Goal: Communication & Community: Answer question/provide support

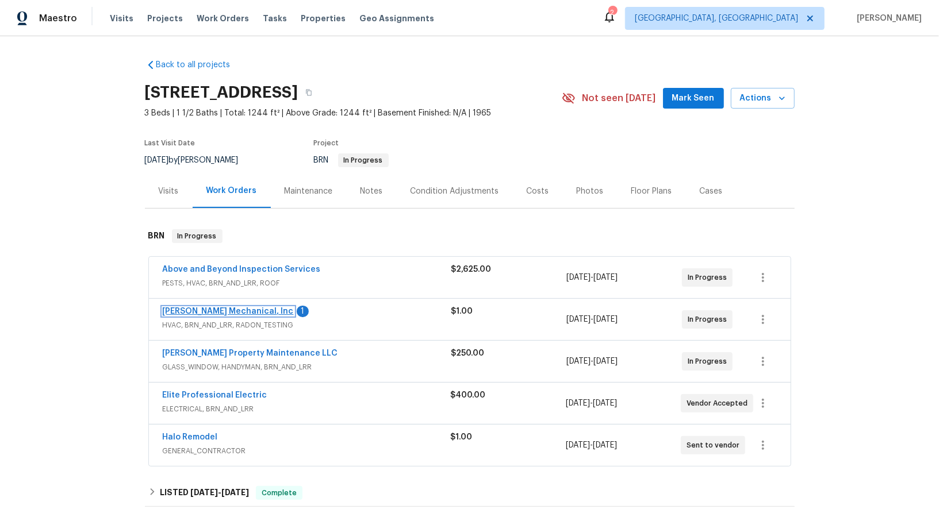
click at [210, 313] on link "[PERSON_NAME] Mechanical, Inc" at bounding box center [228, 312] width 131 height 8
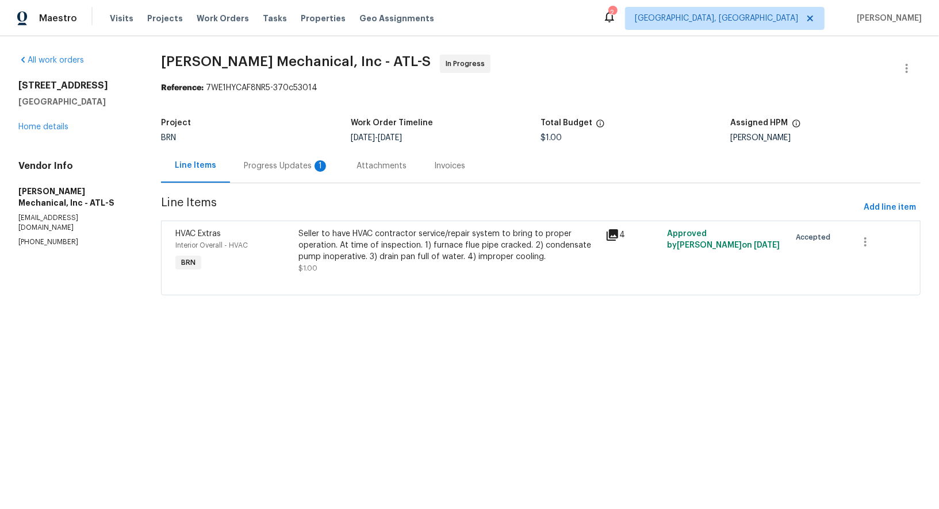
click at [295, 172] on div "Progress Updates 1" at bounding box center [286, 166] width 113 height 34
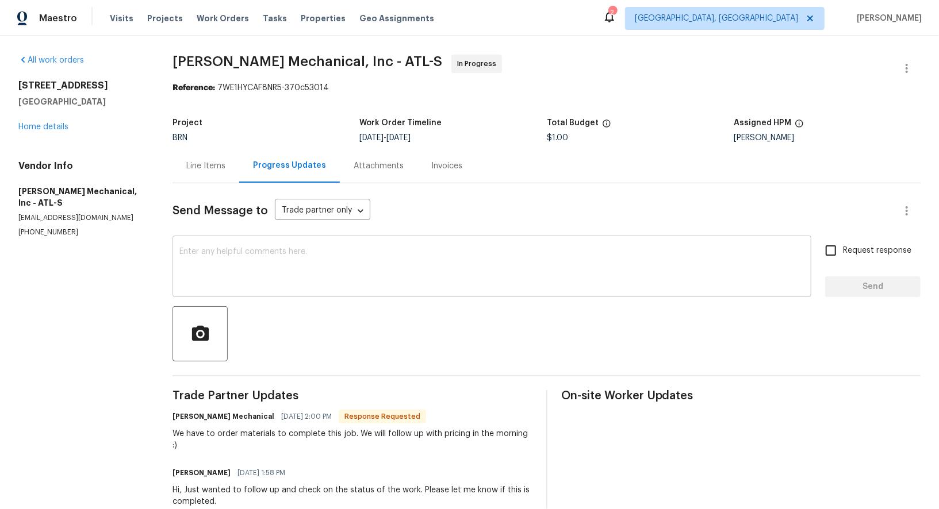
click at [294, 267] on textarea at bounding box center [491, 268] width 625 height 40
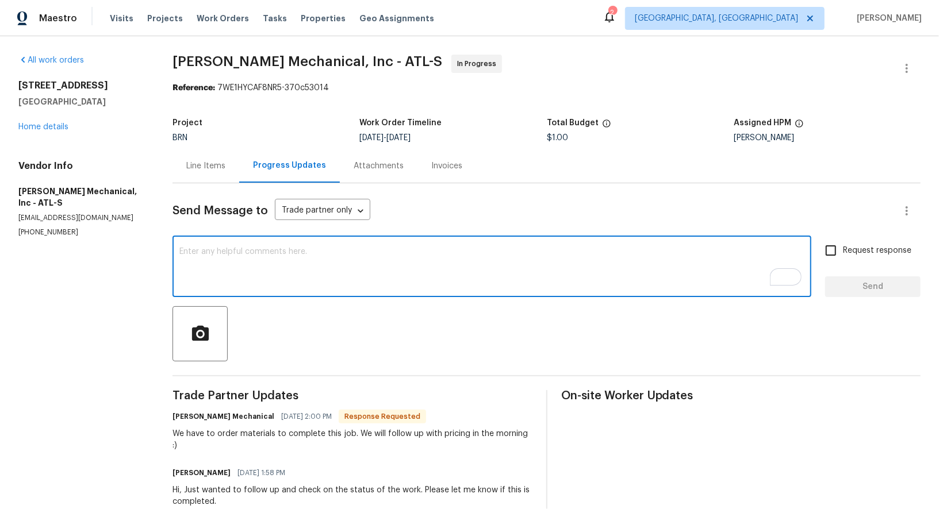
click at [381, 262] on textarea "To enrich screen reader interactions, please activate Accessibility in Grammarl…" at bounding box center [491, 268] width 625 height 40
type textarea "Got it, Thanks!"
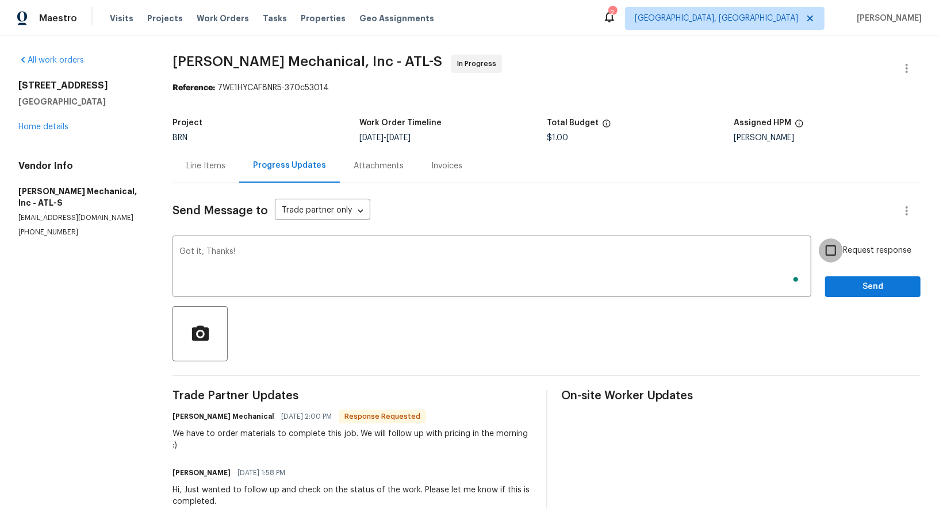
click at [829, 248] on input "Request response" at bounding box center [831, 251] width 24 height 24
checkbox input "true"
click at [874, 299] on div "Send Message to Trade partner only Trade partner only ​ Got it, Thanks! x ​ Req…" at bounding box center [546, 459] width 748 height 552
click at [857, 288] on span "Send" at bounding box center [872, 287] width 77 height 14
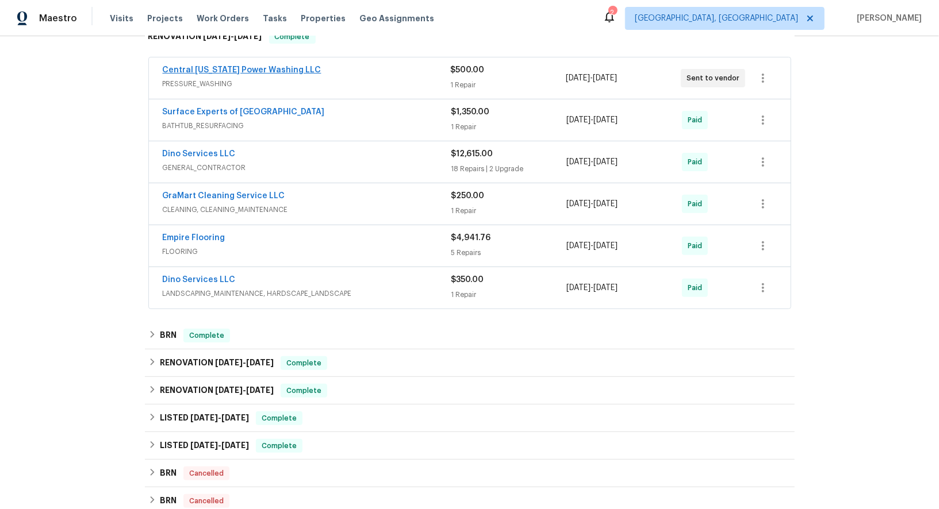
scroll to position [377, 0]
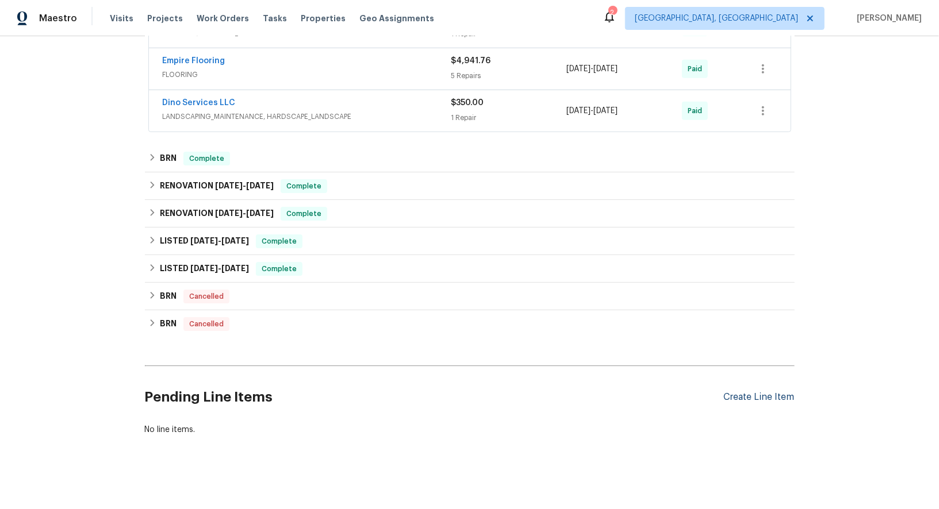
click at [765, 396] on div "Create Line Item" at bounding box center [759, 397] width 71 height 11
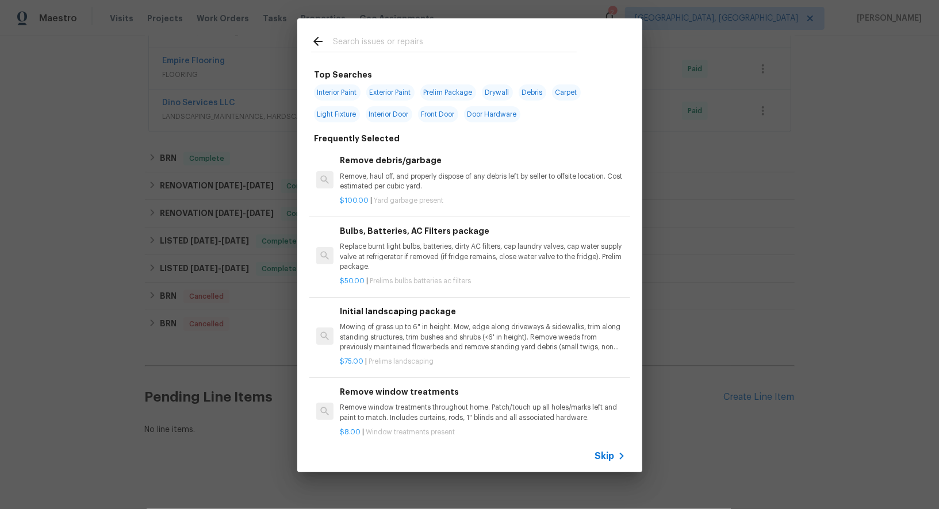
click at [622, 452] on icon at bounding box center [621, 457] width 14 height 14
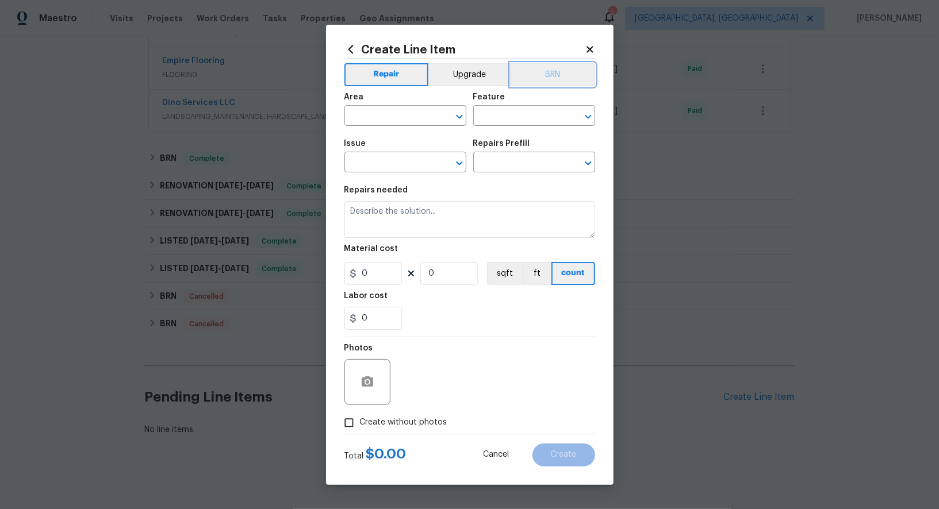
click at [552, 69] on button "BRN" at bounding box center [552, 74] width 84 height 23
click at [394, 113] on input "text" at bounding box center [389, 117] width 90 height 18
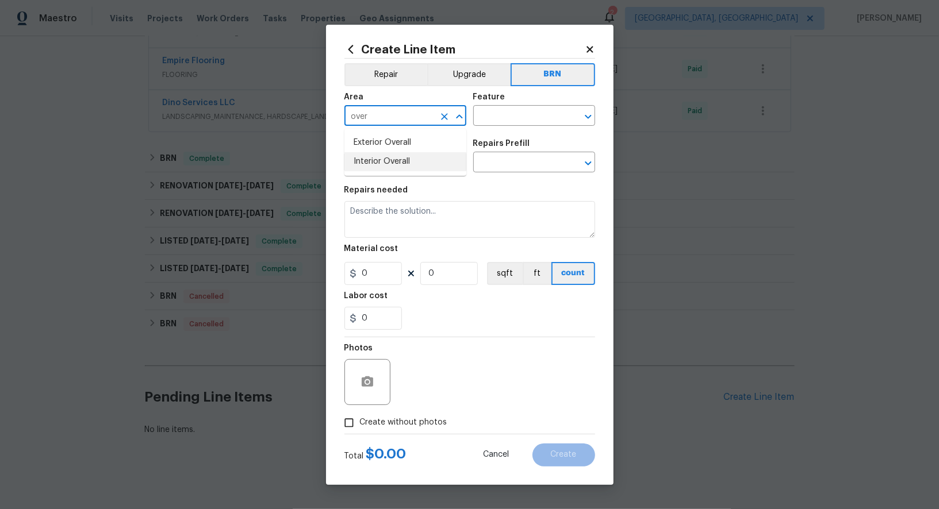
click at [401, 162] on li "Interior Overall" at bounding box center [405, 161] width 122 height 19
type input "Interior Overall"
click at [493, 117] on input "text" at bounding box center [518, 117] width 90 height 18
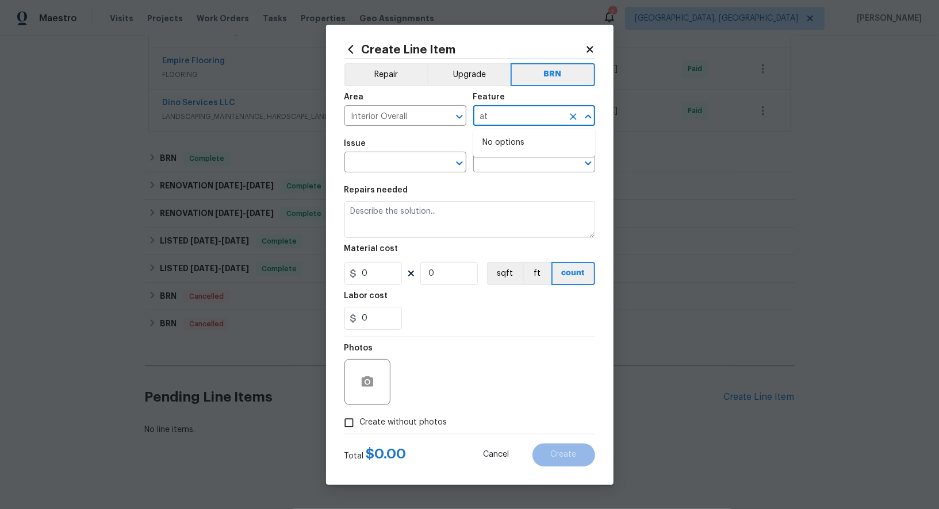
type input "a"
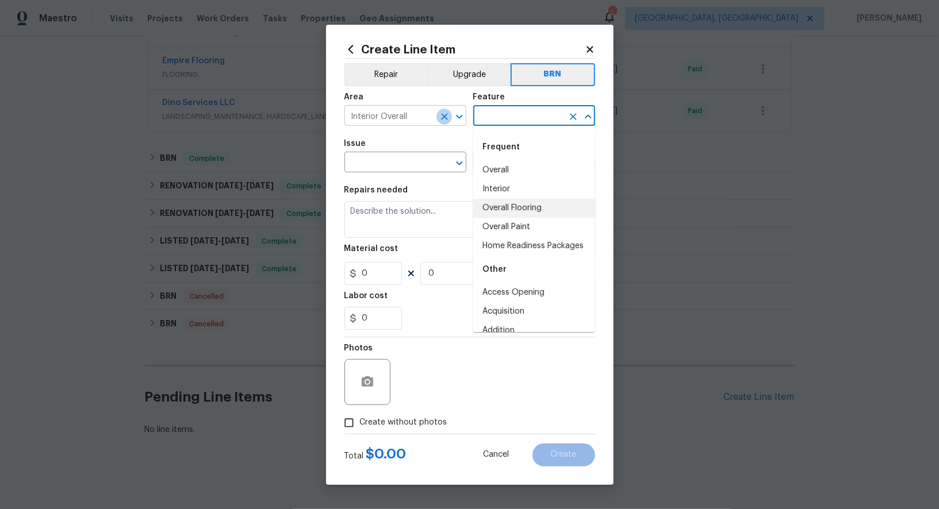
click at [441, 118] on icon "Clear" at bounding box center [444, 116] width 7 height 7
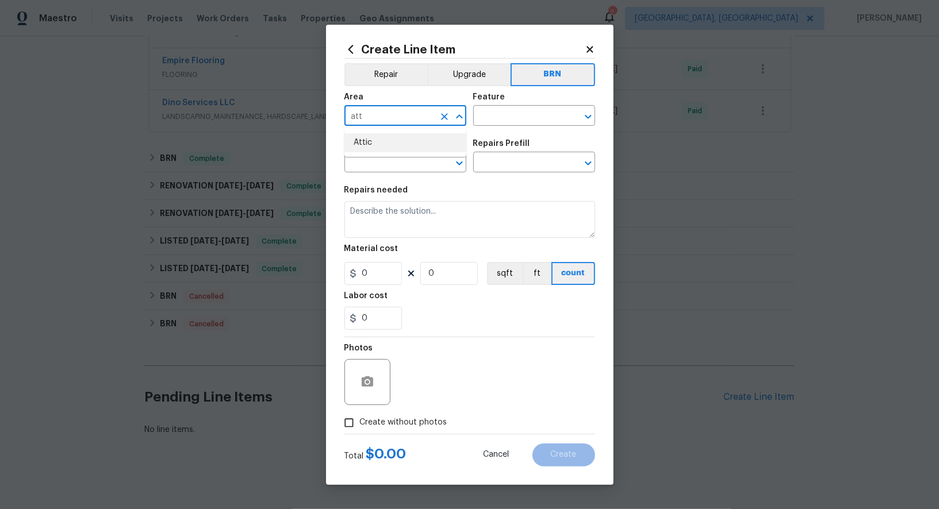
click at [435, 154] on ul "Attic" at bounding box center [405, 143] width 122 height 28
click at [431, 151] on li "Attic" at bounding box center [405, 142] width 122 height 19
type input "Attic"
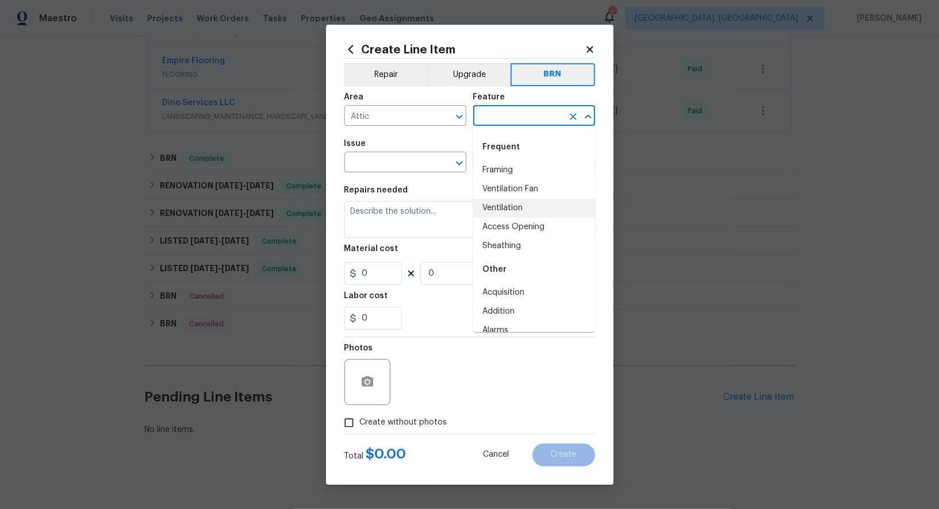
click at [512, 115] on input "text" at bounding box center [518, 117] width 90 height 18
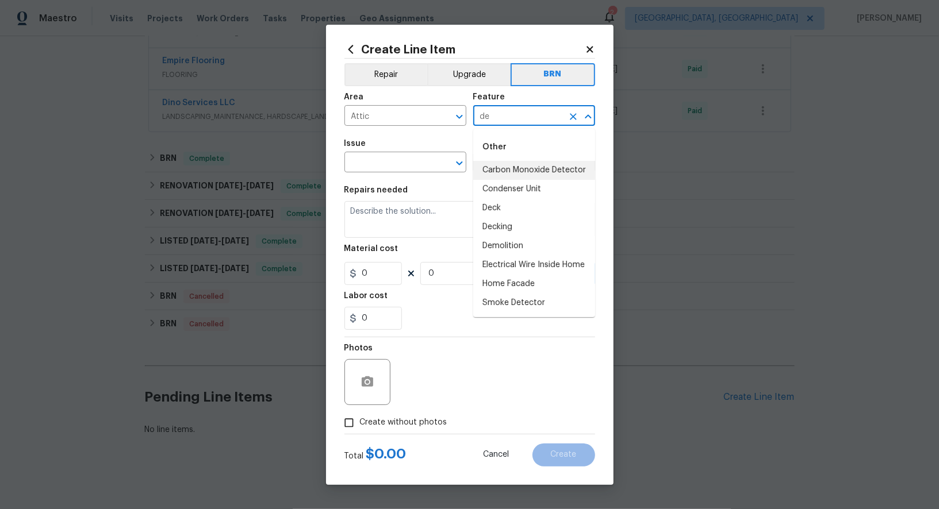
type input "d"
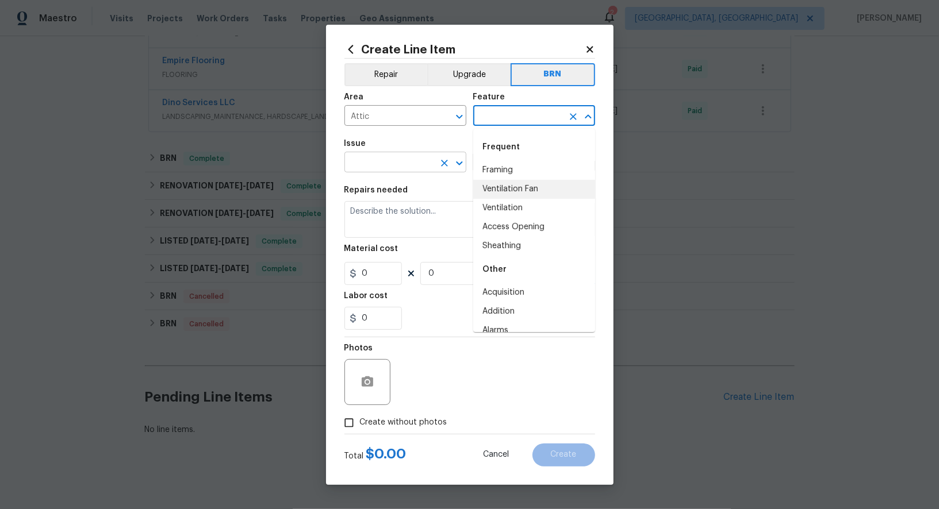
click at [402, 168] on input "text" at bounding box center [389, 164] width 90 height 18
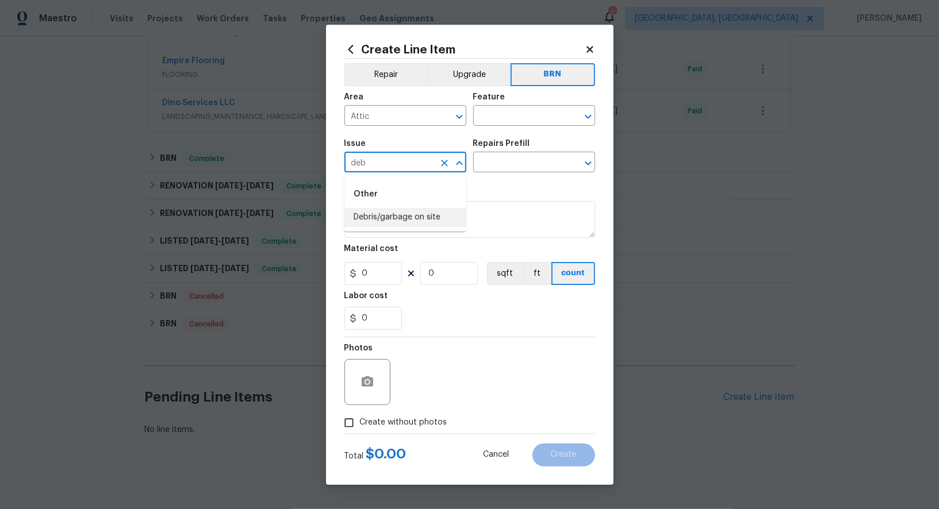
click at [408, 218] on li "Debris/garbage on site" at bounding box center [405, 217] width 122 height 19
type input "Debris/garbage on site"
click at [521, 152] on div "Repairs Prefill" at bounding box center [534, 147] width 122 height 15
click at [520, 163] on input "text" at bounding box center [518, 164] width 90 height 18
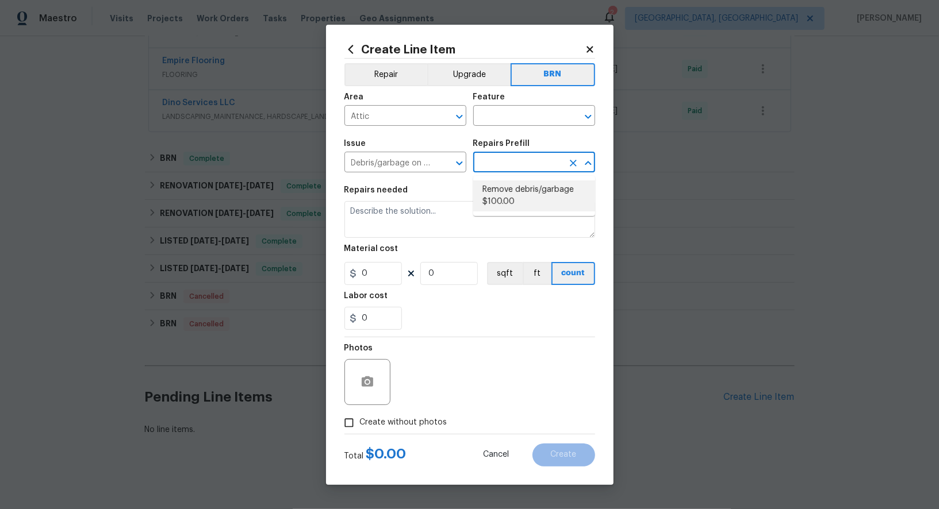
click at [532, 197] on li "Remove debris/garbage $100.00" at bounding box center [534, 195] width 122 height 31
type input "Remove debris/garbage $100.00"
type textarea "Remove, haul off, and properly dispose of any debris left by seller to offsite …"
type input "100"
type input "1"
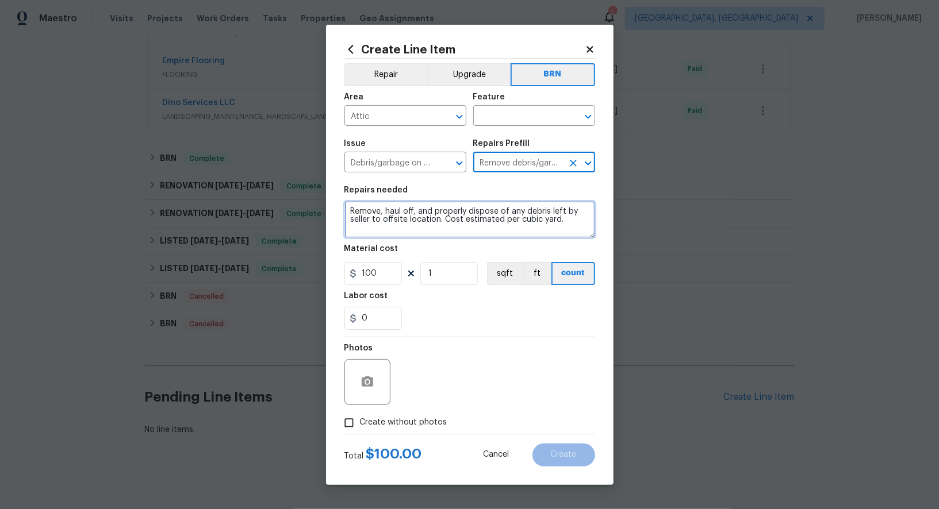
click at [499, 218] on textarea "Remove, haul off, and properly dispose of any debris left by seller to offsite …" at bounding box center [469, 219] width 251 height 37
type textarea "Remove, haul off, and properly dispose of any debris left by seller to offsite …"
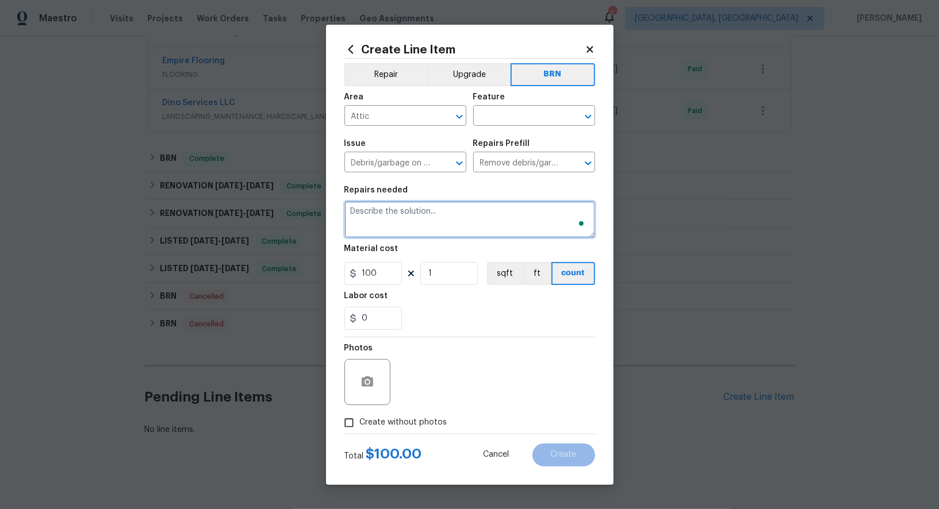
paste textarea "Please remove all debris in the attic, shed and garage and haul all offsite."
type textarea "Please remove all debris in the attic, shed and garage and haul all offsite."
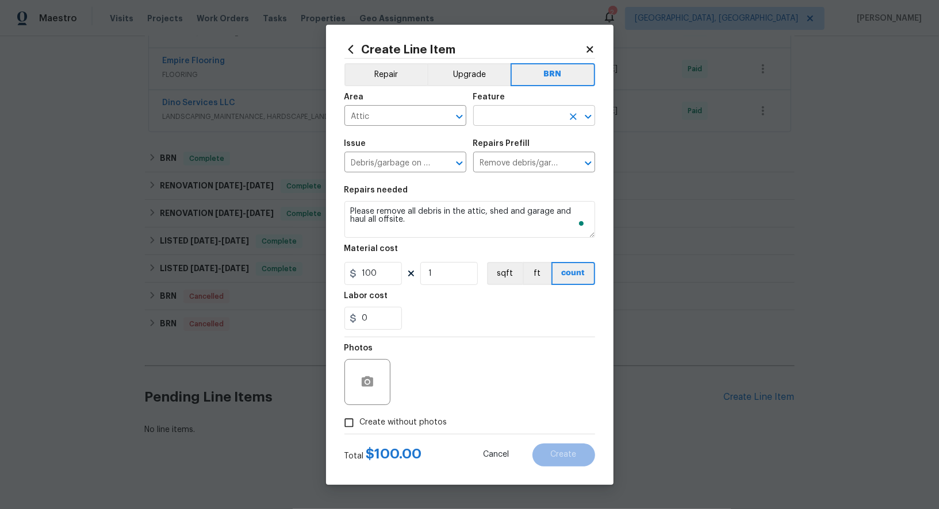
click at [561, 118] on input "text" at bounding box center [518, 117] width 90 height 18
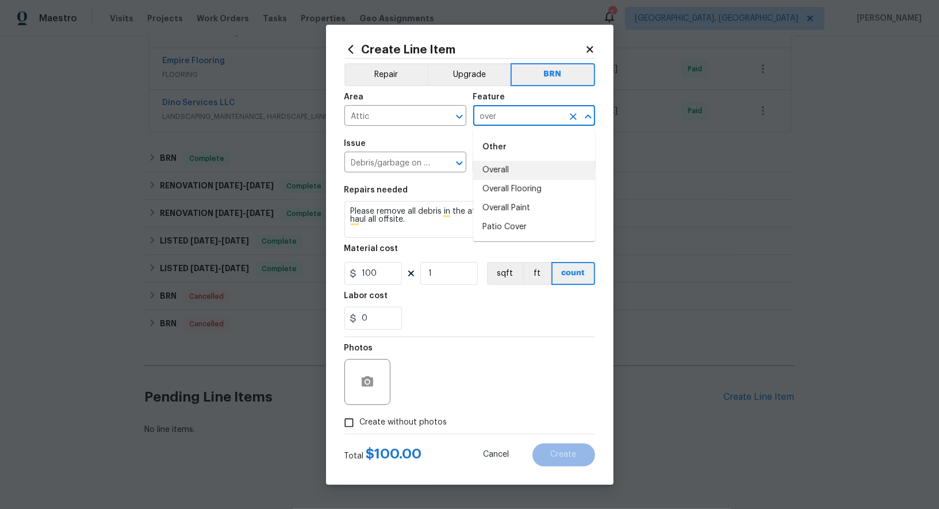
click at [523, 166] on li "Overall" at bounding box center [534, 170] width 122 height 19
type input "Overall"
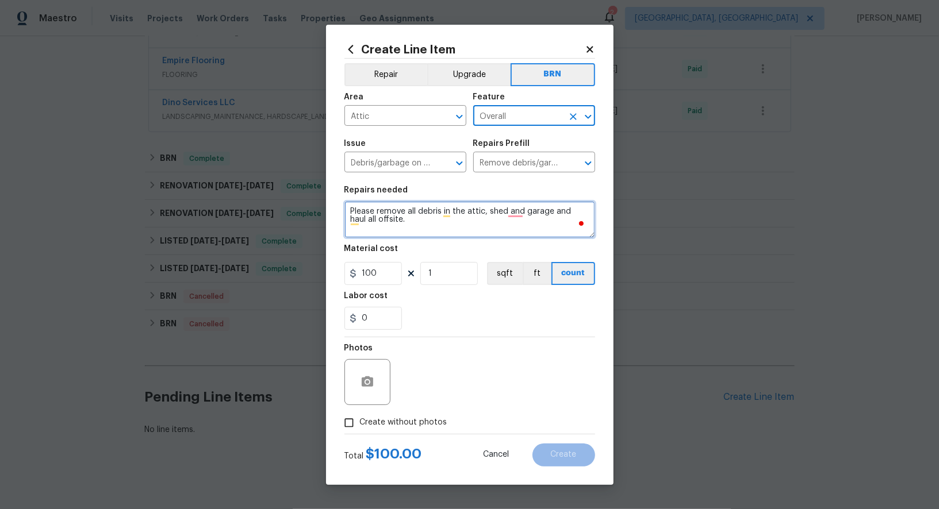
click at [448, 229] on textarea "Please remove all debris in the attic, shed and garage and haul all offsite." at bounding box center [469, 219] width 251 height 37
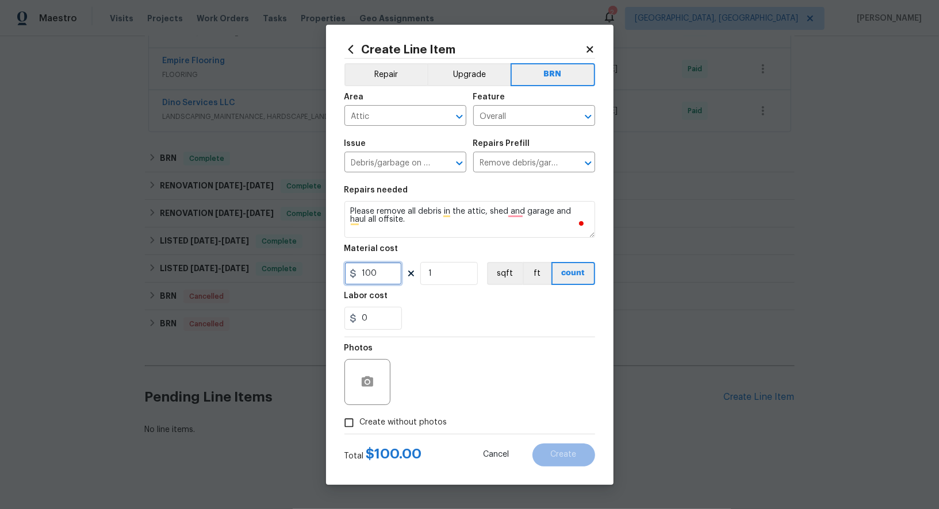
click at [389, 275] on input "100" at bounding box center [372, 273] width 57 height 23
type input "0"
click at [382, 333] on section "Repairs needed Please remove all debris in the attic, shed and garage and haul …" at bounding box center [469, 258] width 251 height 158
click at [379, 314] on input "0" at bounding box center [372, 318] width 57 height 23
type input "350"
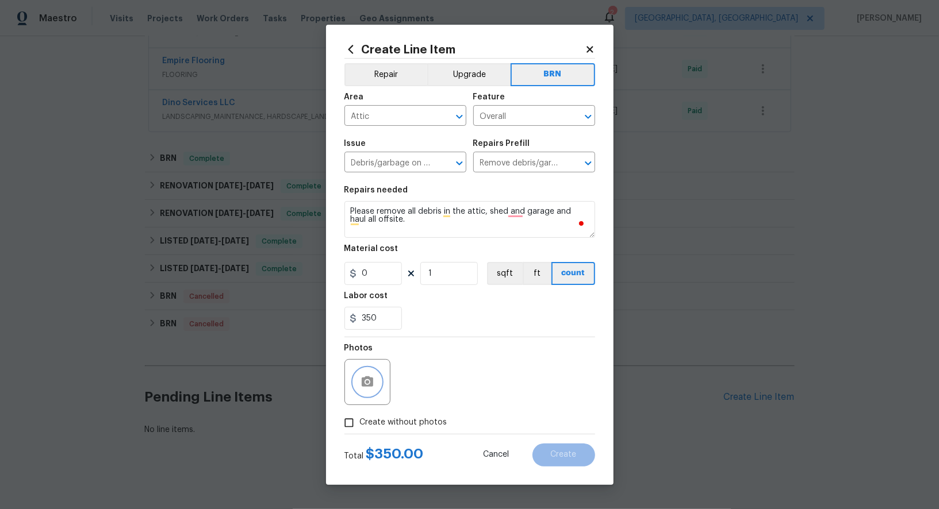
click at [370, 380] on icon "button" at bounding box center [367, 382] width 11 height 10
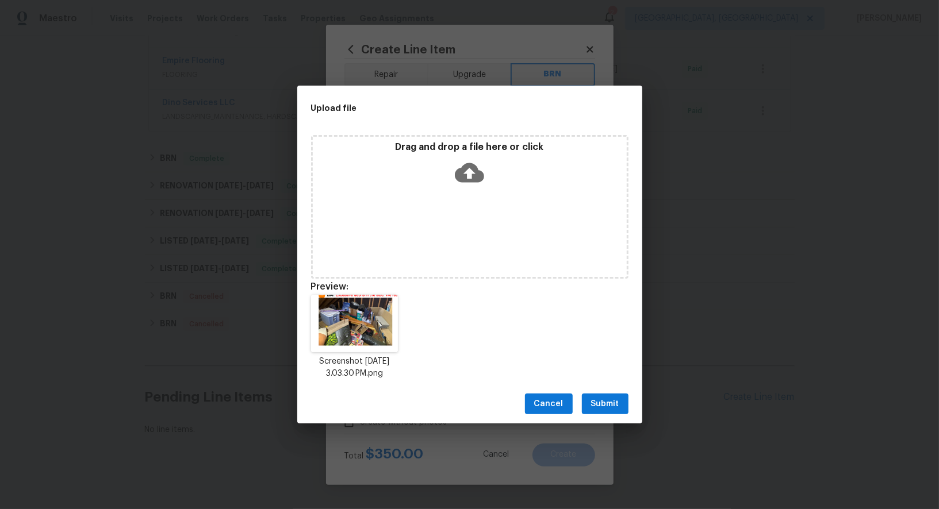
click at [611, 402] on span "Submit" at bounding box center [605, 404] width 28 height 14
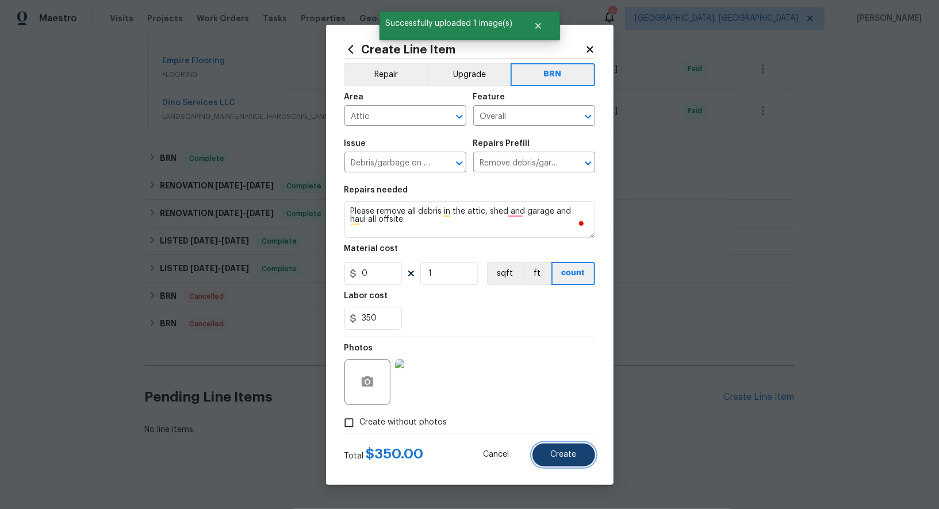
click at [569, 458] on span "Create" at bounding box center [564, 455] width 26 height 9
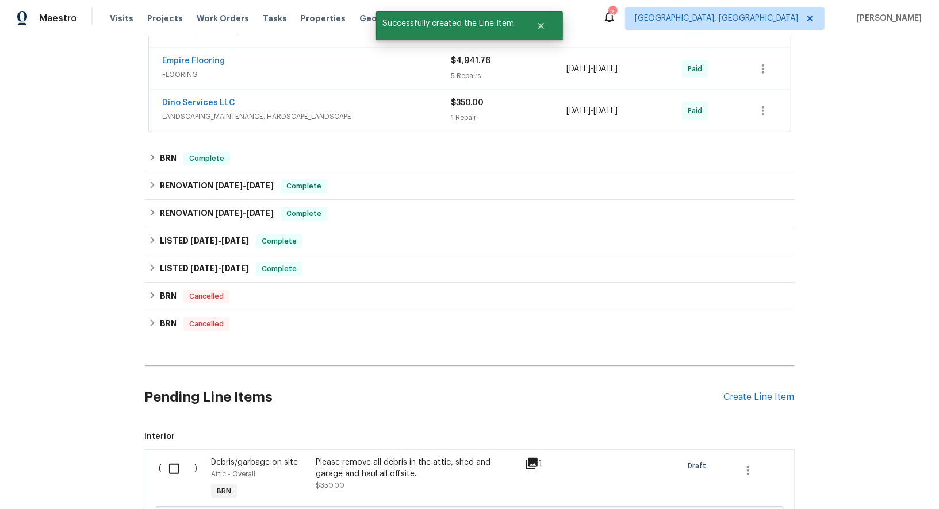
scroll to position [507, 0]
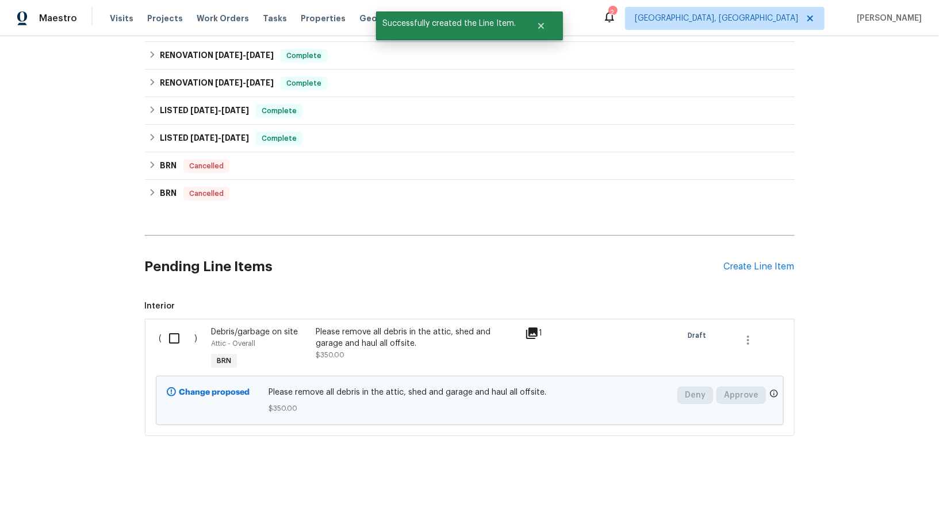
click at [179, 333] on input "checkbox" at bounding box center [178, 339] width 33 height 24
checkbox input "true"
click at [851, 486] on span "Create Work Order" at bounding box center [873, 481] width 76 height 14
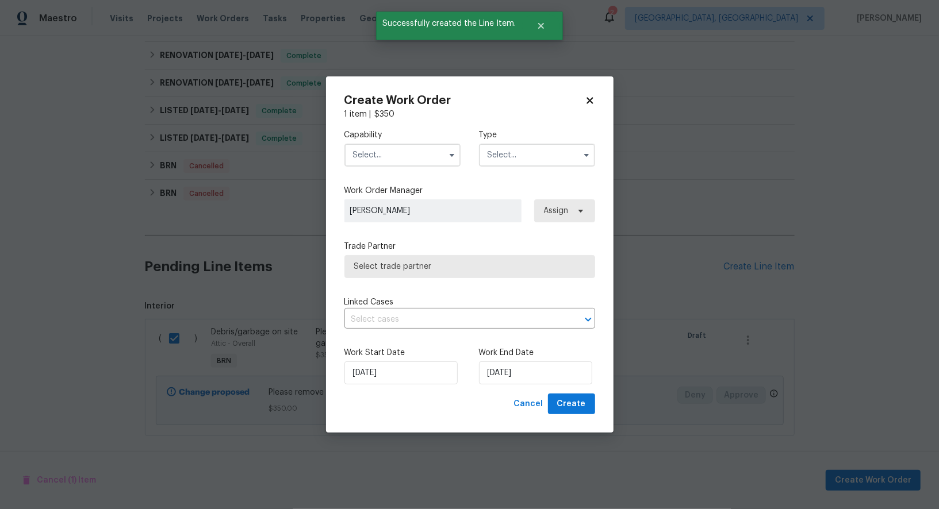
click at [419, 162] on input "text" at bounding box center [402, 155] width 116 height 23
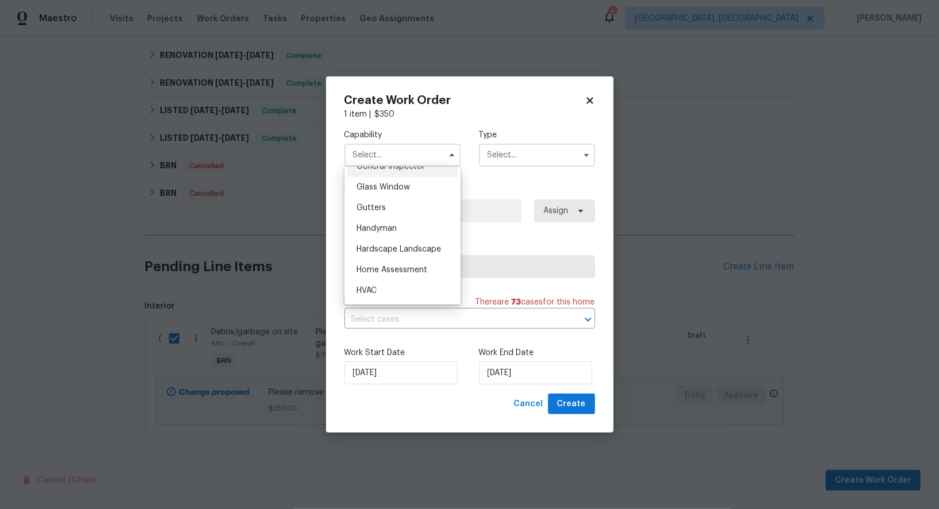
scroll to position [591, 0]
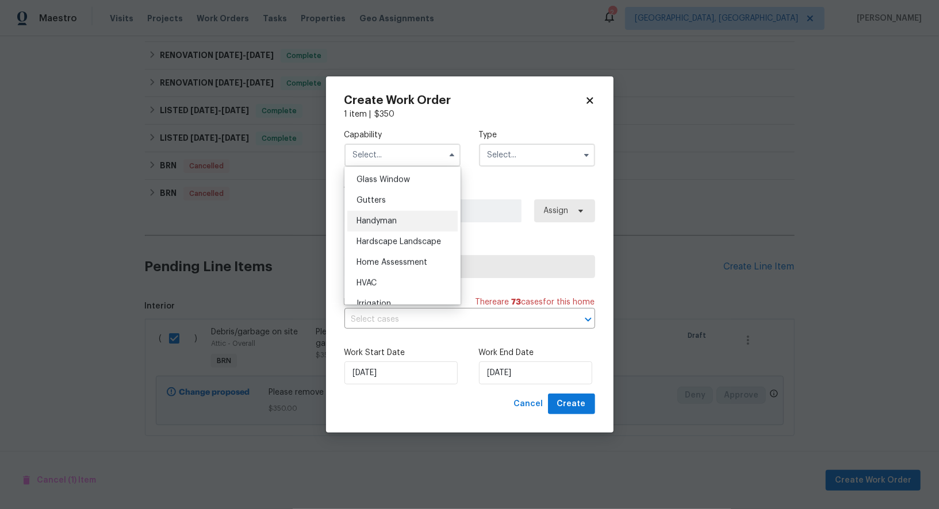
click at [383, 226] on div "Handyman" at bounding box center [402, 221] width 110 height 21
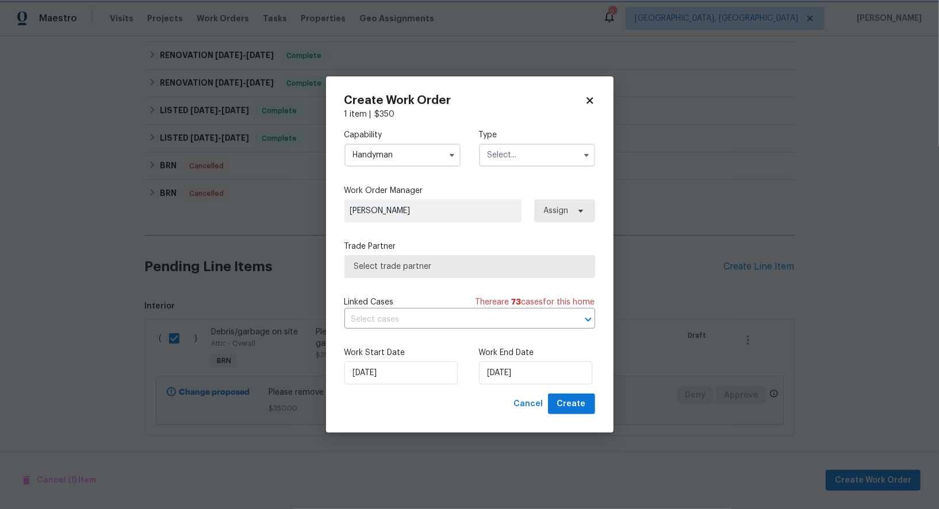
type input "Handyman"
click at [536, 153] on input "text" at bounding box center [537, 155] width 116 height 23
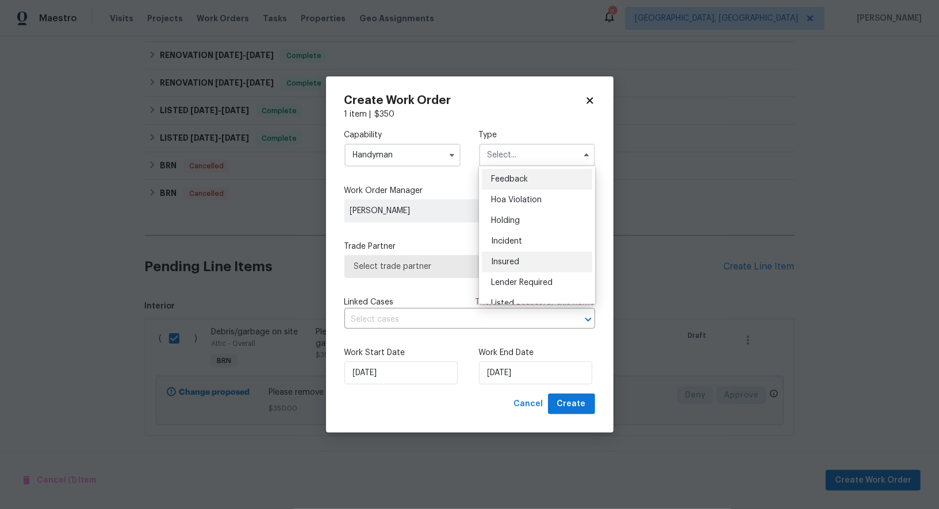
scroll to position [260, 0]
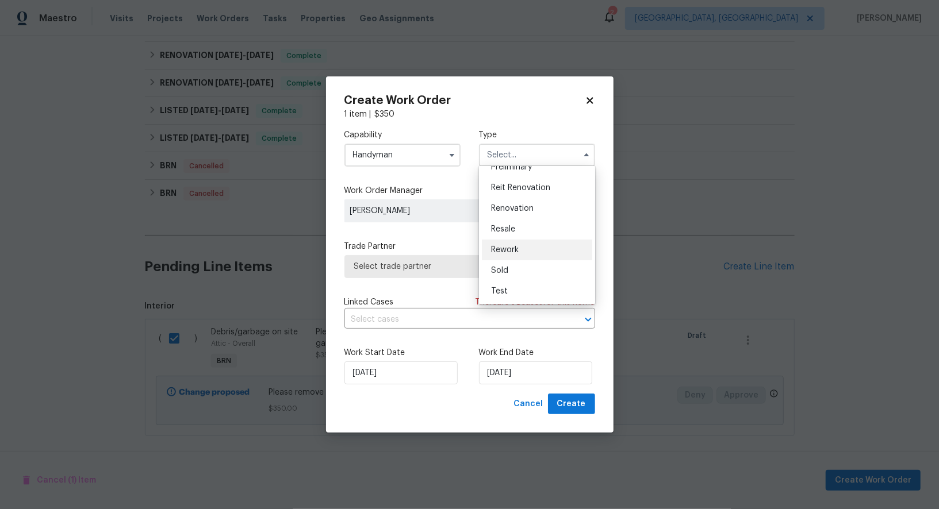
click at [501, 240] on div "Rework" at bounding box center [537, 250] width 110 height 21
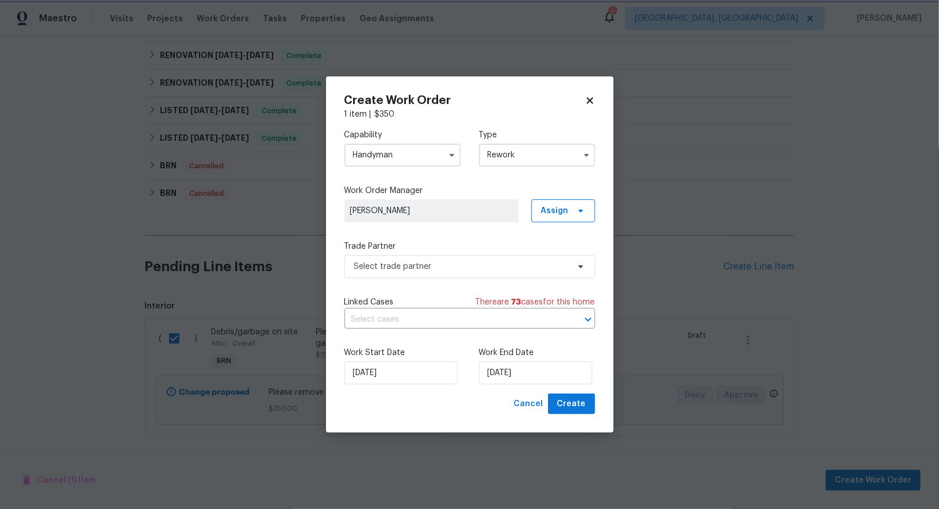
scroll to position [0, 0]
click at [545, 167] on div "Capability Handyman Type Rework" at bounding box center [469, 148] width 251 height 56
click at [540, 155] on input "Rework" at bounding box center [537, 155] width 116 height 23
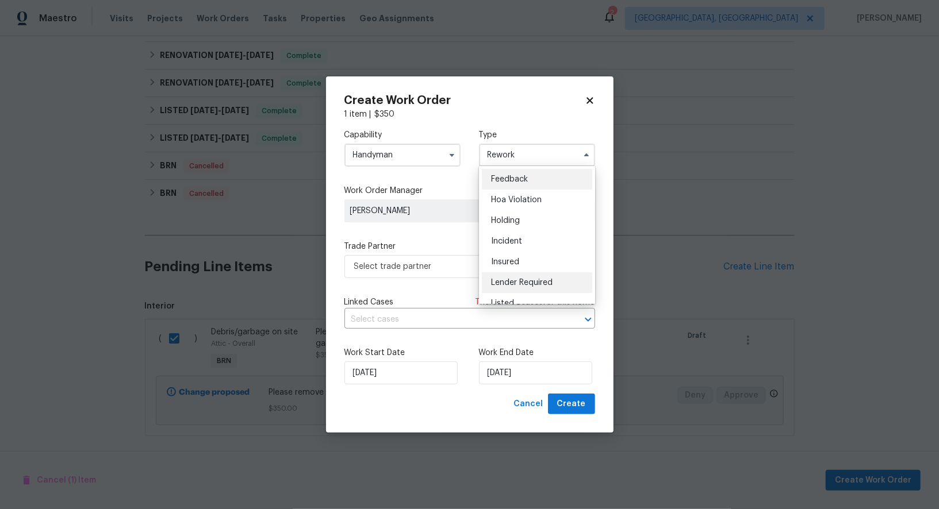
scroll to position [260, 0]
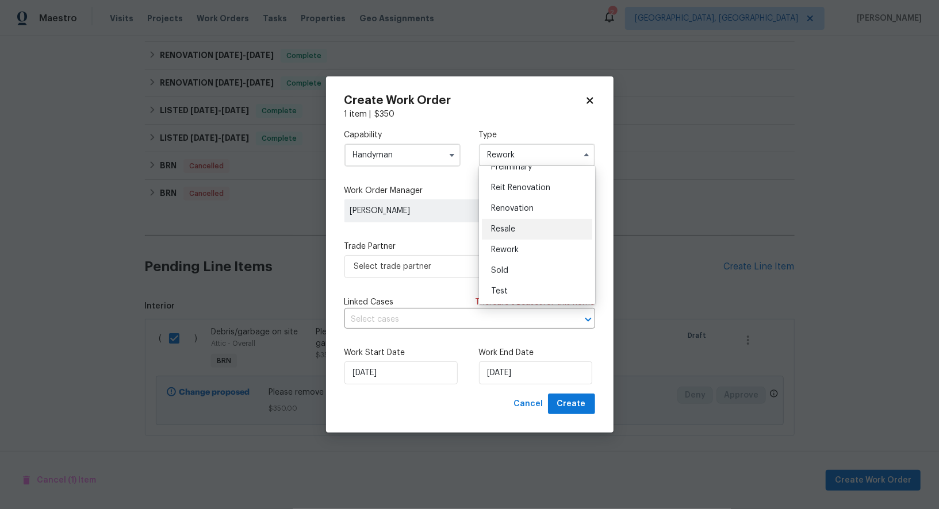
click at [520, 221] on div "Resale" at bounding box center [537, 229] width 110 height 21
type input "Resale"
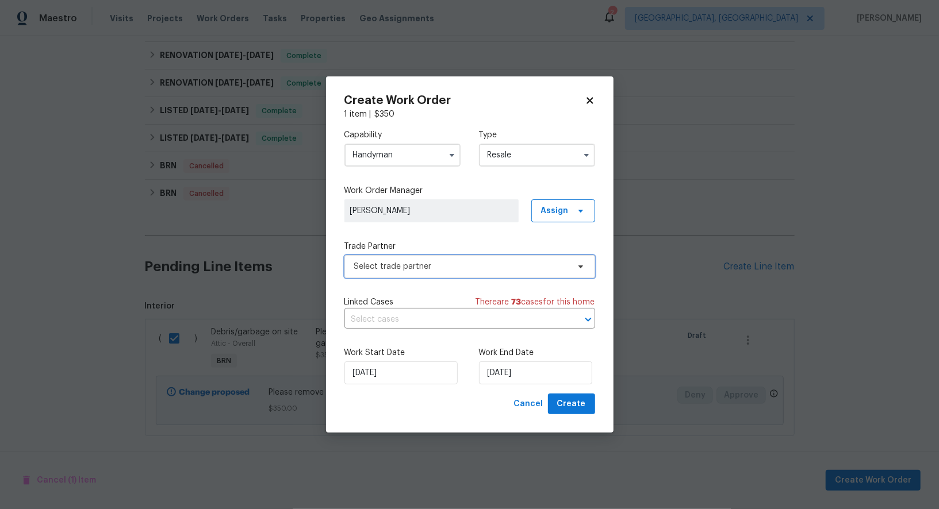
click at [464, 276] on span "Select trade partner" at bounding box center [469, 266] width 251 height 23
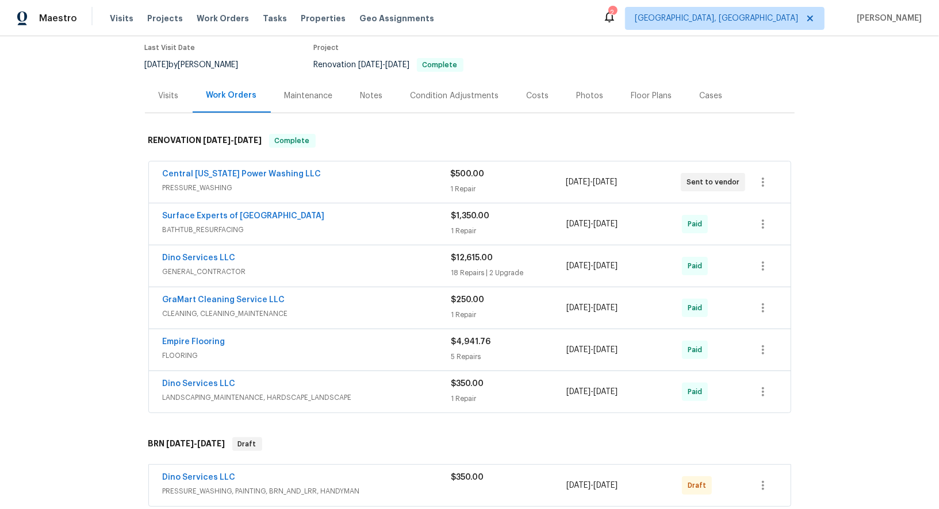
scroll to position [245, 0]
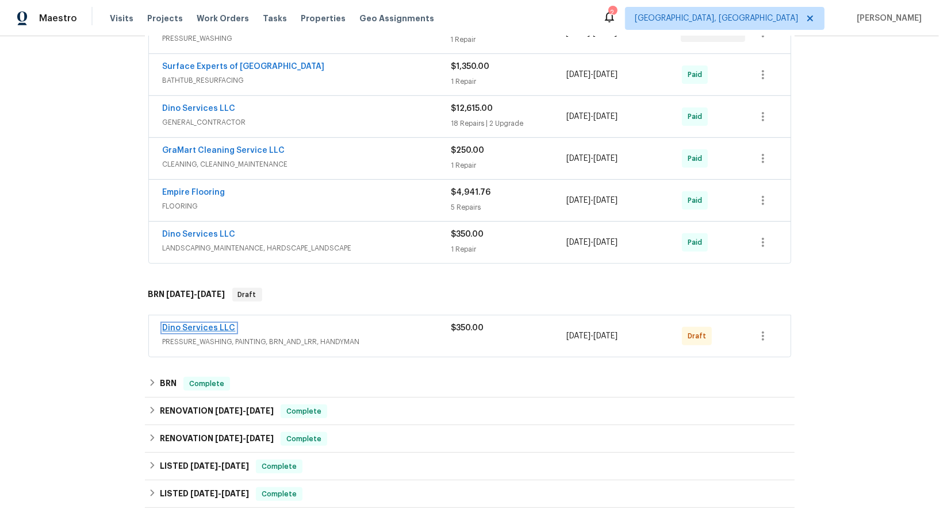
click at [185, 327] on link "Dino Services LLC" at bounding box center [199, 328] width 73 height 8
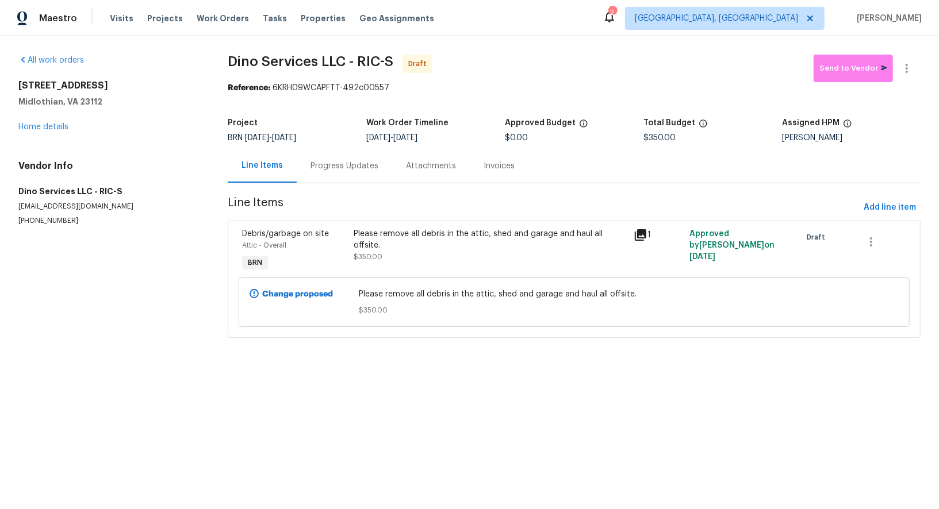
click at [321, 185] on section "Dino Services LLC - RIC-S Draft Send to Vendor Reference: 6KRH09WCAPFTT-492c005…" at bounding box center [574, 203] width 693 height 297
click at [332, 162] on div "Progress Updates" at bounding box center [344, 165] width 68 height 11
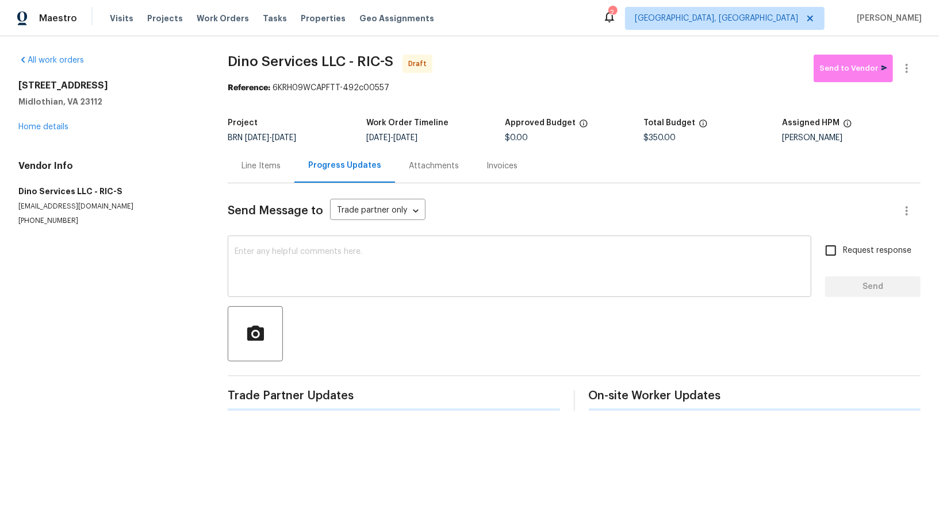
click at [344, 275] on textarea at bounding box center [520, 268] width 570 height 40
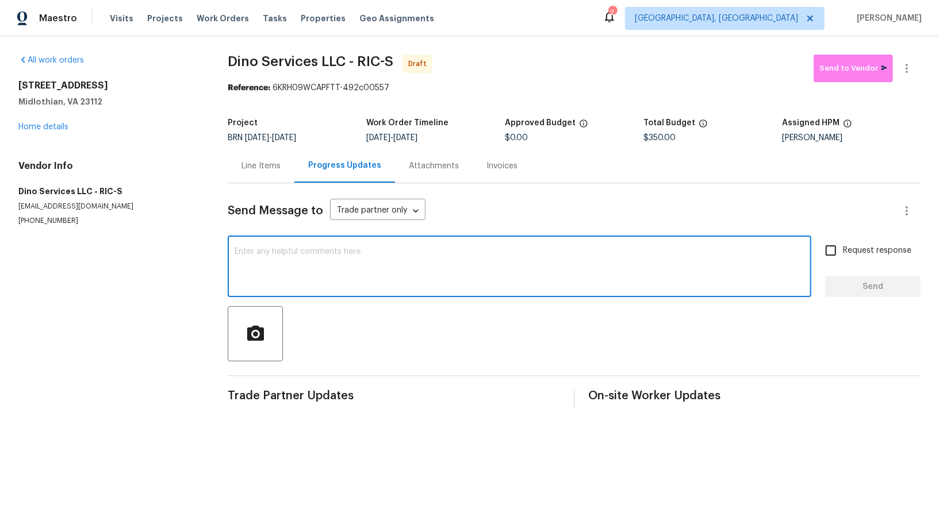
paste textarea "Hi, I'm Padmapriya from Opendoor. Just wanted to check if you received the WO f…"
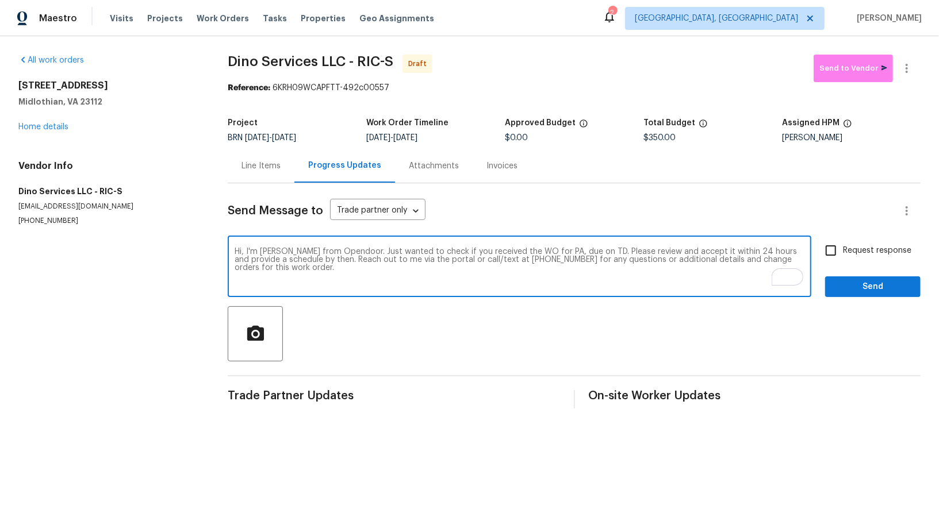
click at [560, 250] on textarea "Hi, I'm Padmapriya from Opendoor. Just wanted to check if you received the WO f…" at bounding box center [520, 268] width 570 height 40
paste textarea "7506 Whirlaway Dr, Midlothian, VA 23112"
click at [742, 252] on textarea "Hi, I'm Padmapriya from Opendoor. Just wanted to check if you received the WO f…" at bounding box center [520, 268] width 570 height 40
type textarea "Hi, I'm Padmapriya from Opendoor. Just wanted to check if you received the WO f…"
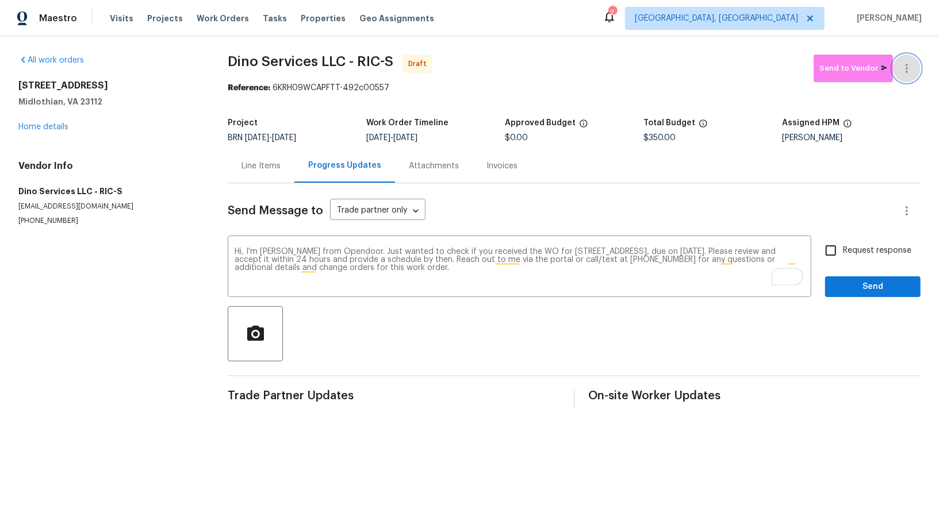
click at [909, 64] on icon "button" at bounding box center [907, 69] width 14 height 14
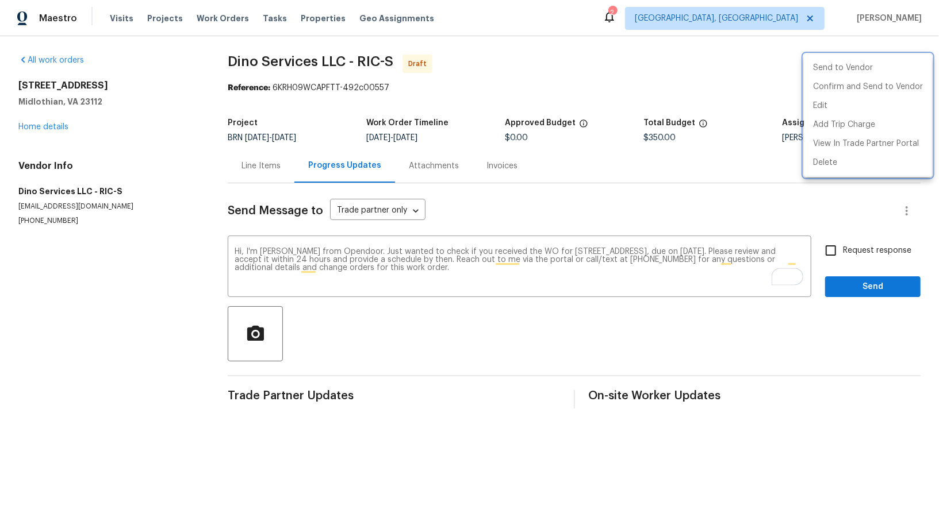
click at [708, 203] on div at bounding box center [469, 254] width 939 height 509
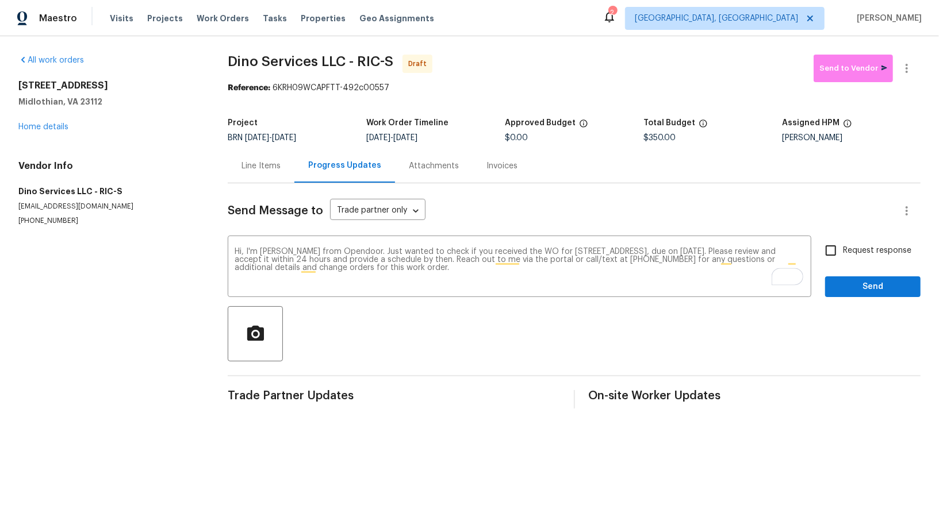
click at [838, 251] on input "Request response" at bounding box center [831, 251] width 24 height 24
checkbox input "true"
click at [858, 293] on span "Send" at bounding box center [872, 287] width 77 height 14
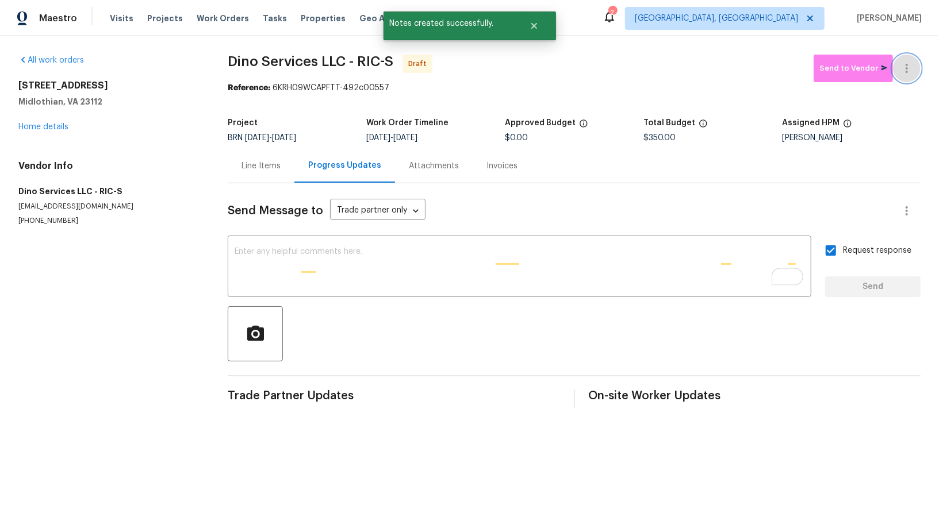
click at [909, 64] on icon "button" at bounding box center [907, 69] width 14 height 14
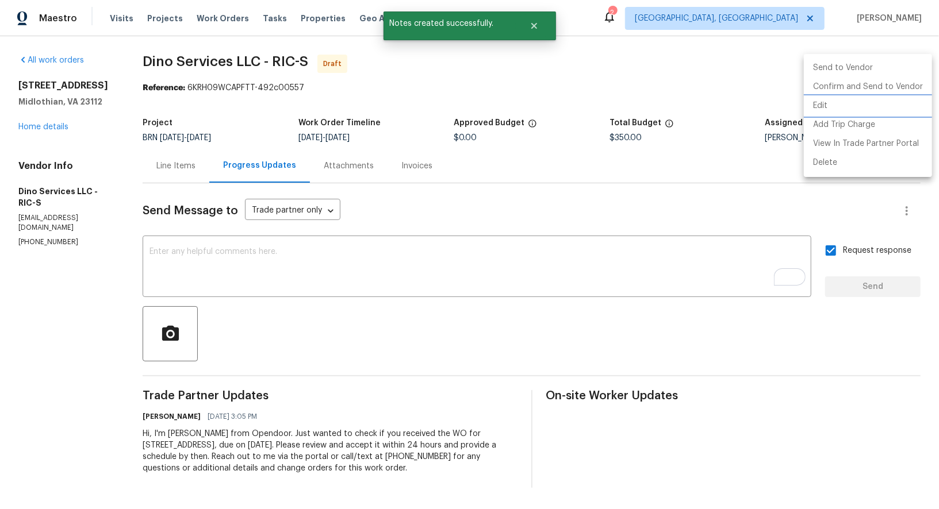
click at [854, 102] on li "Edit" at bounding box center [868, 106] width 128 height 19
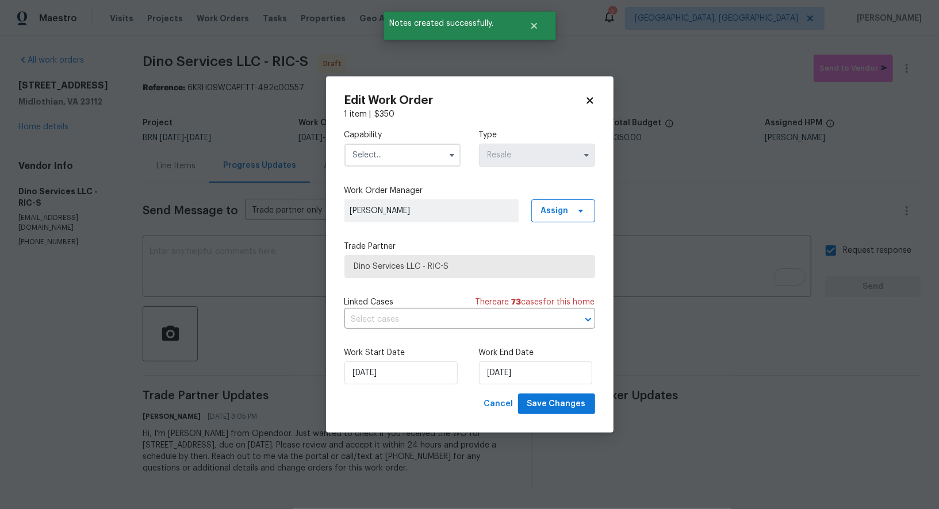
click at [428, 136] on label "Capability" at bounding box center [402, 134] width 116 height 11
click at [417, 164] on input "text" at bounding box center [402, 155] width 116 height 23
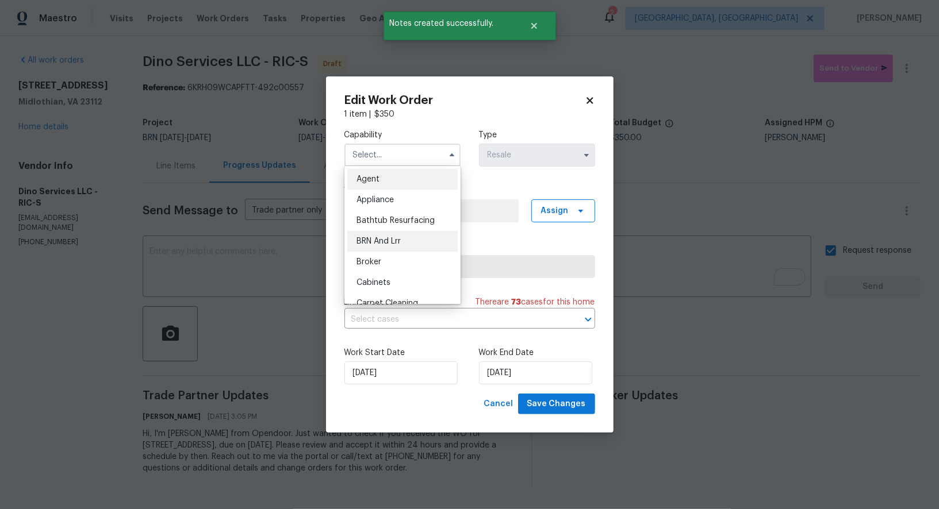
click at [411, 244] on div "BRN And Lrr" at bounding box center [402, 241] width 110 height 21
type input "BRN And Lrr"
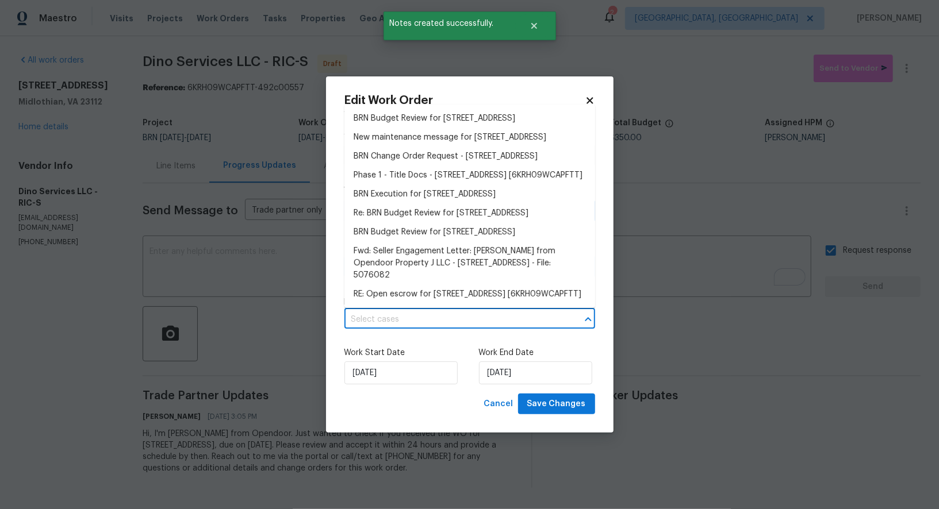
click at [505, 312] on input "text" at bounding box center [453, 320] width 218 height 18
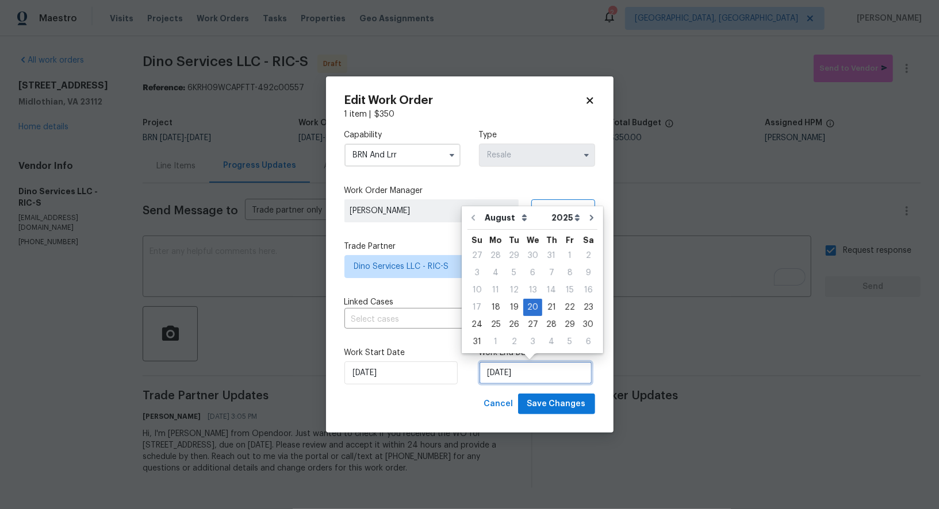
click at [528, 377] on input "[DATE]" at bounding box center [535, 373] width 113 height 23
click at [505, 312] on div "19" at bounding box center [514, 307] width 18 height 16
type input "19/08/2025"
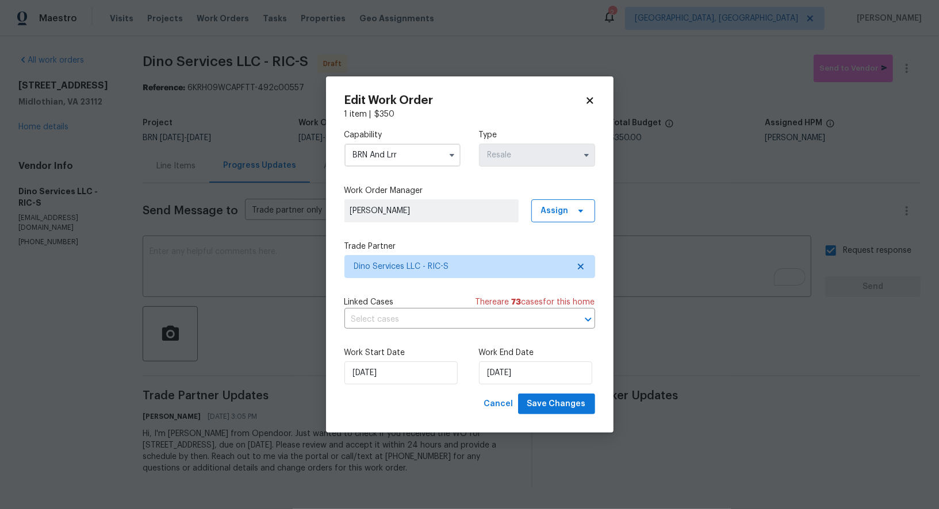
click at [506, 310] on div "Linked Cases There are 73 case s for this home ​" at bounding box center [469, 313] width 251 height 32
click at [544, 395] on button "Save Changes" at bounding box center [556, 404] width 77 height 21
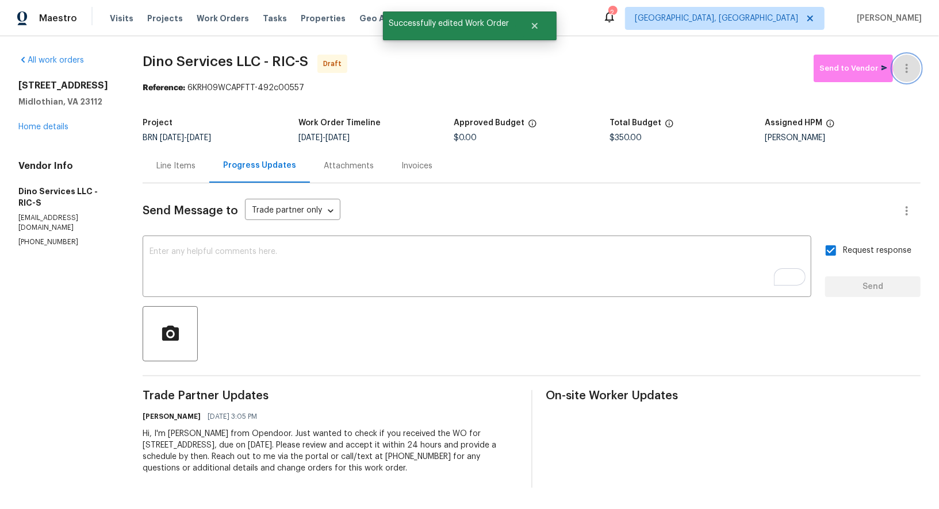
click at [911, 68] on icon "button" at bounding box center [907, 69] width 14 height 14
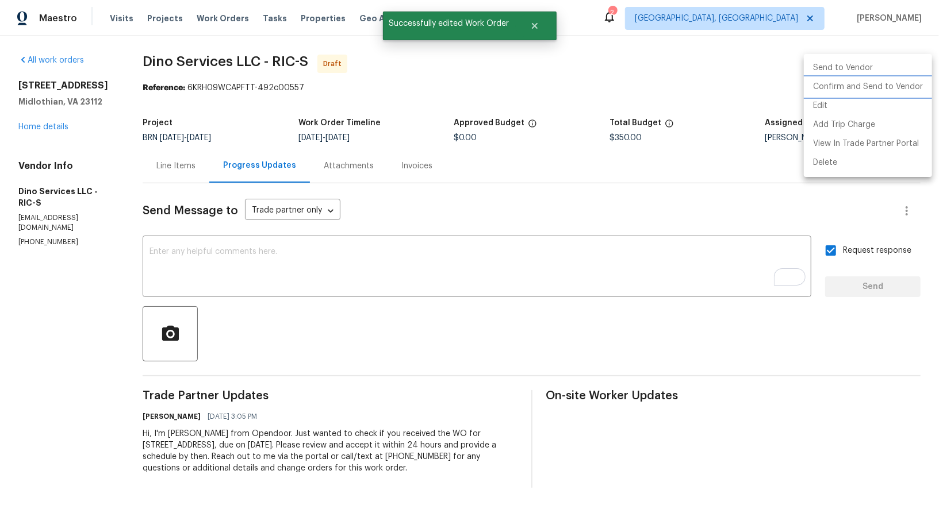
click at [889, 83] on li "Confirm and Send to Vendor" at bounding box center [868, 87] width 128 height 19
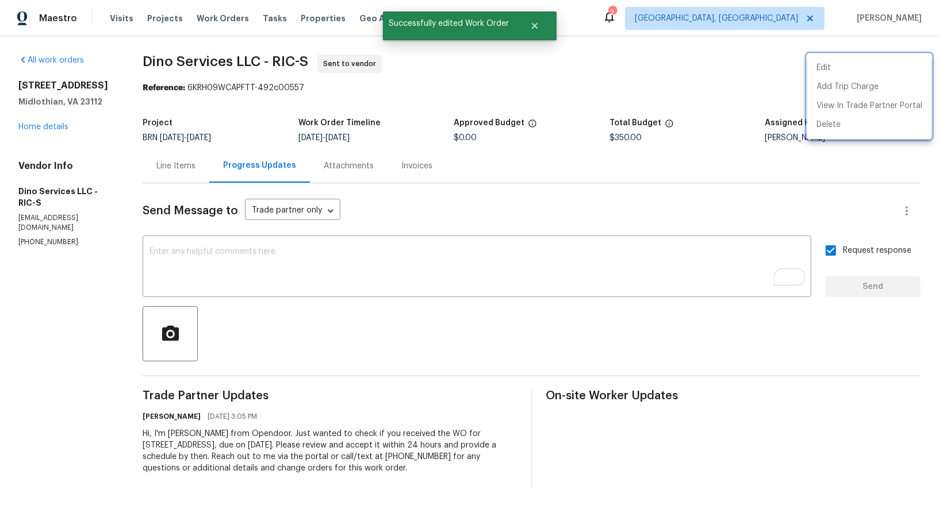
click at [175, 169] on div at bounding box center [469, 254] width 939 height 509
click at [175, 169] on div "Line Items" at bounding box center [175, 165] width 39 height 11
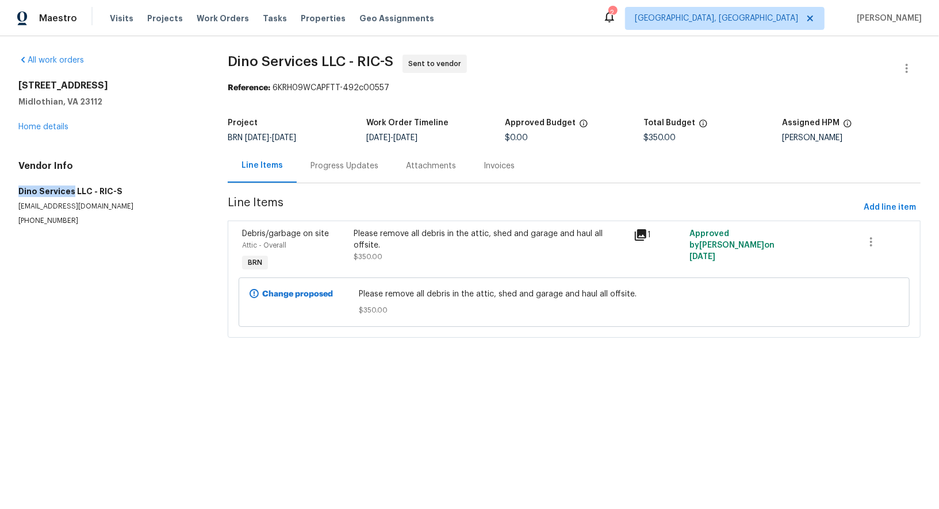
drag, startPoint x: 7, startPoint y: 188, endPoint x: 71, endPoint y: 190, distance: 63.8
click at [71, 190] on div "All work orders 7506 Whirlaway Dr Midlothian, VA 23112 Home details Vendor Info…" at bounding box center [469, 203] width 939 height 334
copy h5 "Dino Services"
click at [39, 194] on h5 "Dino Services LLC - RIC-S" at bounding box center [109, 191] width 182 height 11
drag, startPoint x: 11, startPoint y: 193, endPoint x: 71, endPoint y: 193, distance: 60.4
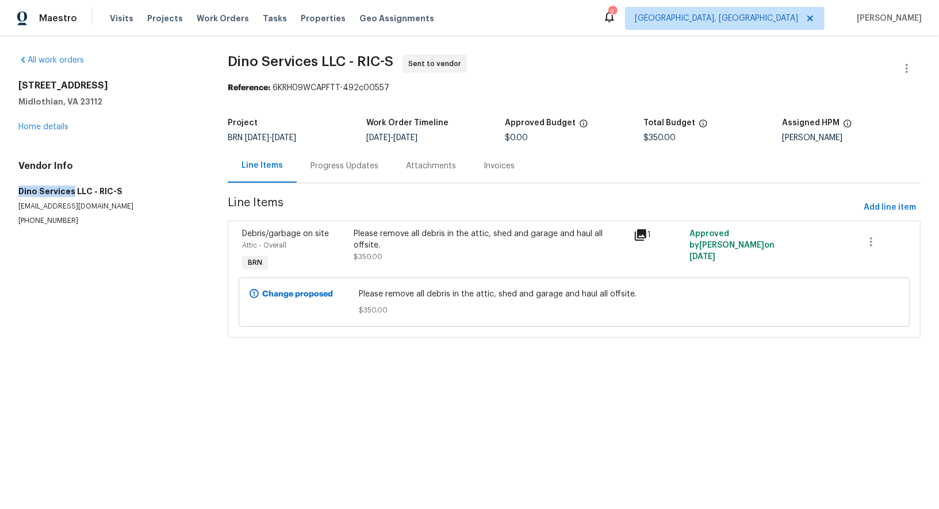
click at [71, 193] on div "All work orders 7506 Whirlaway Dr Midlothian, VA 23112 Home details Vendor Info…" at bounding box center [469, 203] width 939 height 334
copy h5 "Dino Services"
drag, startPoint x: 413, startPoint y: 139, endPoint x: 448, endPoint y: 139, distance: 35.1
click at [417, 139] on span "[DATE]" at bounding box center [405, 138] width 24 height 8
copy span "[DATE]"
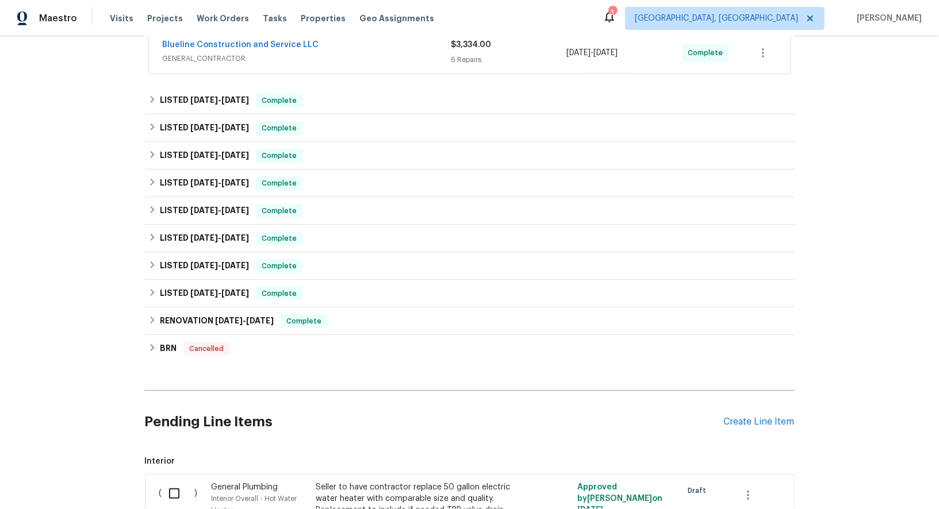
scroll to position [255, 0]
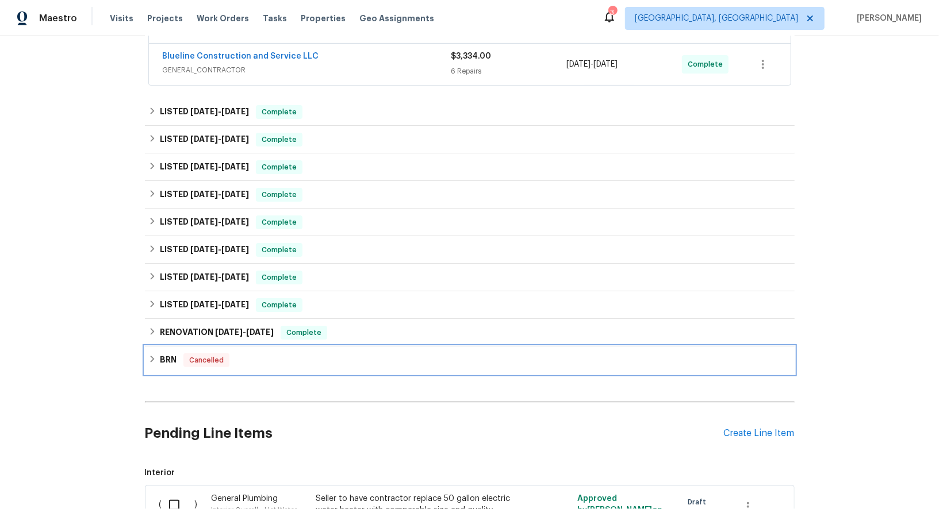
click at [148, 371] on div "BRN Cancelled" at bounding box center [470, 361] width 650 height 28
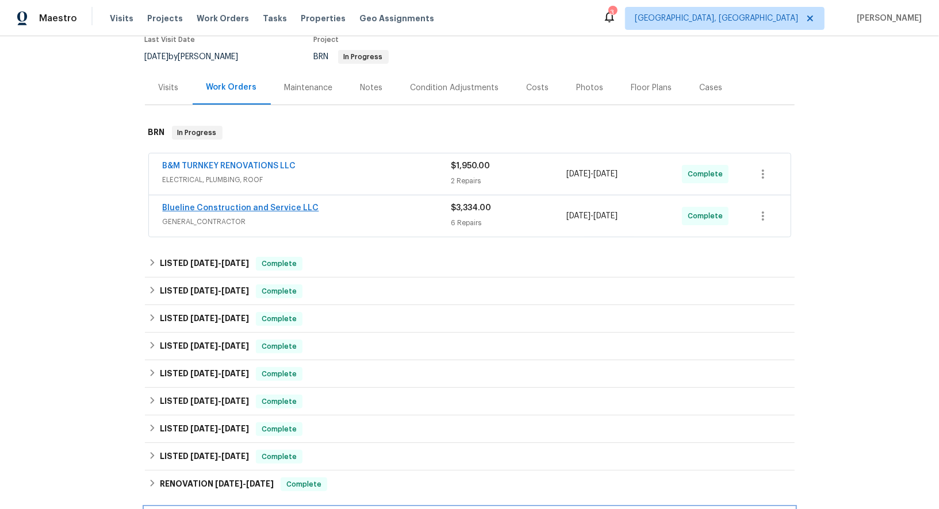
scroll to position [514, 0]
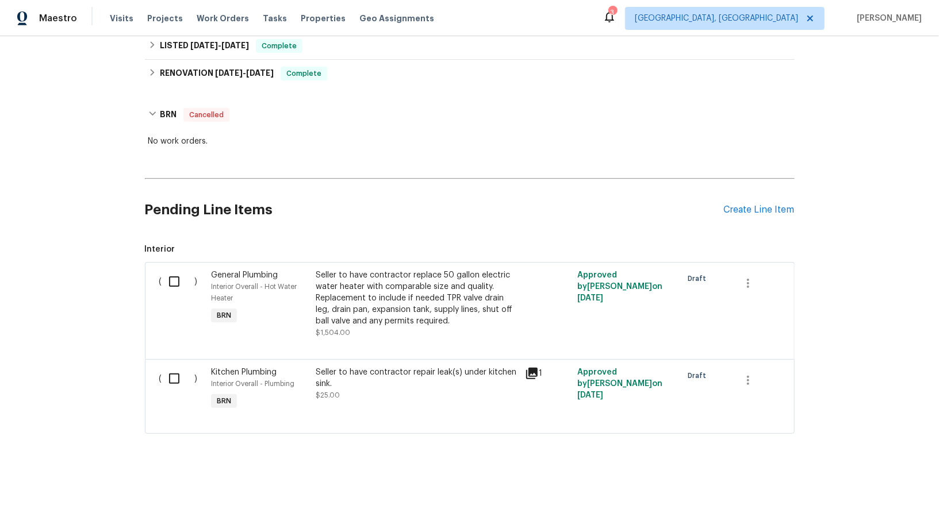
click at [782, 217] on div "Pending Line Items Create Line Item" at bounding box center [470, 209] width 650 height 53
click at [765, 207] on div "Create Line Item" at bounding box center [759, 210] width 71 height 11
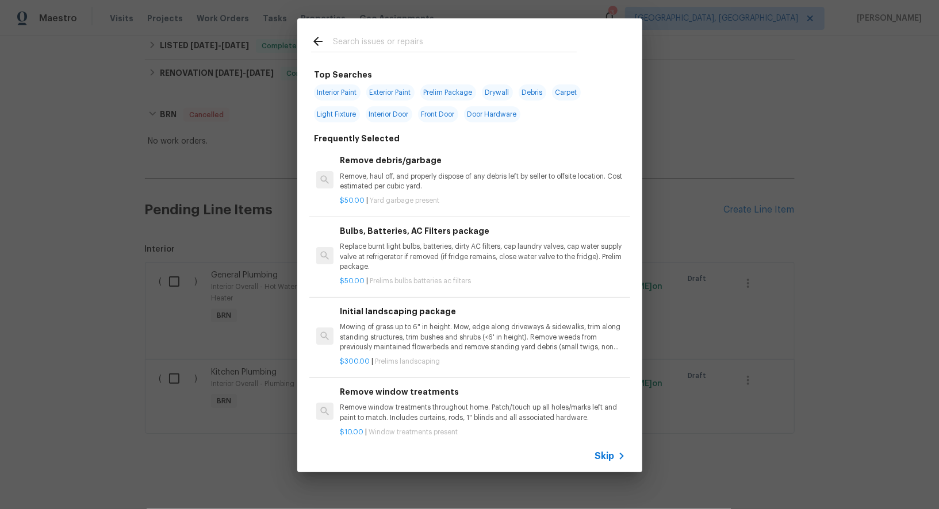
click at [613, 454] on span "Skip" at bounding box center [605, 456] width 20 height 11
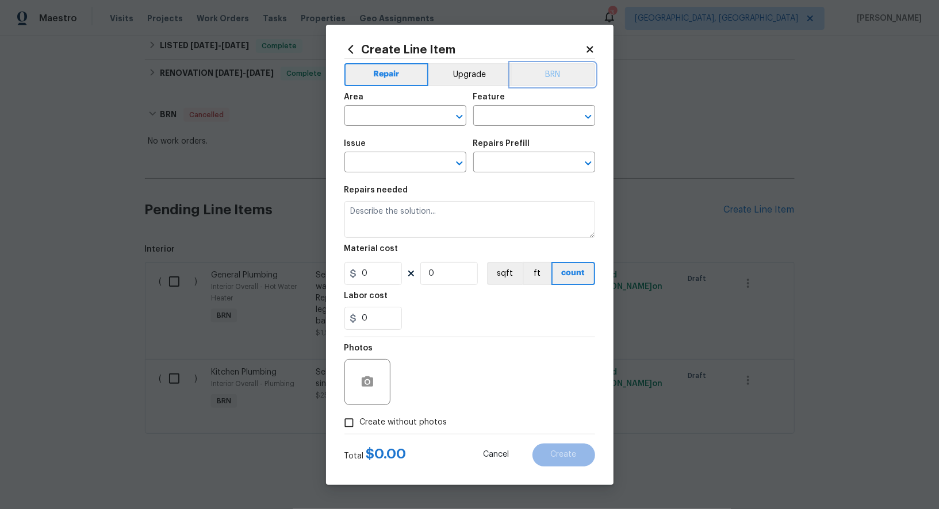
click at [540, 80] on button "BRN" at bounding box center [552, 74] width 84 height 23
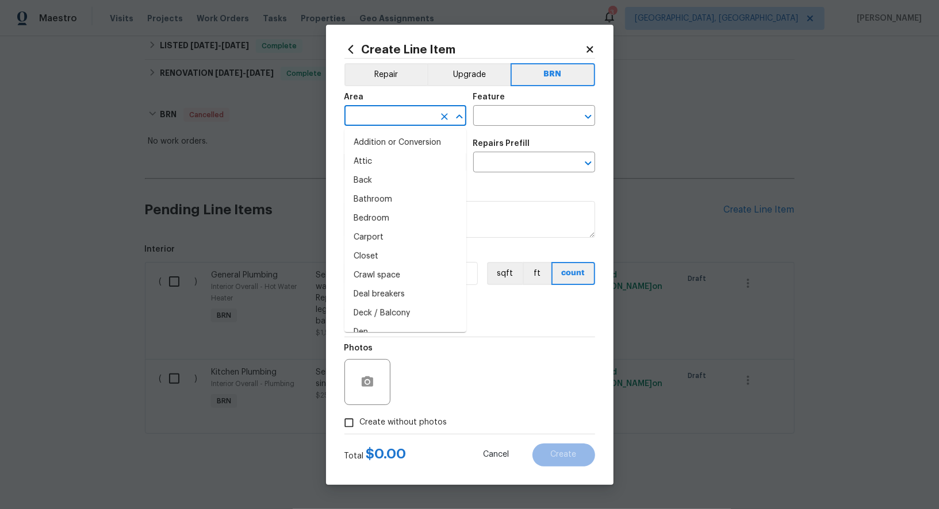
click at [394, 113] on input "text" at bounding box center [389, 117] width 90 height 18
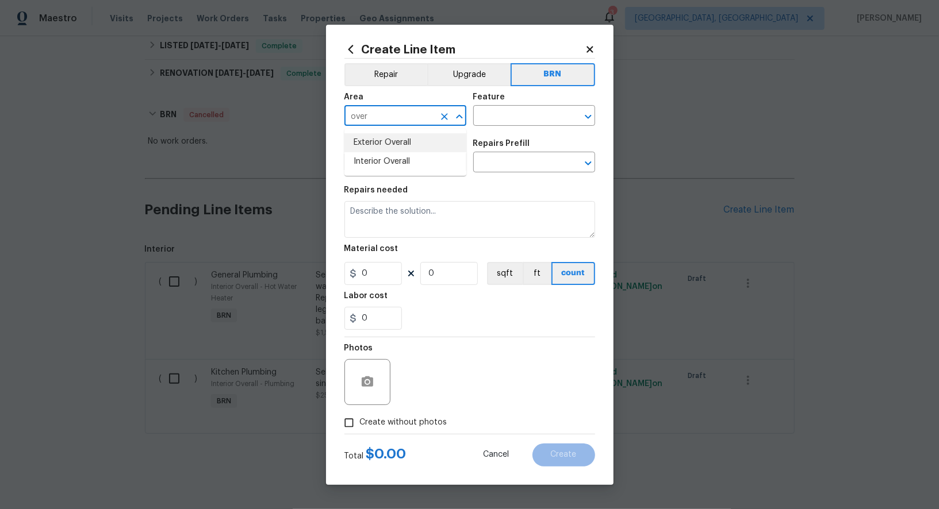
click at [411, 143] on li "Exterior Overall" at bounding box center [405, 142] width 122 height 19
type input "Exterior Overall"
click at [516, 114] on input "text" at bounding box center [518, 117] width 90 height 18
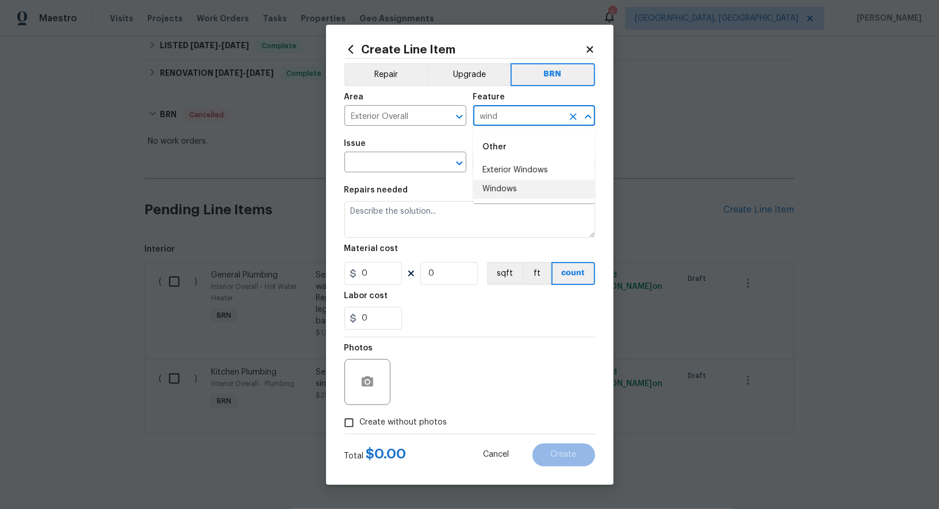
click at [517, 188] on li "Windows" at bounding box center [534, 189] width 122 height 19
type input "Windows"
click at [408, 161] on input "text" at bounding box center [389, 164] width 90 height 18
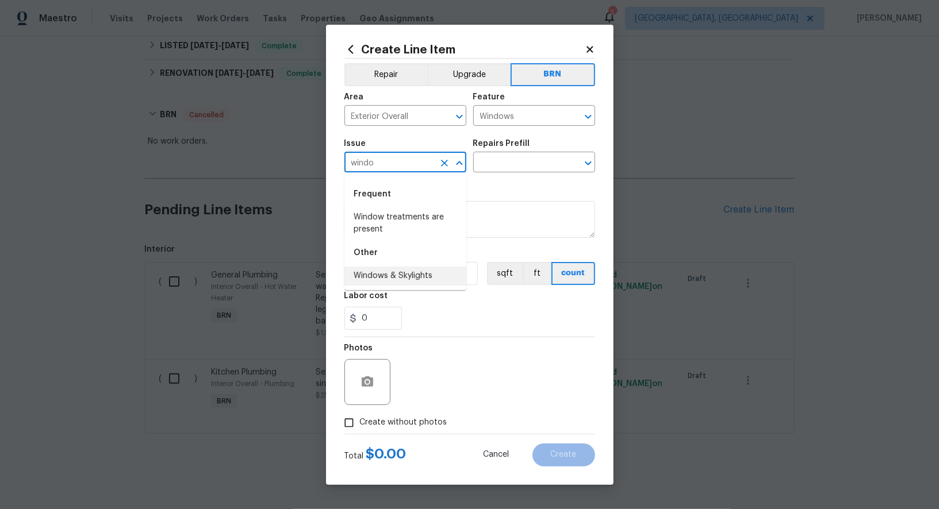
click at [412, 275] on li "Windows & Skylights" at bounding box center [405, 276] width 122 height 19
type input "Windows & Skylights"
click at [504, 155] on input "text" at bounding box center [518, 164] width 90 height 18
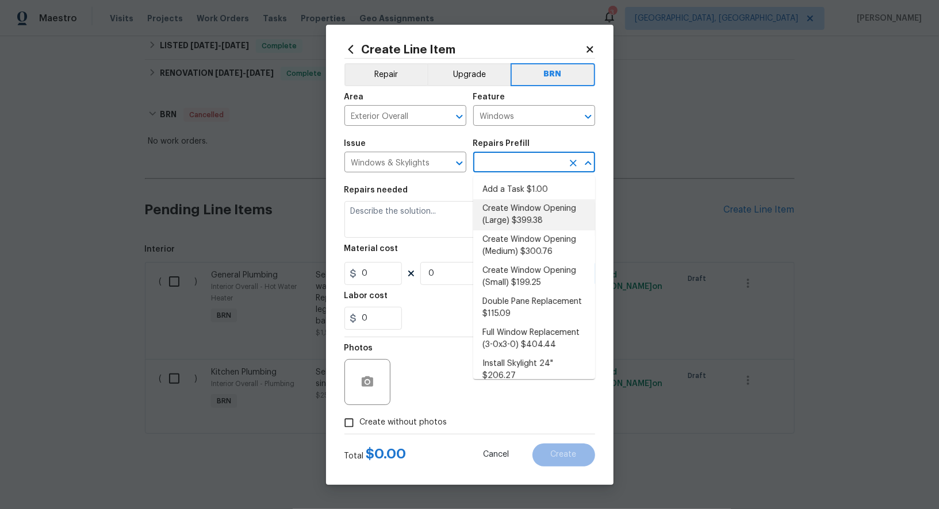
click at [509, 193] on li "Add a Task $1.00" at bounding box center [534, 189] width 122 height 19
type input "Add a Task $1.00"
type textarea "HPM to detail"
type input "1"
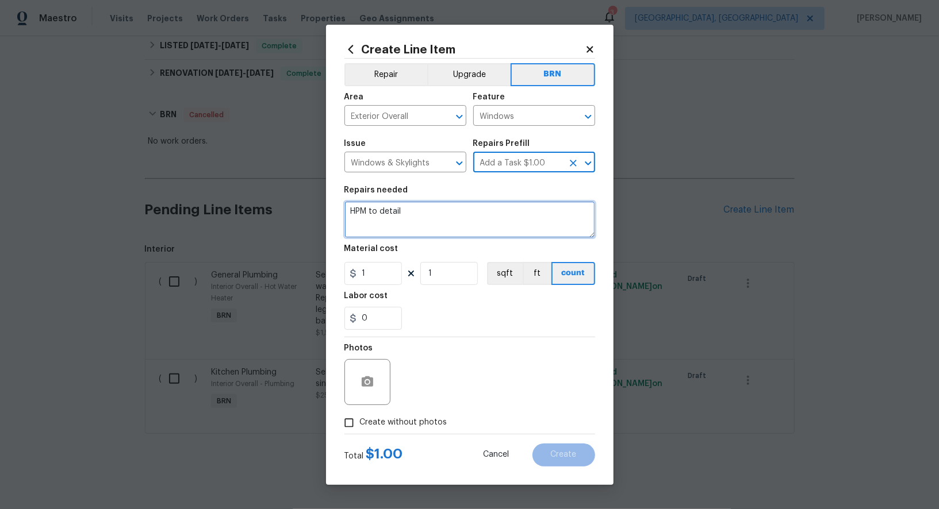
click at [477, 214] on textarea "HPM to detail" at bounding box center [469, 219] width 251 height 37
paste textarea "Seller to have contractor reseal window in dining room at exterior due to moist…"
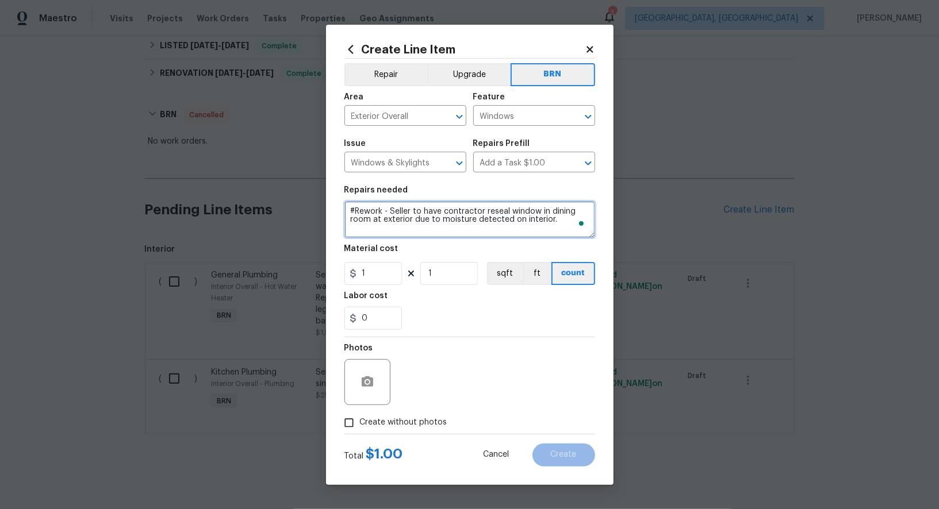
type textarea "#Rework - Seller to have contractor reseal window in dining room at exterior du…"
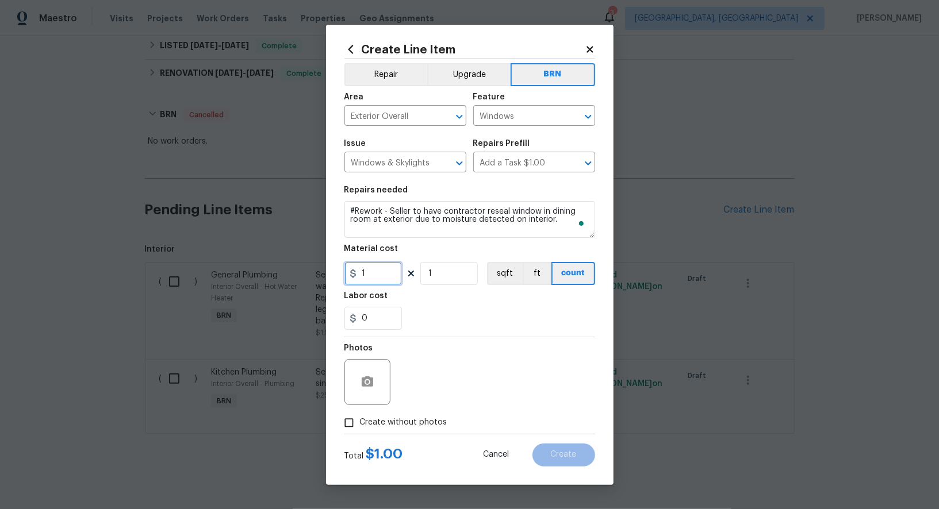
click at [381, 276] on input "1" at bounding box center [372, 273] width 57 height 23
type input "0"
click at [380, 312] on input "0" at bounding box center [372, 318] width 57 height 23
type input "1"
click at [359, 385] on button "button" at bounding box center [368, 382] width 28 height 28
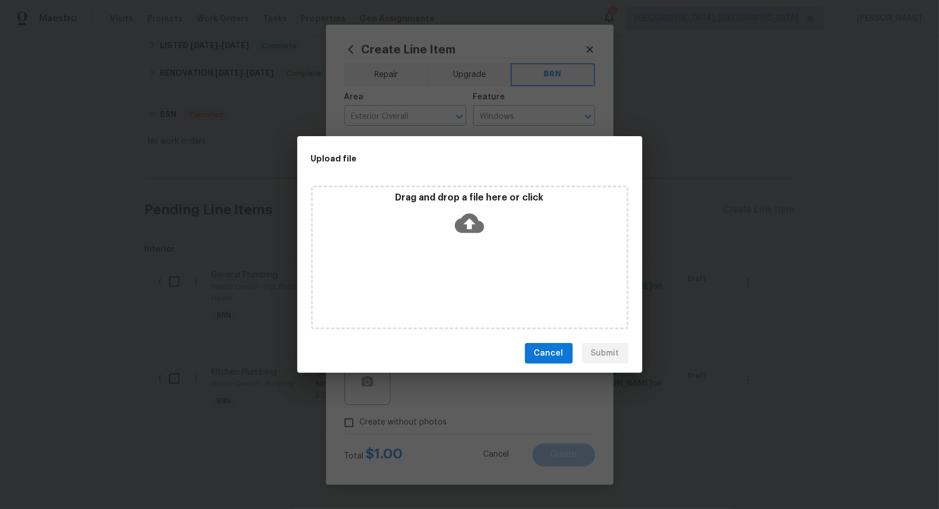
click at [467, 210] on icon at bounding box center [469, 223] width 29 height 29
click at [562, 362] on button "Cancel" at bounding box center [549, 353] width 48 height 21
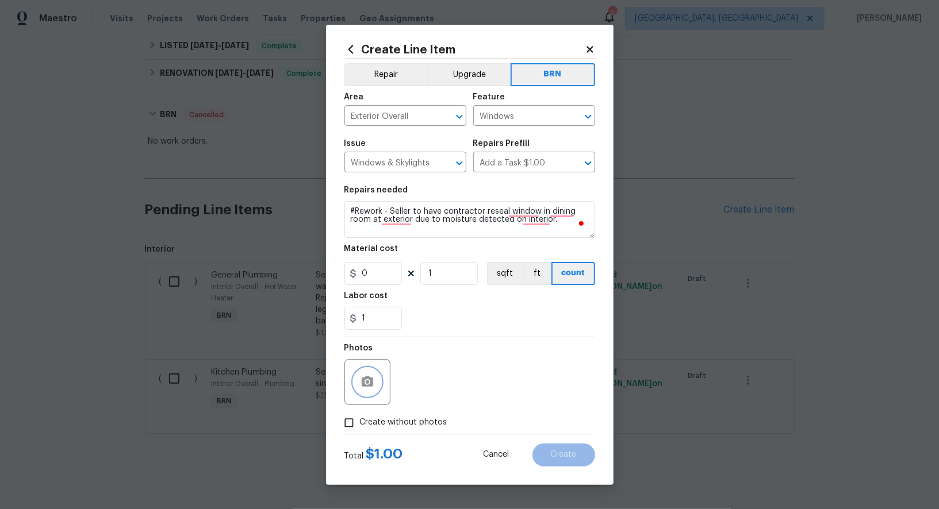
click at [371, 385] on icon "button" at bounding box center [367, 382] width 11 height 10
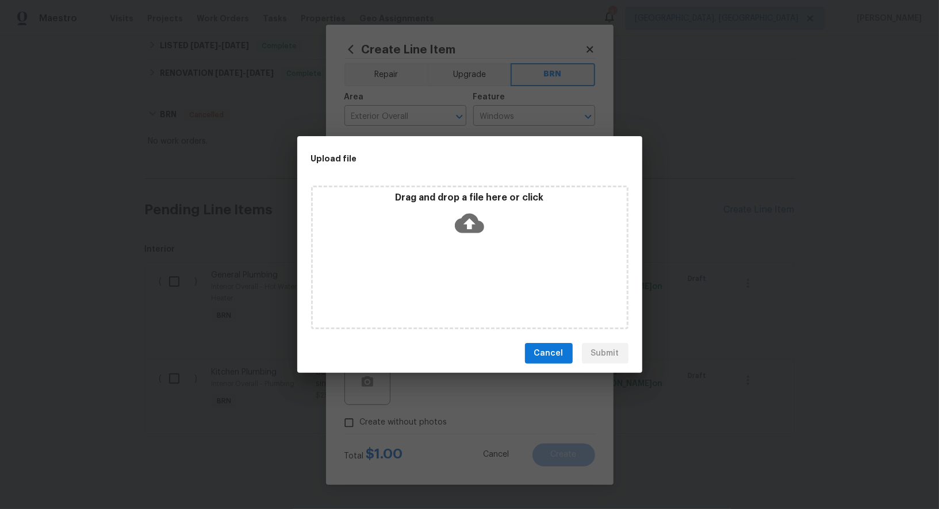
click at [463, 222] on icon at bounding box center [469, 224] width 29 height 20
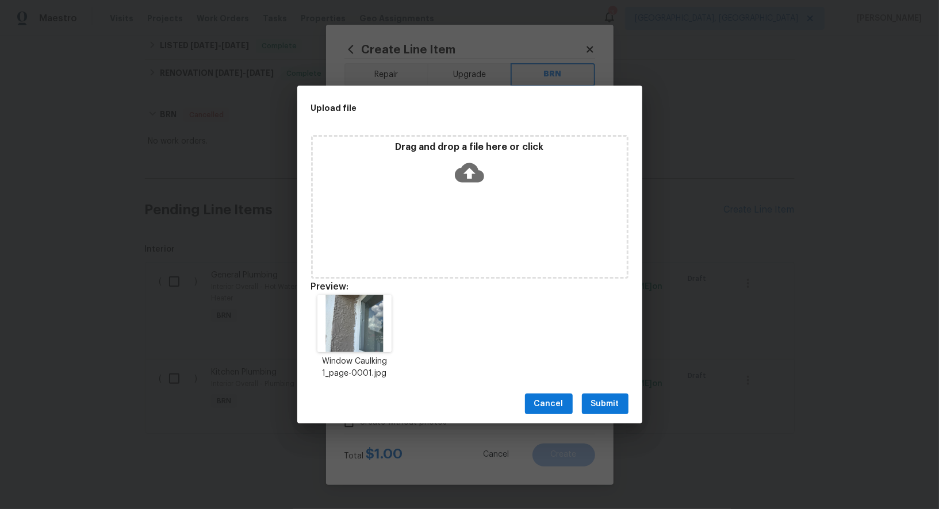
click at [468, 170] on icon at bounding box center [469, 172] width 29 height 29
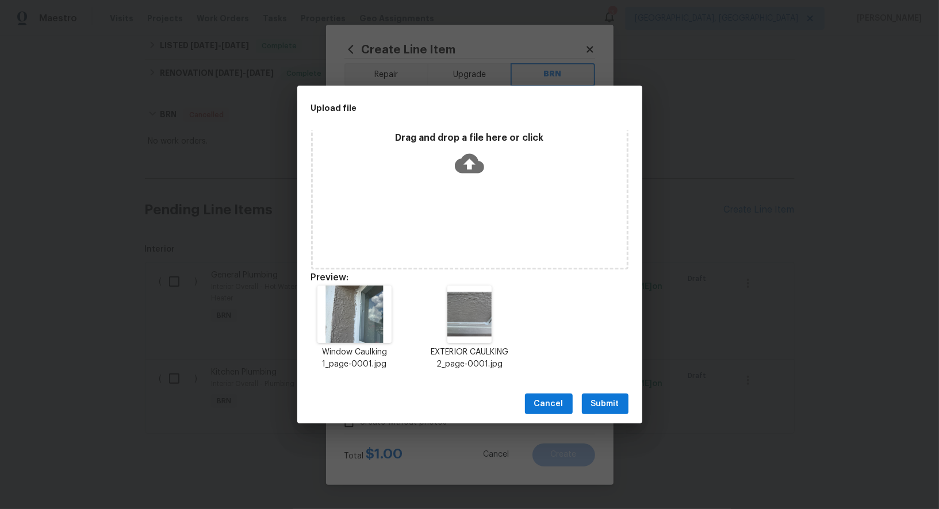
click at [467, 167] on icon at bounding box center [469, 163] width 29 height 29
click at [460, 191] on div "Drag and drop a file here or click" at bounding box center [469, 198] width 317 height 144
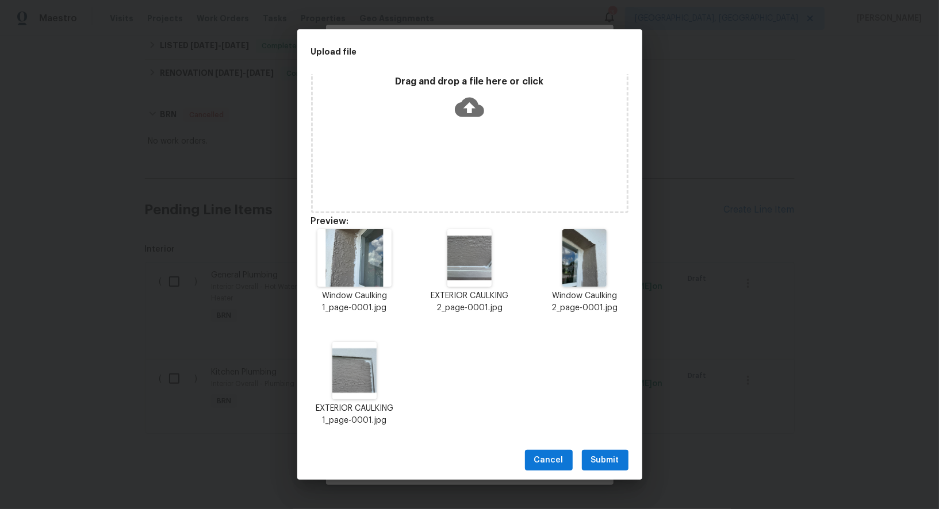
click at [610, 451] on button "Submit" at bounding box center [605, 460] width 47 height 21
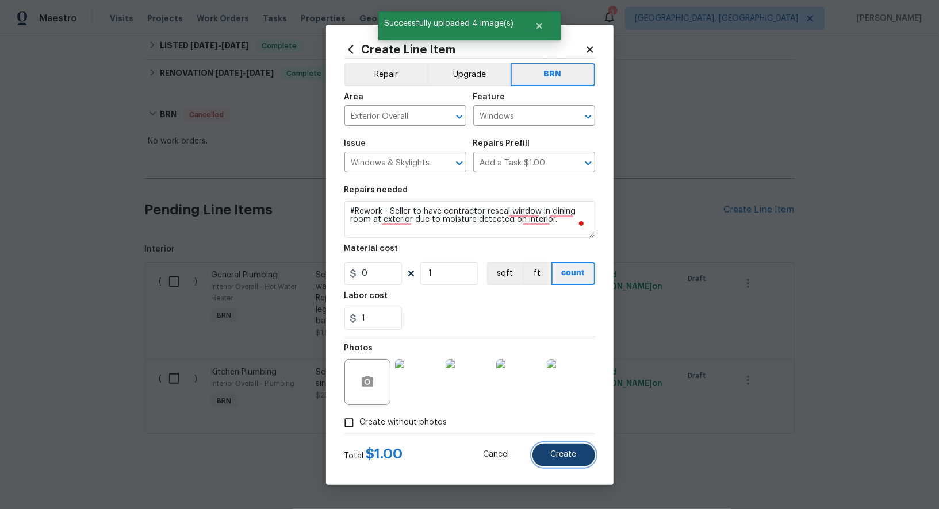
click at [577, 455] on button "Create" at bounding box center [563, 455] width 63 height 23
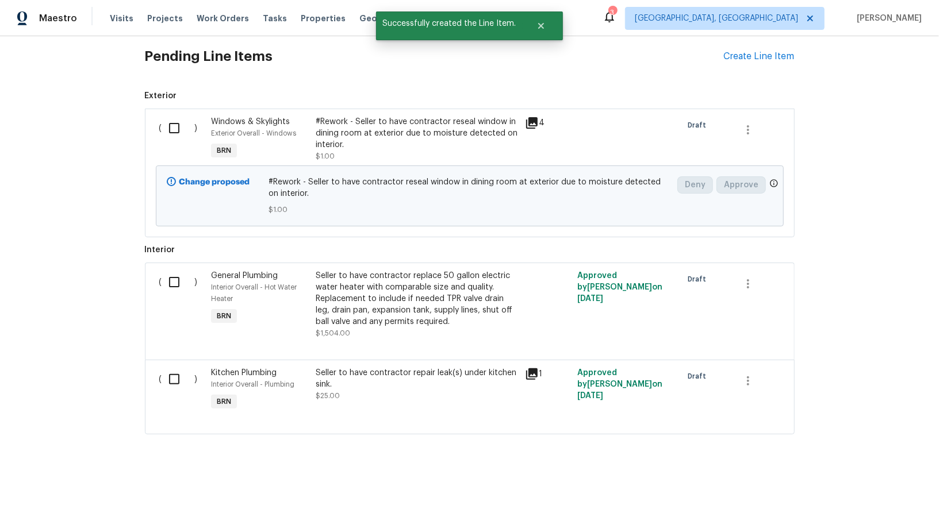
scroll to position [620, 0]
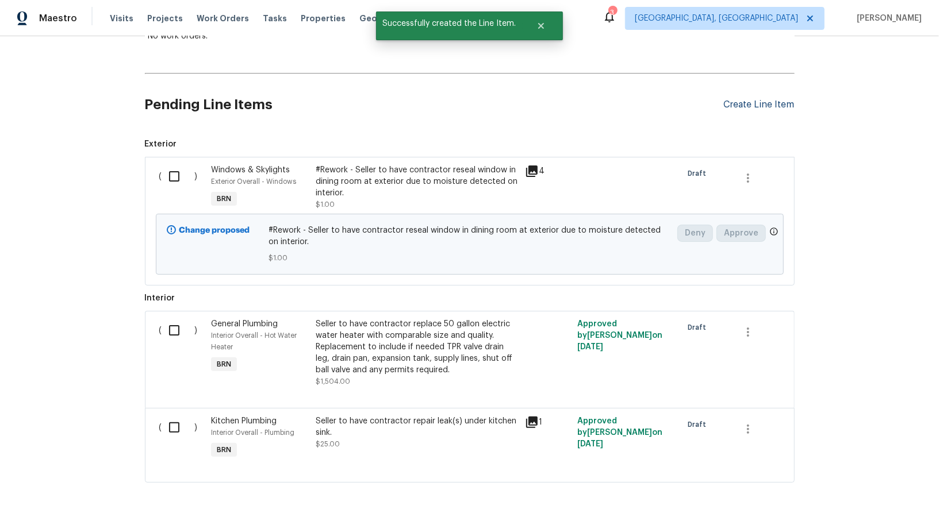
click at [773, 107] on div "Create Line Item" at bounding box center [759, 104] width 71 height 11
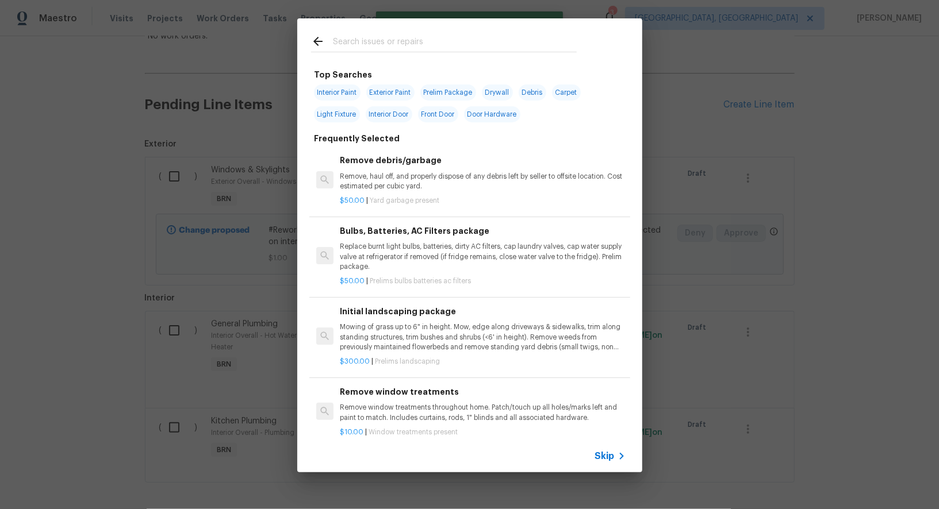
click at [612, 459] on span "Skip" at bounding box center [605, 456] width 20 height 11
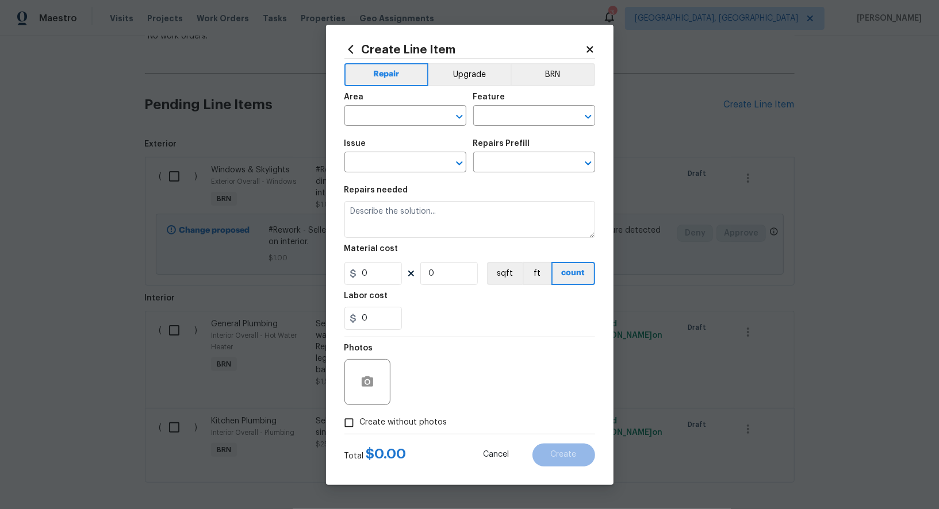
click at [557, 87] on div "Area ​ Feature ​" at bounding box center [469, 109] width 251 height 47
click at [539, 73] on button "BRN" at bounding box center [552, 74] width 84 height 23
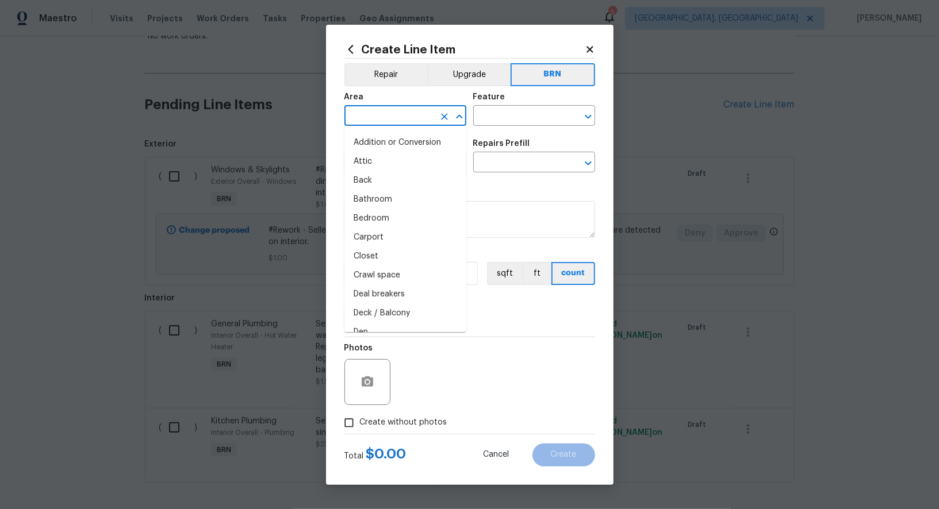
click at [402, 122] on input "text" at bounding box center [389, 117] width 90 height 18
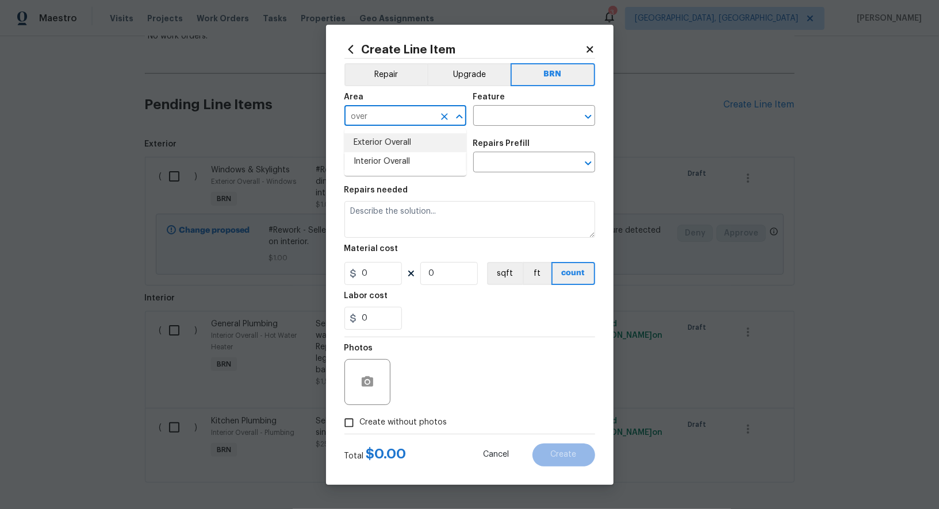
click at [391, 147] on li "Exterior Overall" at bounding box center [405, 142] width 122 height 19
type input "Exterior Overall"
click at [510, 121] on input "text" at bounding box center [518, 117] width 90 height 18
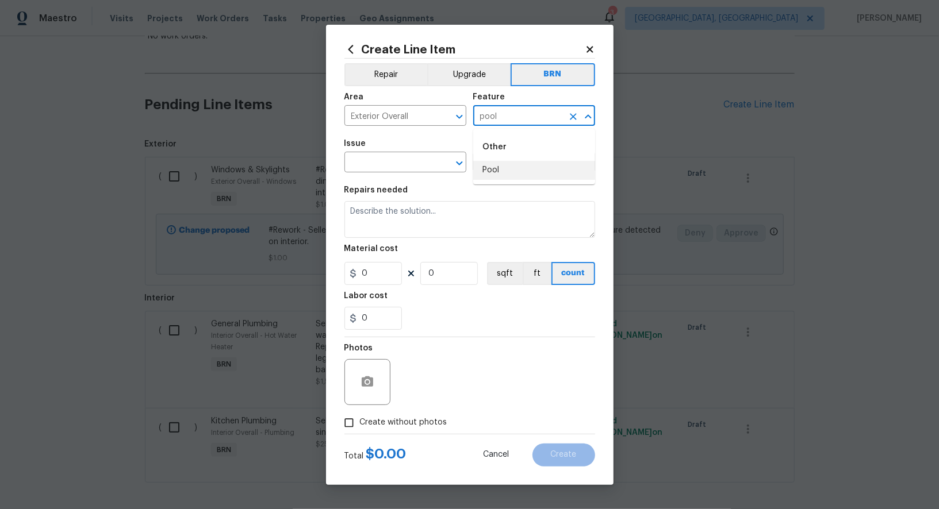
click at [493, 174] on li "Pool" at bounding box center [534, 170] width 122 height 19
type input "Pool"
click at [390, 162] on input "text" at bounding box center [389, 164] width 90 height 18
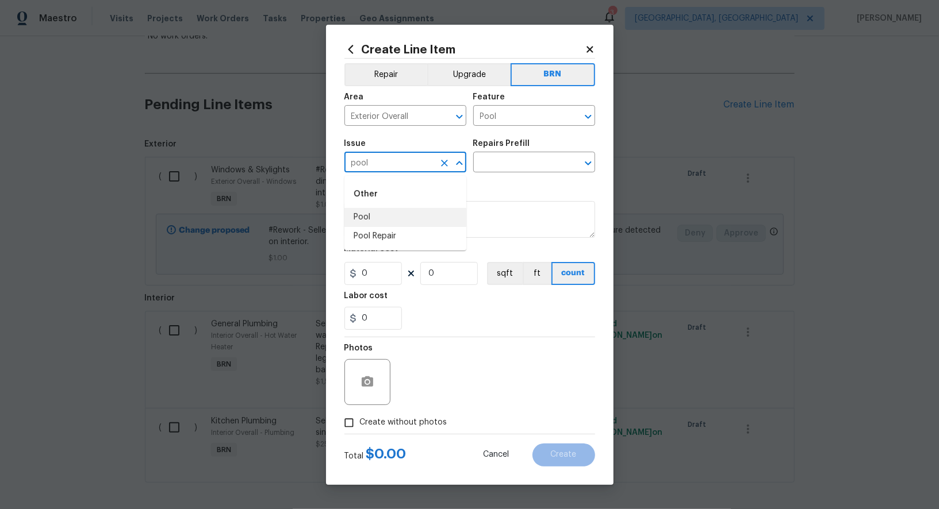
click at [393, 217] on li "Pool" at bounding box center [405, 217] width 122 height 19
type input "Pool"
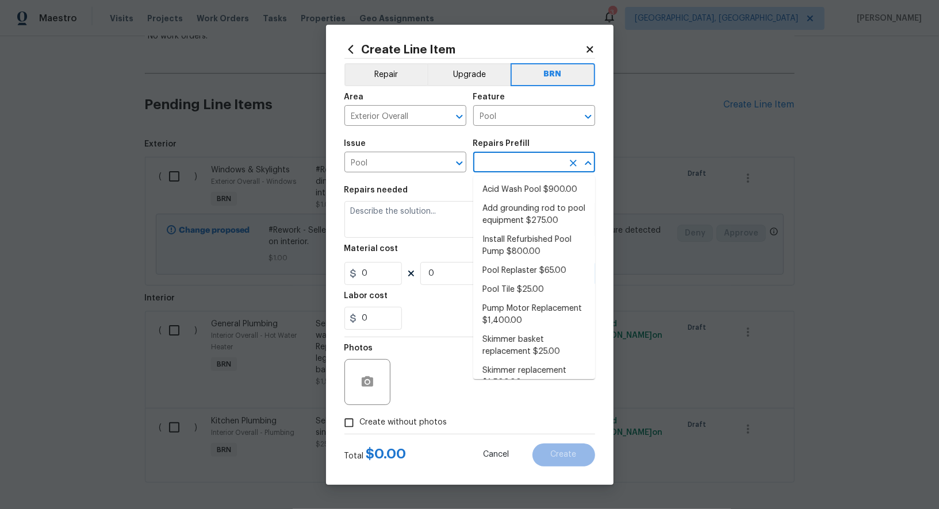
click at [520, 170] on input "text" at bounding box center [518, 164] width 90 height 18
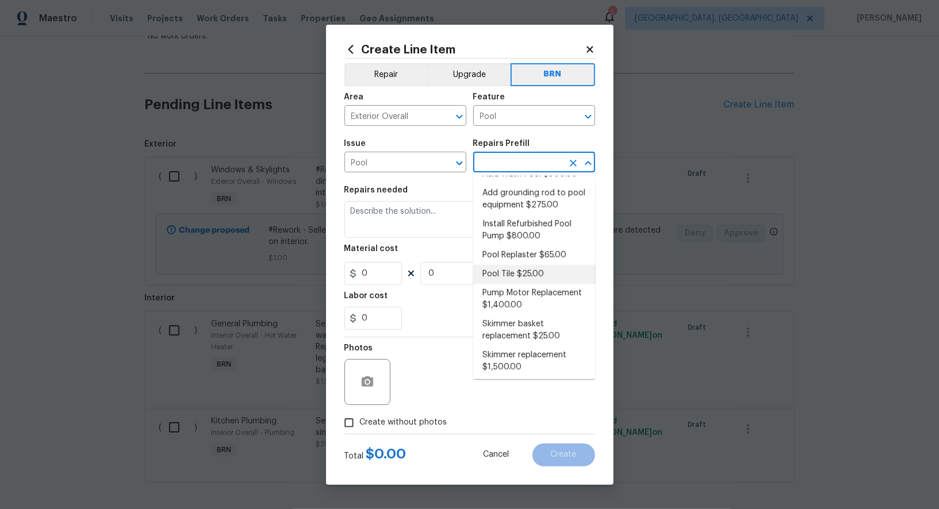
scroll to position [0, 0]
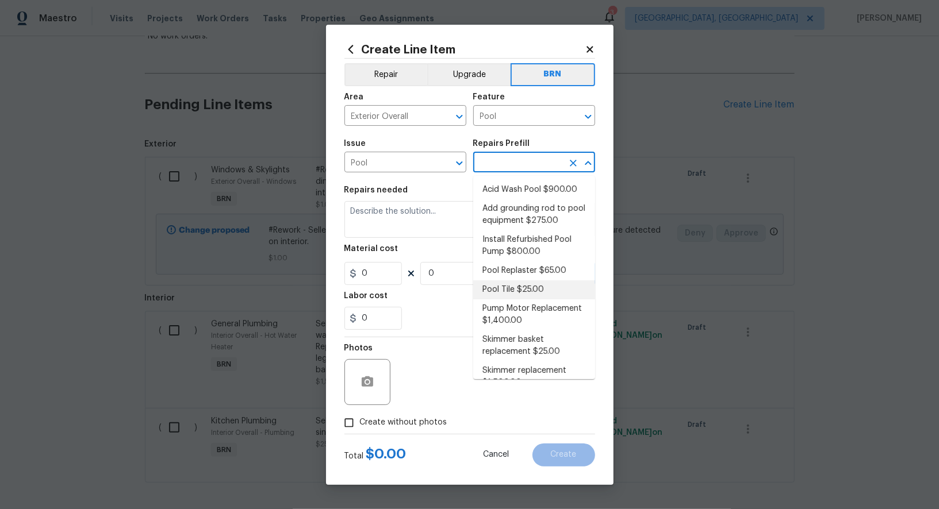
click at [532, 294] on li "Pool Tile $25.00" at bounding box center [534, 290] width 122 height 19
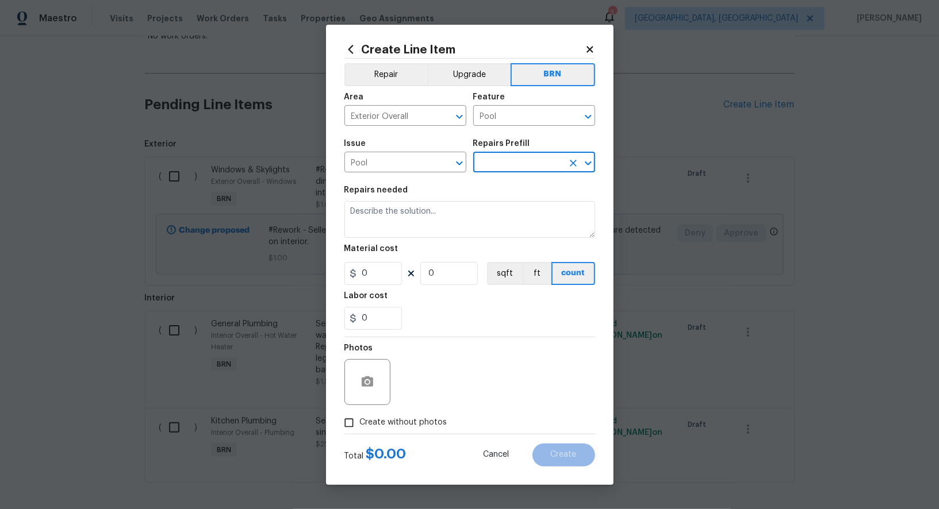
type input "Pool Tile $25.00"
type textarea "Replace pool tile"
type input "25"
type input "1"
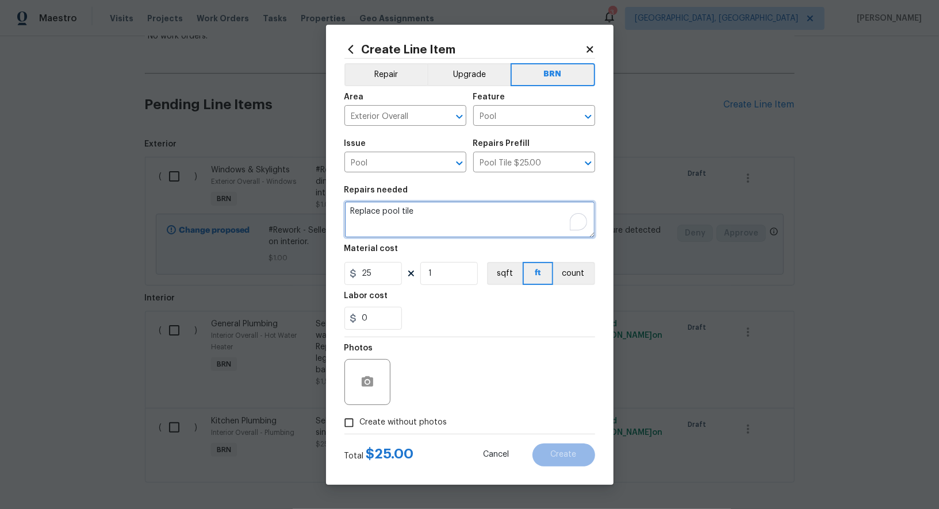
click at [454, 217] on textarea "Replace pool tile" at bounding box center [469, 219] width 251 height 37
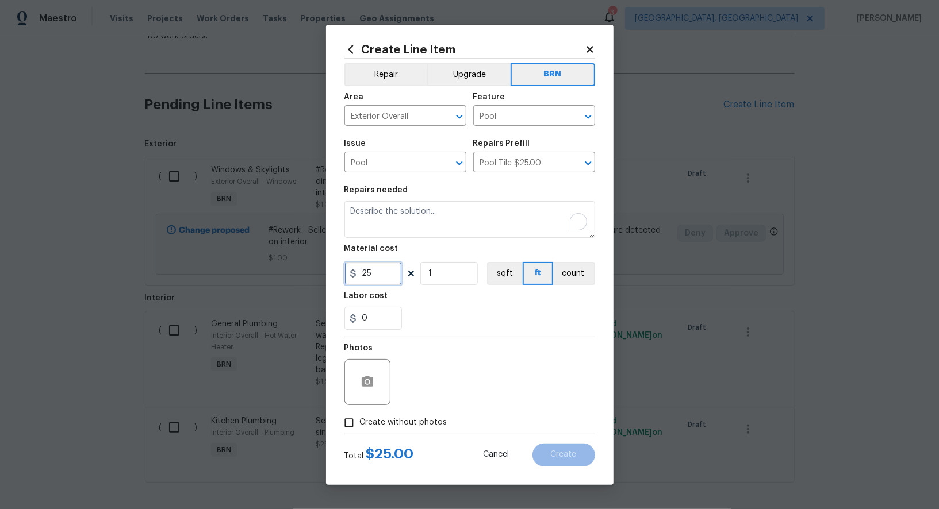
click at [377, 268] on input "25" at bounding box center [372, 273] width 57 height 23
type input "0"
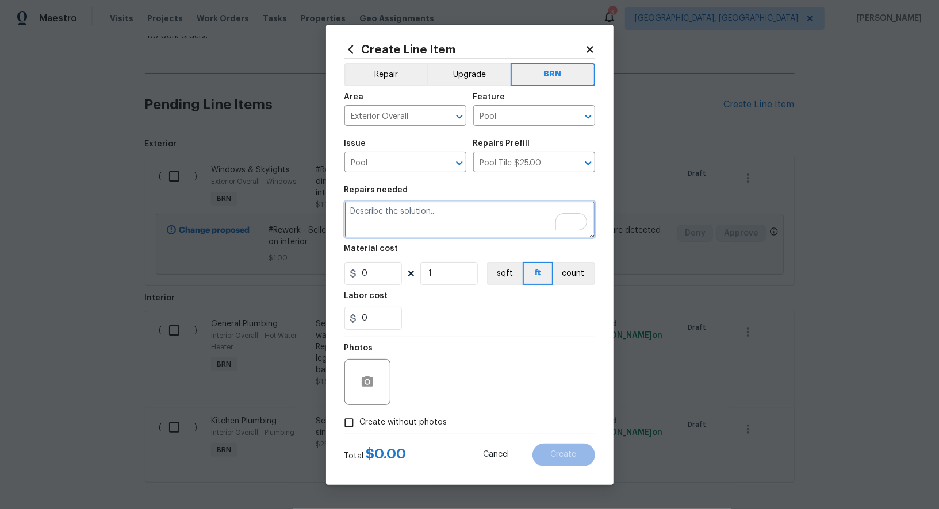
click at [391, 226] on textarea "To enrich screen reader interactions, please activate Accessibility in Grammarl…" at bounding box center [469, 219] width 251 height 37
paste textarea "Seller to have contractor replace torn screens and install missing screws at po…"
type textarea "Seller to have contractor replace torn screens and install missing screws at po…"
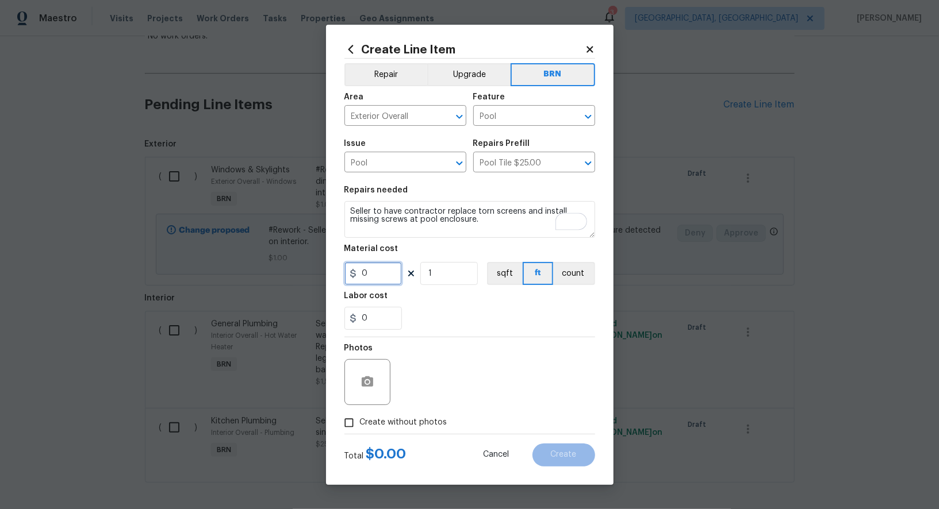
click at [373, 280] on input "0" at bounding box center [372, 273] width 57 height 23
type input "0"
click at [379, 325] on input "0" at bounding box center [372, 318] width 57 height 23
type input "1"
click at [362, 427] on span "Create without photos" at bounding box center [403, 423] width 87 height 12
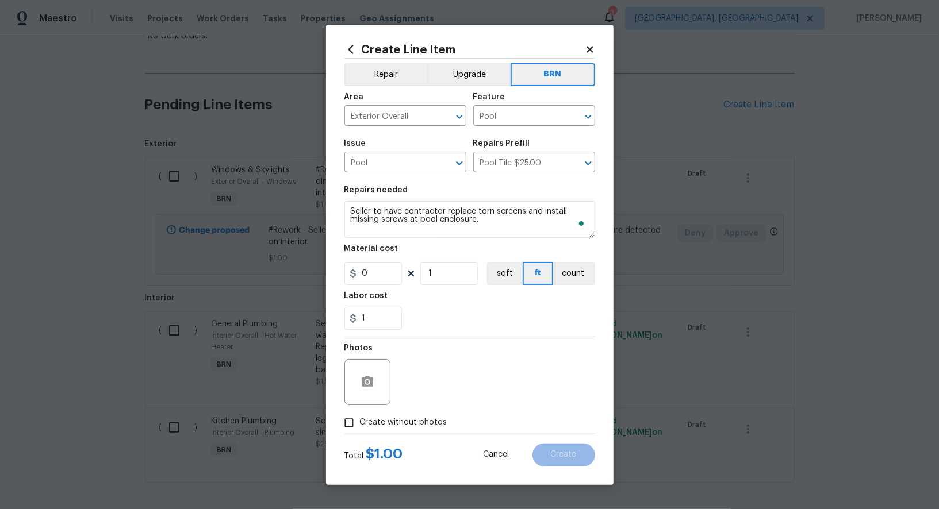
click at [360, 427] on input "Create without photos" at bounding box center [349, 423] width 22 height 22
checkbox input "true"
click at [491, 403] on textarea at bounding box center [497, 382] width 195 height 46
click at [557, 460] on button "Create" at bounding box center [563, 455] width 63 height 23
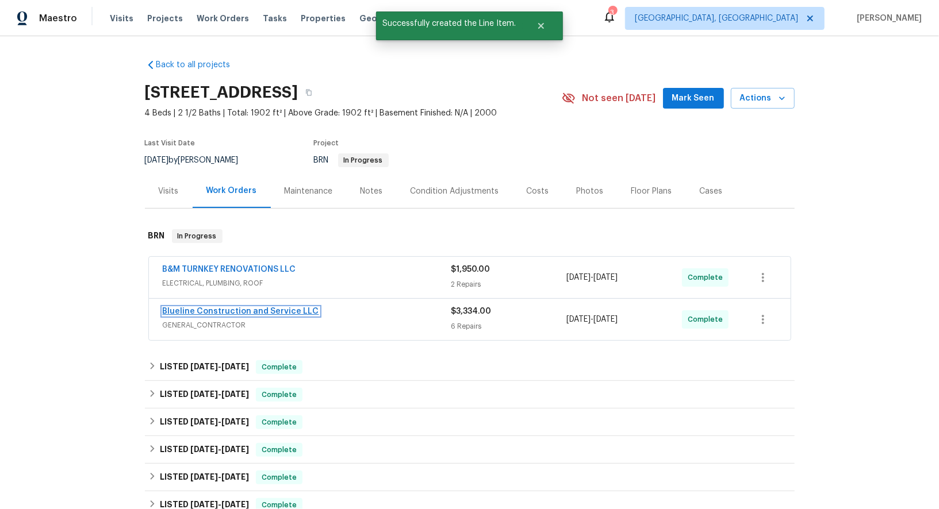
click at [258, 313] on link "Blueline Construction and Service LLC" at bounding box center [241, 312] width 156 height 8
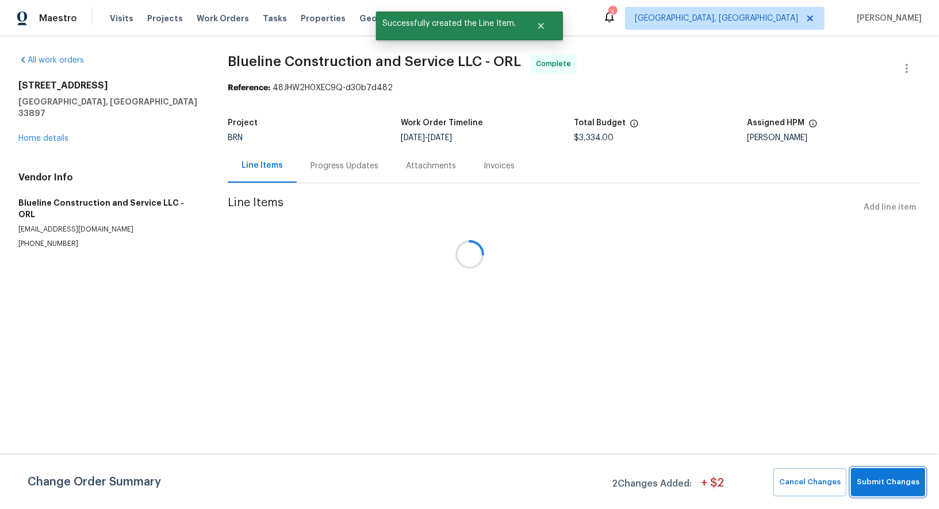
click at [903, 479] on span "Submit Changes" at bounding box center [887, 482] width 63 height 13
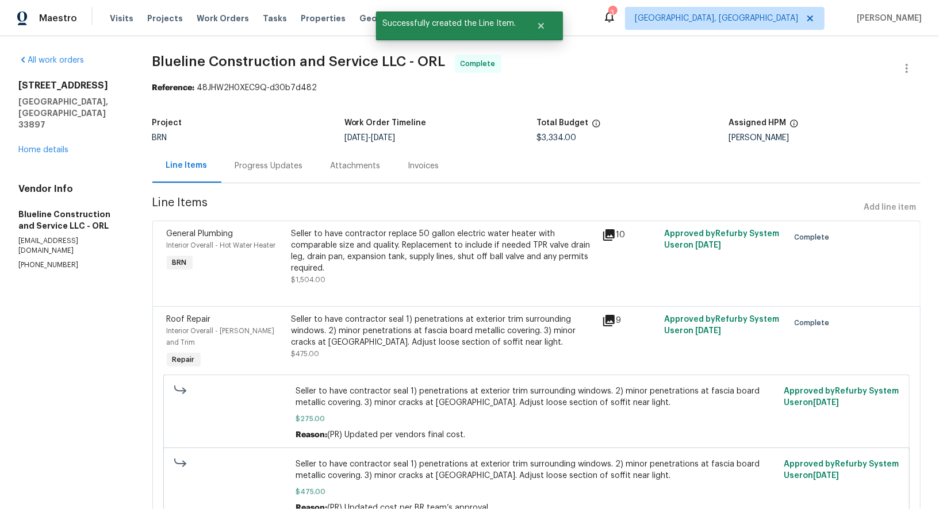
click at [41, 113] on div "340 Troon Cir Davenport, FL 33897 Home details" at bounding box center [71, 118] width 106 height 76
click at [41, 146] on link "Home details" at bounding box center [43, 150] width 50 height 8
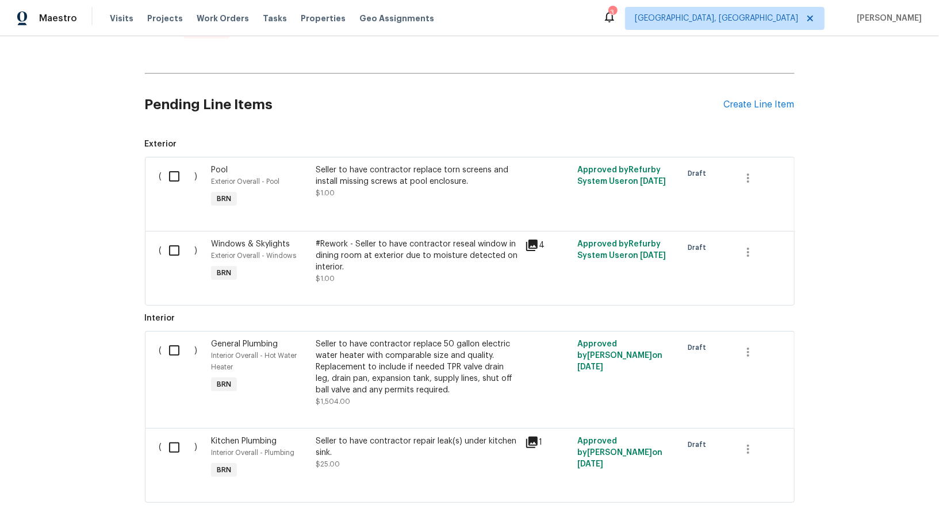
scroll to position [555, 0]
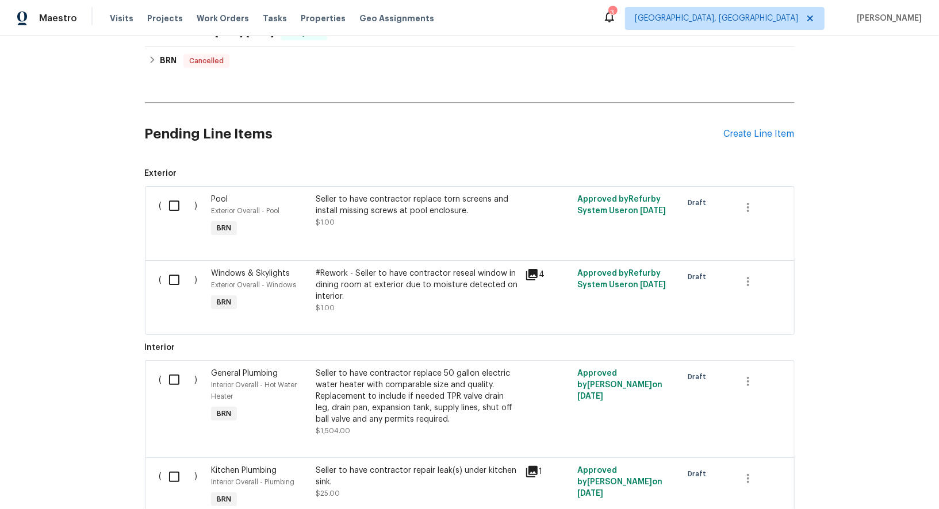
click at [168, 182] on span "Exterior ( ) Pool Exterior Overall - Pool BRN Seller to have contractor replace…" at bounding box center [470, 251] width 650 height 167
click at [168, 203] on input "checkbox" at bounding box center [178, 206] width 33 height 24
checkbox input "true"
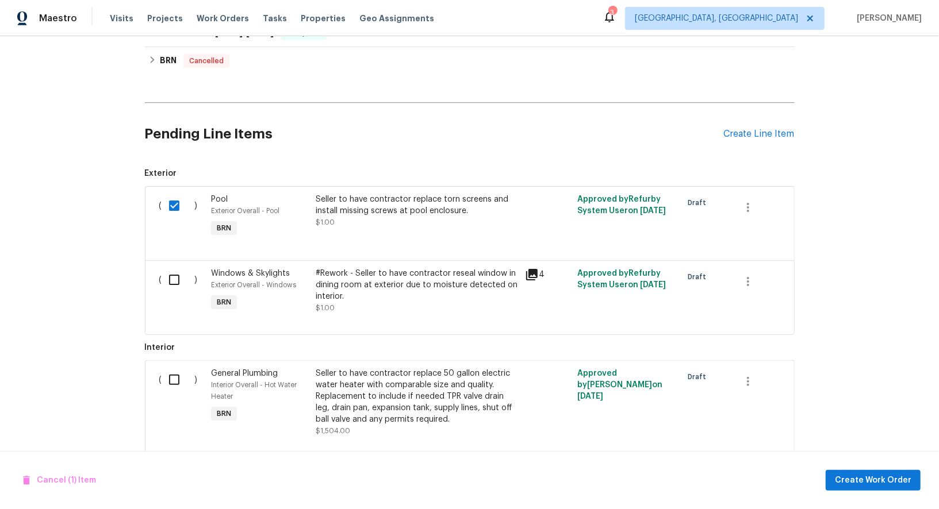
click at [171, 275] on input "checkbox" at bounding box center [178, 280] width 33 height 24
checkbox input "true"
click at [845, 476] on span "Create Work Order" at bounding box center [873, 481] width 76 height 14
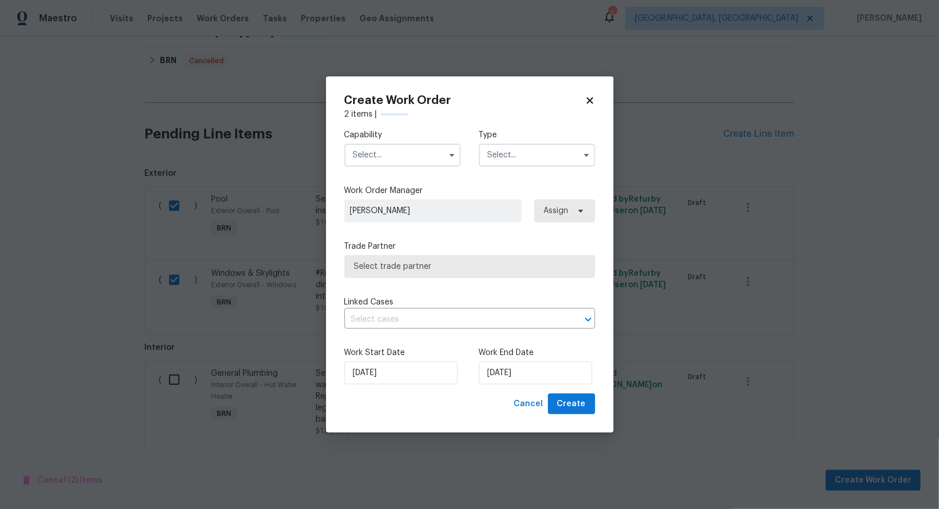
checkbox input "false"
click at [414, 163] on input "text" at bounding box center [402, 155] width 116 height 23
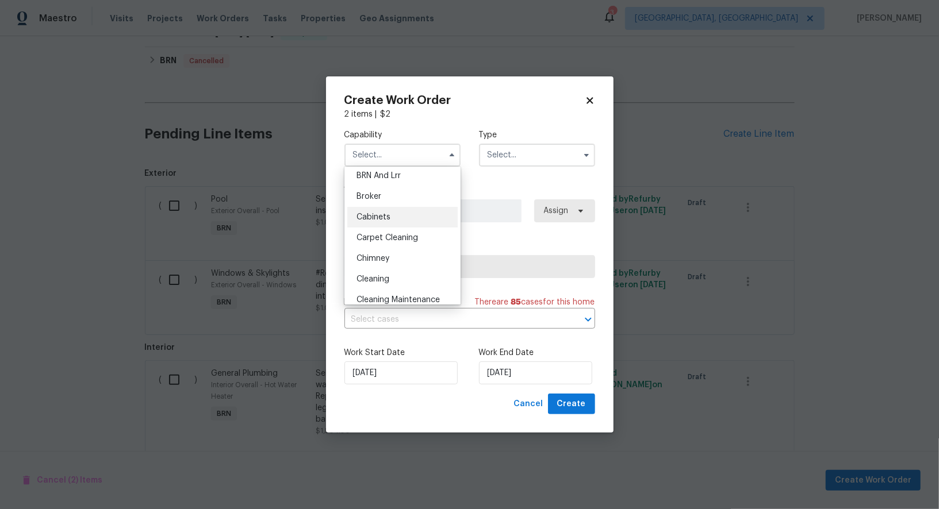
scroll to position [24, 0]
click at [385, 221] on span "BRN And Lrr" at bounding box center [378, 218] width 44 height 8
type input "BRN And Lrr"
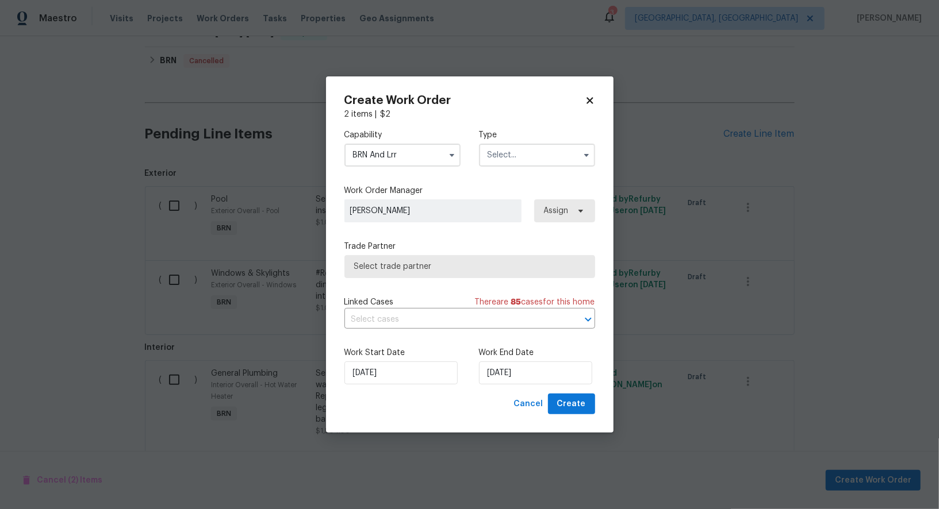
click at [504, 166] on input "text" at bounding box center [537, 155] width 116 height 23
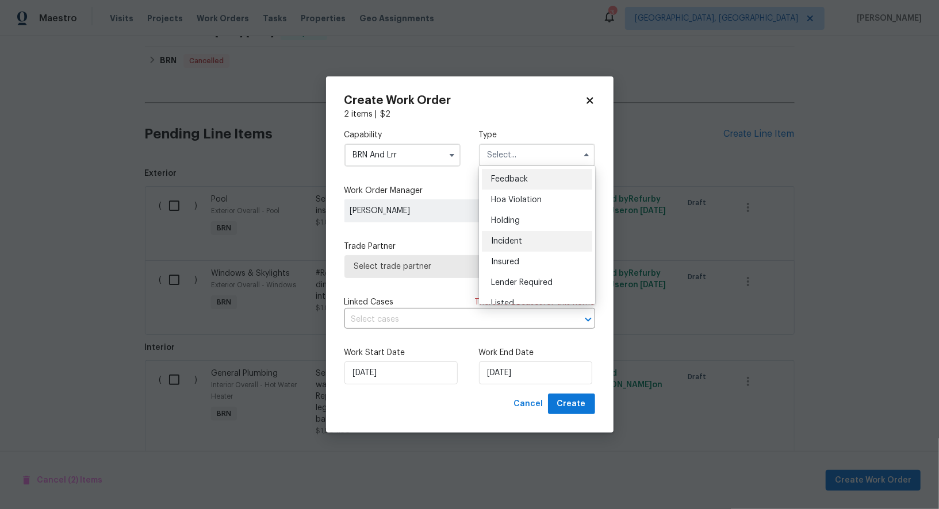
scroll to position [260, 0]
click at [508, 235] on div "Resale" at bounding box center [537, 229] width 110 height 21
type input "Resale"
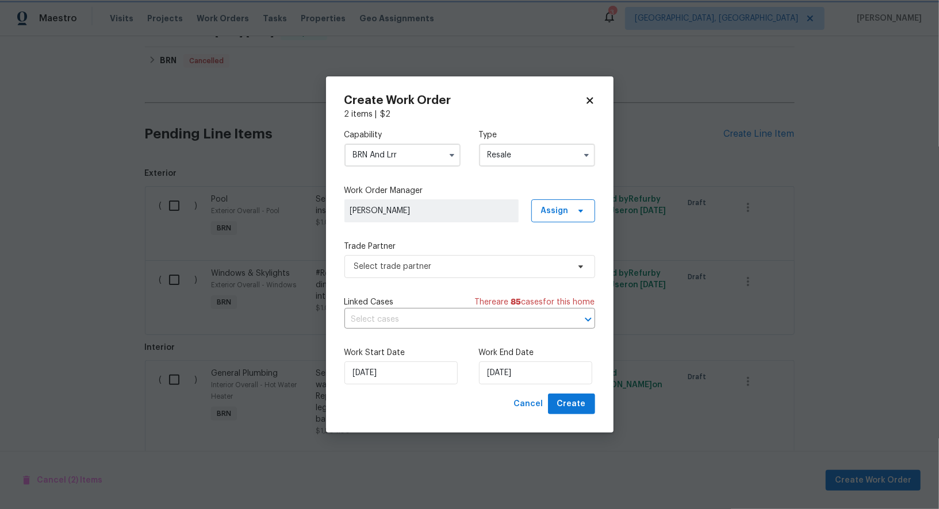
scroll to position [0, 0]
click at [456, 270] on span "Select trade partner" at bounding box center [461, 266] width 214 height 11
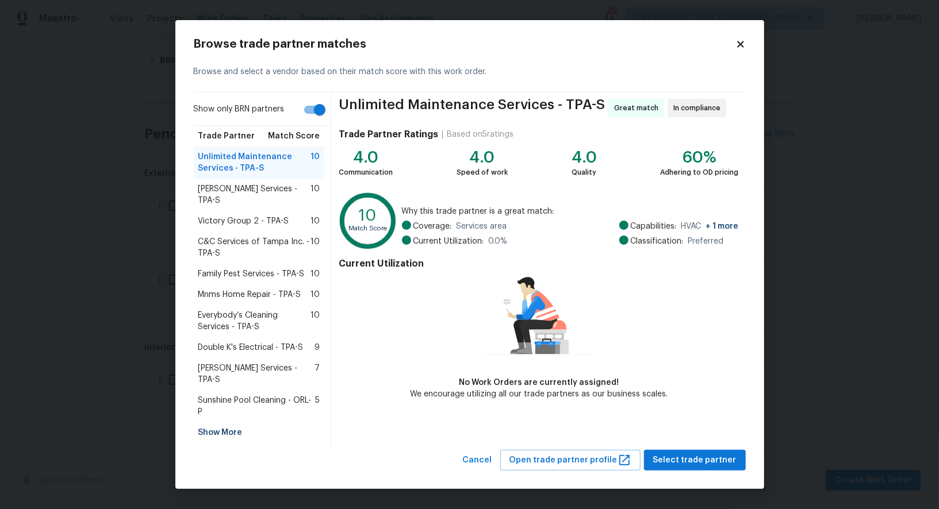
click at [226, 422] on div "Show More" at bounding box center [259, 432] width 131 height 21
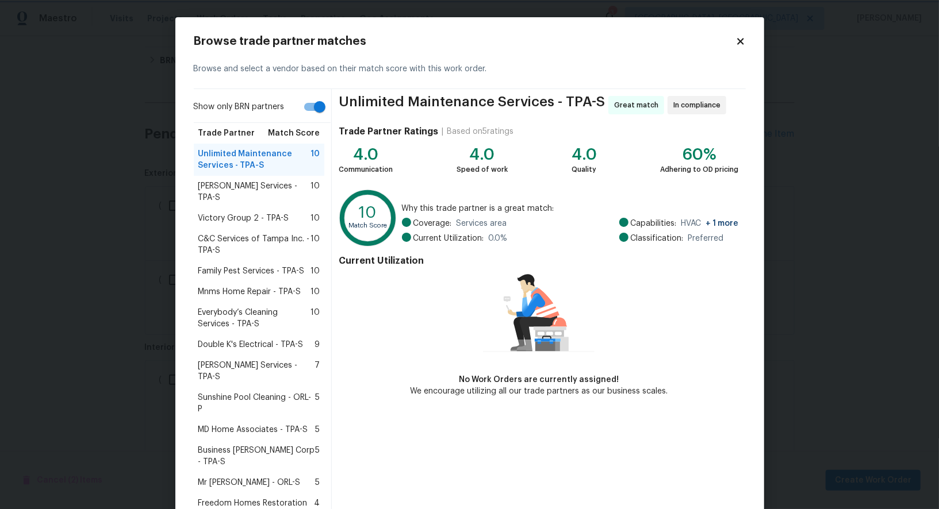
click at [93, 229] on body "Maestro Visits Projects Work Orders Tasks Properties Geo Assignments 3 Albuquer…" at bounding box center [469, 254] width 939 height 509
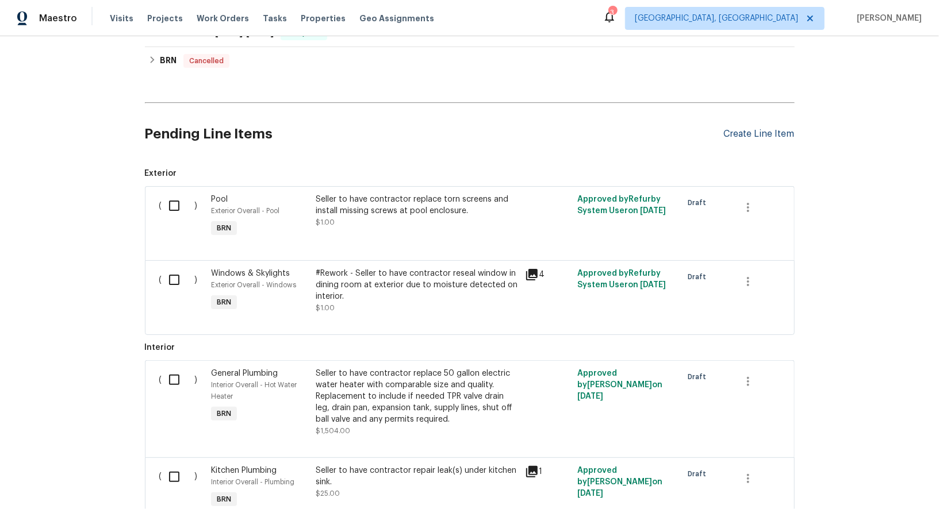
click at [761, 134] on div "Create Line Item" at bounding box center [759, 134] width 71 height 11
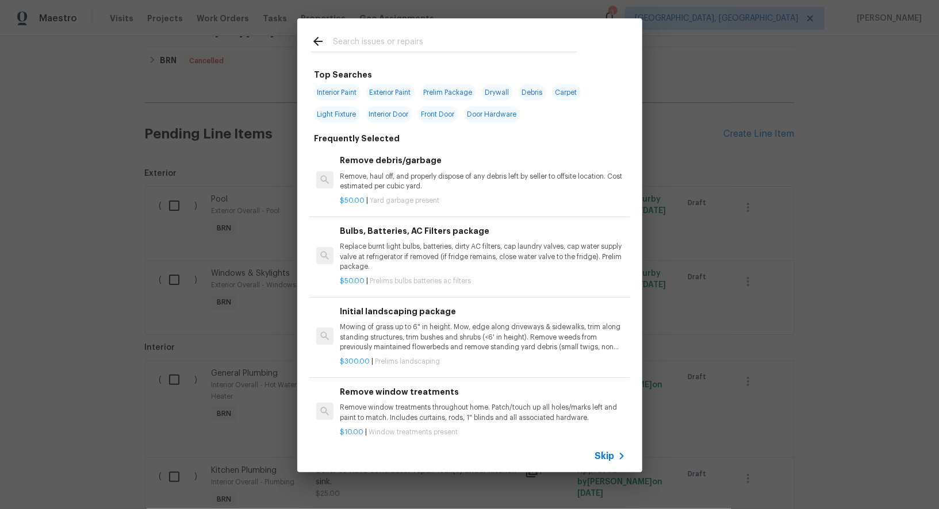
click at [610, 460] on span "Skip" at bounding box center [605, 456] width 20 height 11
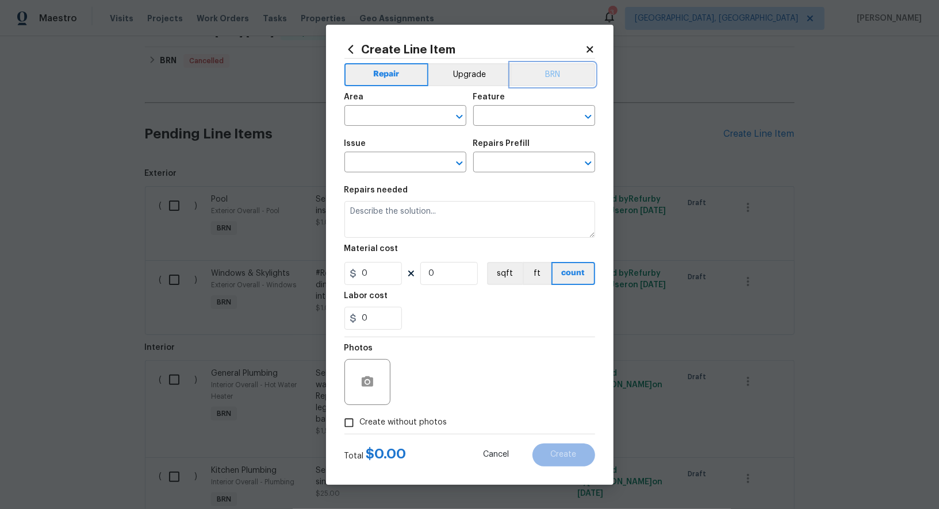
click at [544, 77] on button "BRN" at bounding box center [552, 74] width 84 height 23
click at [398, 112] on input "text" at bounding box center [389, 117] width 90 height 18
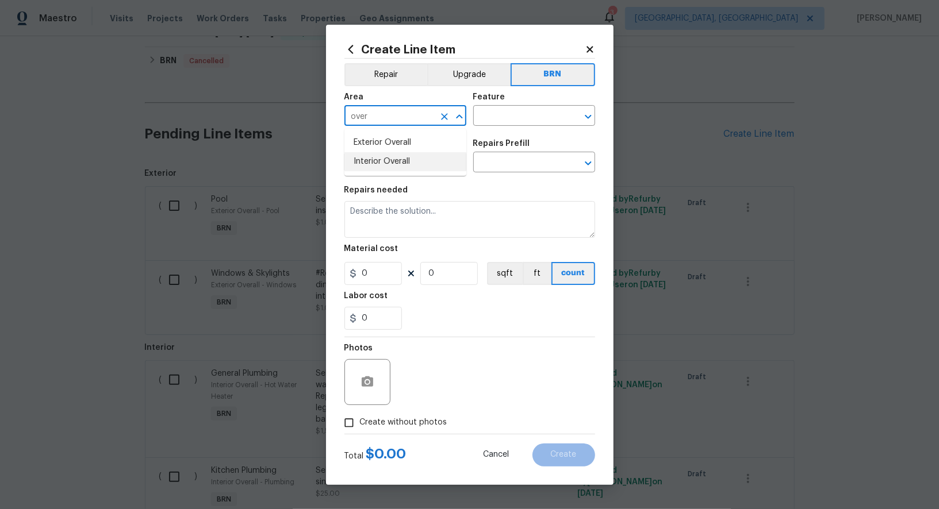
click at [397, 155] on li "Interior Overall" at bounding box center [405, 161] width 122 height 19
type input "Interior Overall"
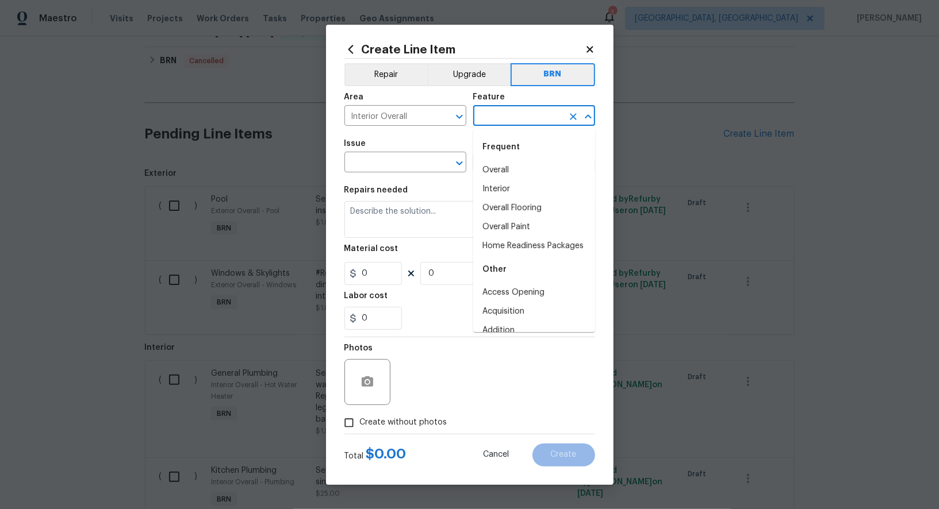
click at [512, 111] on input "text" at bounding box center [518, 117] width 90 height 18
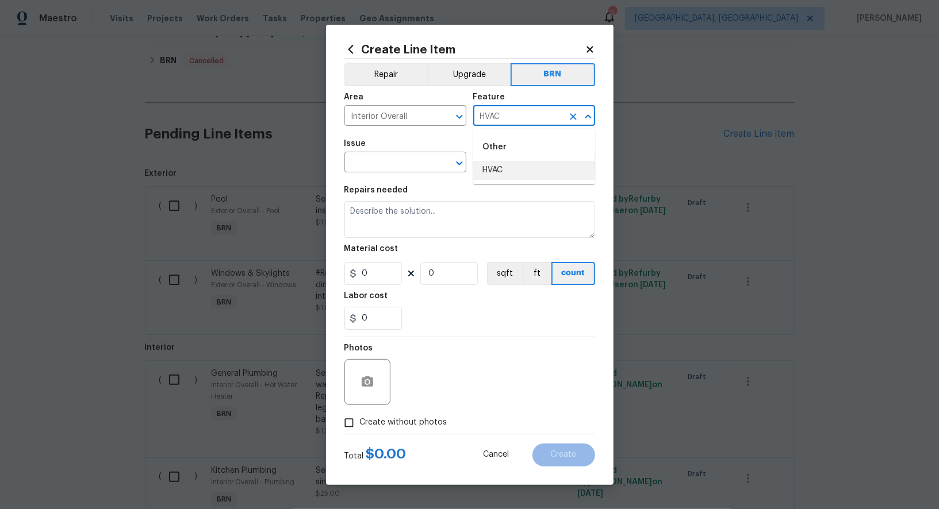
click at [523, 182] on ul "Other HVAC" at bounding box center [534, 157] width 122 height 56
click at [510, 172] on li "HVAC" at bounding box center [534, 170] width 122 height 19
type input "HVAC"
click at [399, 171] on input "text" at bounding box center [389, 164] width 90 height 18
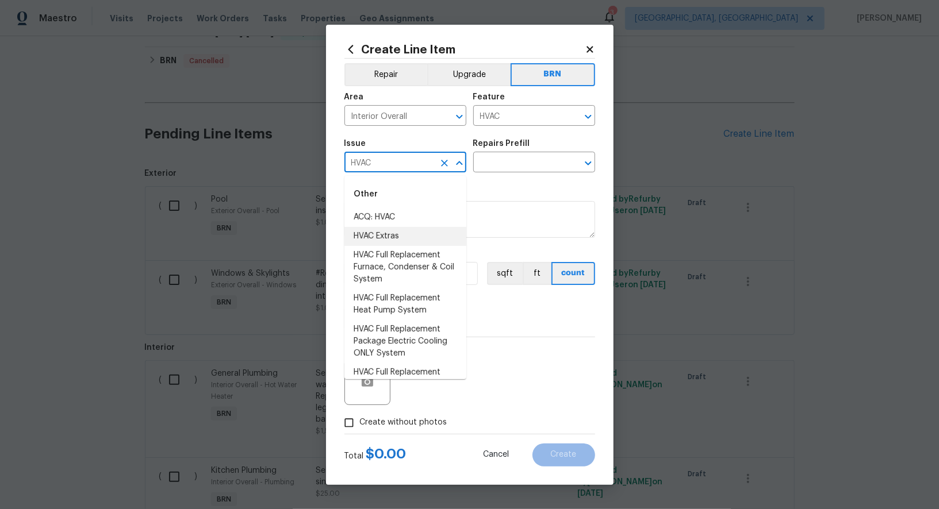
click at [404, 241] on li "HVAC Extras" at bounding box center [405, 236] width 122 height 19
type input "HVAC Extras"
click at [529, 170] on input "text" at bounding box center [518, 164] width 90 height 18
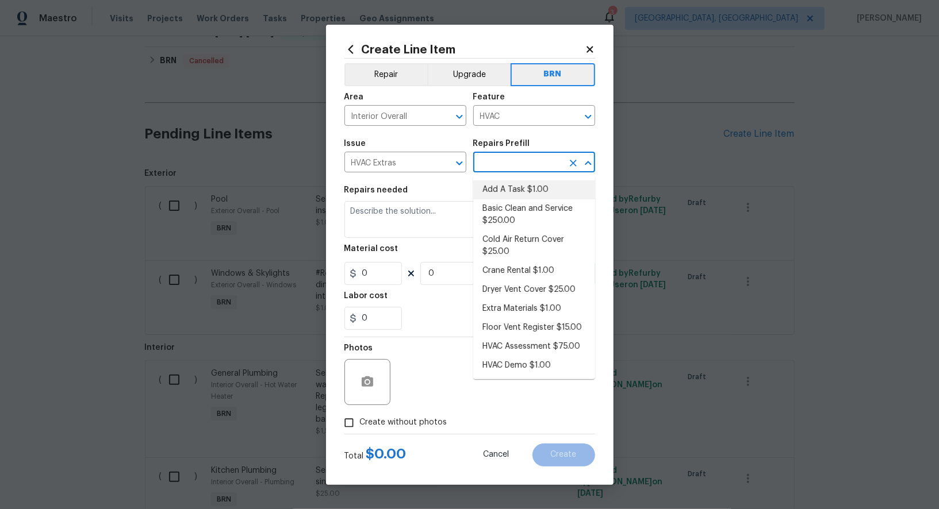
click at [521, 194] on li "Add A Task $1.00" at bounding box center [534, 189] width 122 height 19
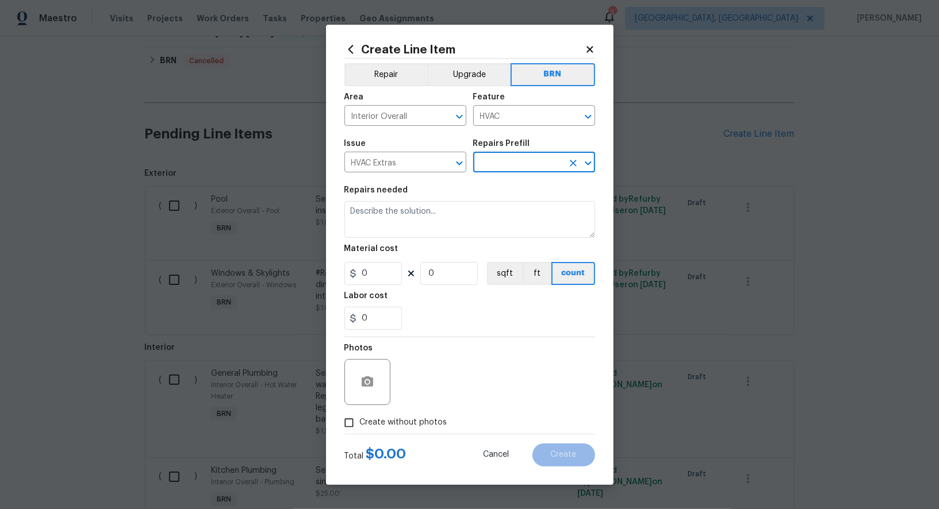
type input "Add A Task $1.00"
type textarea "HPM to detail"
type input "1"
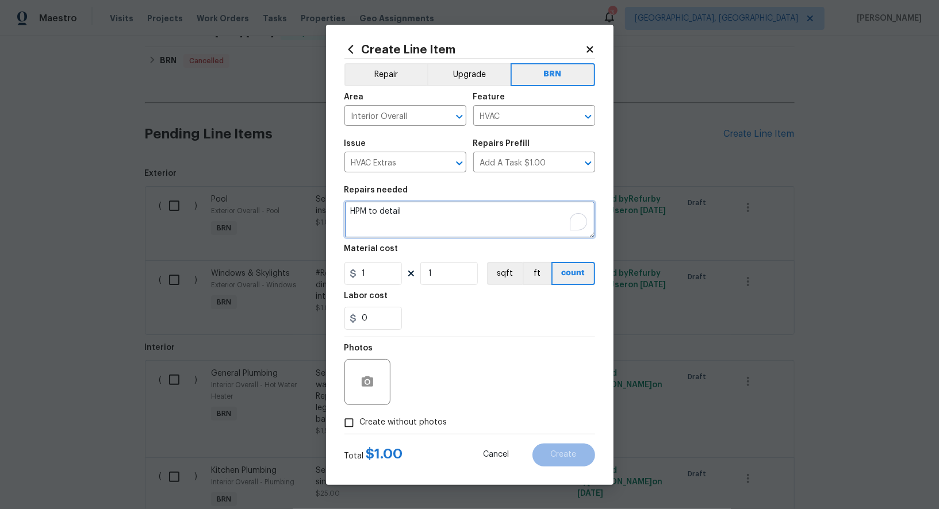
click at [483, 216] on textarea "HPM to detail" at bounding box center [469, 219] width 251 height 37
paste textarea "HVAC unit is frozen. Please provide photos of the thermostat setting and ensure…"
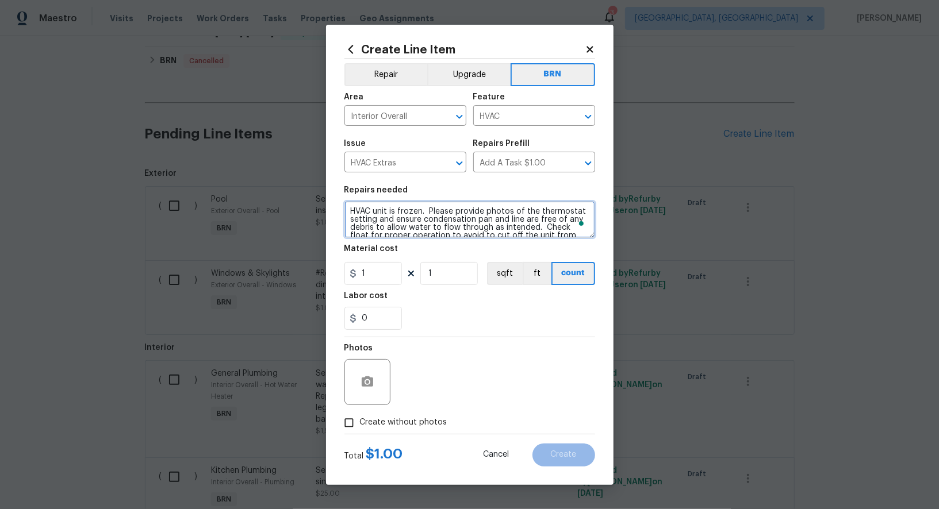
scroll to position [10, 0]
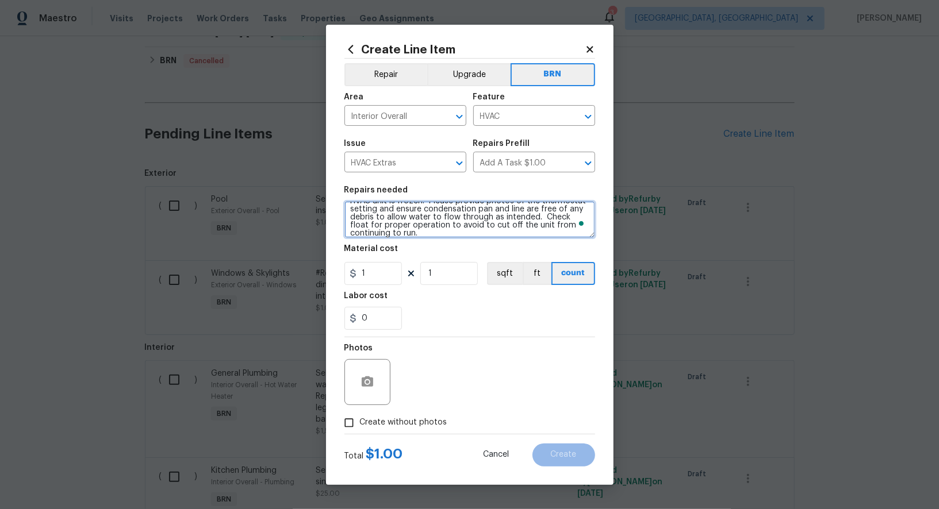
type textarea "HVAC unit is frozen. Please provide photos of the thermostat setting and ensure…"
click at [388, 261] on figure "Material cost 1 1 sqft ft count" at bounding box center [469, 265] width 251 height 40
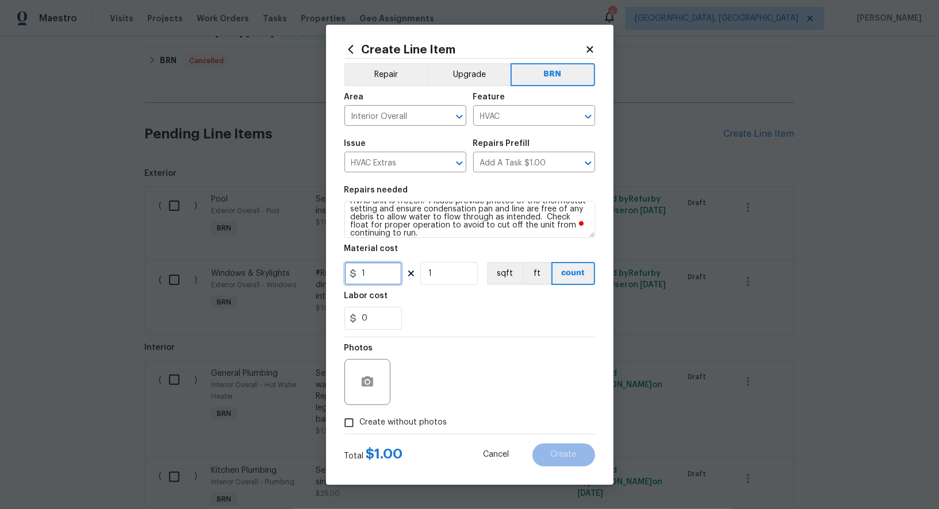
click at [383, 275] on input "1" at bounding box center [372, 273] width 57 height 23
type input "0"
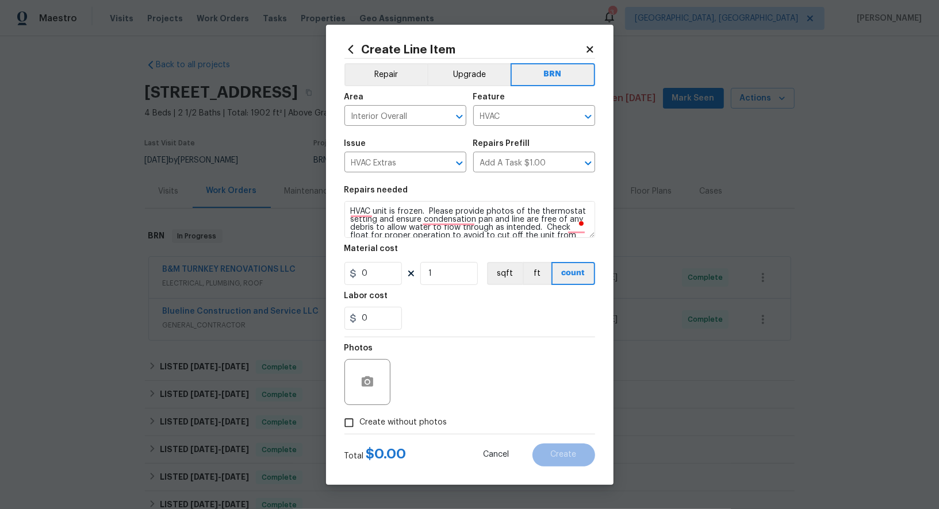
scroll to position [10, 0]
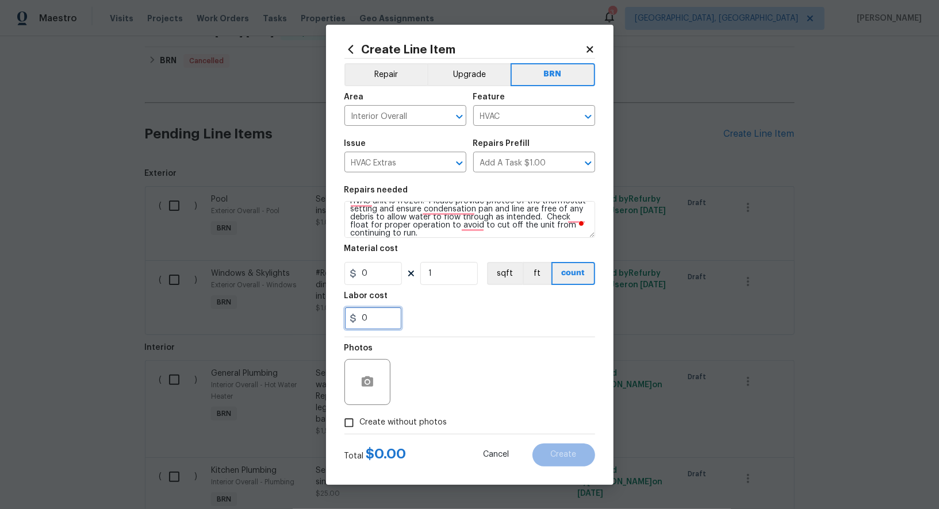
click at [378, 326] on input "0" at bounding box center [372, 318] width 57 height 23
type input "350"
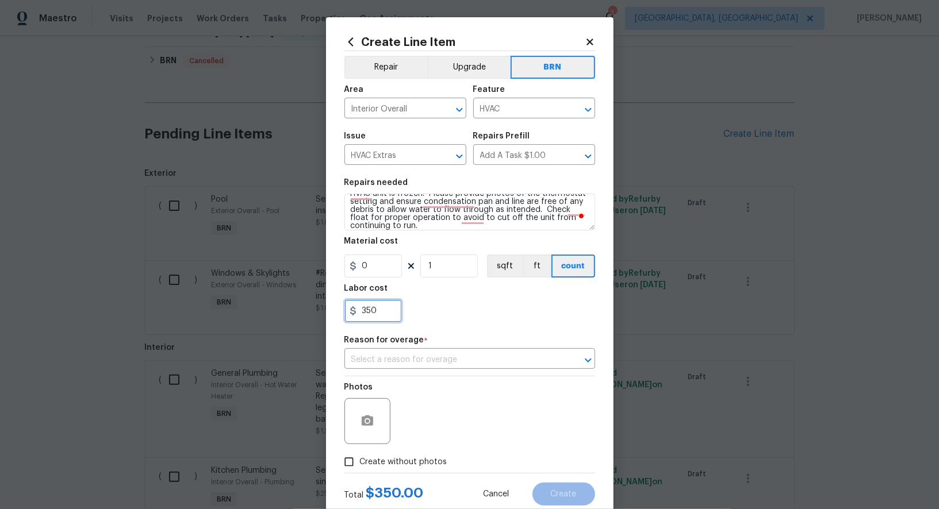
scroll to position [16, 0]
click at [440, 354] on input "text" at bounding box center [453, 360] width 218 height 18
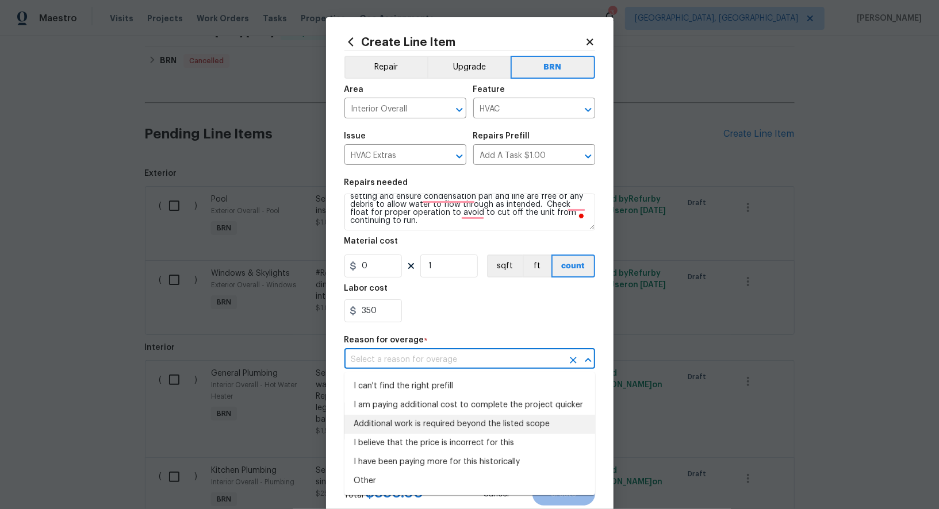
click at [437, 417] on li "Additional work is required beyond the listed scope" at bounding box center [469, 424] width 251 height 19
type input "Additional work is required beyond the listed scope"
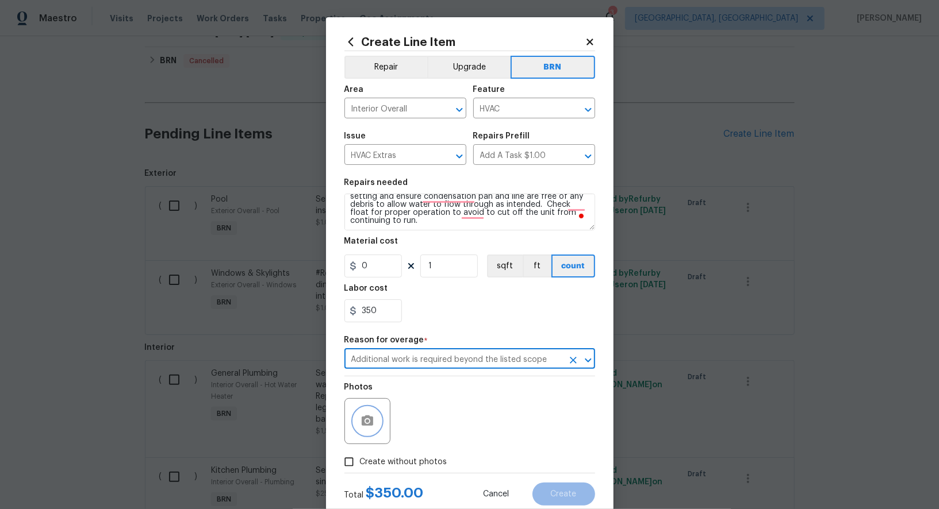
click at [370, 424] on icon "button" at bounding box center [367, 421] width 11 height 10
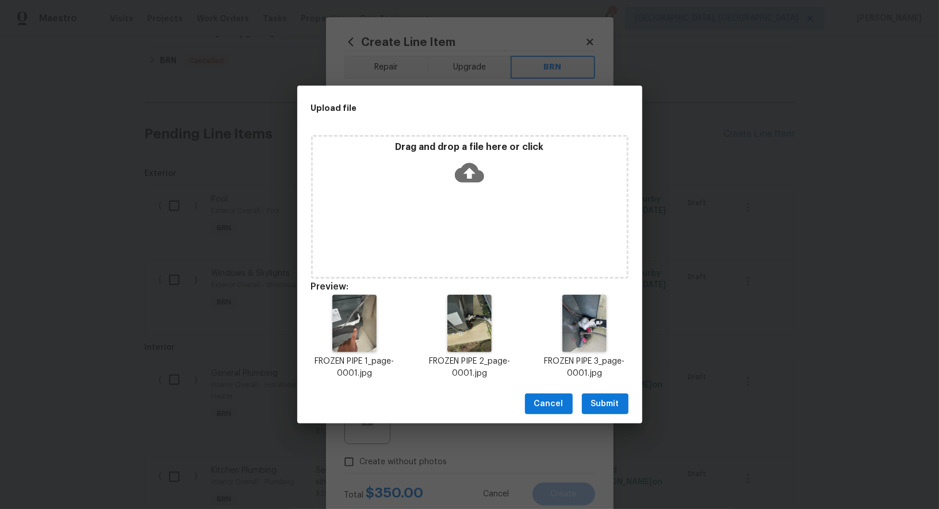
click at [606, 405] on span "Submit" at bounding box center [605, 404] width 28 height 14
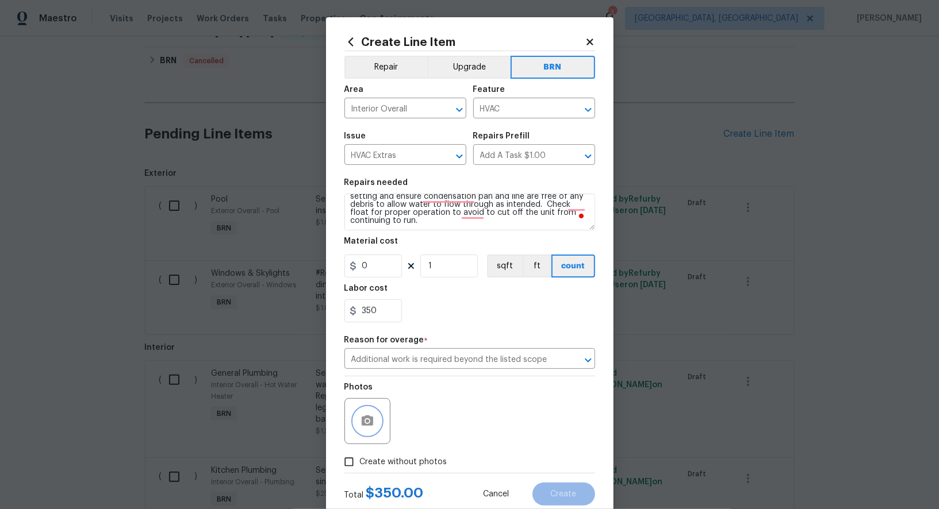
scroll to position [32, 0]
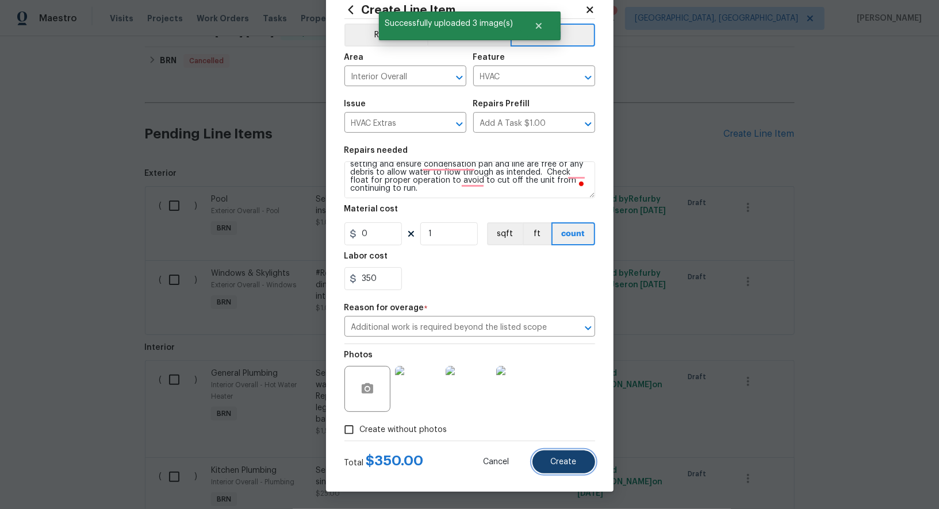
click at [573, 464] on span "Create" at bounding box center [564, 462] width 26 height 9
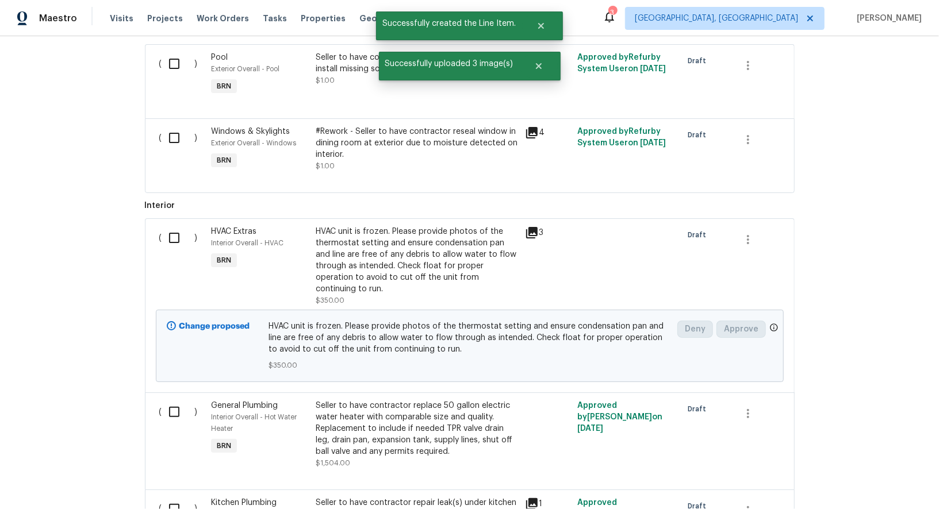
scroll to position [815, 0]
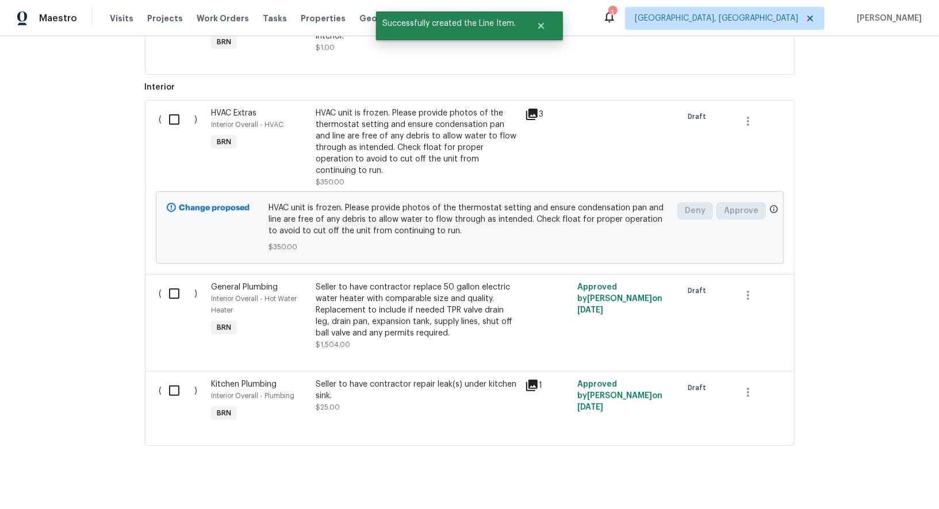
click at [174, 124] on input "checkbox" at bounding box center [178, 119] width 33 height 24
checkbox input "true"
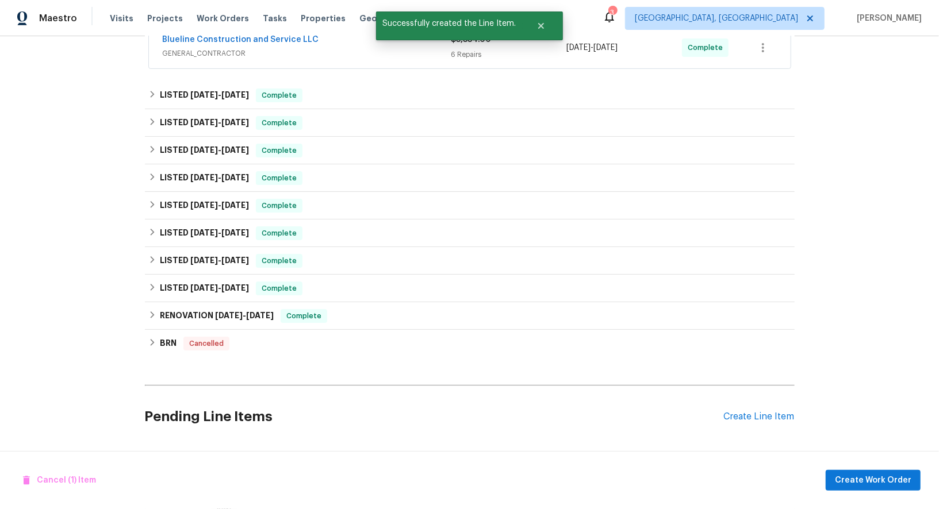
scroll to position [167, 0]
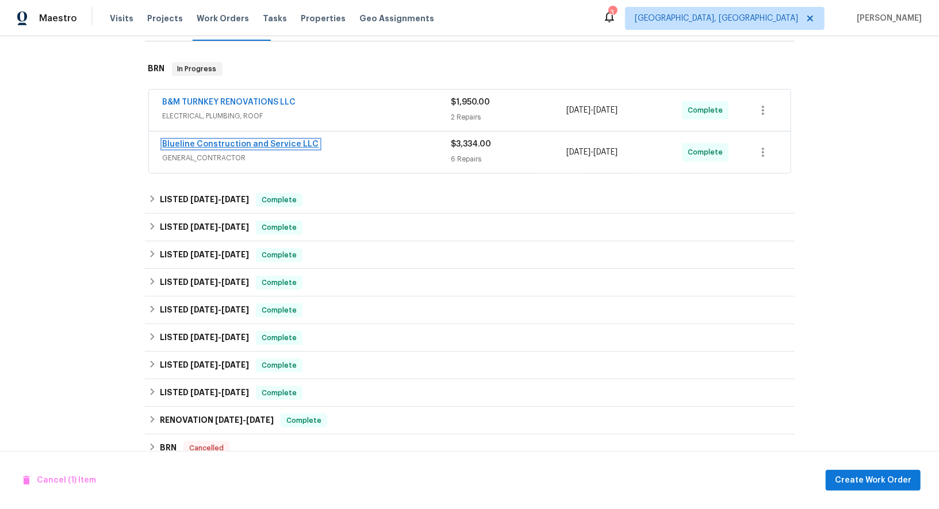
click at [247, 141] on link "Blueline Construction and Service LLC" at bounding box center [241, 144] width 156 height 8
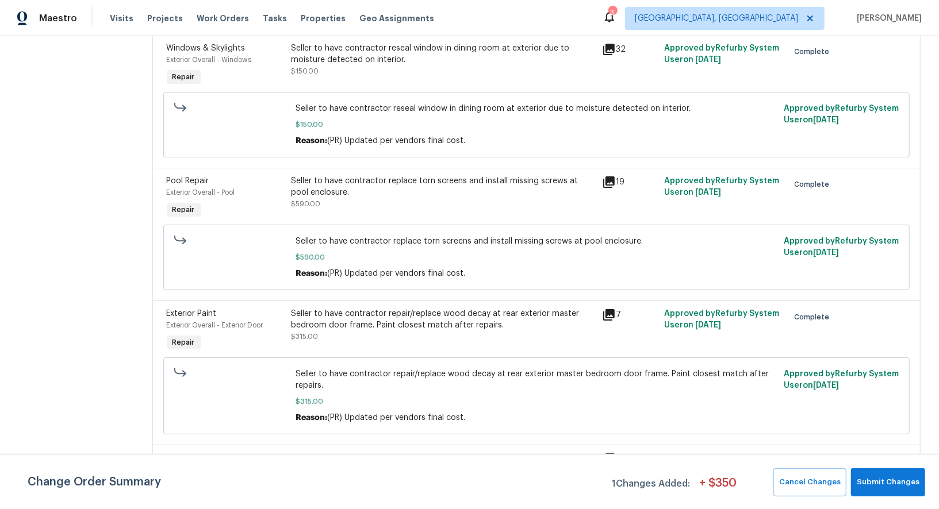
scroll to position [782, 0]
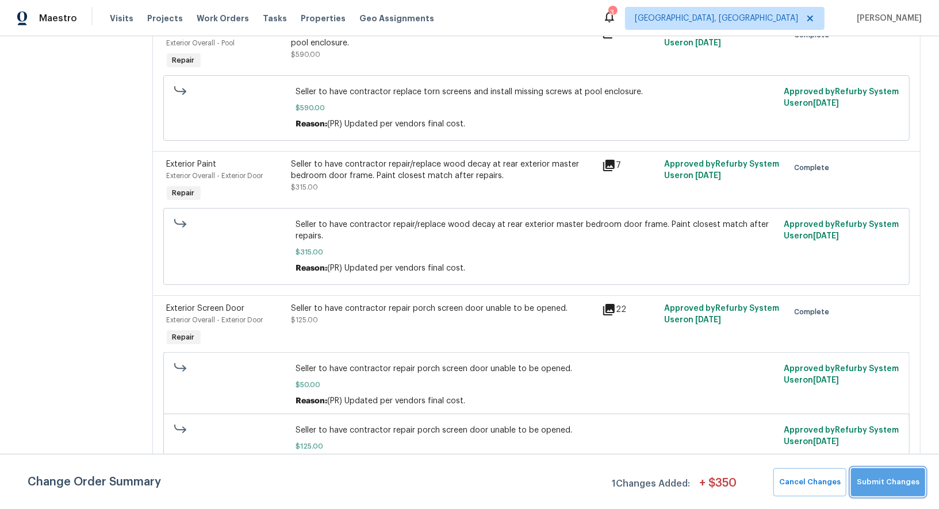
click at [911, 482] on span "Submit Changes" at bounding box center [887, 482] width 63 height 13
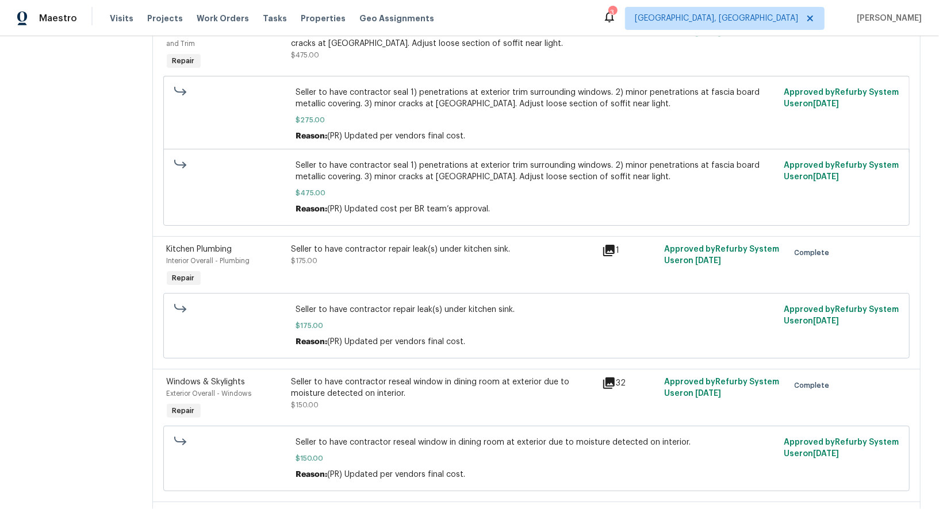
scroll to position [0, 0]
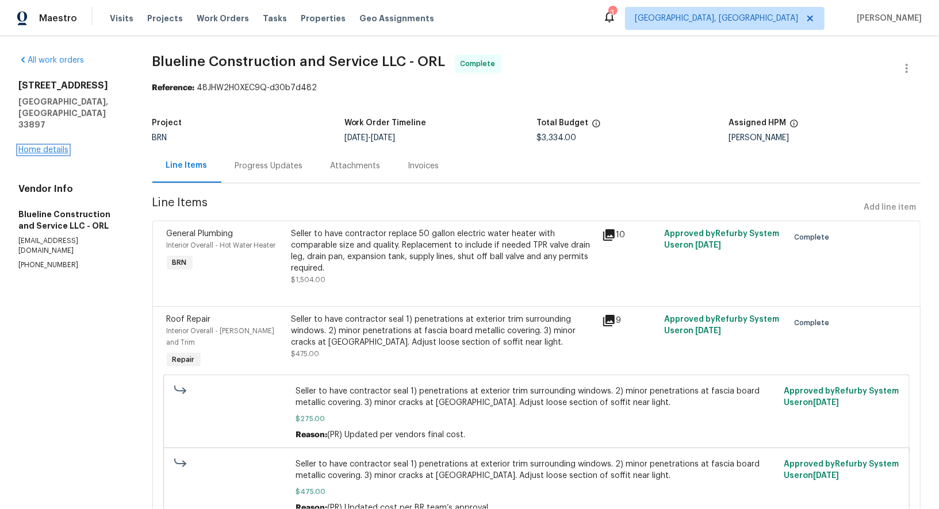
click at [55, 146] on link "Home details" at bounding box center [43, 150] width 50 height 8
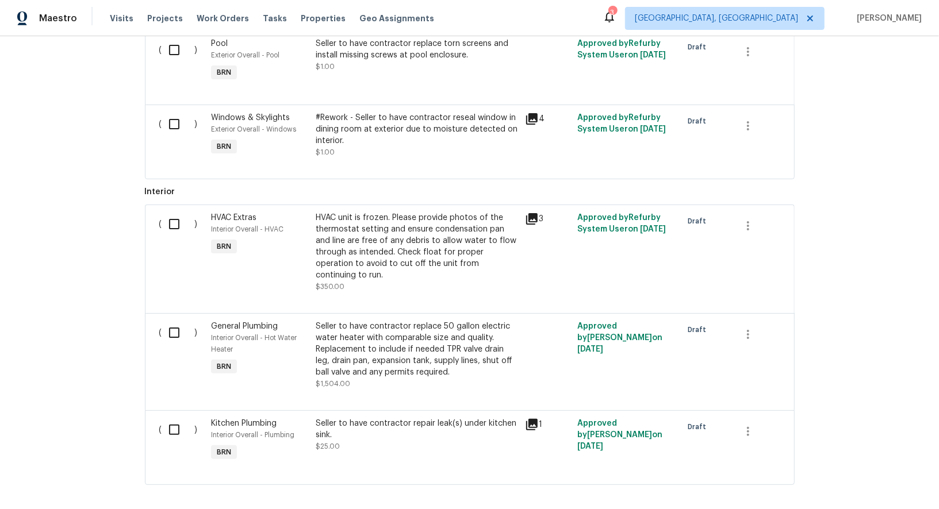
scroll to position [706, 0]
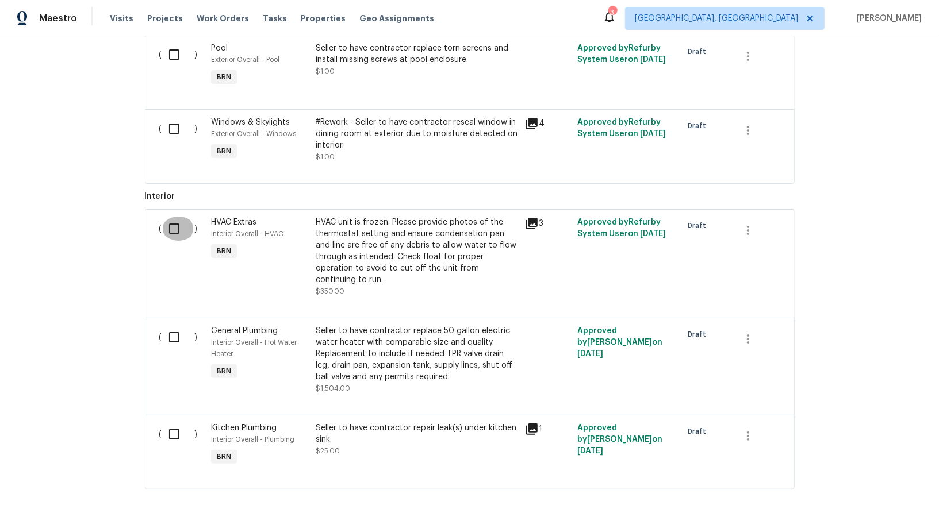
click at [187, 217] on input "checkbox" at bounding box center [178, 229] width 33 height 24
checkbox input "true"
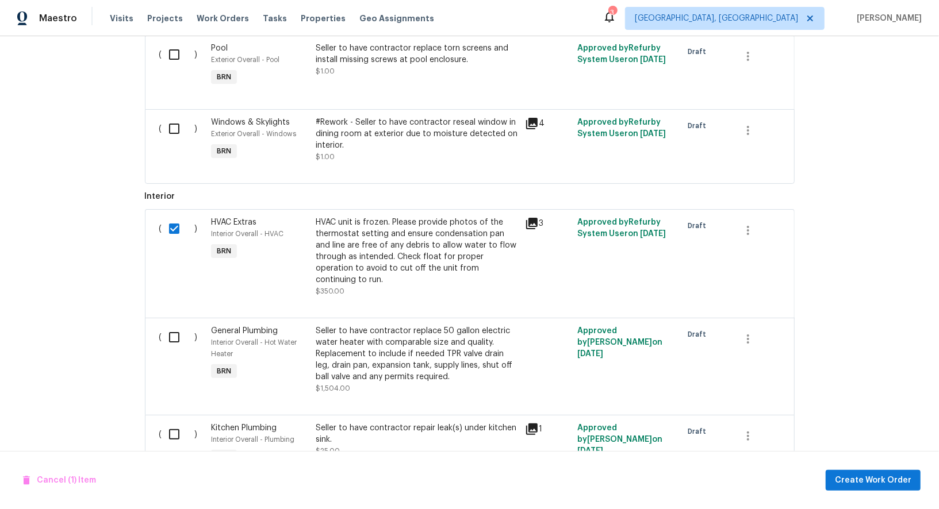
click at [902, 462] on div "Cancel (1) Item Create Work Order" at bounding box center [469, 480] width 939 height 59
click at [899, 472] on button "Create Work Order" at bounding box center [872, 480] width 95 height 21
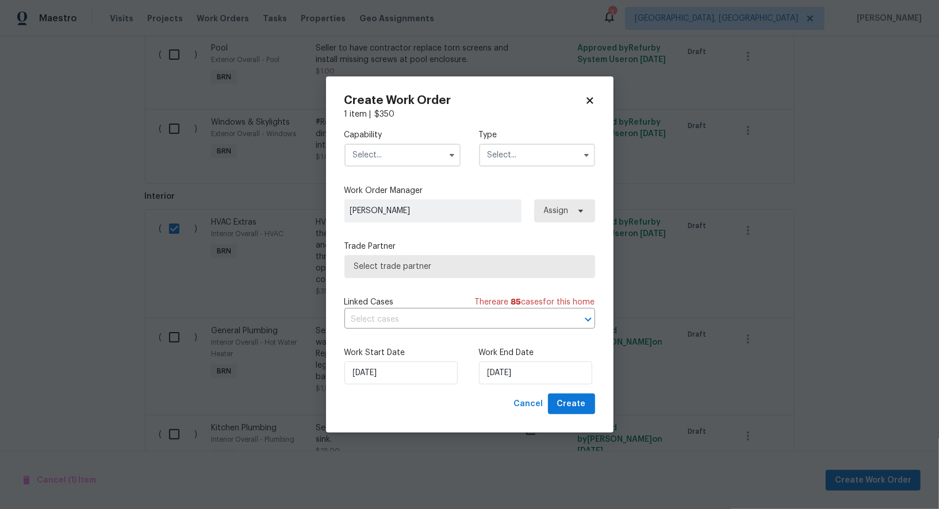
click at [393, 140] on div "Capability" at bounding box center [402, 147] width 116 height 37
click at [393, 149] on input "text" at bounding box center [402, 155] width 116 height 23
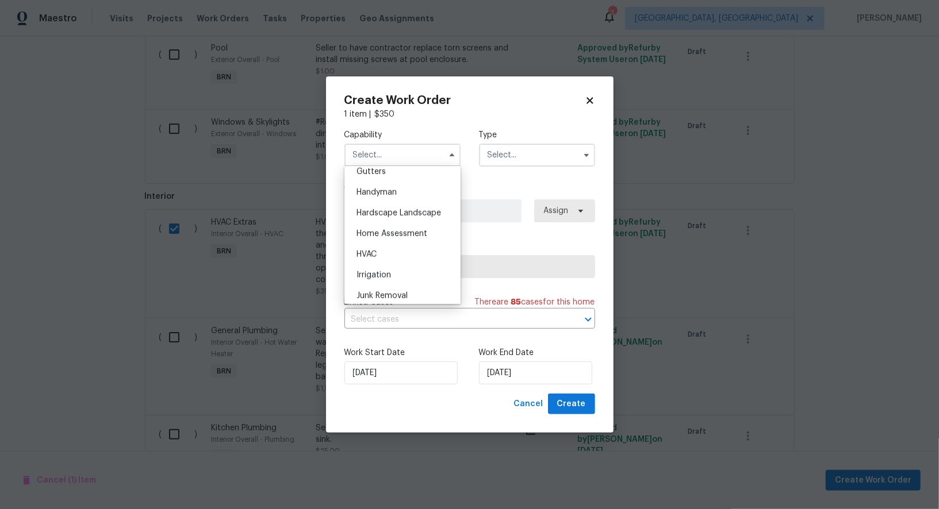
scroll to position [620, 0]
click at [387, 247] on div "HVAC" at bounding box center [402, 254] width 110 height 21
type input "HVAC"
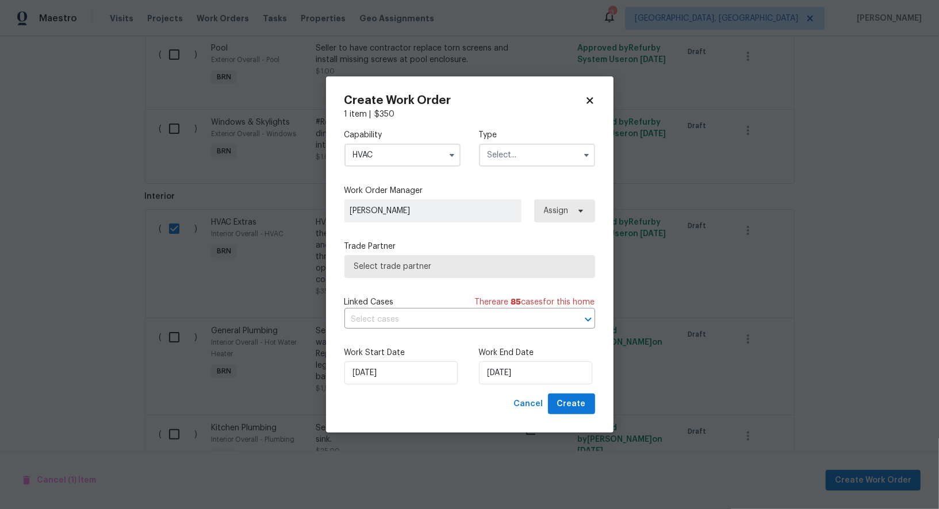
click at [509, 163] on input "text" at bounding box center [537, 155] width 116 height 23
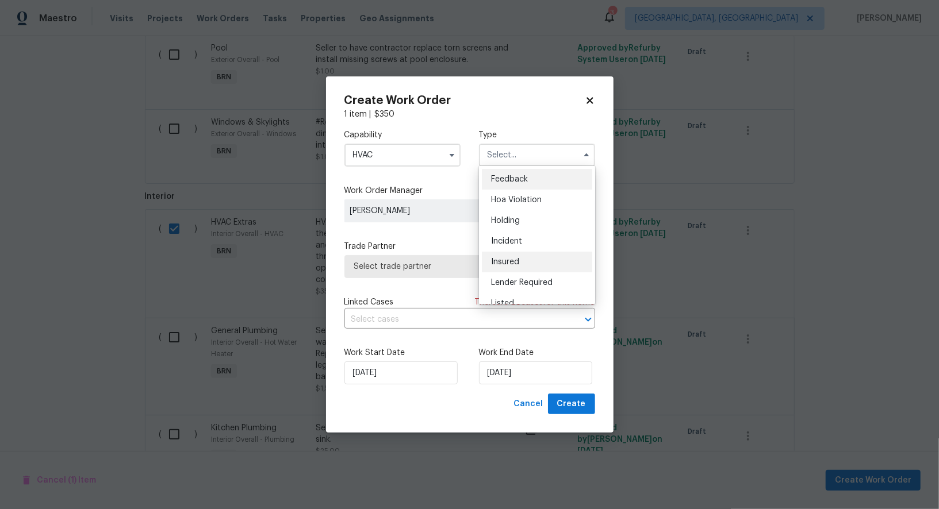
scroll to position [260, 0]
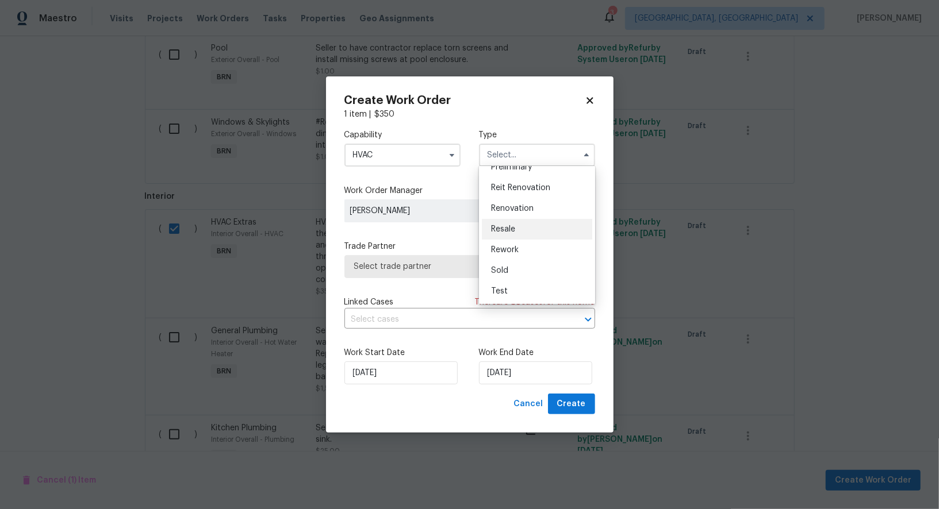
click at [515, 224] on div "Resale" at bounding box center [537, 229] width 110 height 21
type input "Resale"
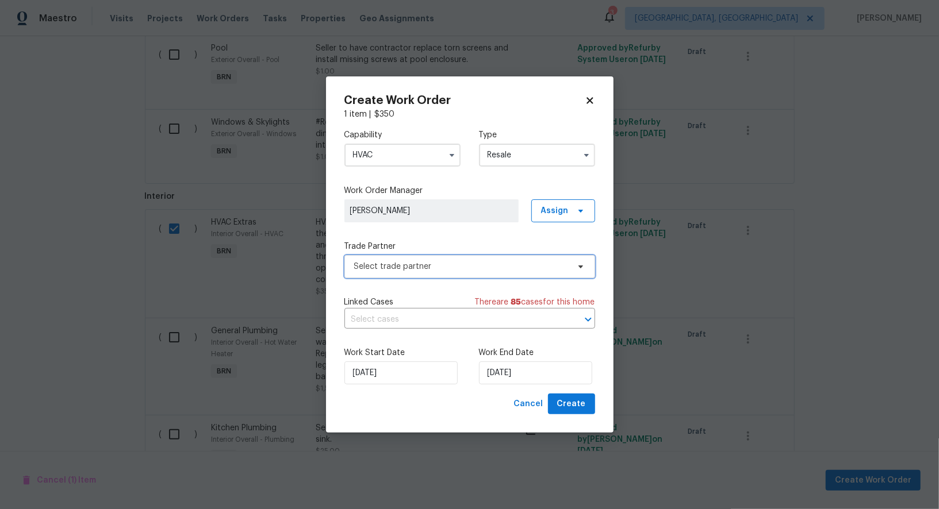
click at [440, 263] on span "Select trade partner" at bounding box center [461, 266] width 214 height 11
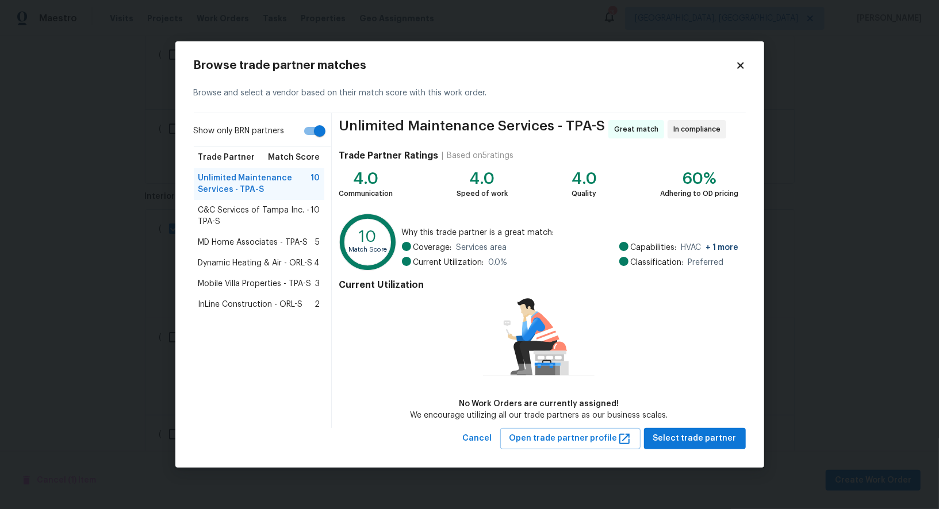
click at [277, 286] on span "Mobile Villa Properties - TPA-S" at bounding box center [254, 283] width 113 height 11
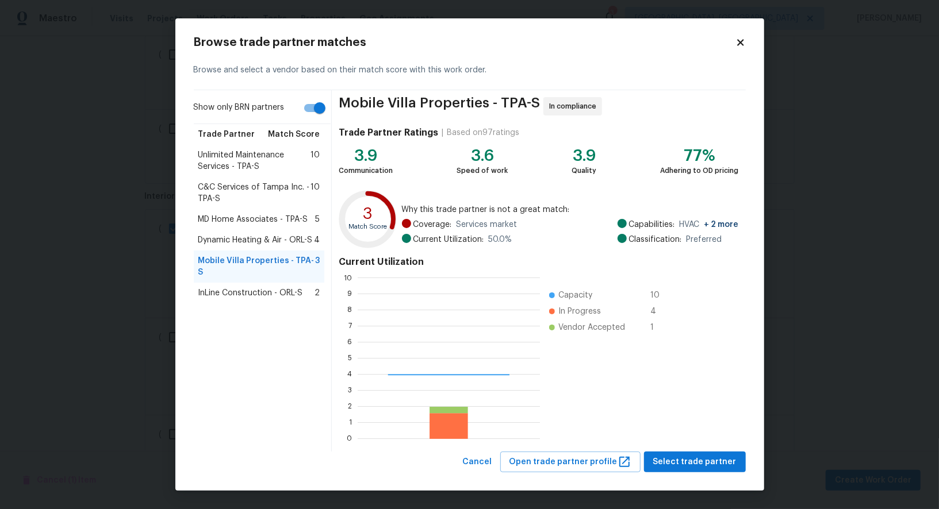
scroll to position [161, 182]
click at [267, 244] on span "Dynamic Heating & Air - ORL-S" at bounding box center [255, 240] width 114 height 11
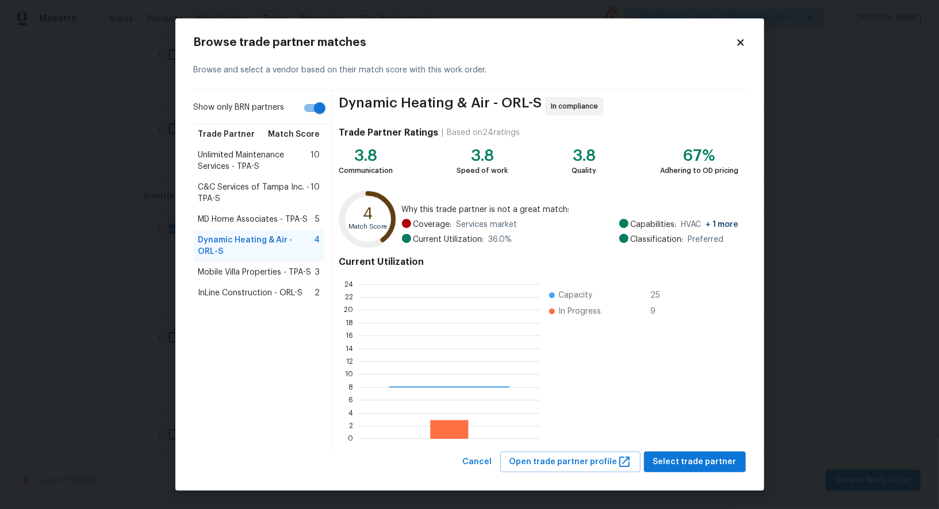
scroll to position [161, 181]
click at [254, 205] on div "C&C Services of Tampa Inc. - TPA-S 10" at bounding box center [259, 193] width 131 height 32
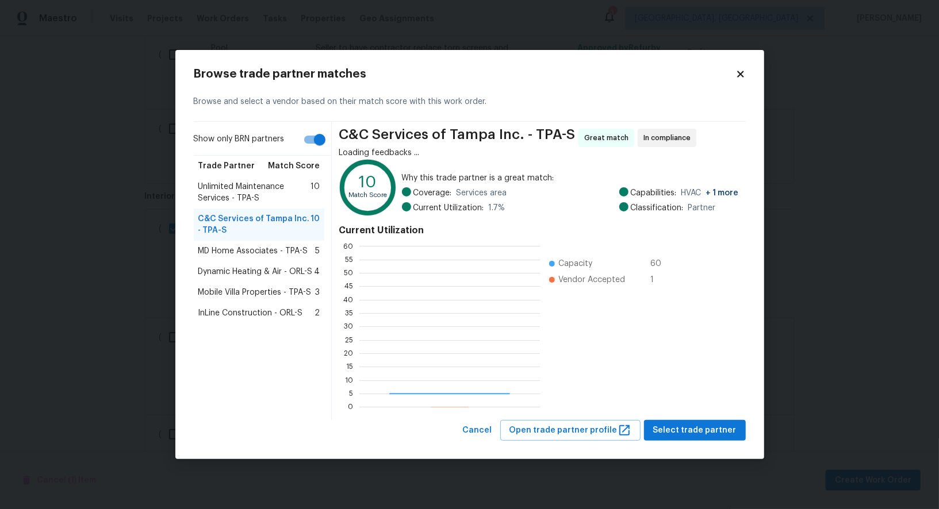
scroll to position [161, 180]
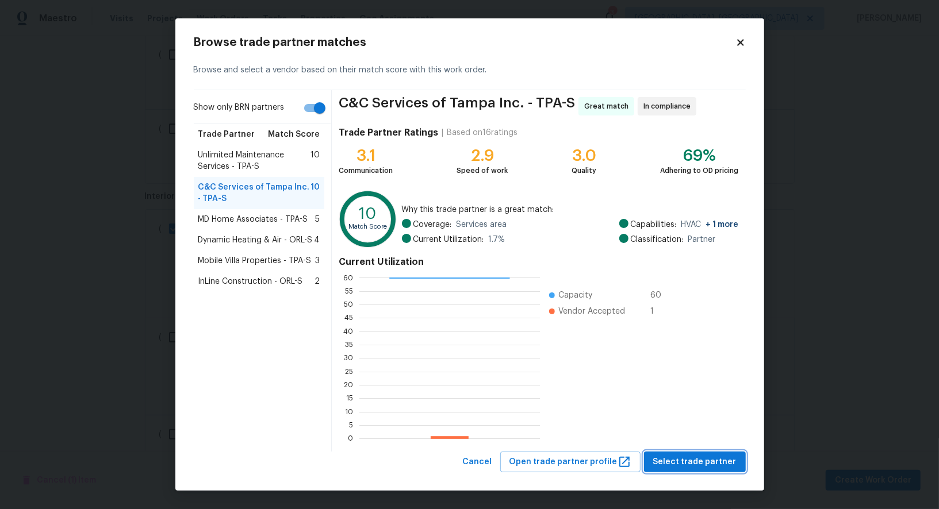
click at [701, 466] on span "Select trade partner" at bounding box center [694, 462] width 83 height 14
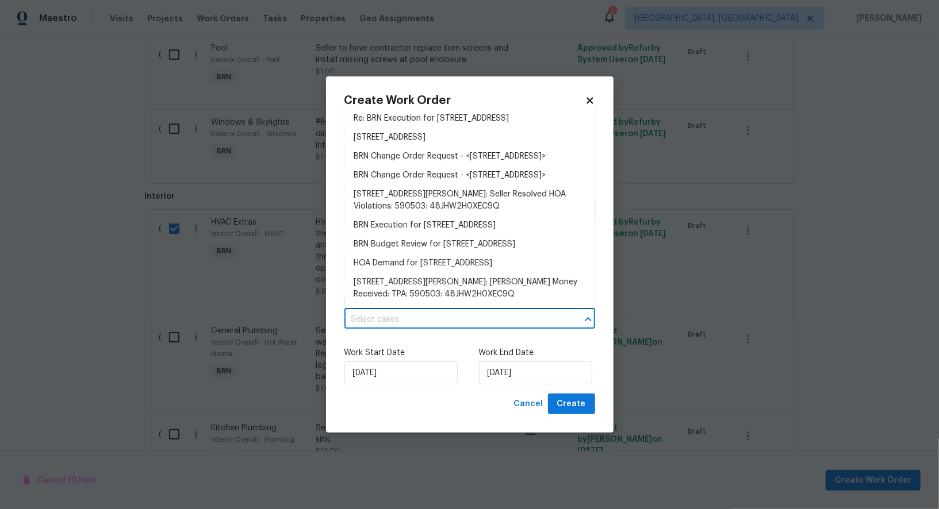
click at [403, 325] on input "text" at bounding box center [453, 320] width 218 height 18
click at [406, 115] on li "Re: BRN Execution for 340 Troon Cir, Davenport, FL 33897" at bounding box center [469, 118] width 251 height 19
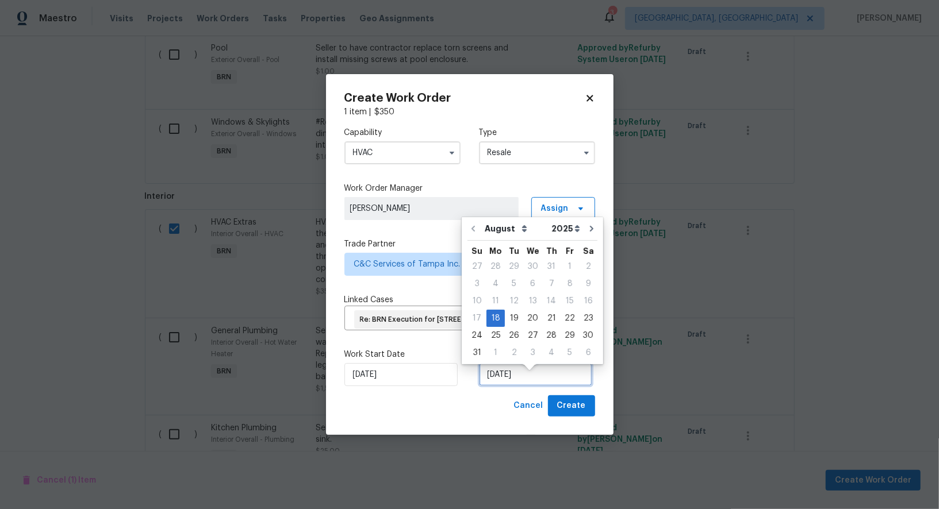
click at [516, 382] on input "18/08/2025" at bounding box center [535, 374] width 113 height 23
click at [533, 318] on div "20" at bounding box center [532, 318] width 19 height 16
type input "20/08/2025"
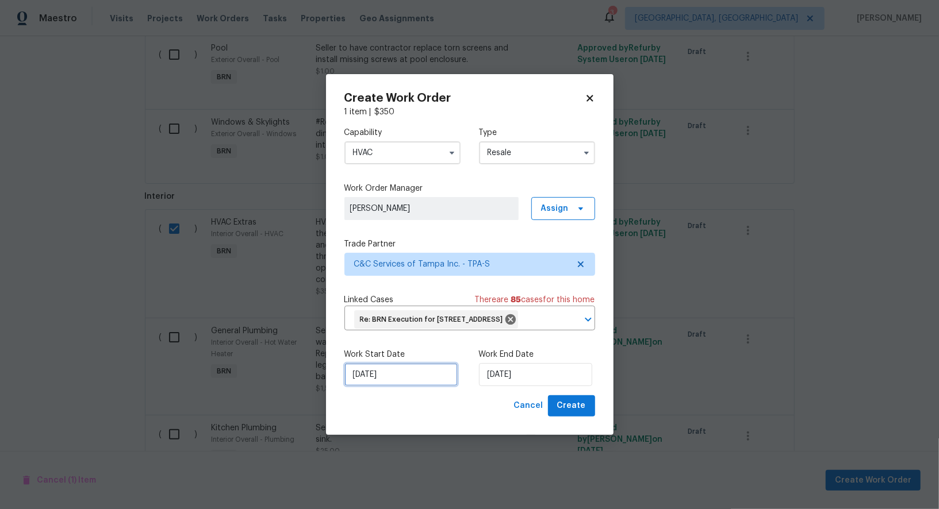
click at [386, 386] on input "18/08/2025" at bounding box center [400, 374] width 113 height 23
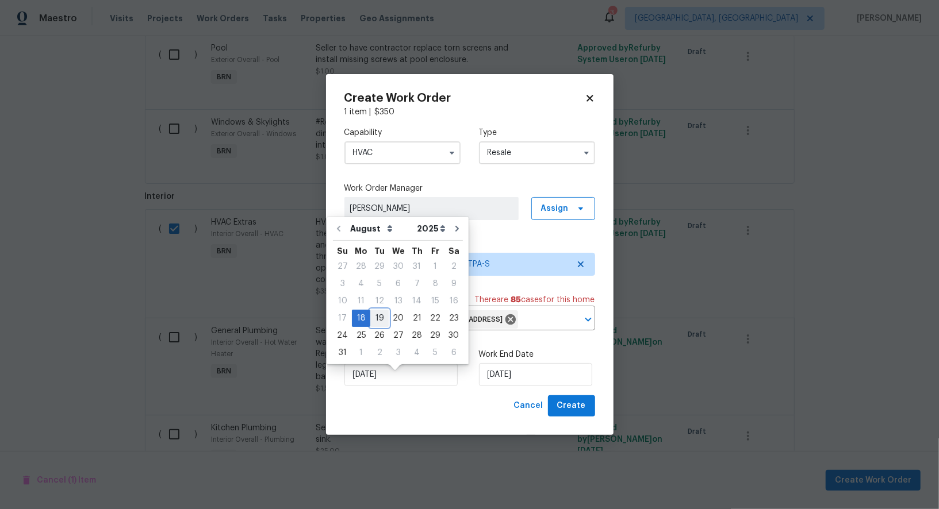
click at [378, 316] on div "19" at bounding box center [379, 318] width 18 height 16
type input "19/08/2025"
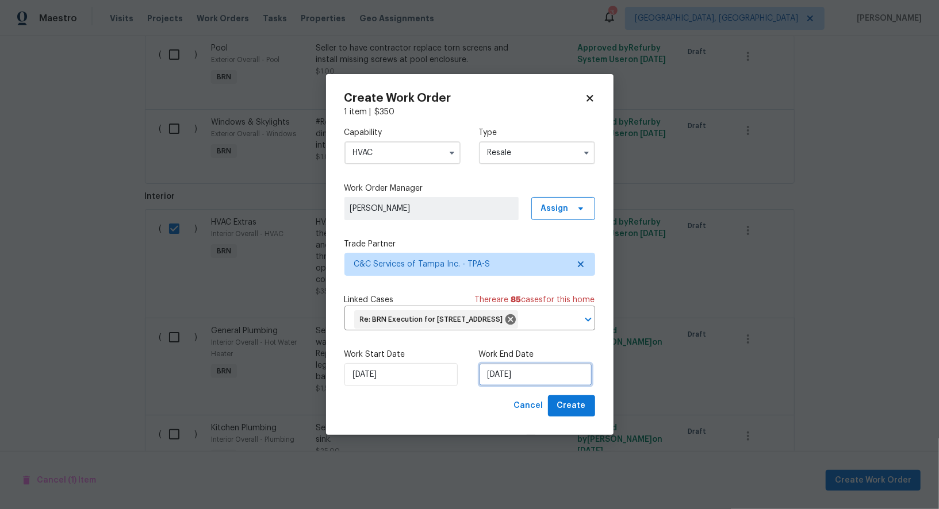
click at [516, 386] on input "20/08/2025" at bounding box center [535, 374] width 113 height 23
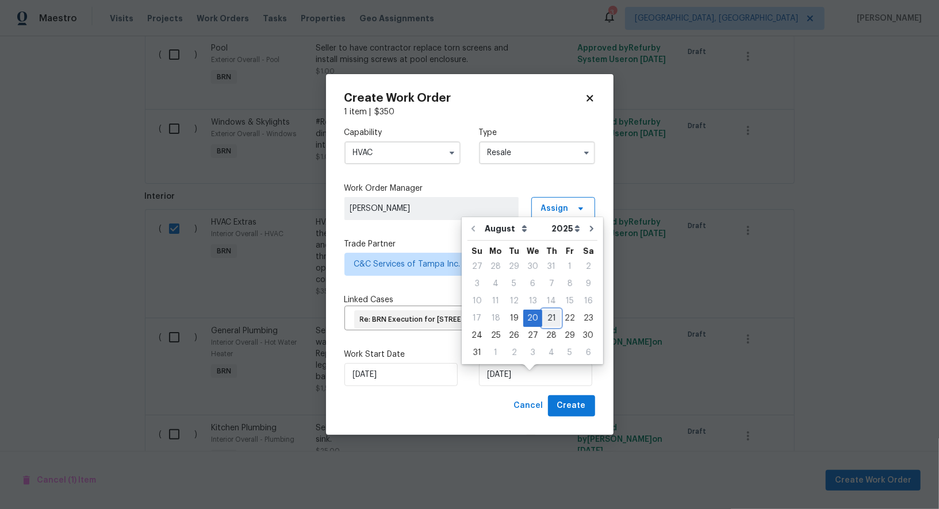
click at [544, 318] on div "21" at bounding box center [551, 318] width 18 height 16
type input "21/08/2025"
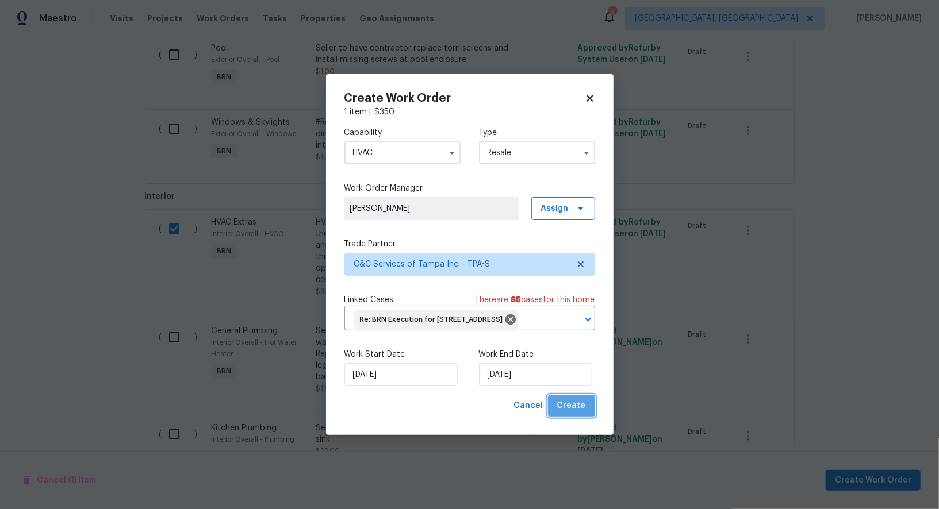
click at [574, 417] on button "Create" at bounding box center [571, 405] width 47 height 21
checkbox input "false"
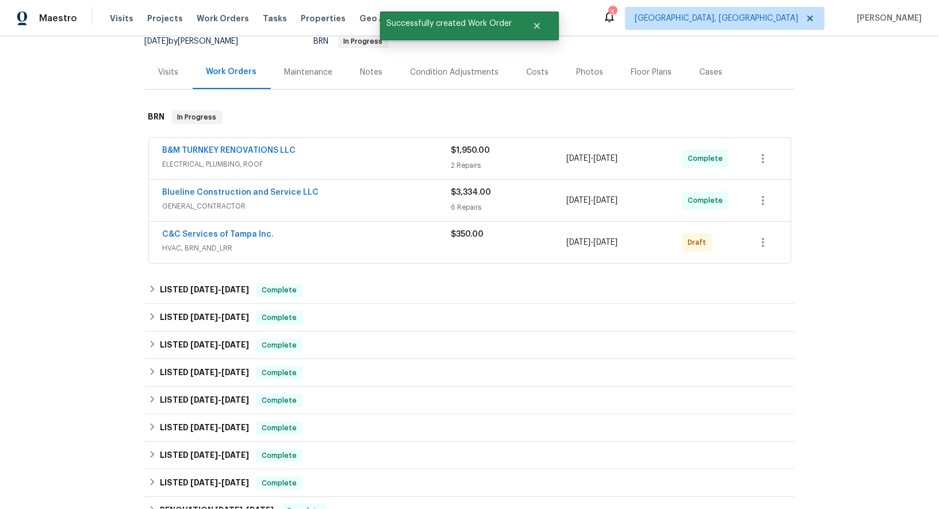
scroll to position [112, 0]
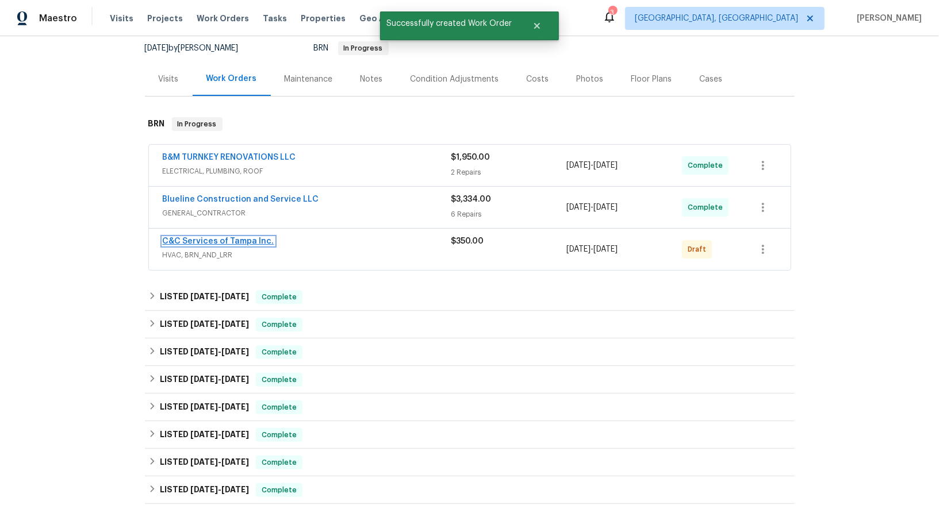
click at [245, 237] on link "C&C Services of Tampa Inc." at bounding box center [219, 241] width 112 height 8
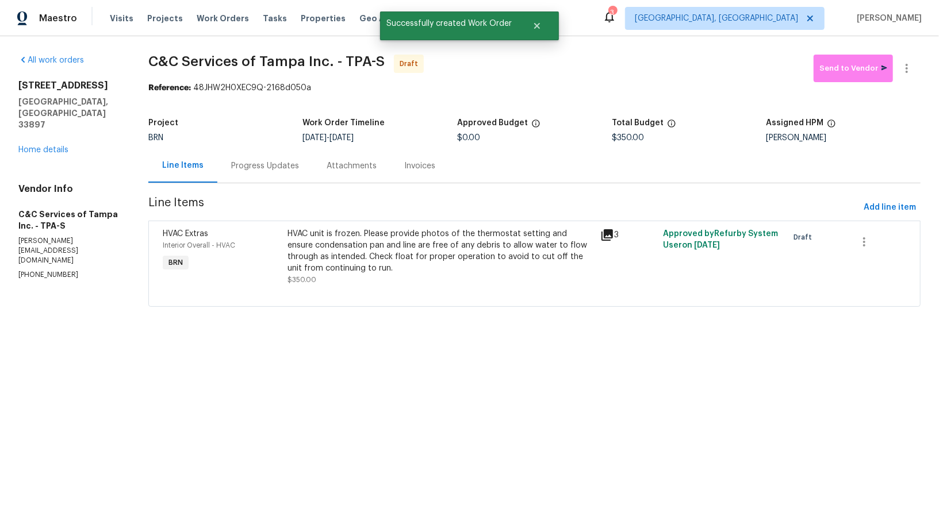
click at [271, 159] on div "Progress Updates" at bounding box center [264, 166] width 95 height 34
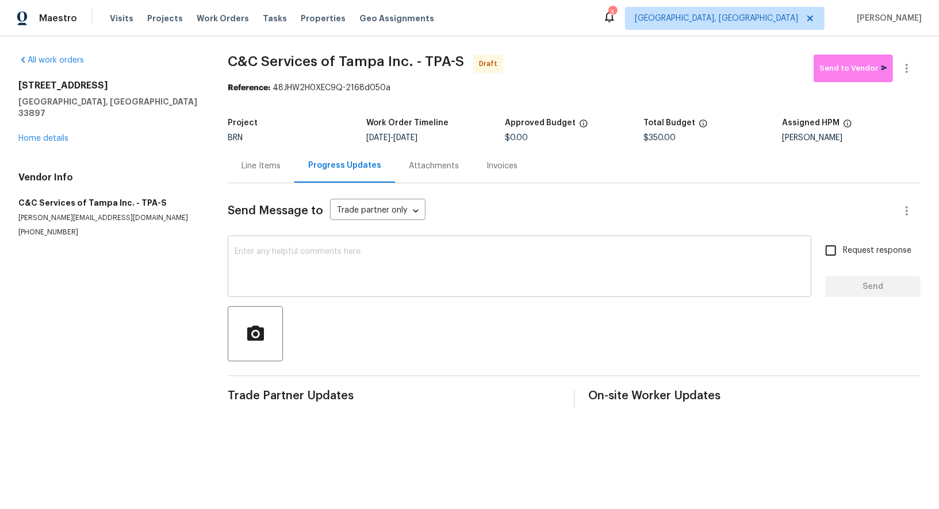
click at [327, 267] on textarea at bounding box center [520, 268] width 570 height 40
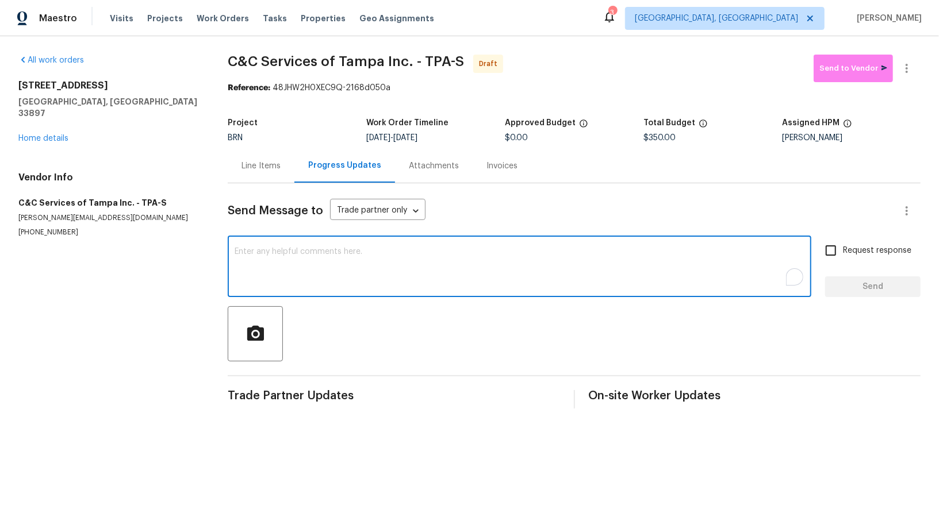
paste textarea "Hi, I'm Padmapriya from Opendoor. Just wanted to check if you received the WO f…"
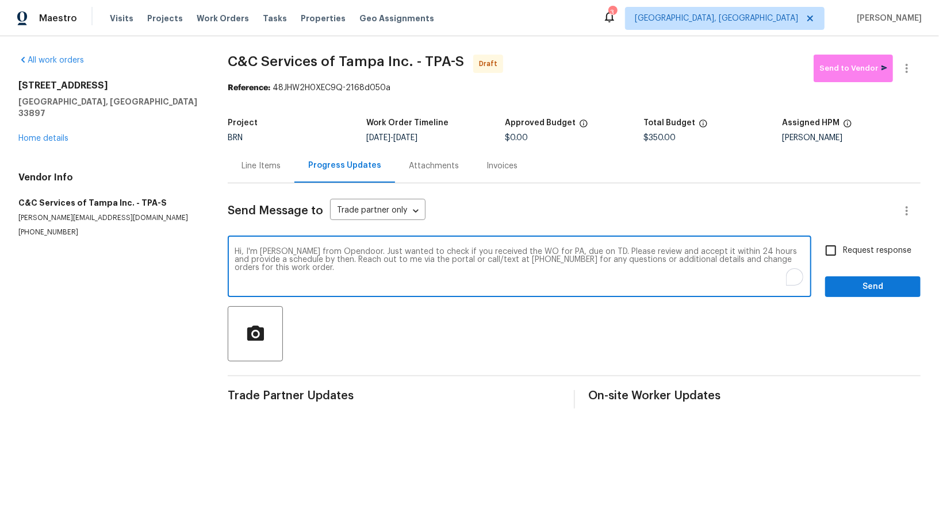
click at [559, 252] on textarea "Hi, I'm Padmapriya from Opendoor. Just wanted to check if you received the WO f…" at bounding box center [520, 268] width 570 height 40
paste textarea "340 Troon Cir, Davenport, FL 33897"
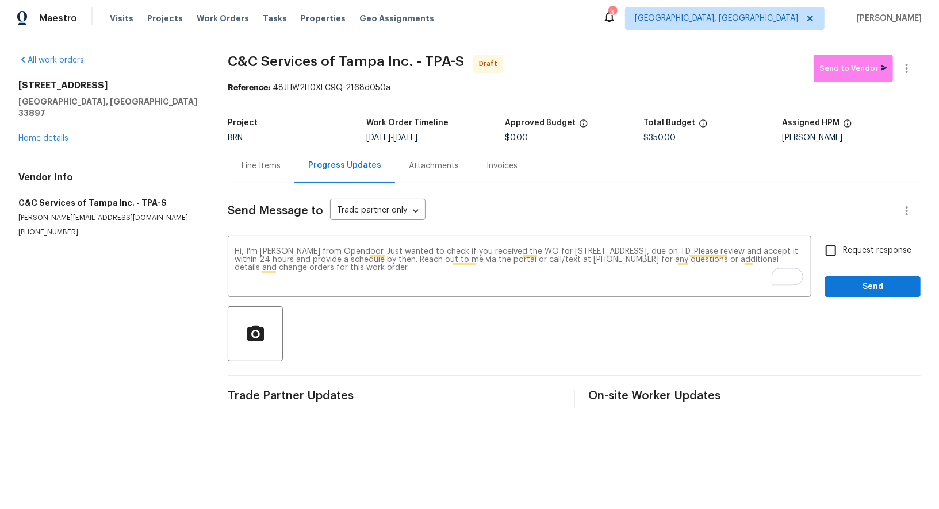
drag, startPoint x: 411, startPoint y: 138, endPoint x: 454, endPoint y: 136, distance: 42.6
click at [454, 137] on div "8/19/2025 - 8/21/2025" at bounding box center [435, 138] width 139 height 8
copy span "8/21/2025"
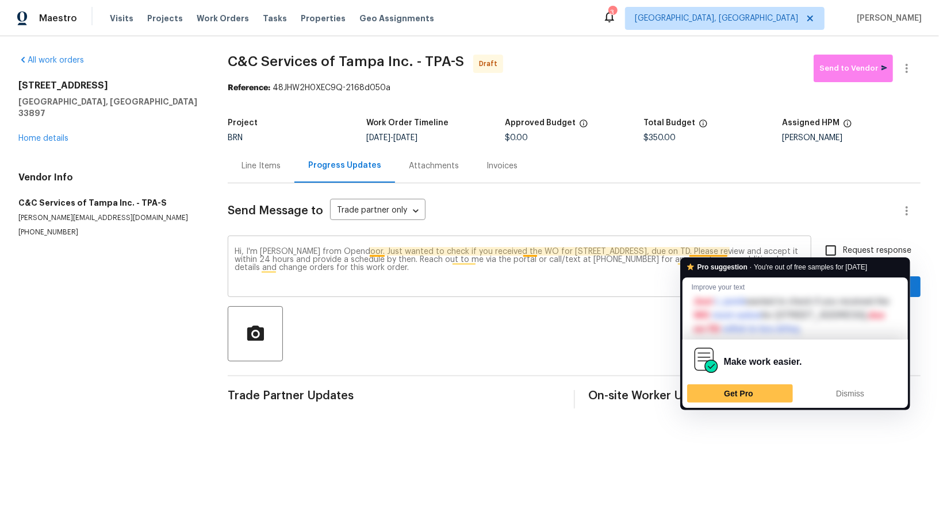
click at [726, 249] on textarea "Hi, I'm Padmapriya from Opendoor. Just wanted to check if you received the WO f…" at bounding box center [520, 268] width 570 height 40
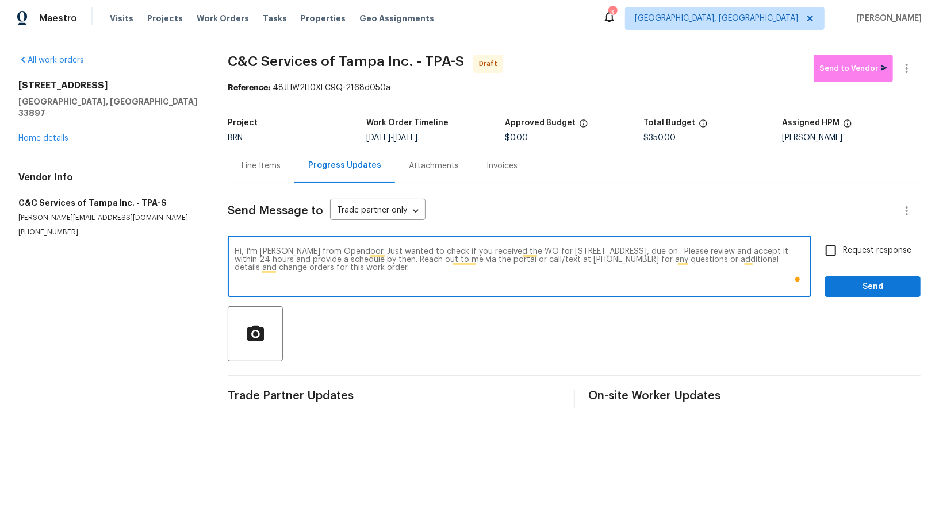
paste textarea "8/21/2025"
type textarea "Hi, I'm Padmapriya from Opendoor. Just wanted to check if you received the WO f…"
click at [844, 243] on label "Request response" at bounding box center [865, 251] width 93 height 24
click at [843, 243] on input "Request response" at bounding box center [831, 251] width 24 height 24
checkbox input "true"
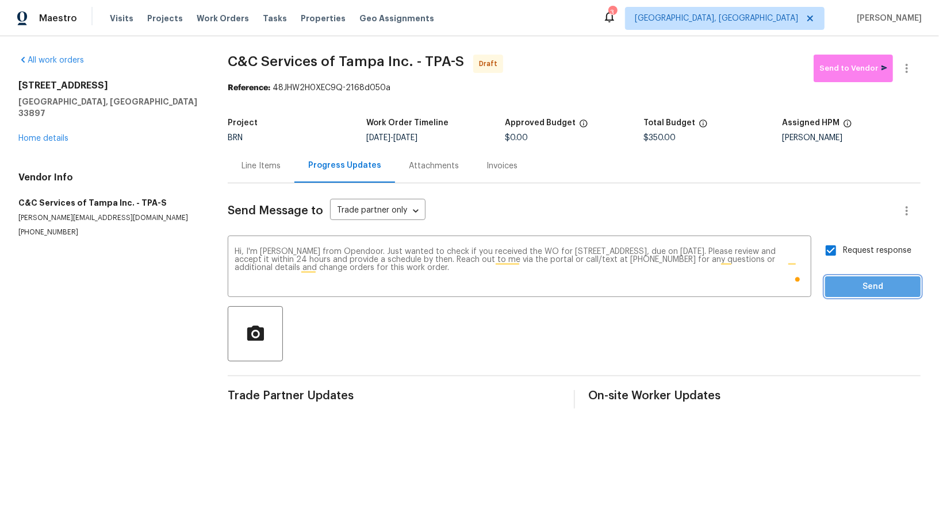
click at [862, 295] on button "Send" at bounding box center [872, 286] width 95 height 21
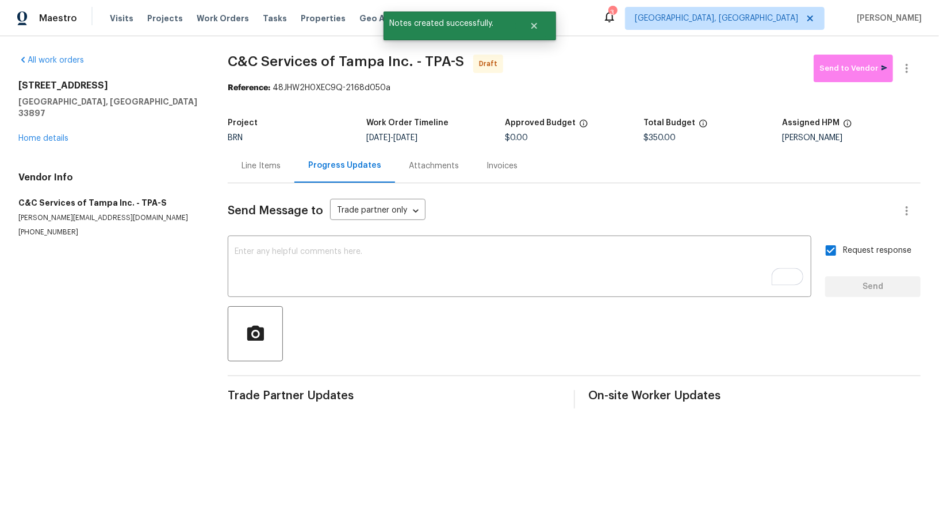
click at [911, 55] on div at bounding box center [907, 69] width 28 height 28
click at [909, 69] on icon "button" at bounding box center [907, 69] width 14 height 14
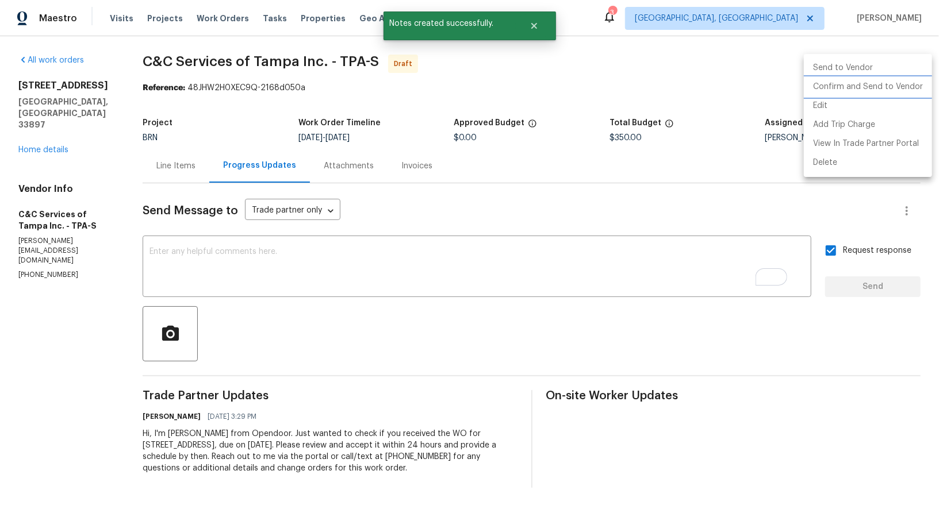
click at [885, 83] on li "Confirm and Send to Vendor" at bounding box center [868, 87] width 128 height 19
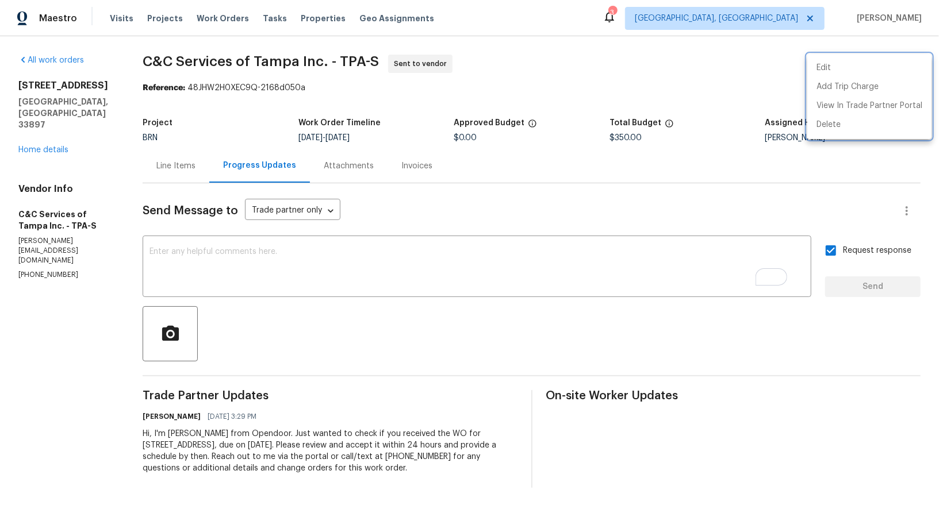
drag, startPoint x: 9, startPoint y: 186, endPoint x: 71, endPoint y: 188, distance: 62.7
click at [71, 188] on div at bounding box center [469, 254] width 939 height 509
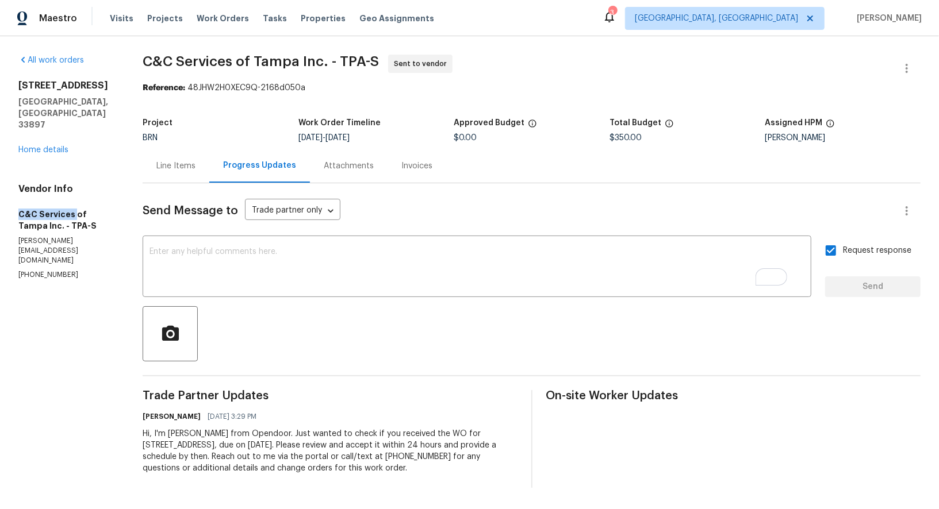
drag, startPoint x: 72, startPoint y: 190, endPoint x: 0, endPoint y: 185, distance: 72.6
click at [0, 185] on div "All work orders 340 Troon Cir Davenport, FL 33897 Home details Vendor Info C&C …" at bounding box center [469, 271] width 939 height 470
copy h5 "C&C Services"
click at [188, 151] on div "Line Items" at bounding box center [176, 166] width 67 height 34
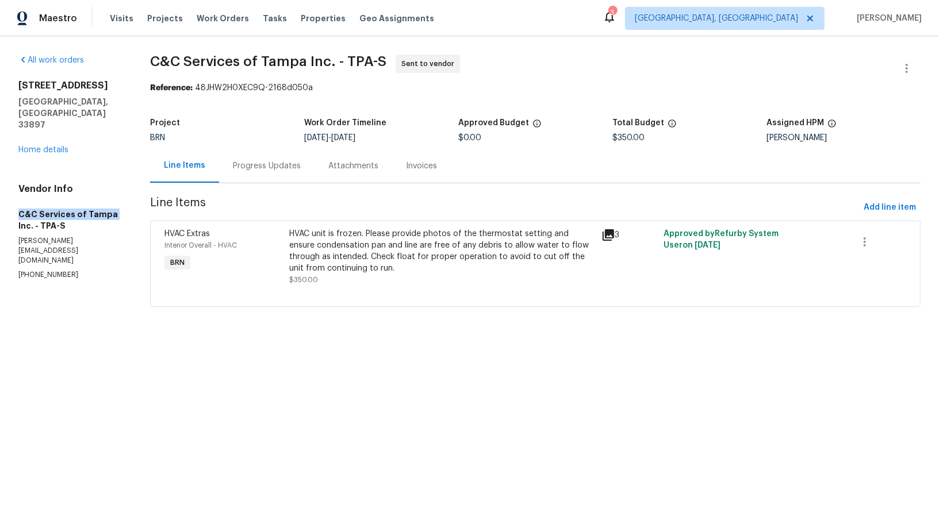
drag, startPoint x: 0, startPoint y: 193, endPoint x: 110, endPoint y: 193, distance: 109.8
click at [110, 193] on div "All work orders 340 Troon Cir Davenport, FL 33897 Home details Vendor Info C&C …" at bounding box center [469, 187] width 939 height 303
copy h5 "C&C Services of Tampa"
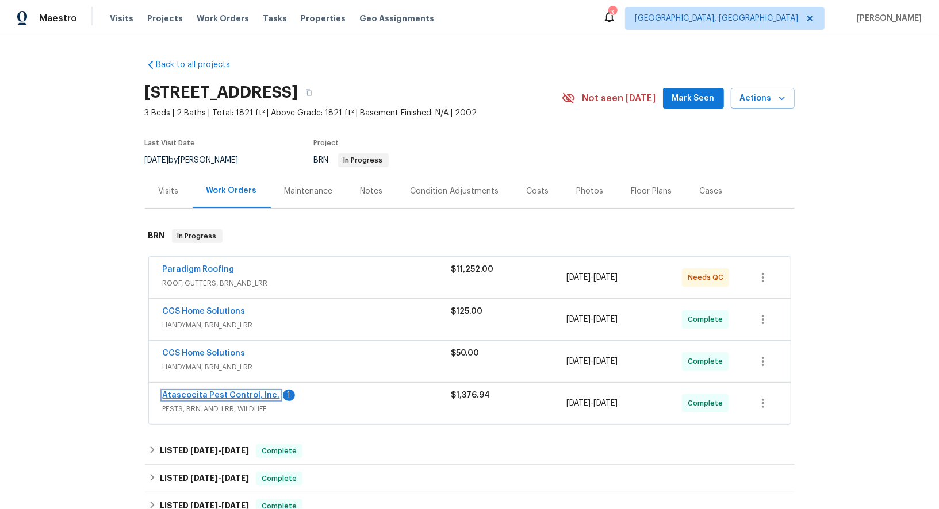
click at [213, 393] on link "Atascocita Pest Control, Inc." at bounding box center [221, 395] width 117 height 8
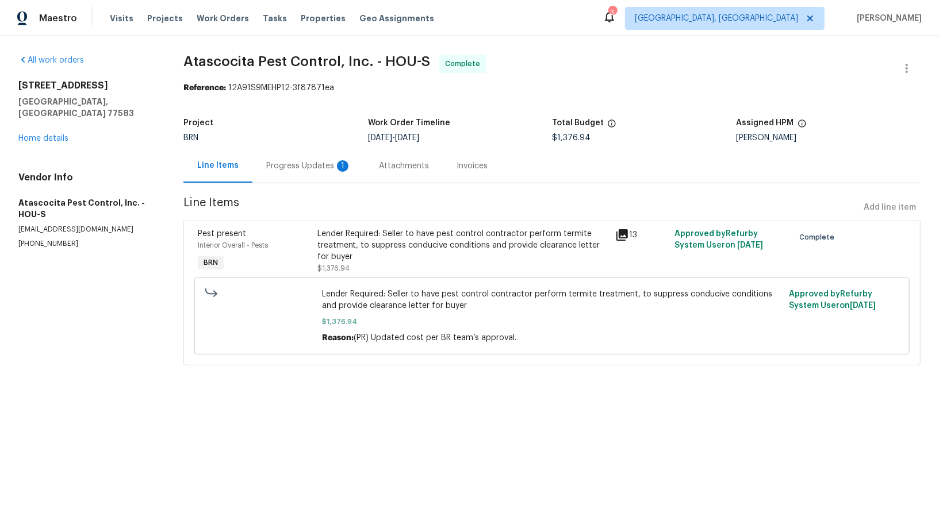
click at [312, 168] on div "Progress Updates 1" at bounding box center [308, 165] width 85 height 11
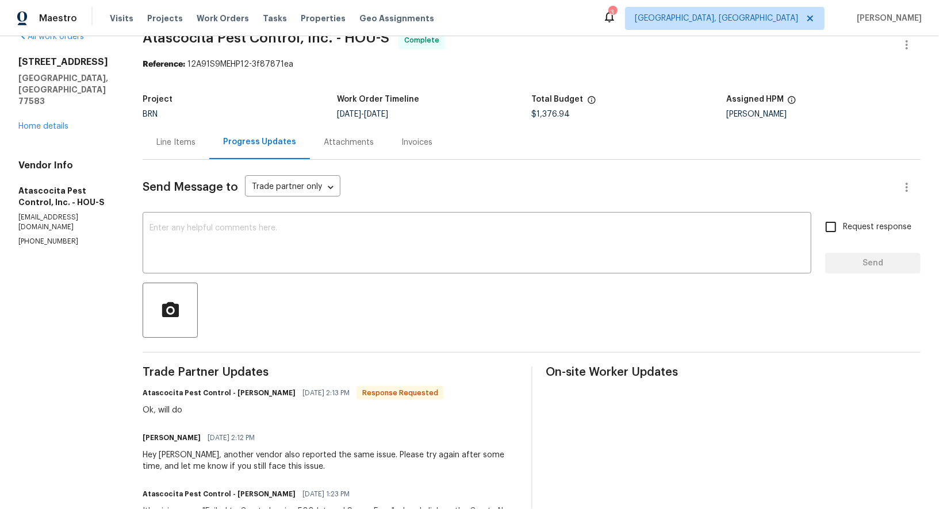
scroll to position [30, 0]
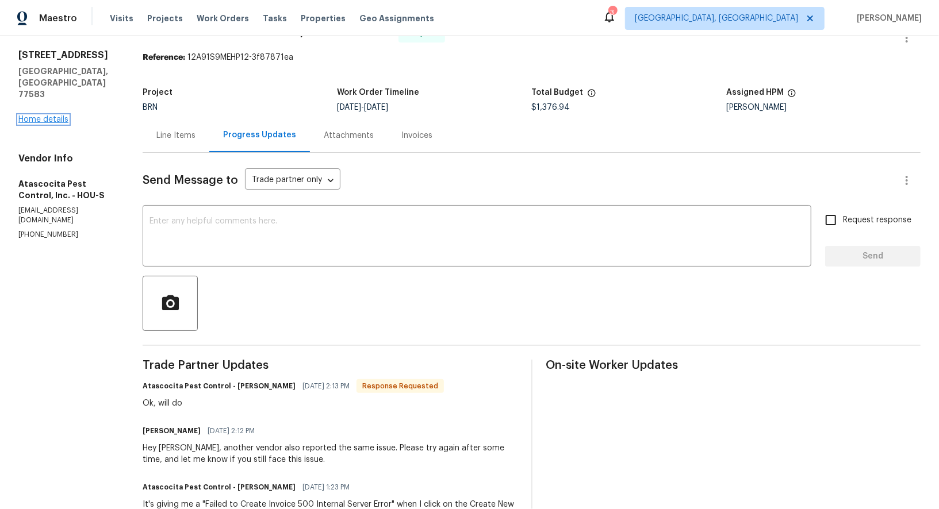
click at [53, 116] on link "Home details" at bounding box center [43, 120] width 50 height 8
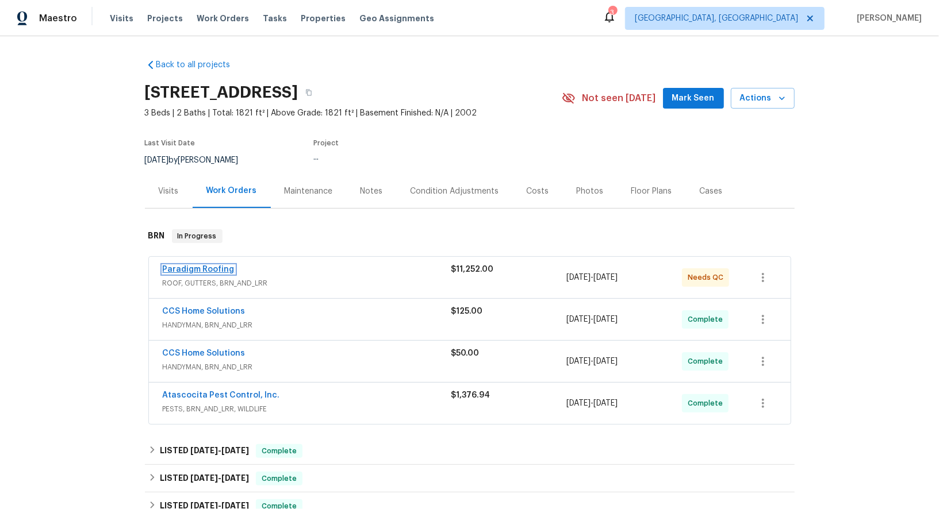
click at [214, 268] on link "Paradigm Roofing" at bounding box center [199, 270] width 72 height 8
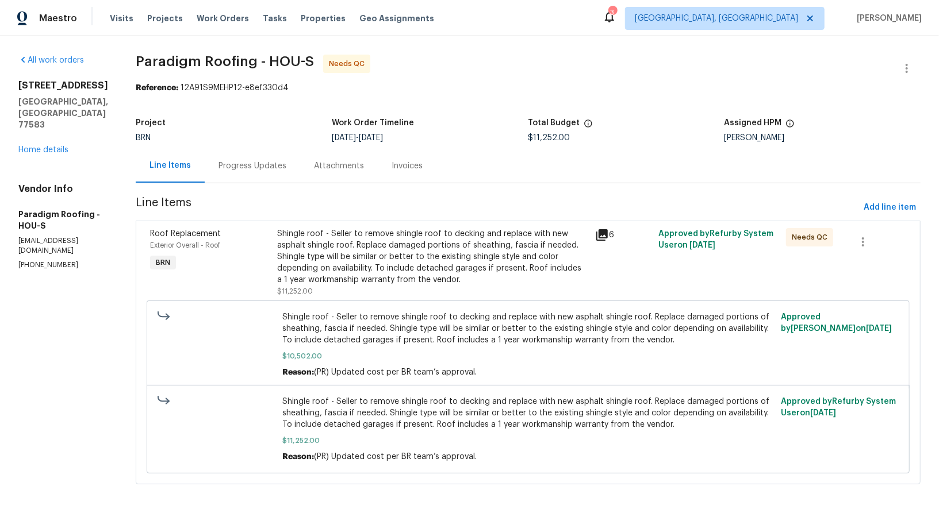
click at [267, 170] on div "Progress Updates" at bounding box center [252, 165] width 68 height 11
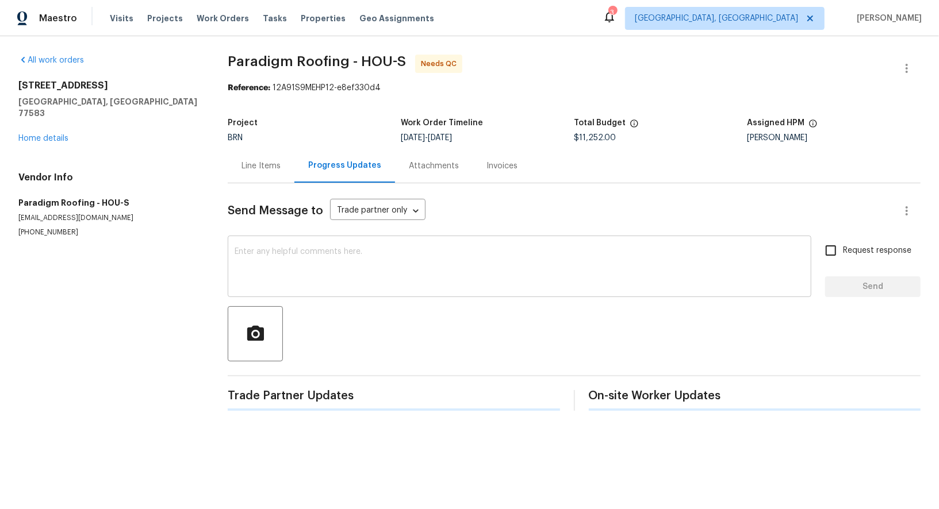
click at [287, 276] on textarea at bounding box center [520, 268] width 570 height 40
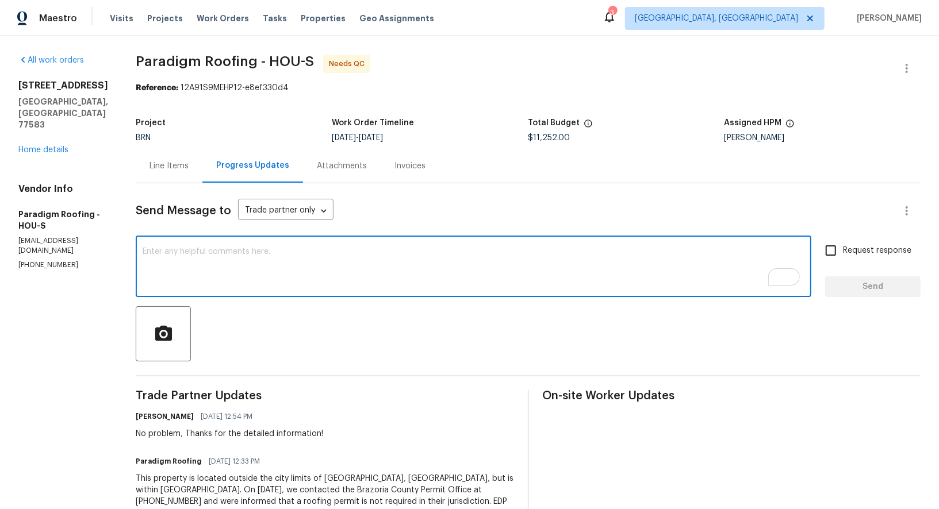
click at [210, 276] on textarea "To enrich screen reader interactions, please activate Accessibility in Grammarl…" at bounding box center [474, 268] width 662 height 40
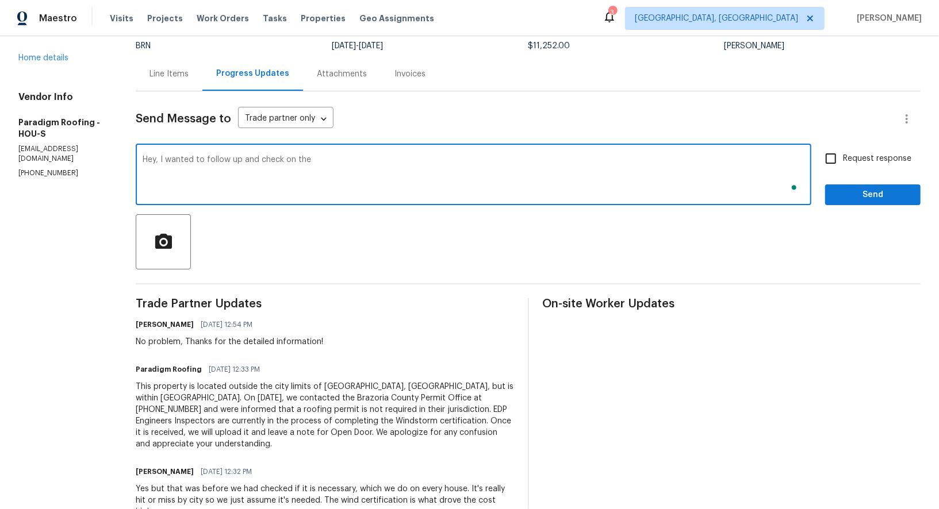
scroll to position [95, 0]
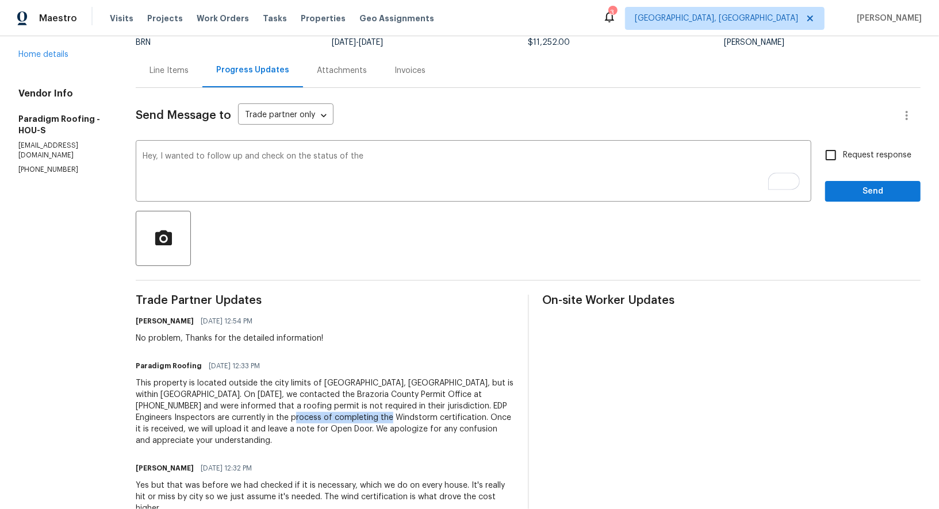
drag, startPoint x: 241, startPoint y: 420, endPoint x: 331, endPoint y: 420, distance: 89.7
click at [331, 420] on div "This property is located outside the city limits of [GEOGRAPHIC_DATA], [GEOGRAP…" at bounding box center [325, 412] width 378 height 69
copy div "Windstorm certification."
click at [374, 167] on textarea "Hey, I wanted to follow up and check on the status of the" at bounding box center [474, 172] width 662 height 40
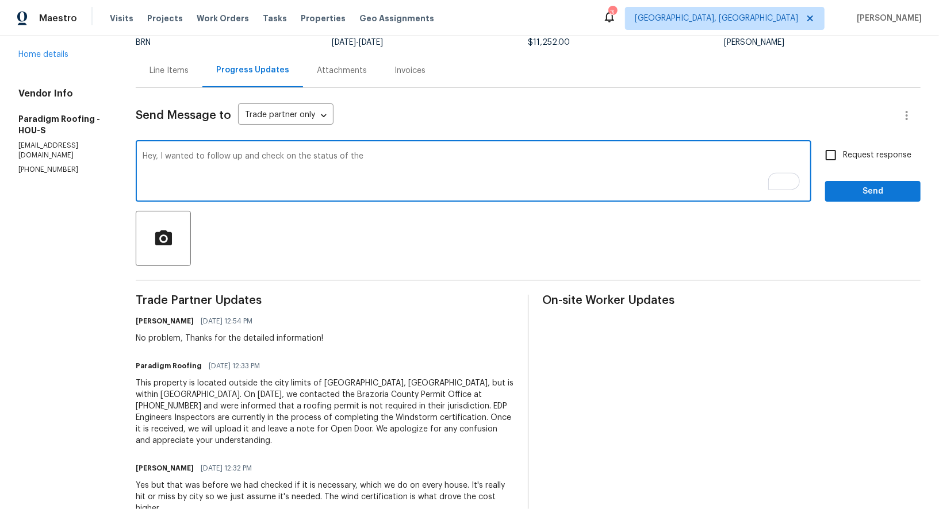
paste textarea "Windstorm certification."
type textarea "Hey, I wanted to follow up and check on the status of the Windstorm certificati…"
click at [824, 159] on input "Request response" at bounding box center [831, 155] width 24 height 24
checkbox input "true"
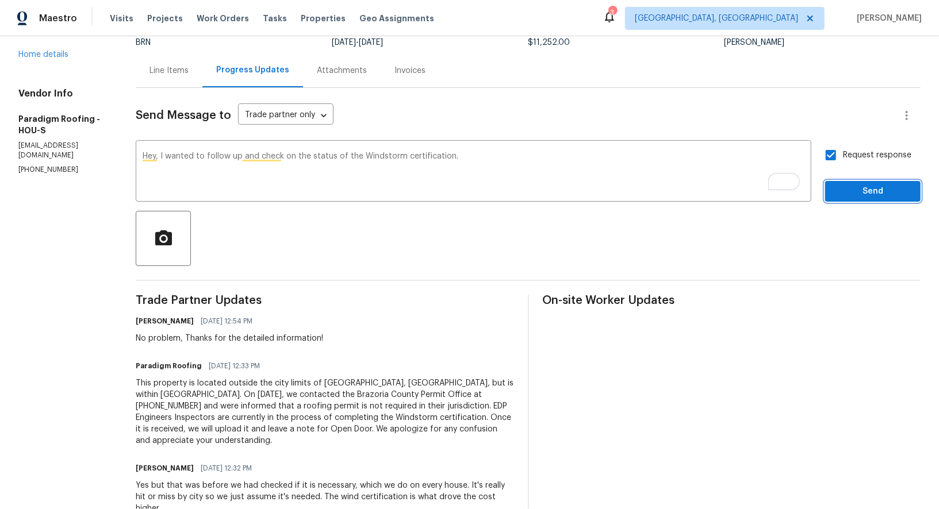
click at [859, 193] on span "Send" at bounding box center [872, 192] width 77 height 14
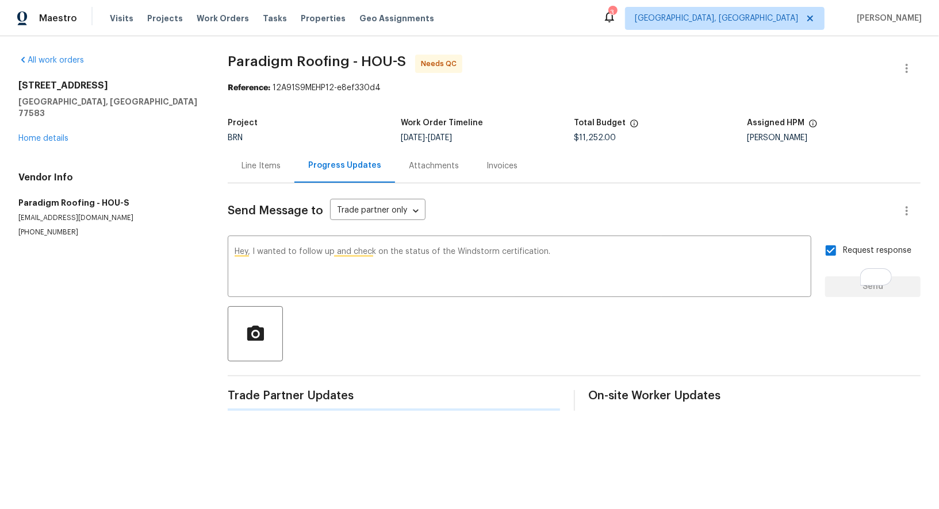
scroll to position [0, 0]
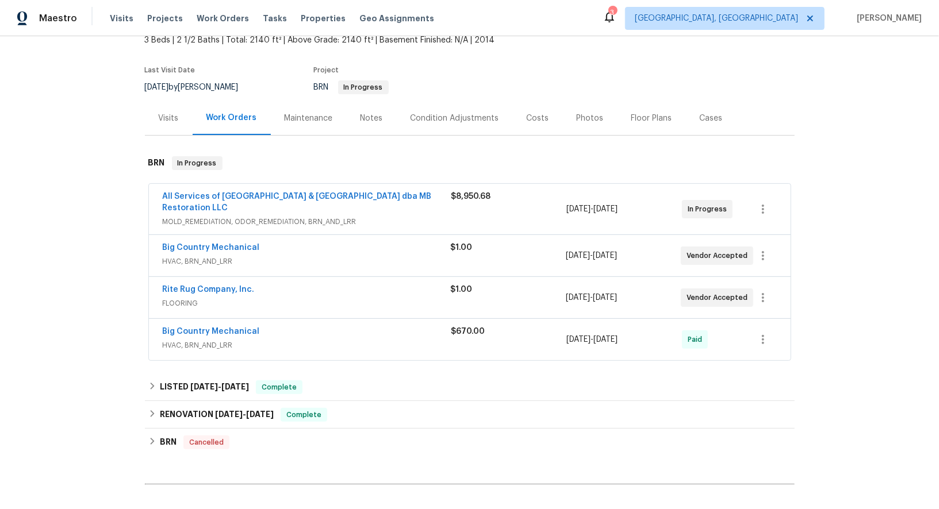
scroll to position [75, 0]
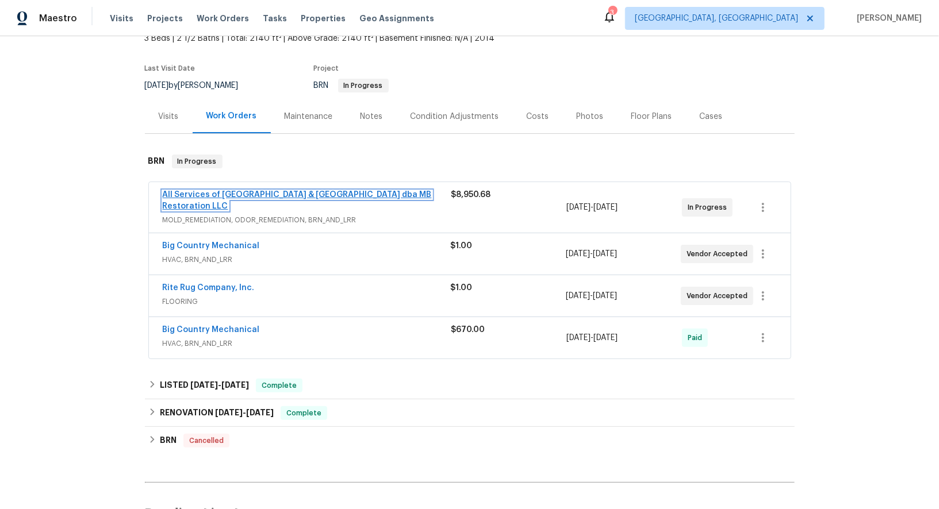
click at [233, 194] on link "All Services of [GEOGRAPHIC_DATA] & [GEOGRAPHIC_DATA] dba MB Restoration LLC" at bounding box center [297, 201] width 269 height 20
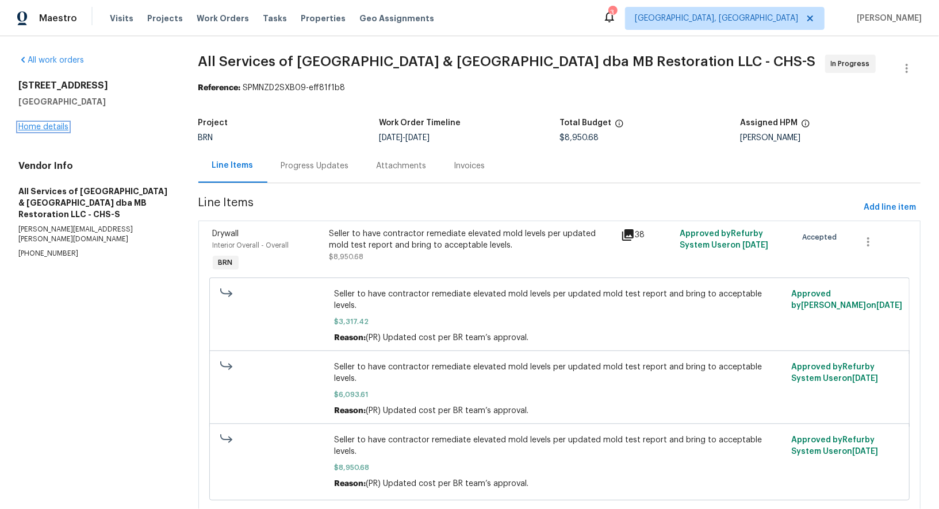
click at [59, 125] on link "Home details" at bounding box center [43, 127] width 50 height 8
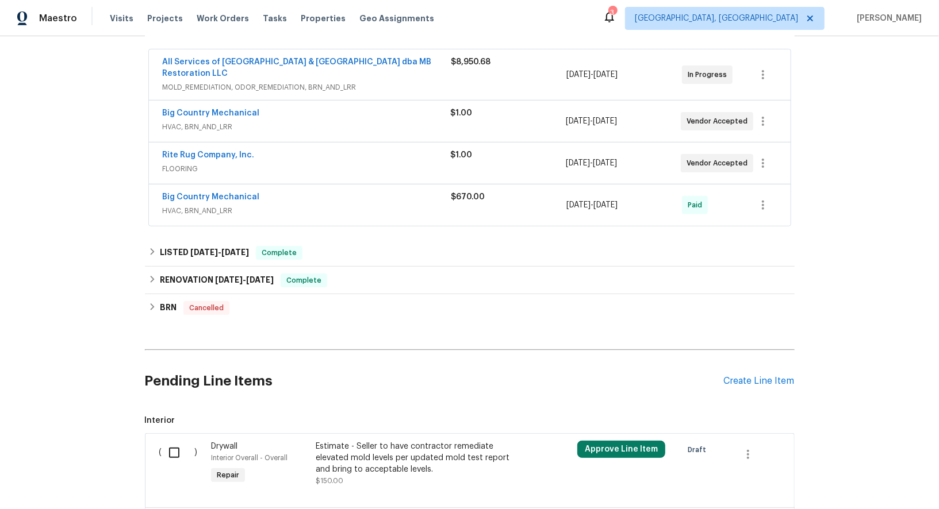
scroll to position [199, 0]
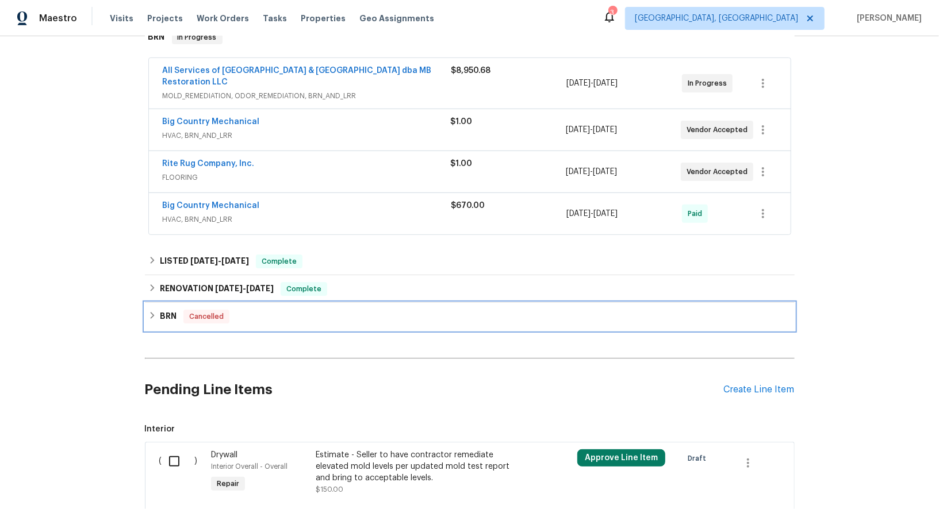
click at [175, 313] on h6 "BRN" at bounding box center [168, 317] width 17 height 14
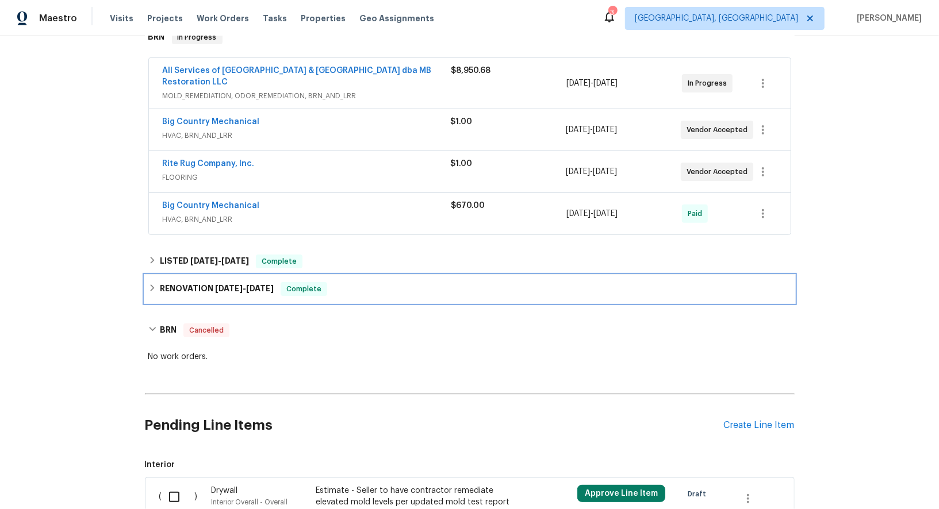
click at [157, 297] on div "RENOVATION 9/23/24 - 9/24/24 Complete" at bounding box center [470, 289] width 650 height 28
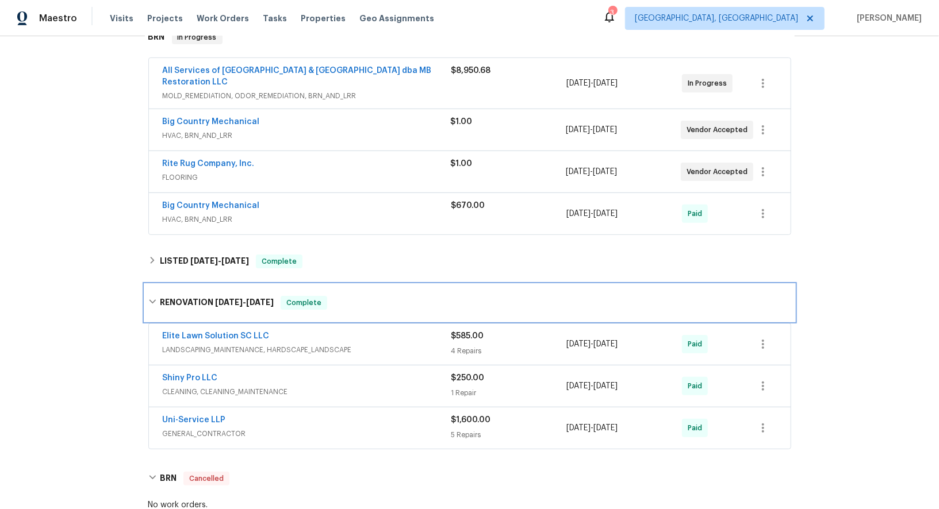
click at [157, 297] on div "RENOVATION 9/23/24 - 9/24/24 Complete" at bounding box center [470, 303] width 650 height 37
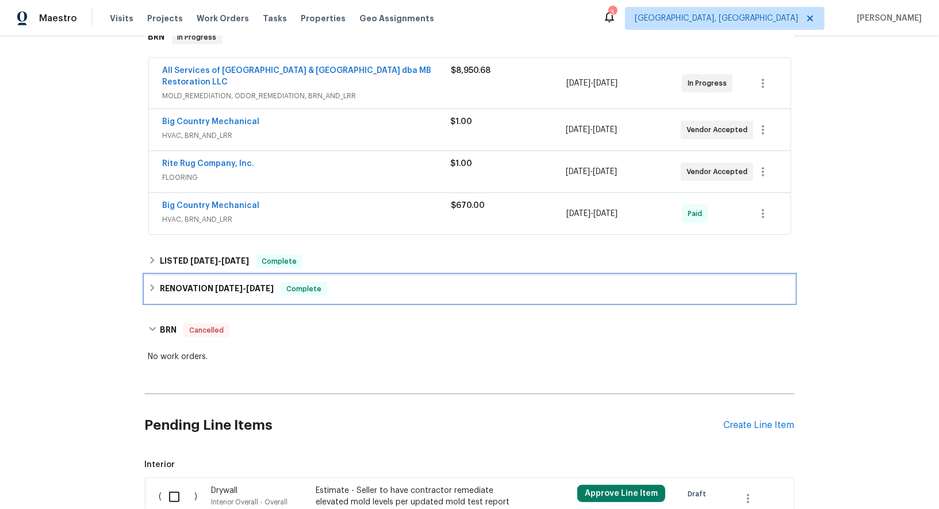
click at [153, 291] on div "RENOVATION 9/23/24 - 9/24/24 Complete" at bounding box center [469, 289] width 643 height 14
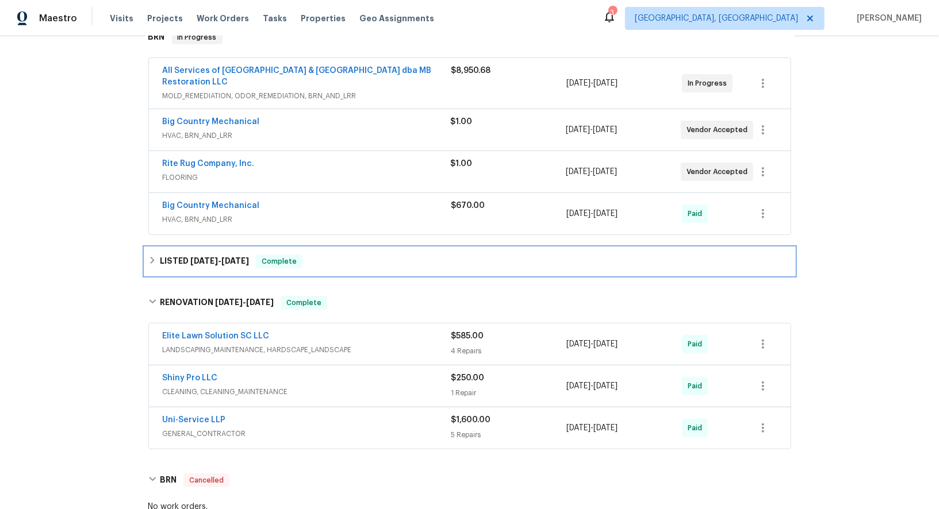
click at [158, 262] on div "LISTED 9/26/24 - 9/26/24 Complete" at bounding box center [469, 262] width 643 height 14
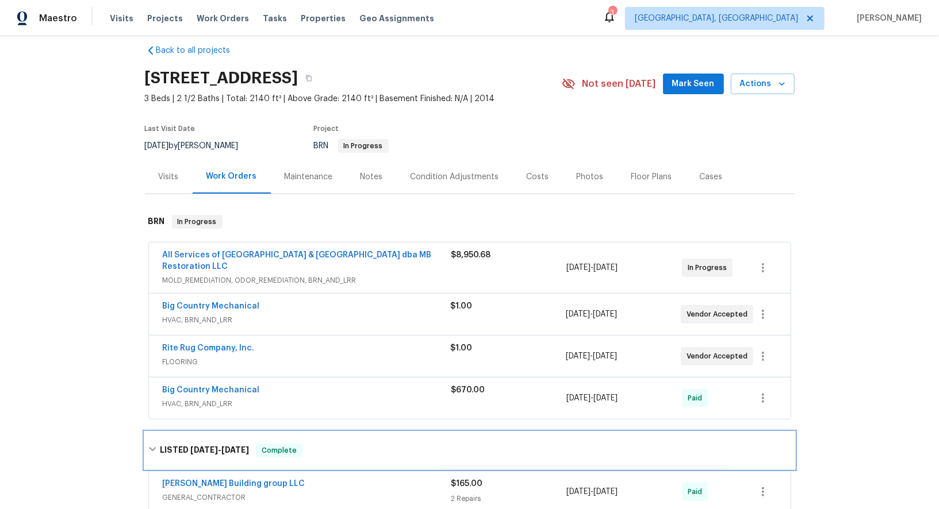
scroll to position [4, 0]
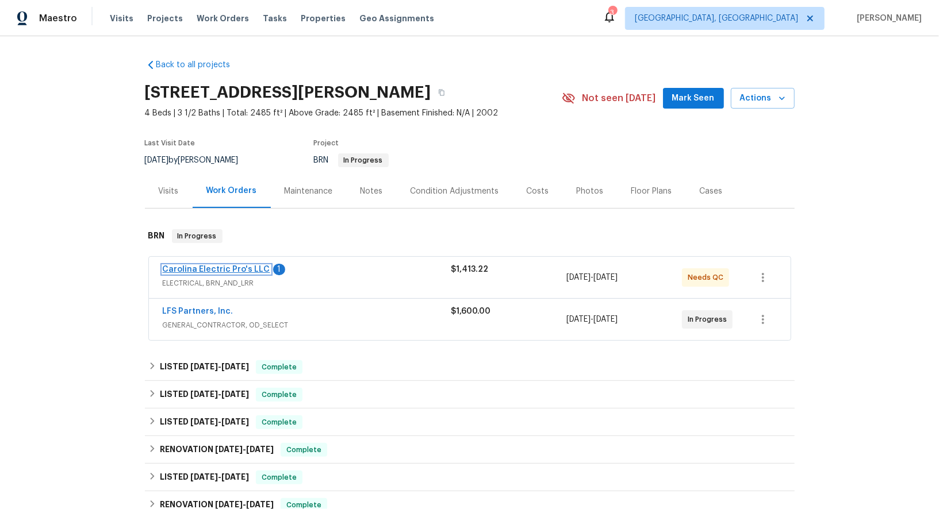
click at [231, 269] on link "Carolina Electric Pro's LLC" at bounding box center [216, 270] width 107 height 8
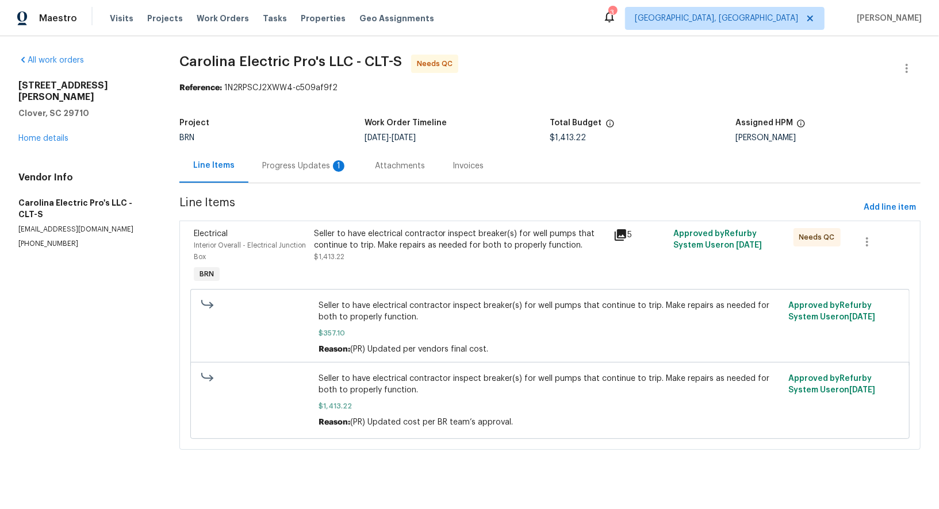
click at [300, 171] on div "Progress Updates 1" at bounding box center [304, 165] width 85 height 11
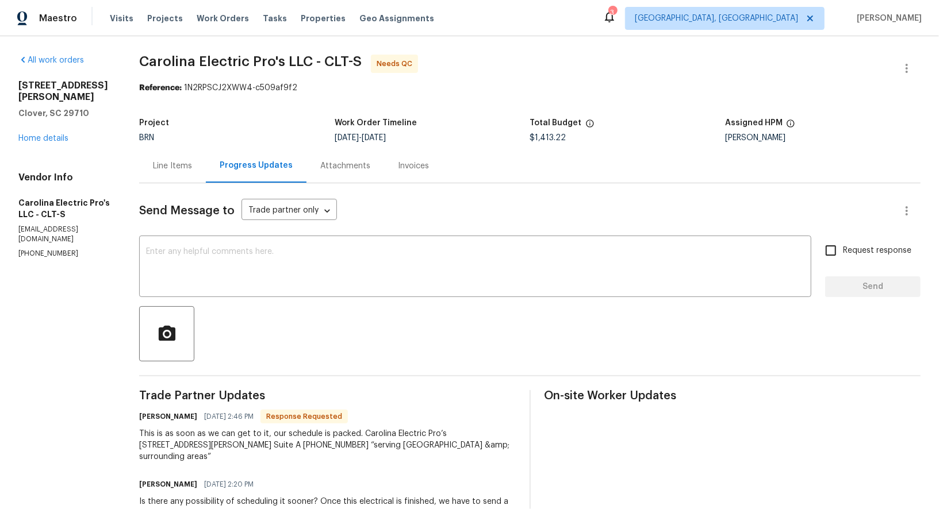
click at [305, 279] on textarea at bounding box center [475, 268] width 658 height 40
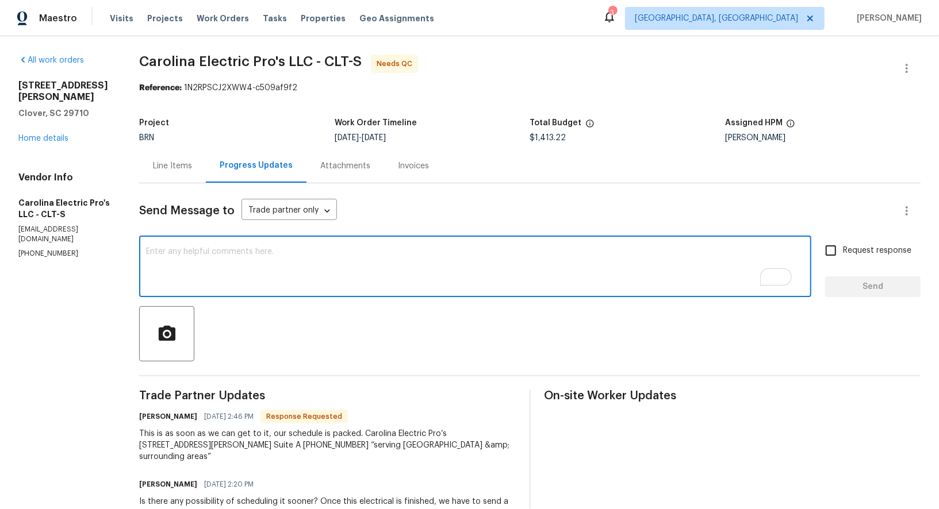
click at [208, 277] on textarea "To enrich screen reader interactions, please activate Accessibility in Grammarl…" at bounding box center [475, 268] width 658 height 40
type textarea "I understand, Please try to complete the work on Friday and also send the photo…"
click at [839, 247] on input "Request response" at bounding box center [831, 251] width 24 height 24
checkbox input "true"
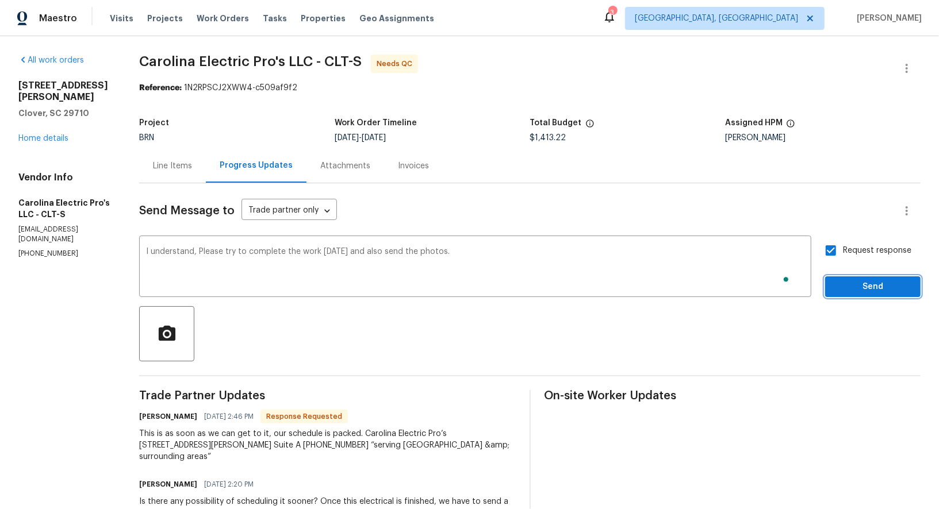
click at [853, 282] on span "Send" at bounding box center [872, 287] width 77 height 14
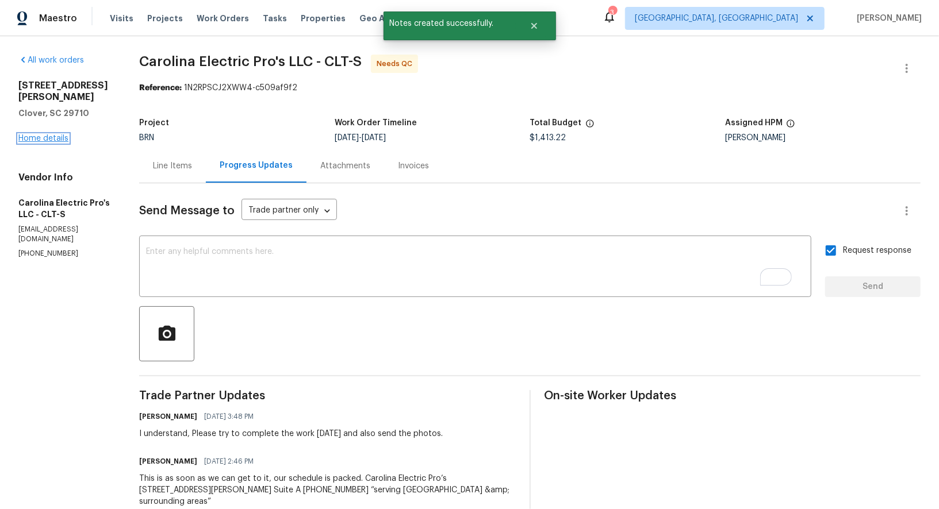
click at [52, 135] on link "Home details" at bounding box center [43, 139] width 50 height 8
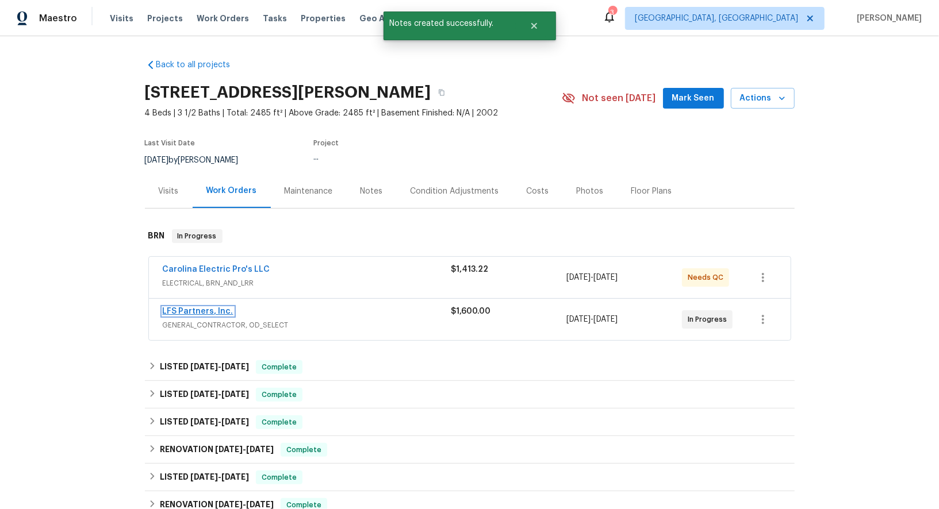
click at [208, 313] on link "LFS Partners, Inc." at bounding box center [198, 312] width 71 height 8
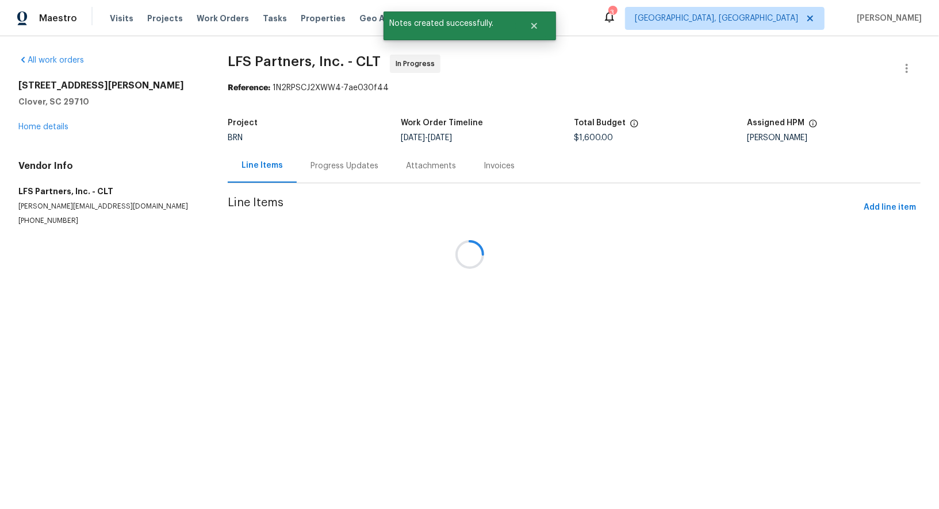
click at [313, 164] on div "Progress Updates" at bounding box center [344, 165] width 68 height 11
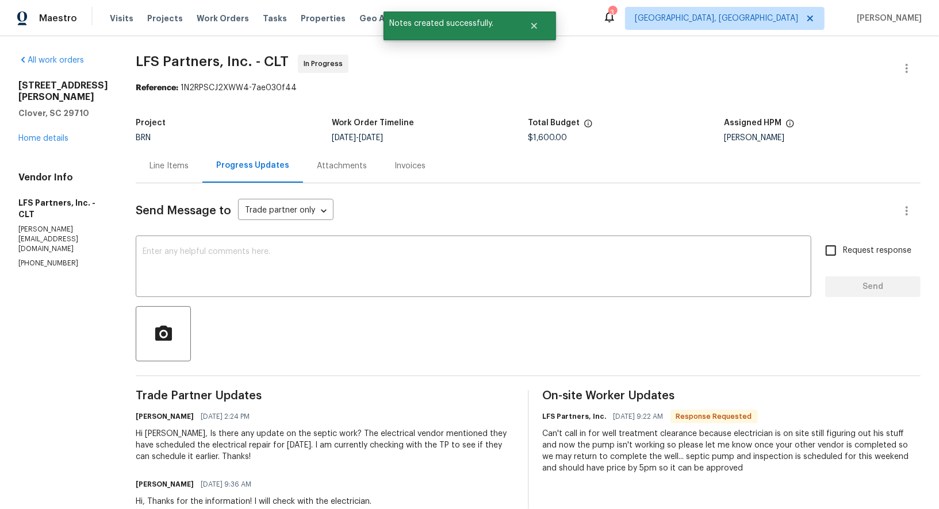
scroll to position [27, 0]
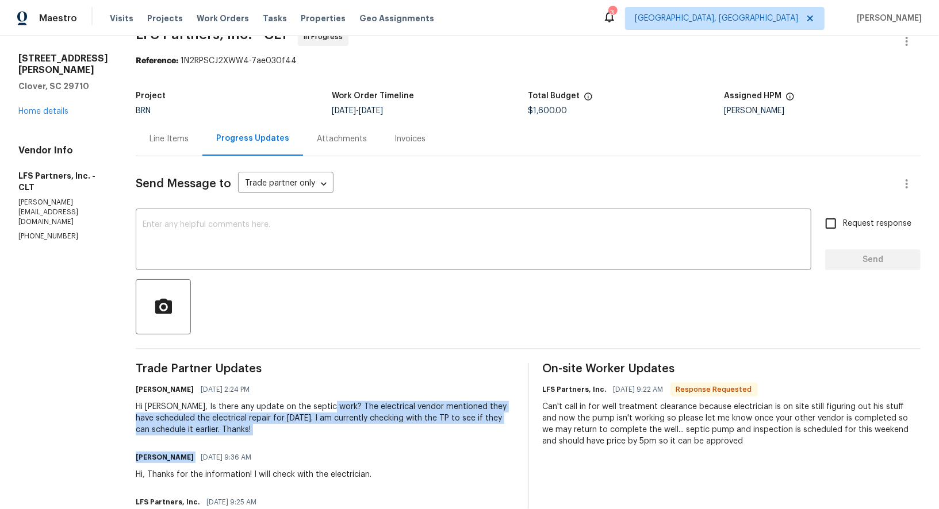
drag, startPoint x: 312, startPoint y: 408, endPoint x: 363, endPoint y: 443, distance: 62.3
click at [321, 413] on div "Hi Rafael, Is there any update on the septic work? The electrical vendor mentio…" at bounding box center [325, 418] width 378 height 34
drag, startPoint x: 314, startPoint y: 405, endPoint x: 356, endPoint y: 433, distance: 50.7
click at [356, 433] on div "Hi Rafael, Is there any update on the septic work? The electrical vendor mentio…" at bounding box center [325, 418] width 378 height 34
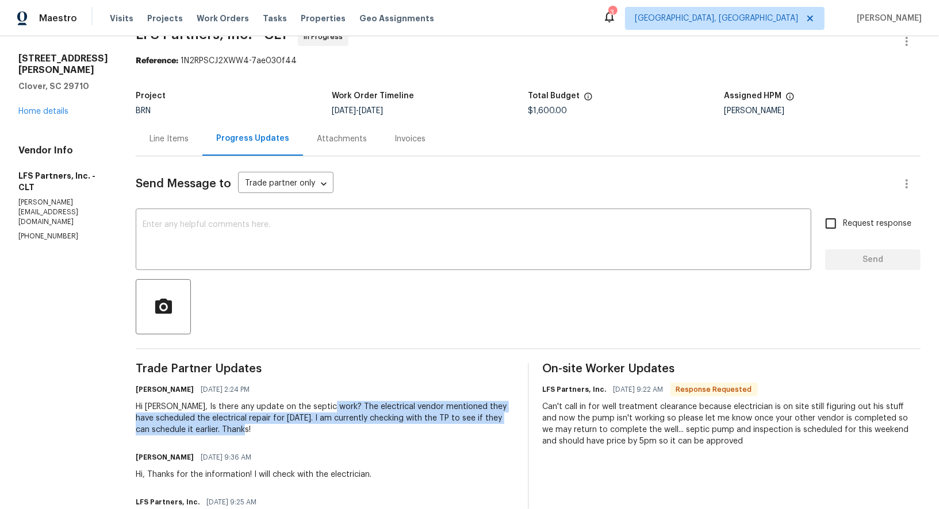
copy div "The electrical vendor mentioned they have scheduled the electrical repair for t…"
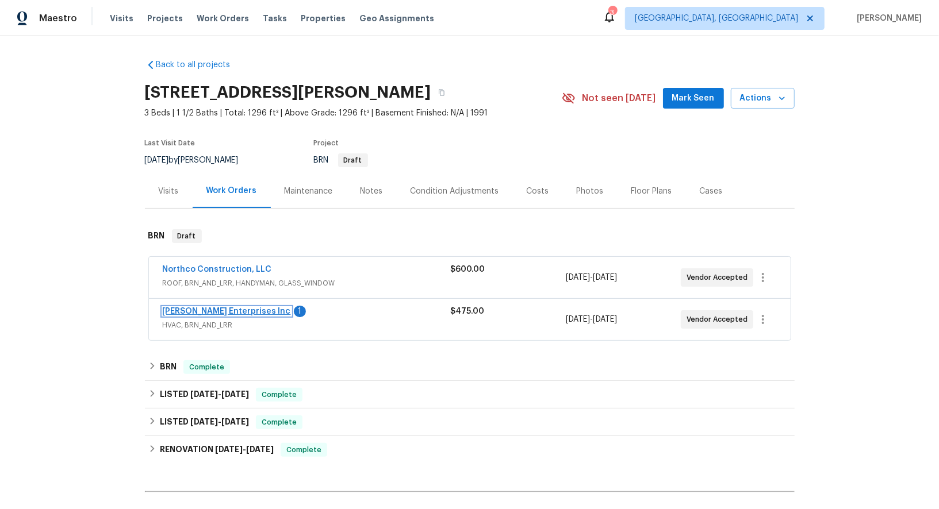
click at [222, 309] on link "[PERSON_NAME] Enterprises Inc" at bounding box center [227, 312] width 128 height 8
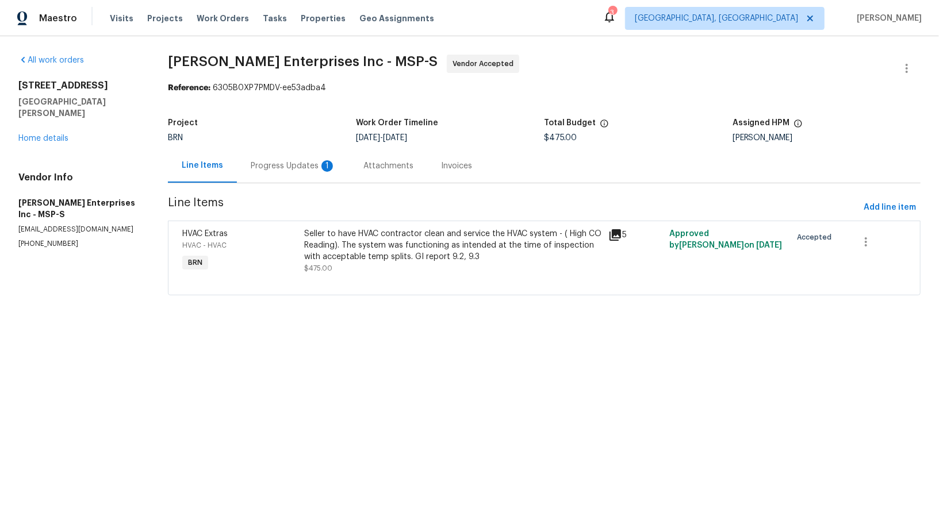
click at [299, 176] on div "Progress Updates 1" at bounding box center [293, 166] width 113 height 34
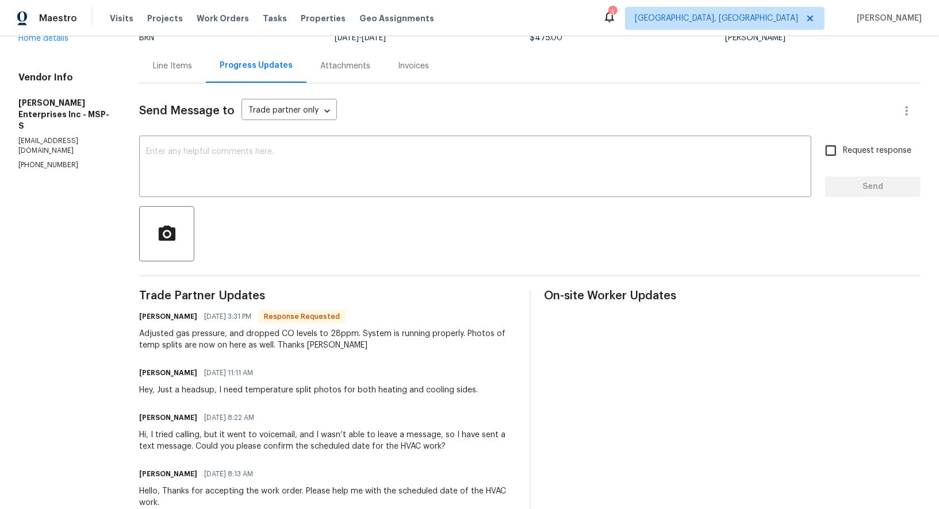
scroll to position [56, 0]
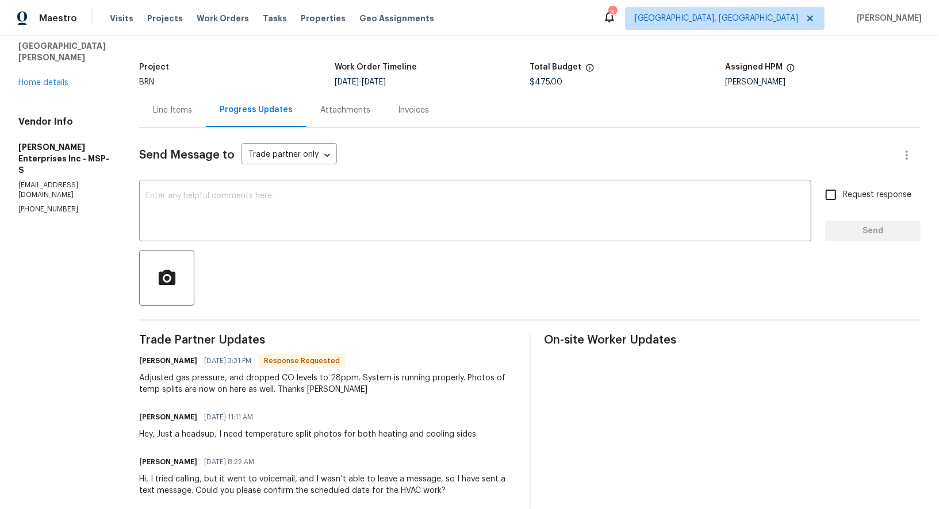
click at [173, 115] on div "Line Items" at bounding box center [172, 110] width 39 height 11
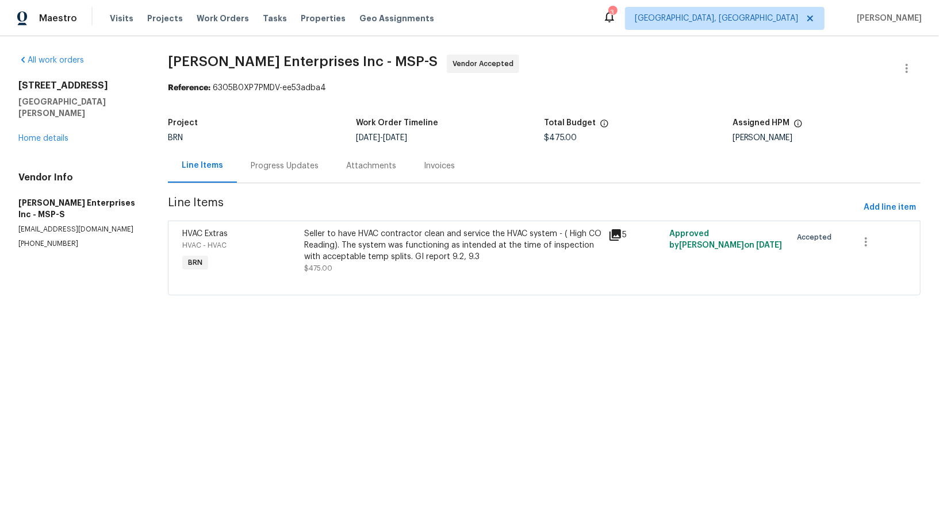
click at [343, 240] on div "Seller to have HVAC contractor clean and service the HVAC system - ( High CO Re…" at bounding box center [453, 245] width 298 height 34
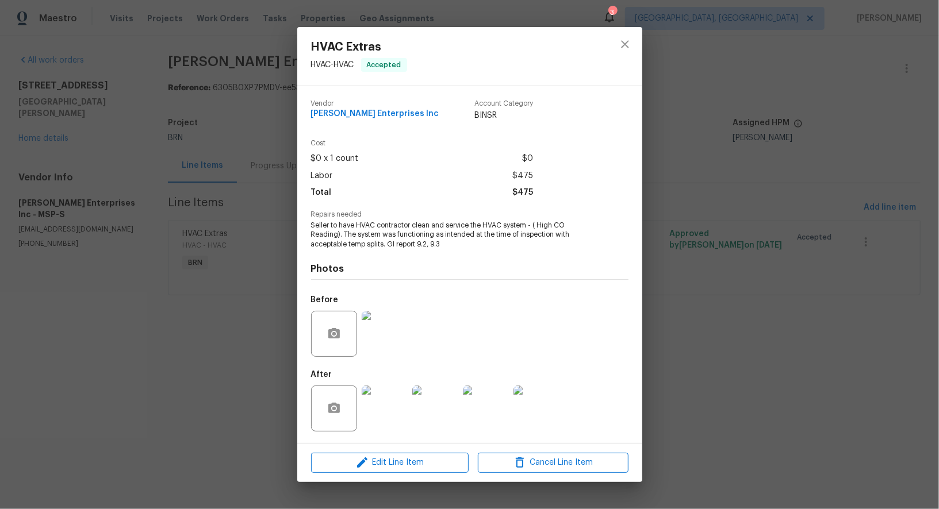
click at [382, 340] on img at bounding box center [385, 334] width 46 height 46
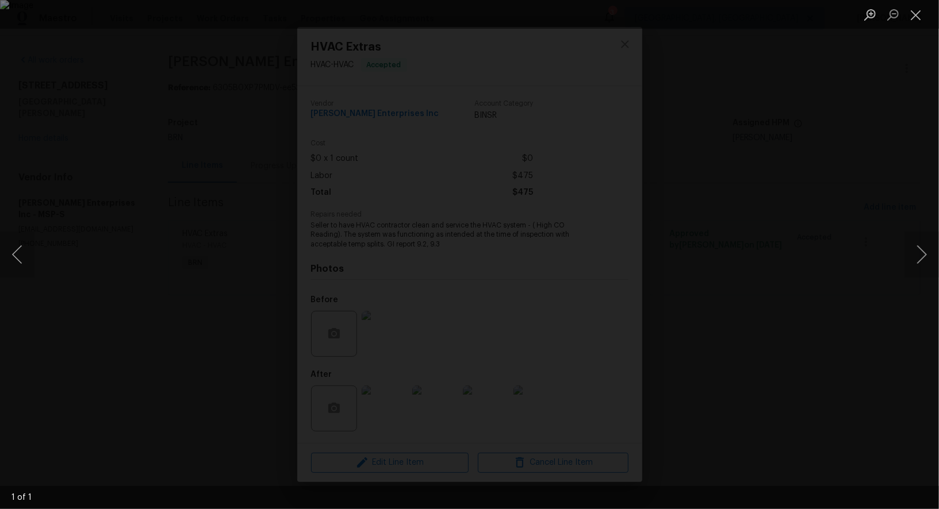
click at [791, 379] on div "Lightbox" at bounding box center [469, 254] width 939 height 509
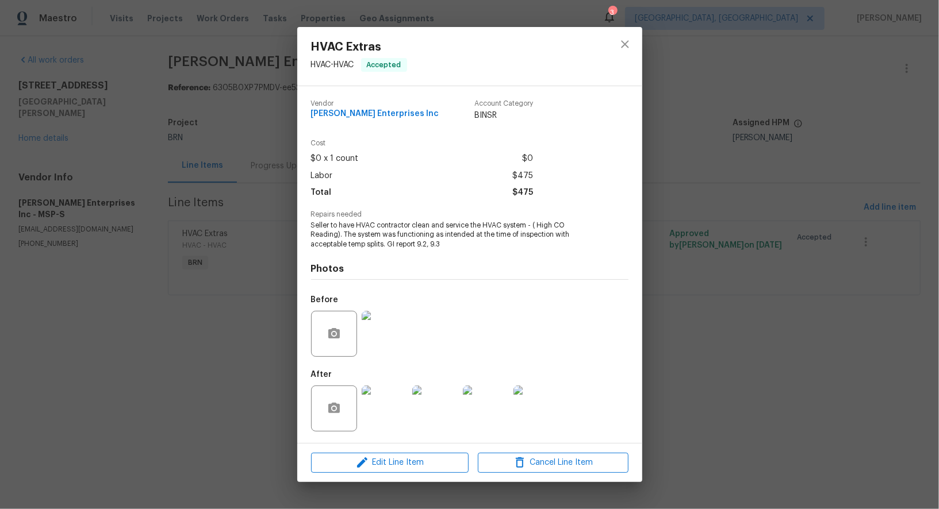
click at [393, 398] on img at bounding box center [385, 409] width 46 height 46
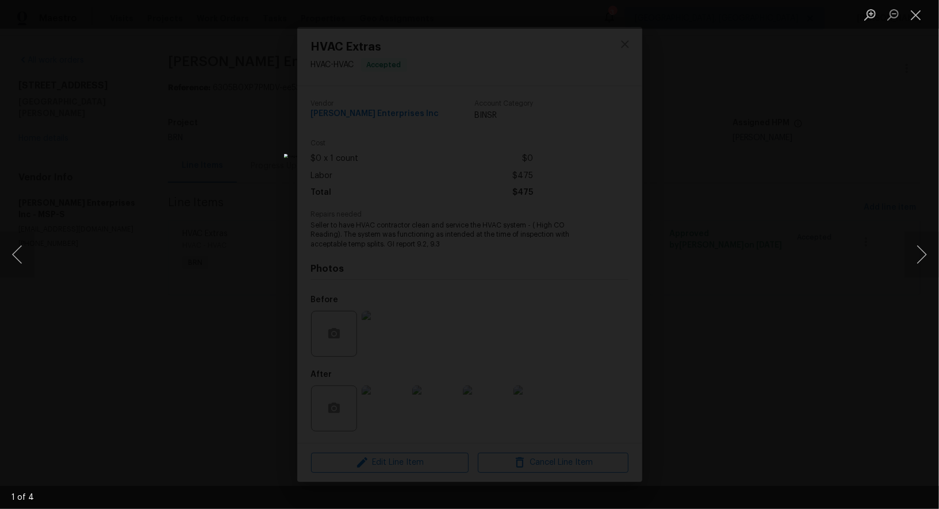
click at [177, 355] on div "Lightbox" at bounding box center [469, 254] width 939 height 509
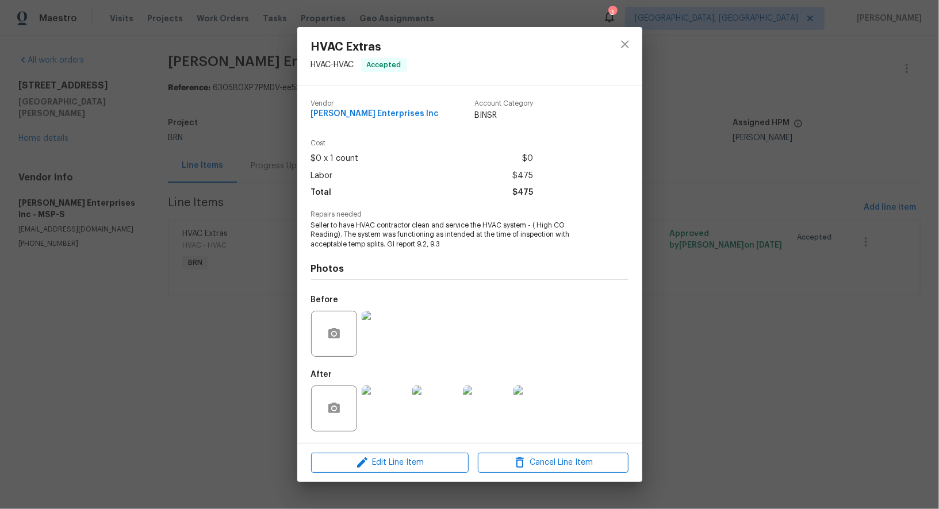
click at [382, 346] on img at bounding box center [385, 334] width 46 height 46
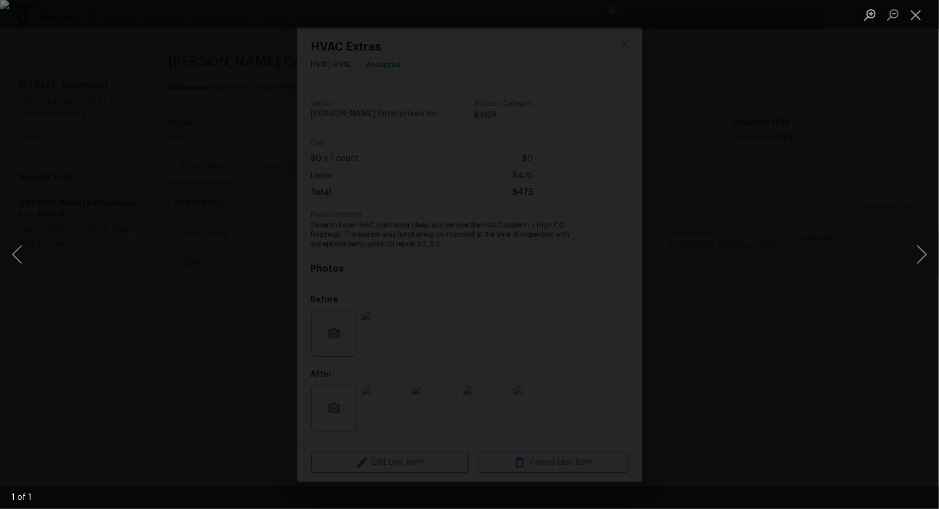
click at [126, 344] on div "Lightbox" at bounding box center [469, 254] width 939 height 509
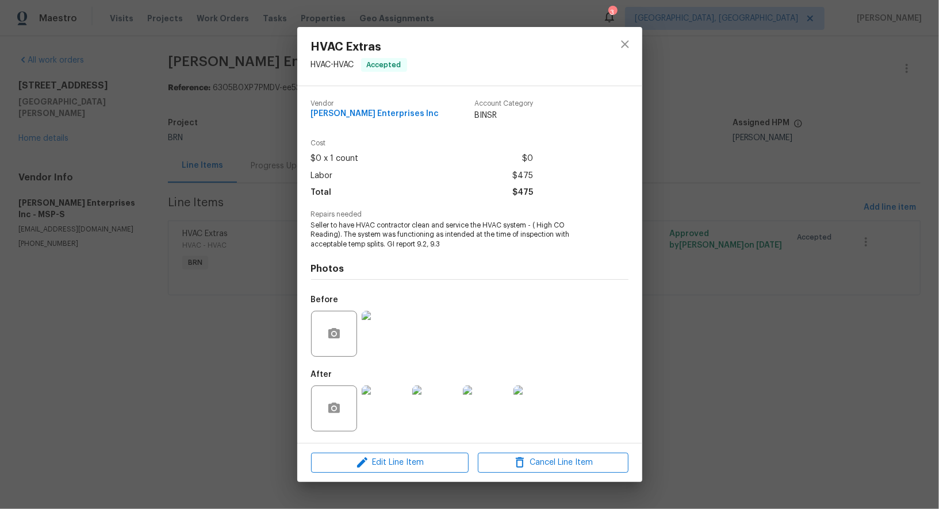
click at [126, 344] on div "HVAC Extras HVAC - HVAC Accepted Vendor Deschene Enterprises Inc Account Catego…" at bounding box center [469, 254] width 939 height 509
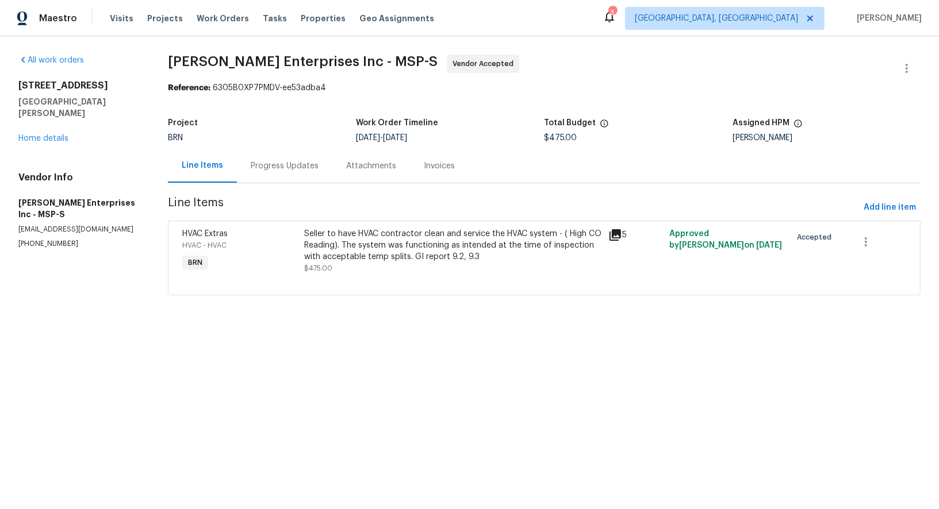
click at [373, 211] on span "Line Items" at bounding box center [513, 207] width 691 height 21
click at [366, 230] on div "Seller to have HVAC contractor clean and service the HVAC system - ( High CO Re…" at bounding box center [453, 245] width 298 height 34
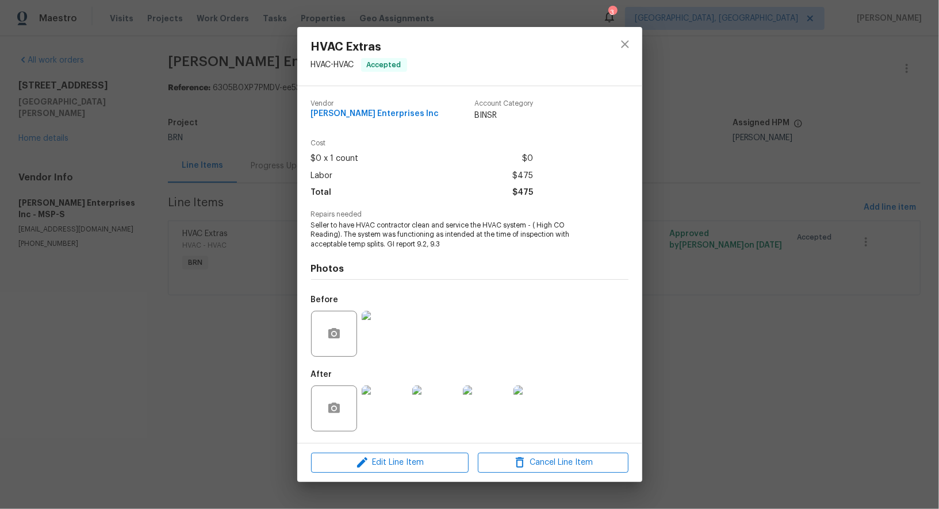
click at [394, 384] on div at bounding box center [384, 409] width 51 height 60
click at [394, 401] on img at bounding box center [385, 409] width 46 height 46
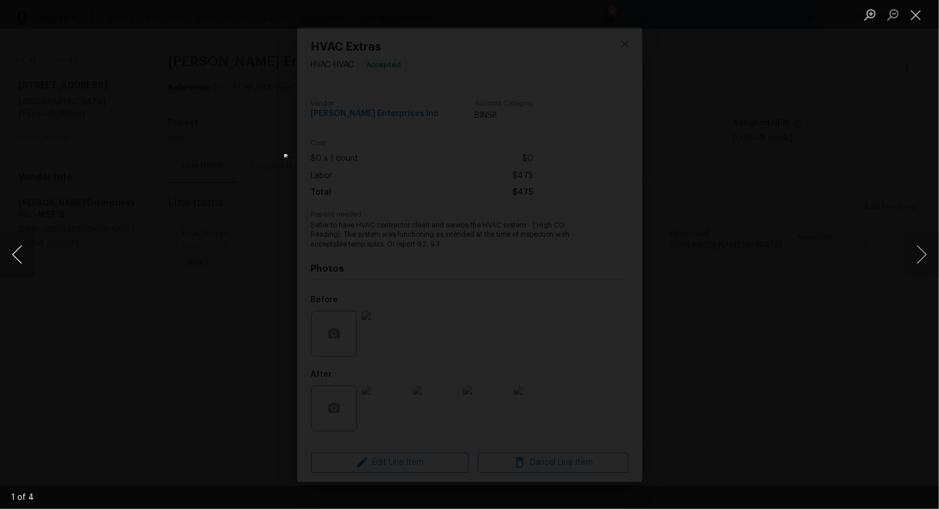
click at [16, 260] on button "Previous image" at bounding box center [17, 255] width 34 height 46
click at [662, 361] on div "Lightbox" at bounding box center [469, 254] width 939 height 509
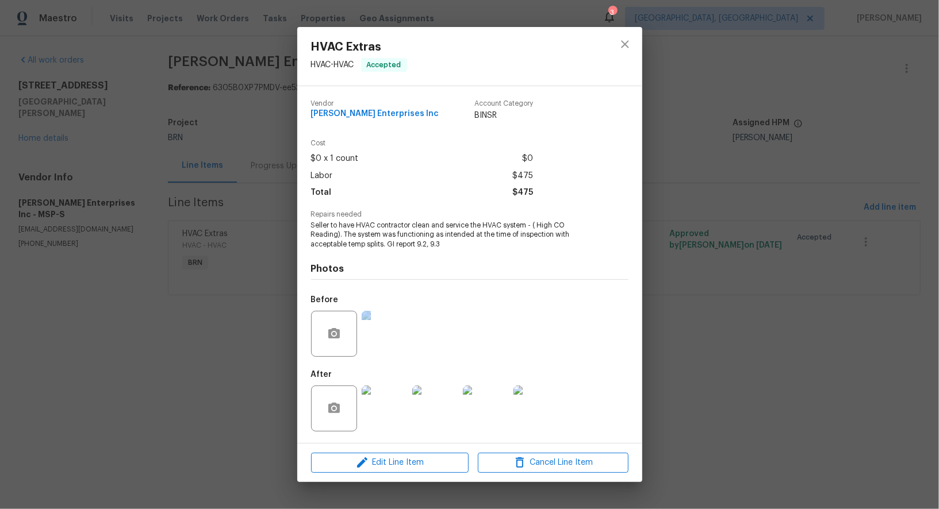
click at [662, 361] on div "HVAC Extras HVAC - HVAC Accepted Vendor Deschene Enterprises Inc Account Catego…" at bounding box center [469, 254] width 939 height 509
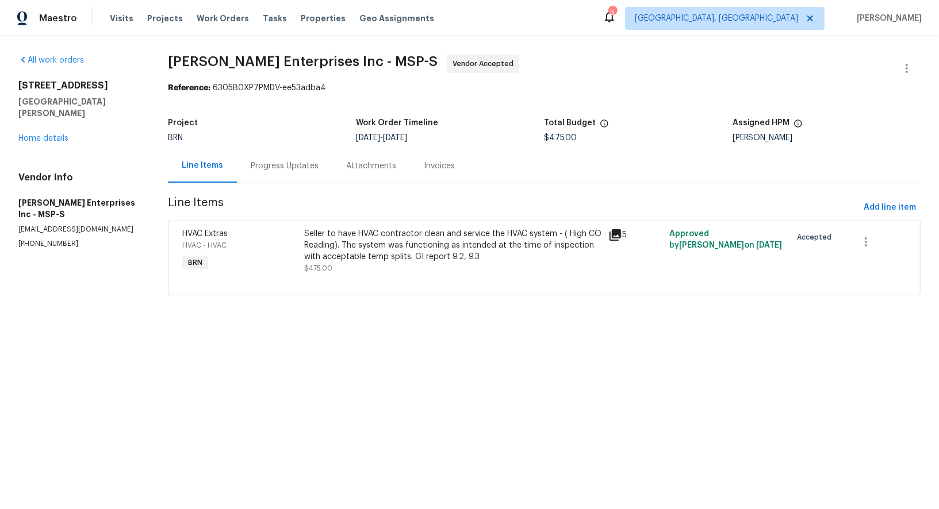
click at [567, 232] on div "Seller to have HVAC contractor clean and service the HVAC system - ( High CO Re…" at bounding box center [453, 245] width 298 height 34
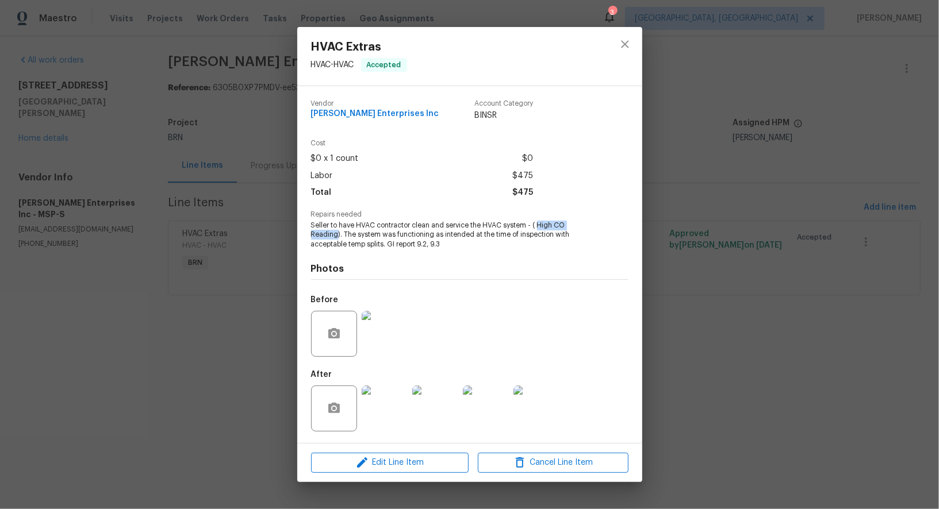
drag, startPoint x: 536, startPoint y: 226, endPoint x: 337, endPoint y: 236, distance: 199.1
click at [337, 236] on span "Seller to have HVAC contractor clean and service the HVAC system - ( High CO Re…" at bounding box center [454, 235] width 286 height 29
copy span "High CO Reading"
click at [228, 274] on div "HVAC Extras HVAC - HVAC Accepted Vendor Deschene Enterprises Inc Account Catego…" at bounding box center [469, 254] width 939 height 509
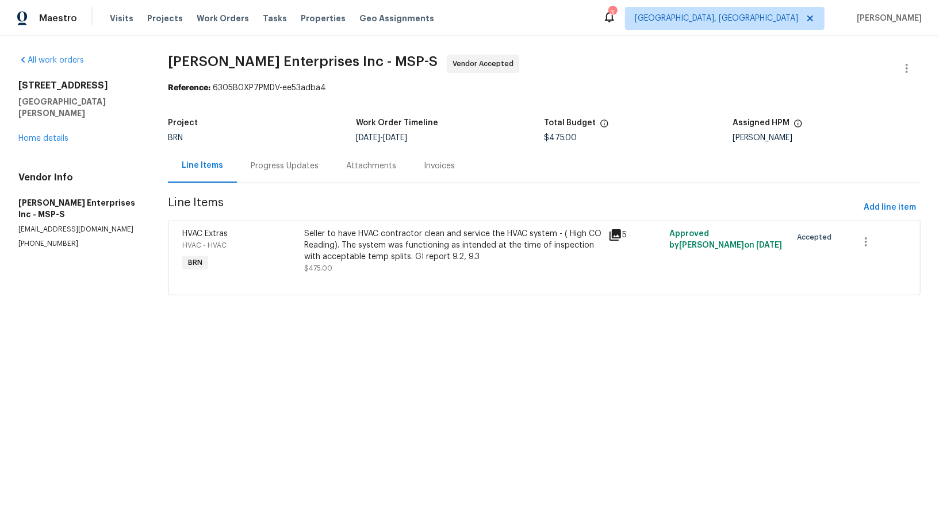
click at [283, 163] on div "Progress Updates" at bounding box center [285, 165] width 68 height 11
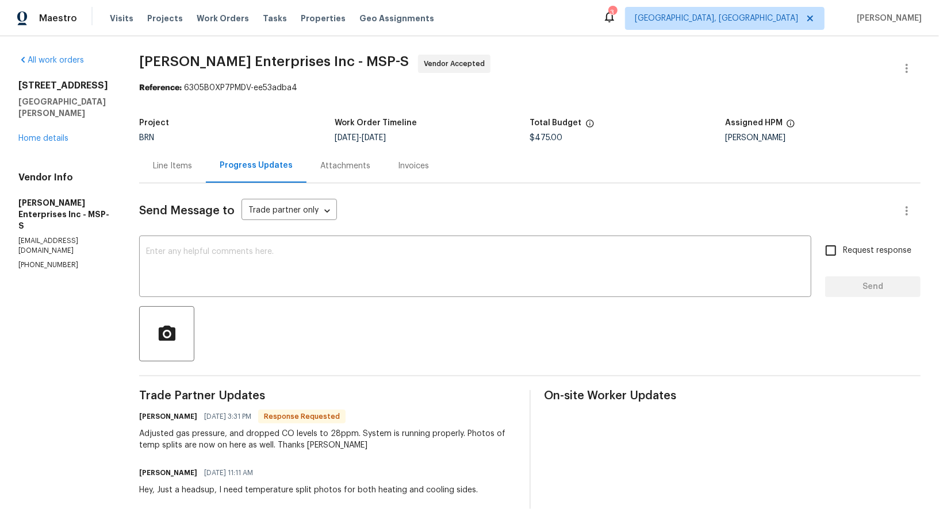
click at [182, 179] on div "Line Items" at bounding box center [172, 166] width 67 height 34
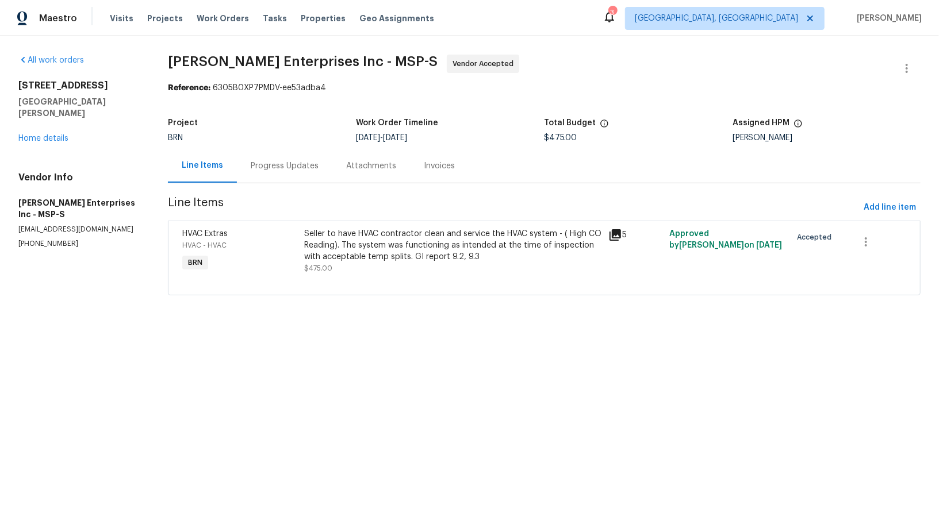
click at [351, 237] on div "Seller to have HVAC contractor clean and service the HVAC system - ( High CO Re…" at bounding box center [453, 245] width 298 height 34
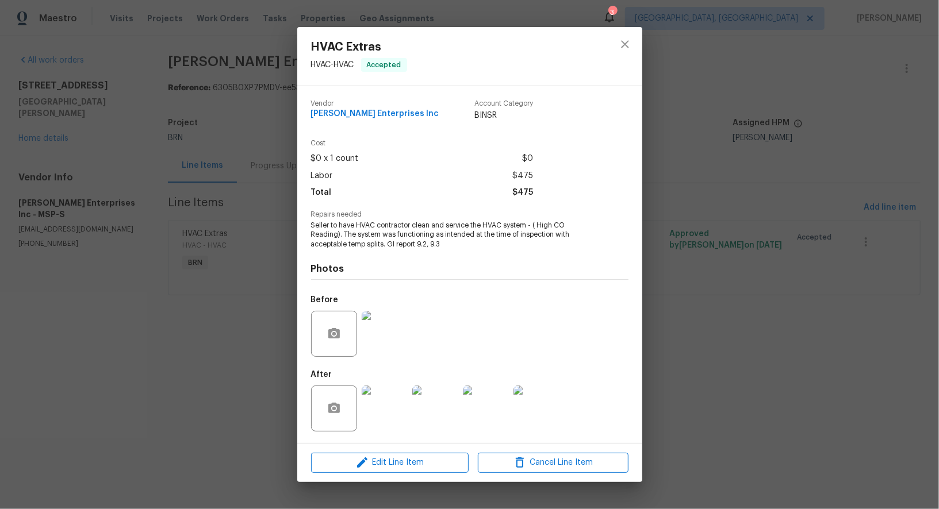
click at [378, 396] on img at bounding box center [385, 409] width 46 height 46
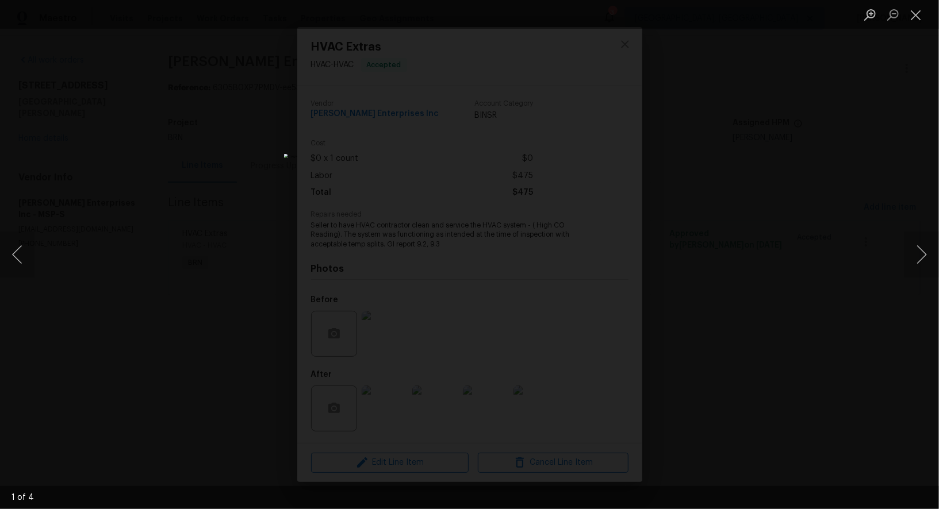
click at [272, 176] on div "Lightbox" at bounding box center [469, 254] width 939 height 509
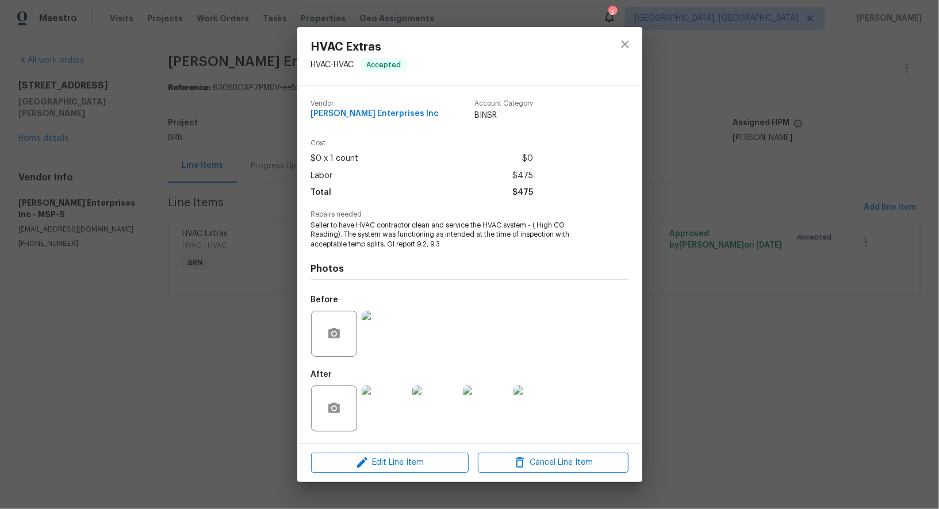
click at [384, 326] on img at bounding box center [385, 334] width 46 height 46
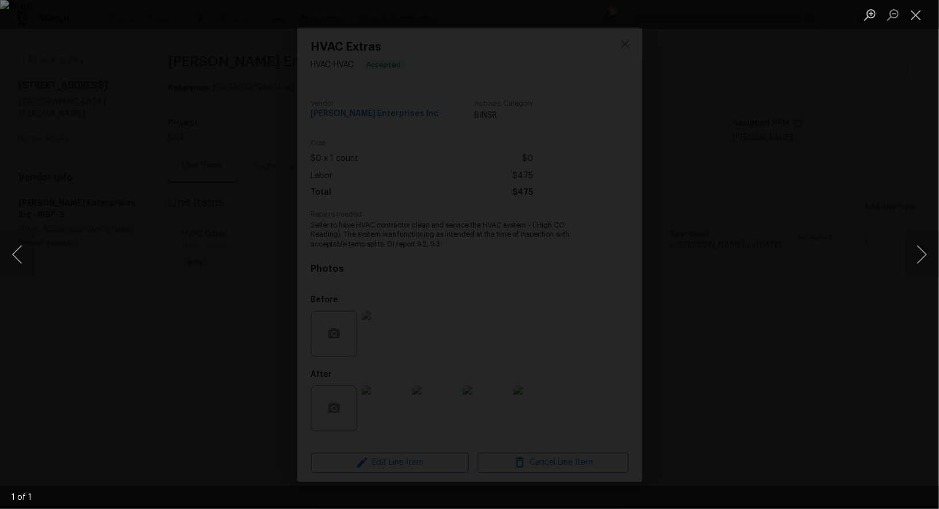
click at [806, 331] on div "Lightbox" at bounding box center [469, 254] width 939 height 509
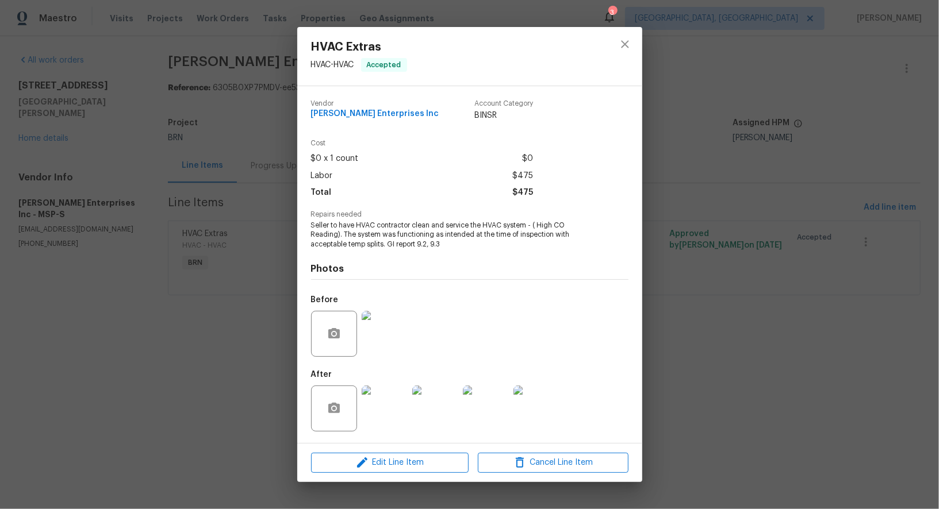
click at [806, 331] on div "HVAC Extras HVAC - HVAC Accepted Vendor Deschene Enterprises Inc Account Catego…" at bounding box center [469, 254] width 939 height 509
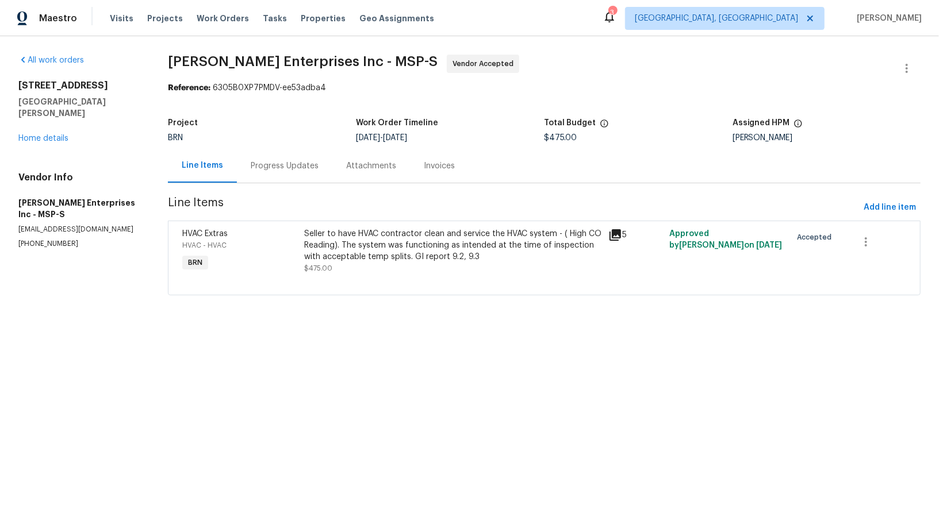
click at [279, 156] on div "Progress Updates" at bounding box center [284, 166] width 95 height 34
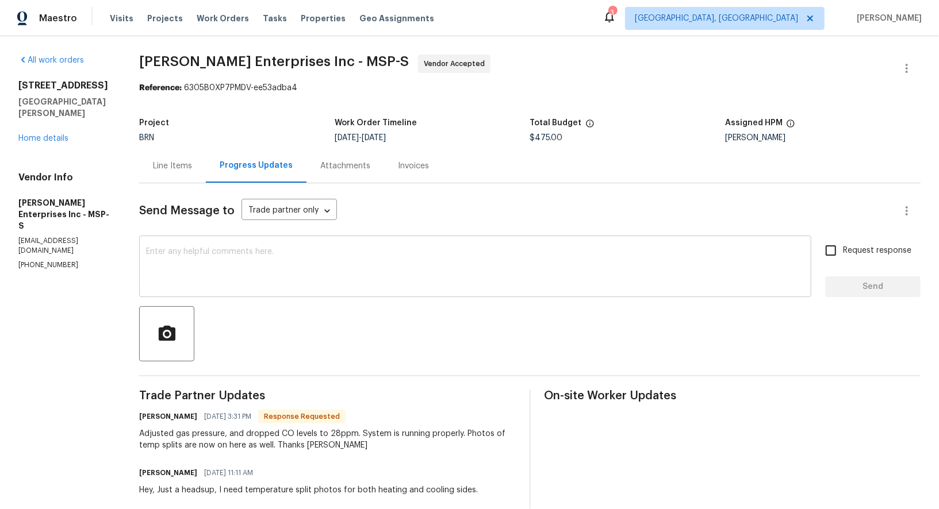
click at [226, 276] on textarea at bounding box center [475, 268] width 658 height 40
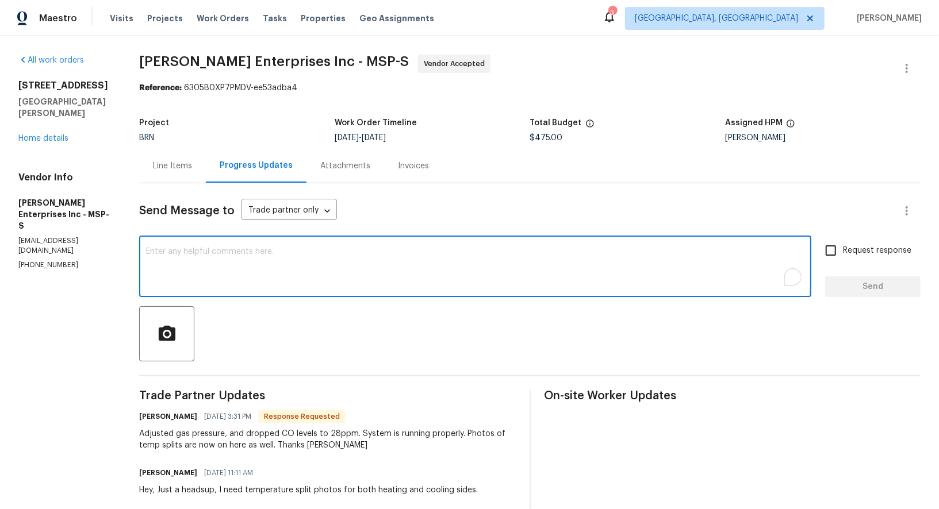
click at [193, 176] on div "Line Items" at bounding box center [172, 166] width 67 height 34
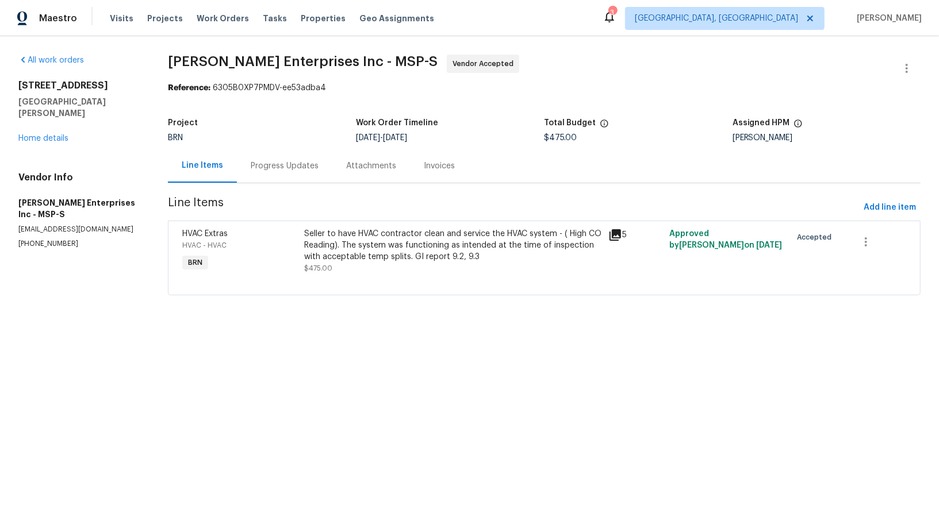
click at [390, 251] on div "Seller to have HVAC contractor clean and service the HVAC system - ( High CO Re…" at bounding box center [453, 245] width 298 height 34
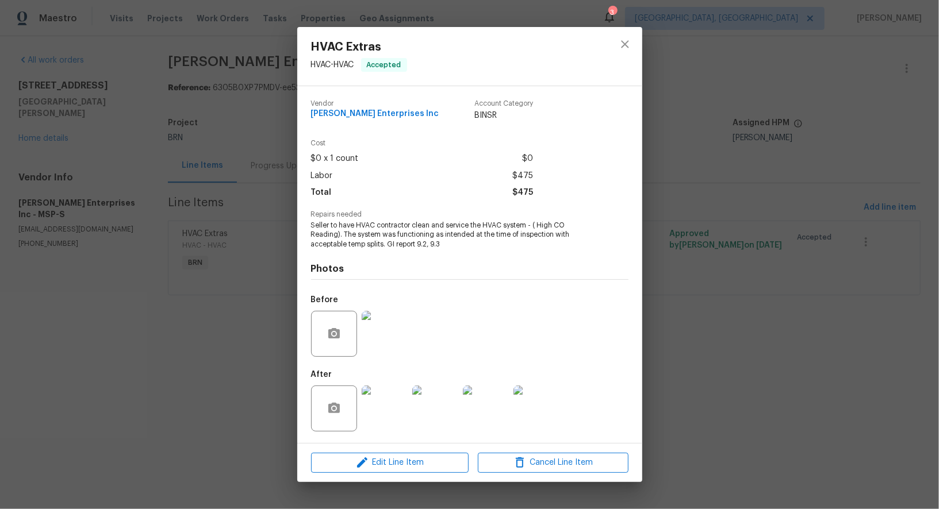
click at [382, 392] on img at bounding box center [385, 409] width 46 height 46
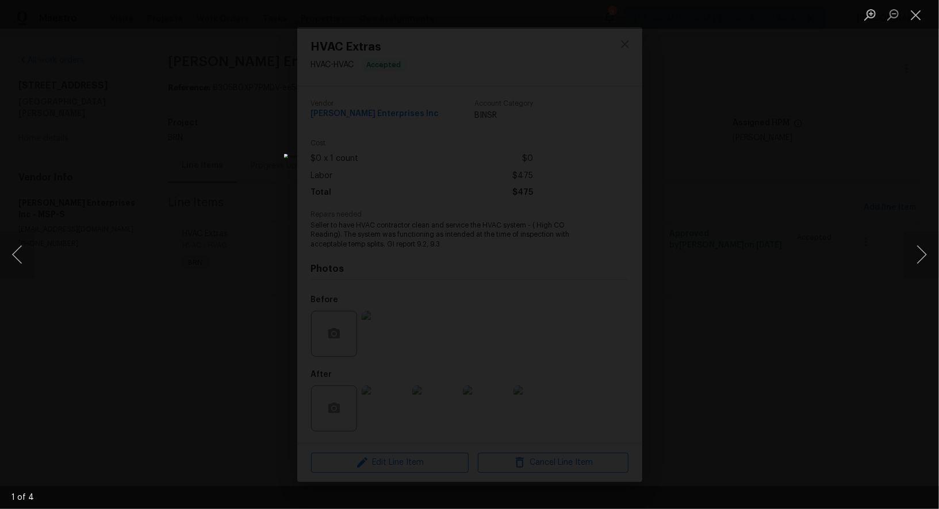
click at [688, 318] on div "Lightbox" at bounding box center [469, 254] width 939 height 509
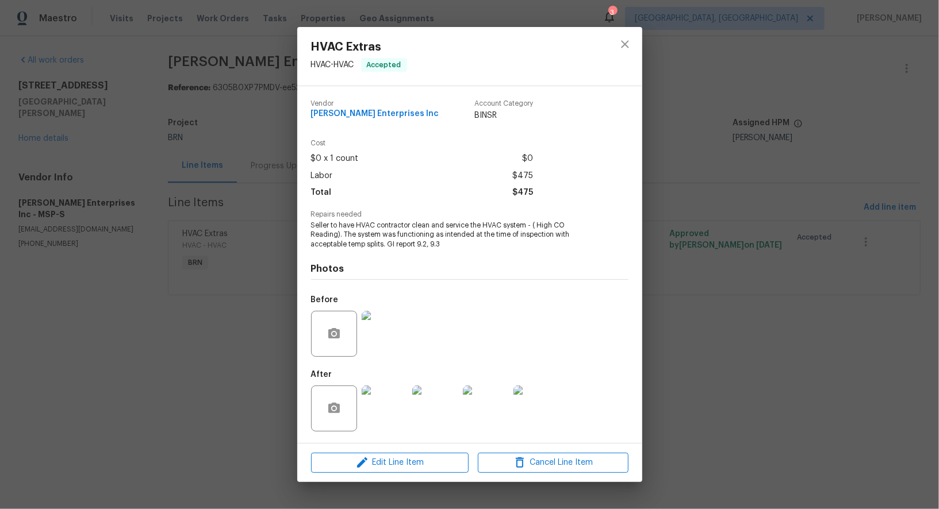
click at [688, 318] on div "HVAC Extras HVAC - HVAC Accepted Vendor Deschene Enterprises Inc Account Catego…" at bounding box center [469, 254] width 939 height 509
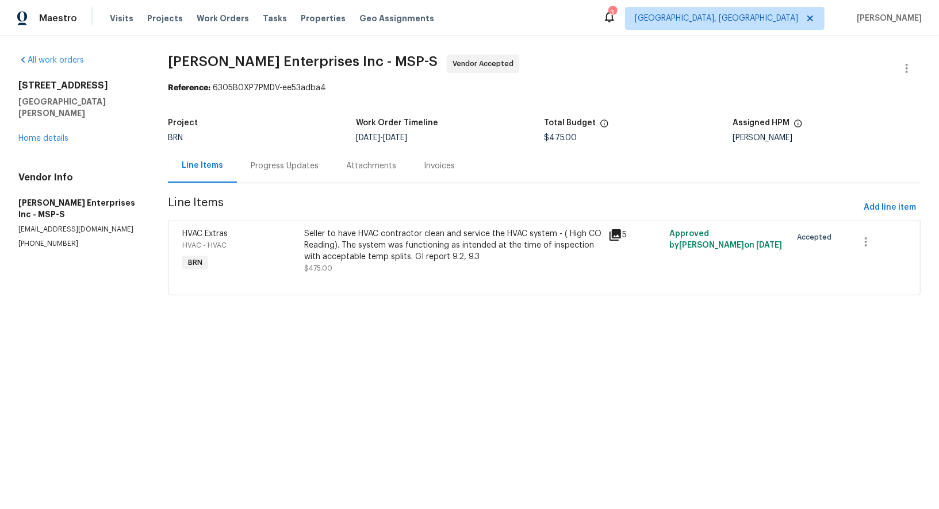
click at [287, 159] on div "Progress Updates" at bounding box center [284, 166] width 95 height 34
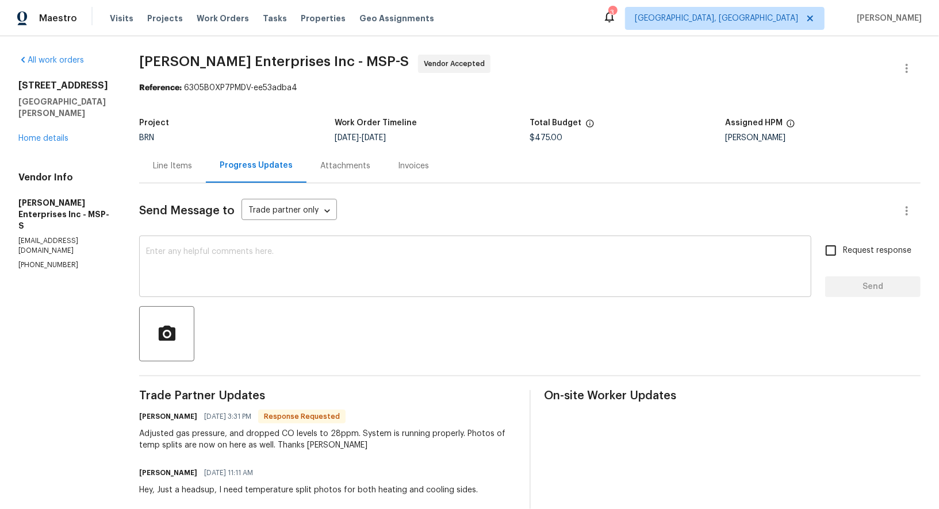
click at [350, 294] on div "x ​" at bounding box center [475, 268] width 672 height 59
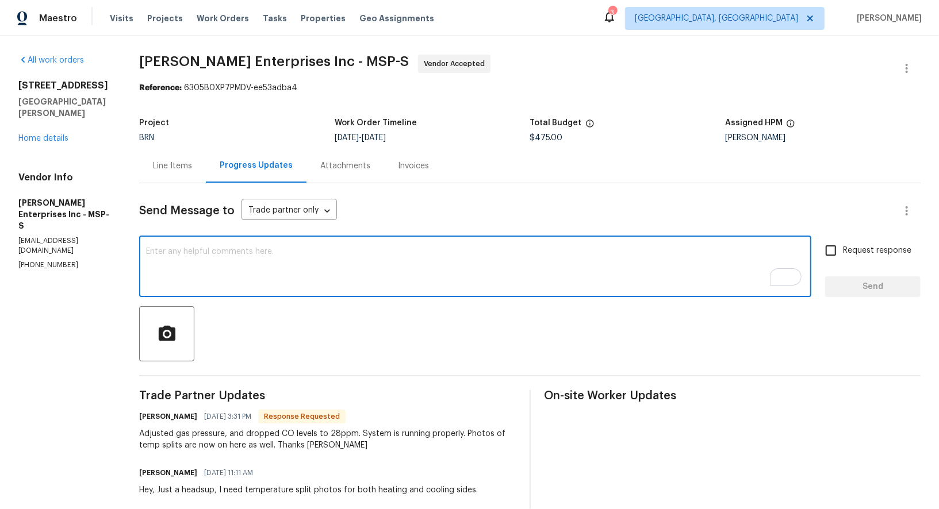
click at [311, 286] on textarea "To enrich screen reader interactions, please activate Accessibility in Grammarl…" at bounding box center [475, 268] width 658 height 40
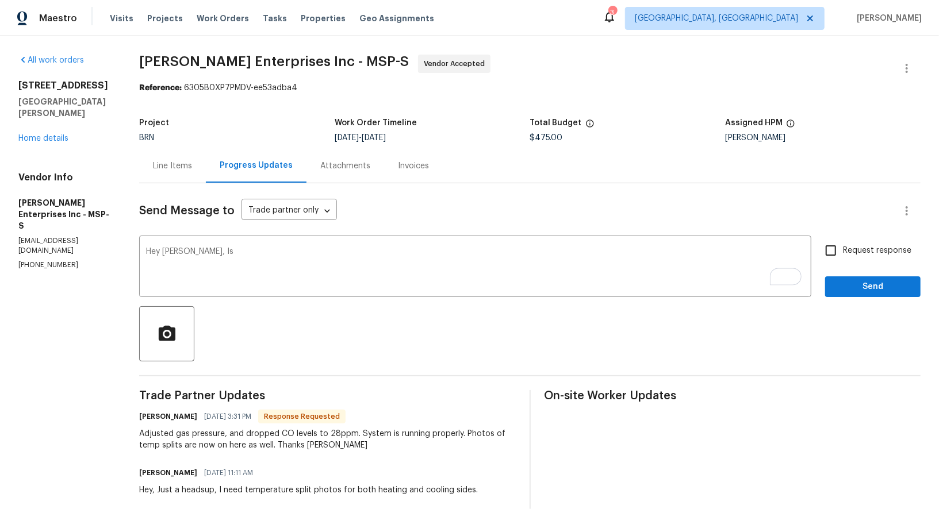
click at [284, 434] on div "Adjusted gas pressure, and dropped CO levels to 28ppm. System is running proper…" at bounding box center [327, 439] width 376 height 23
drag, startPoint x: 282, startPoint y: 434, endPoint x: 352, endPoint y: 433, distance: 69.6
click at [352, 433] on div "Adjusted gas pressure, and dropped CO levels to 28ppm. System is running proper…" at bounding box center [327, 439] width 376 height 23
copy div "CO levels to 28ppm"
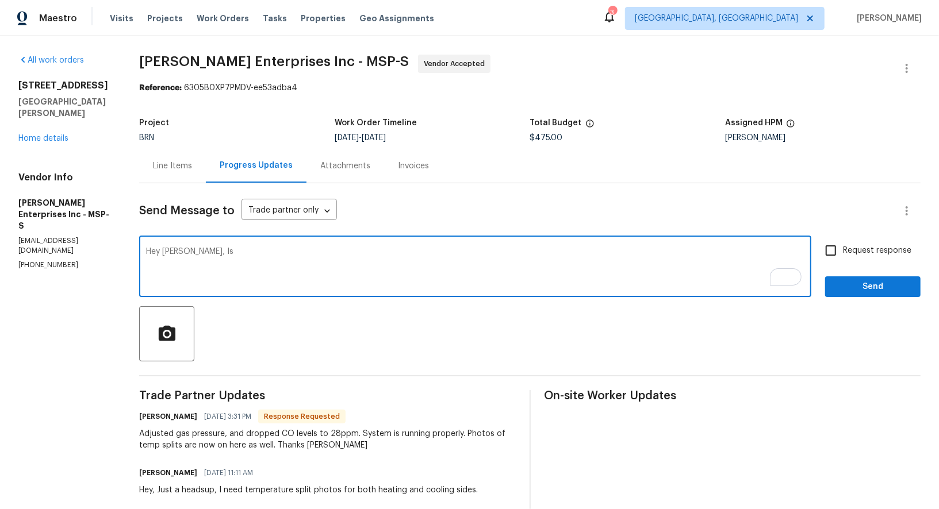
click at [229, 253] on textarea "Hey Jim, Is" at bounding box center [475, 268] width 658 height 40
paste textarea "CO levels to 28ppm"
click at [225, 252] on textarea "Hey Jim, Is CO levels to 28ppm" at bounding box center [475, 268] width 658 height 40
click at [231, 252] on textarea "Hey Jim, Is CO level to 28ppm" at bounding box center [475, 268] width 658 height 40
click at [281, 251] on textarea "Hey Jim, Is CO level of 28ppm" at bounding box center [475, 268] width 658 height 40
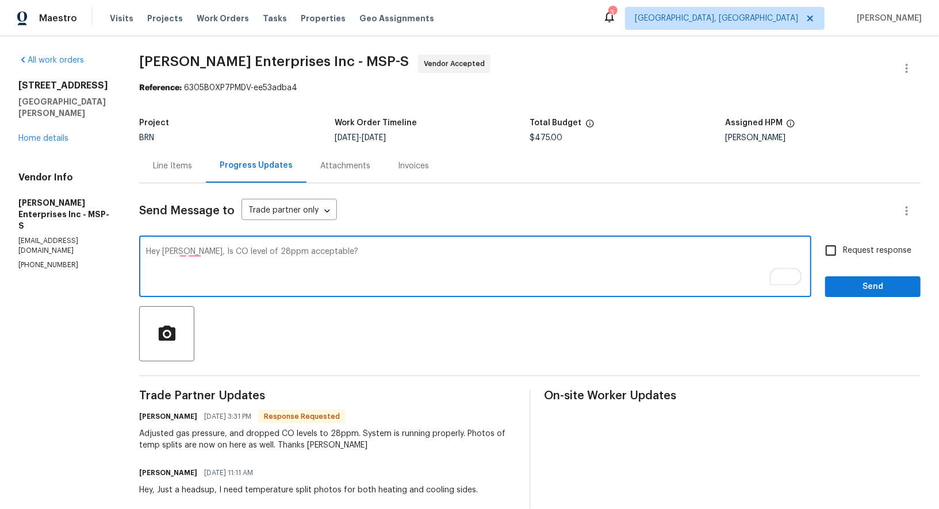
click at [191, 255] on textarea "Hey Jim, Is CO level of 28ppm acceptable?" at bounding box center [475, 268] width 658 height 40
click at [366, 256] on textarea "Hey Jim, Is a CO level of 28ppm acceptable?" at bounding box center [475, 268] width 658 height 40
type textarea "Hey Jim, Is a CO level of 28ppm acceptable?"
click at [832, 249] on input "Request response" at bounding box center [831, 251] width 24 height 24
checkbox input "true"
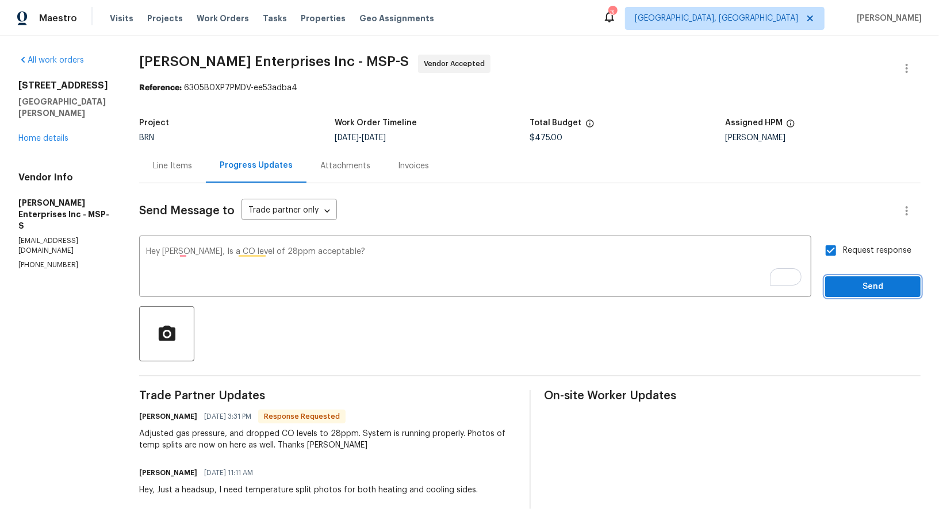
click at [850, 280] on span "Send" at bounding box center [872, 287] width 77 height 14
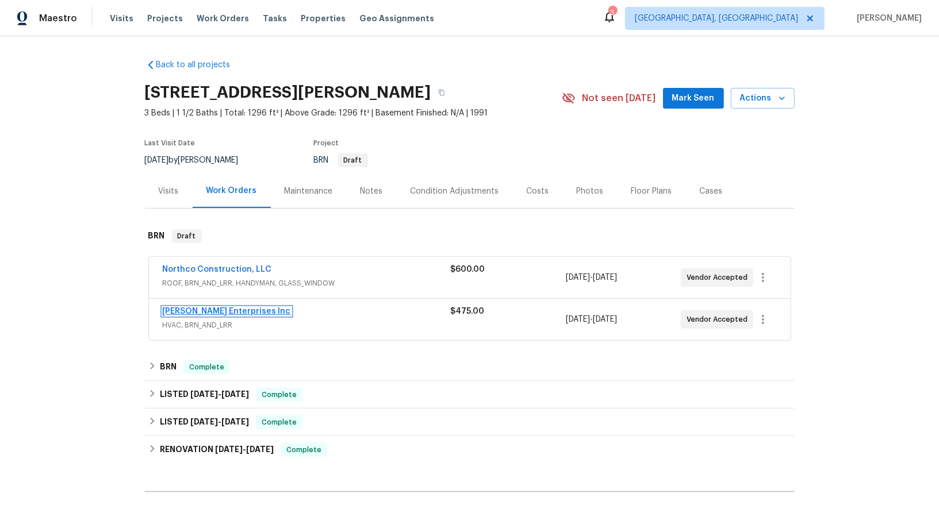
click at [198, 311] on link "[PERSON_NAME] Enterprises Inc" at bounding box center [227, 312] width 128 height 8
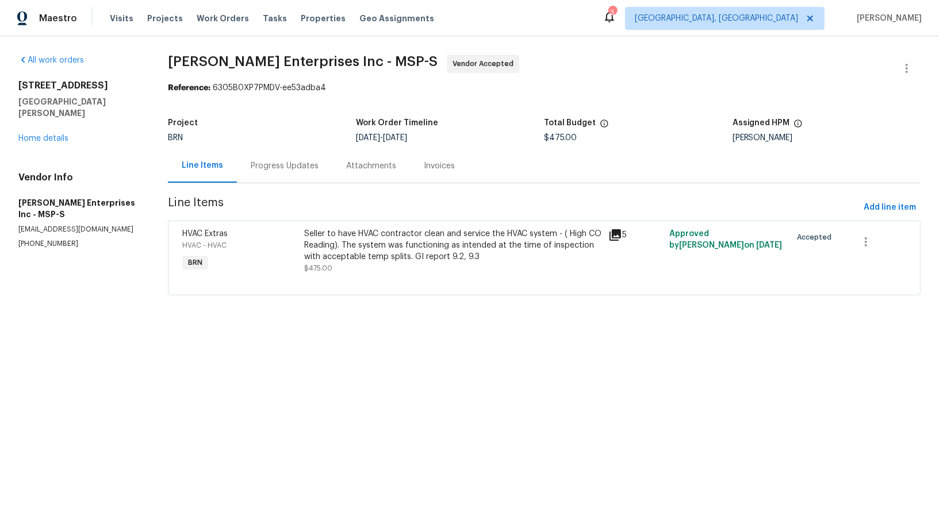
click at [367, 237] on div "Seller to have HVAC contractor clean and service the HVAC system - ( High CO Re…" at bounding box center [453, 245] width 298 height 34
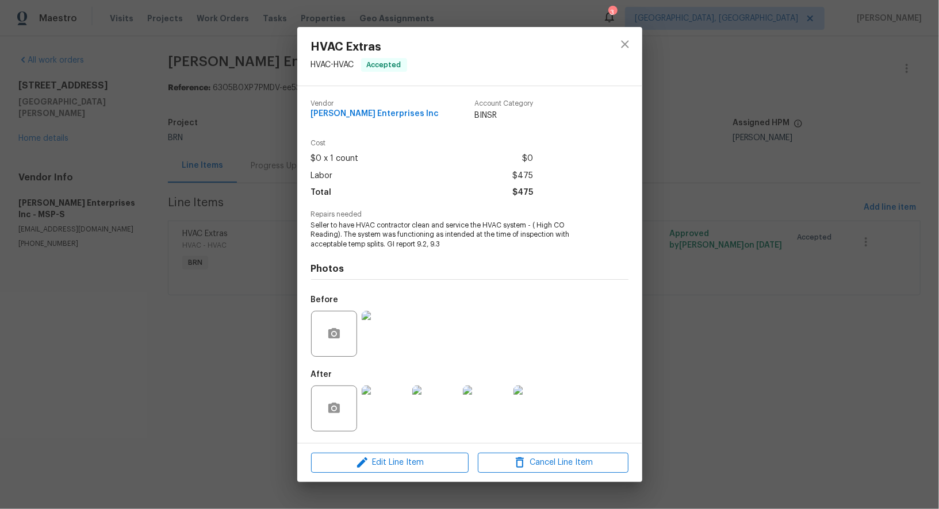
click at [382, 347] on img at bounding box center [385, 334] width 46 height 46
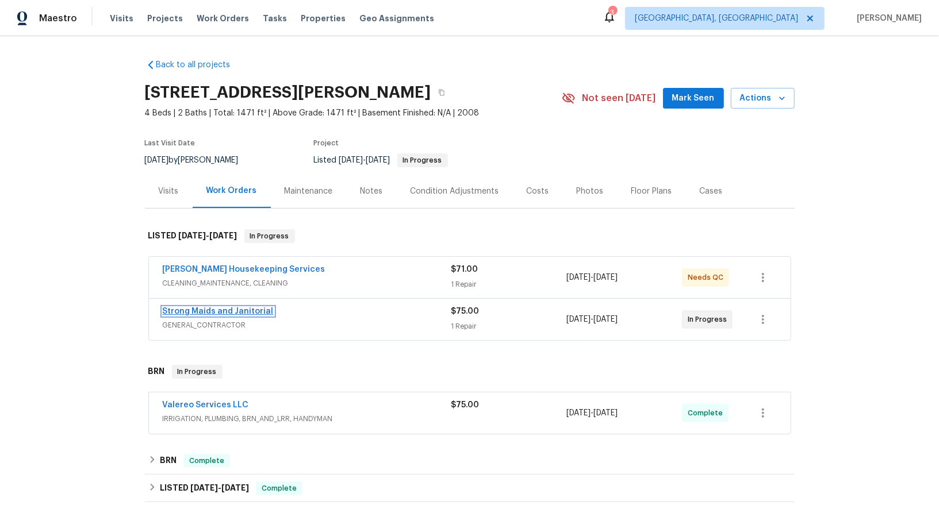
click at [243, 311] on link "Strong Maids and Janitorial" at bounding box center [218, 312] width 111 height 8
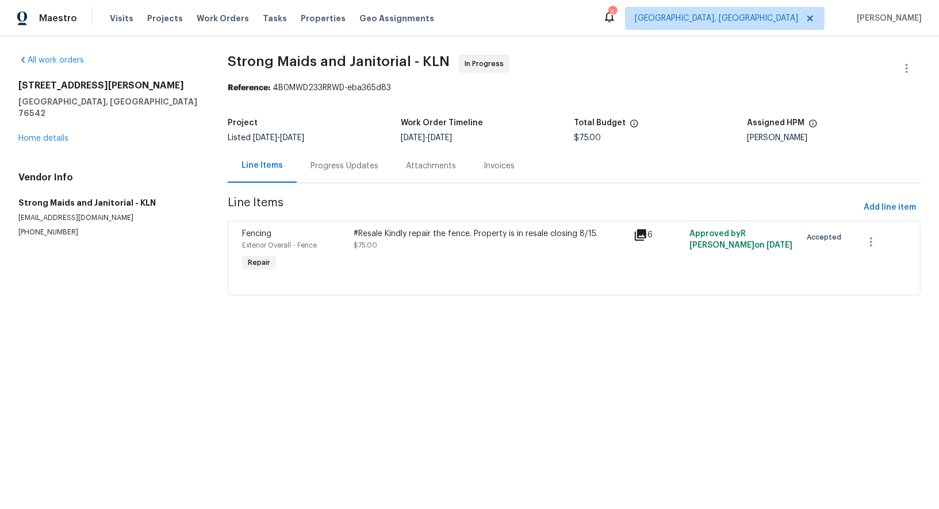
click at [308, 157] on div "Progress Updates" at bounding box center [344, 166] width 95 height 34
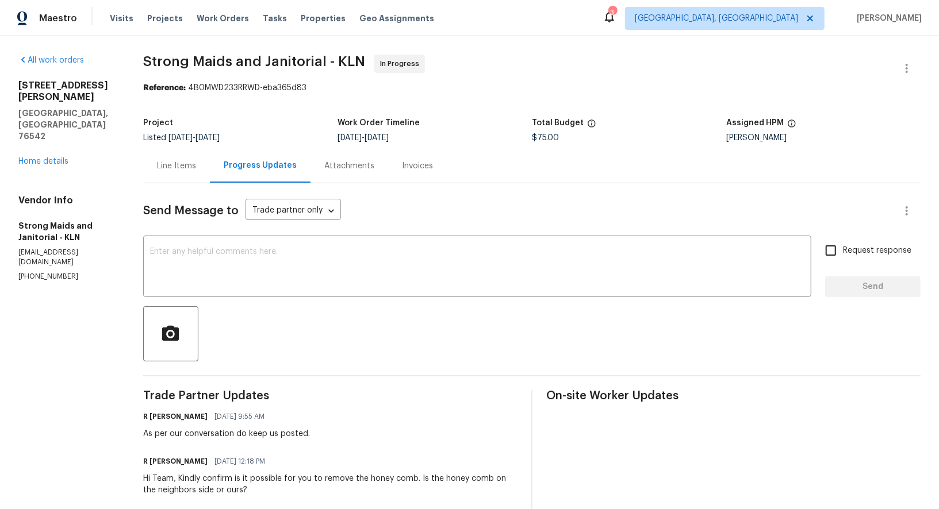
click at [193, 166] on div "Line Items" at bounding box center [176, 165] width 39 height 11
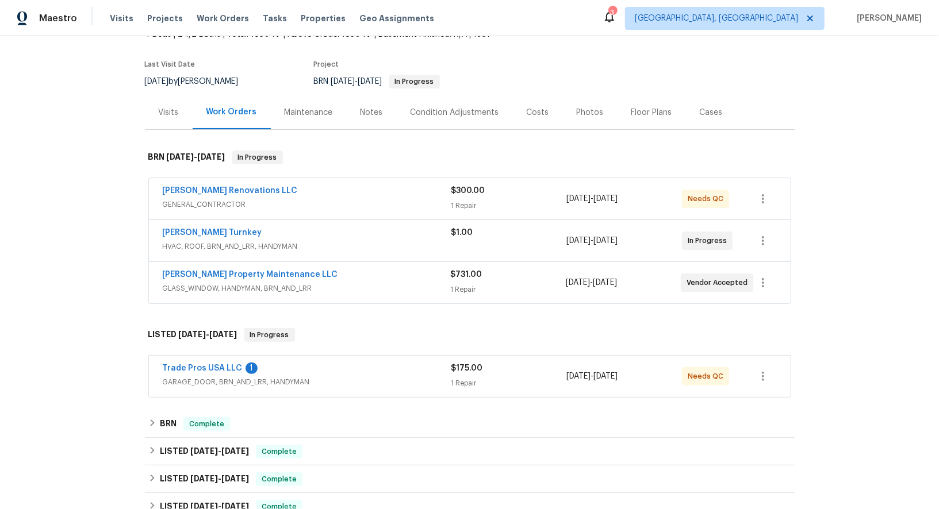
scroll to position [123, 0]
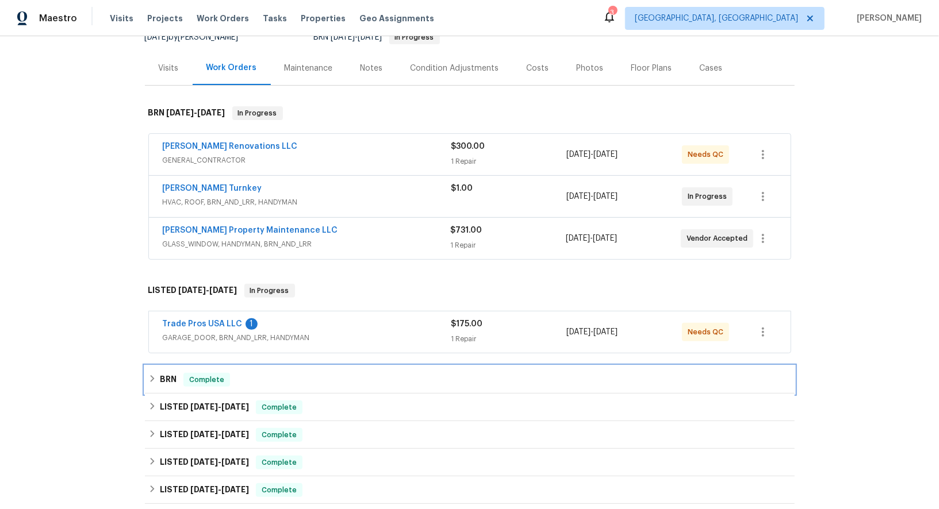
click at [170, 375] on h6 "BRN" at bounding box center [168, 380] width 17 height 14
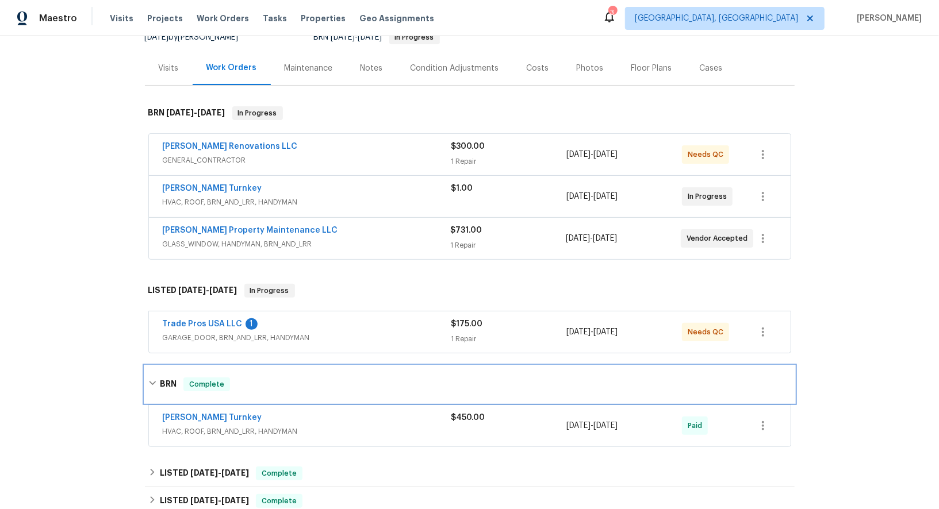
scroll to position [149, 0]
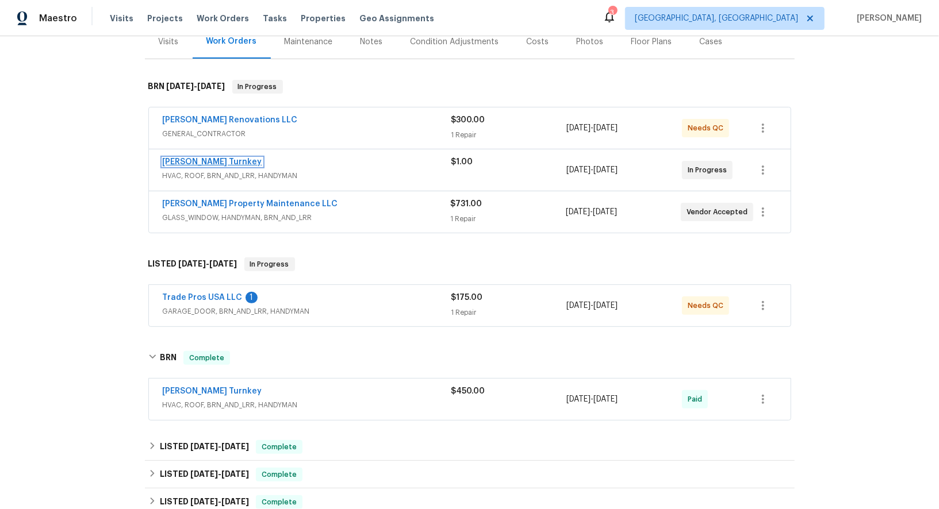
click at [206, 161] on link "[PERSON_NAME] Turnkey" at bounding box center [212, 162] width 99 height 8
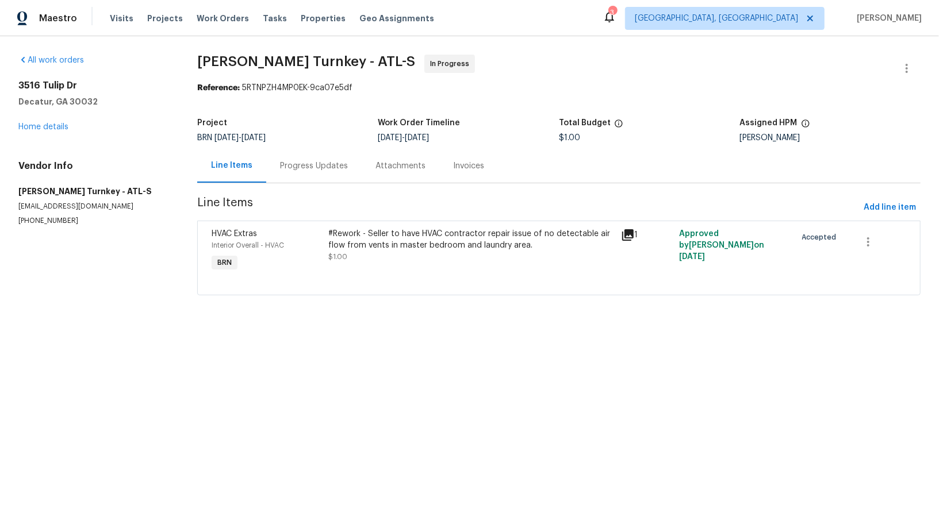
click at [307, 160] on div "Progress Updates" at bounding box center [314, 165] width 68 height 11
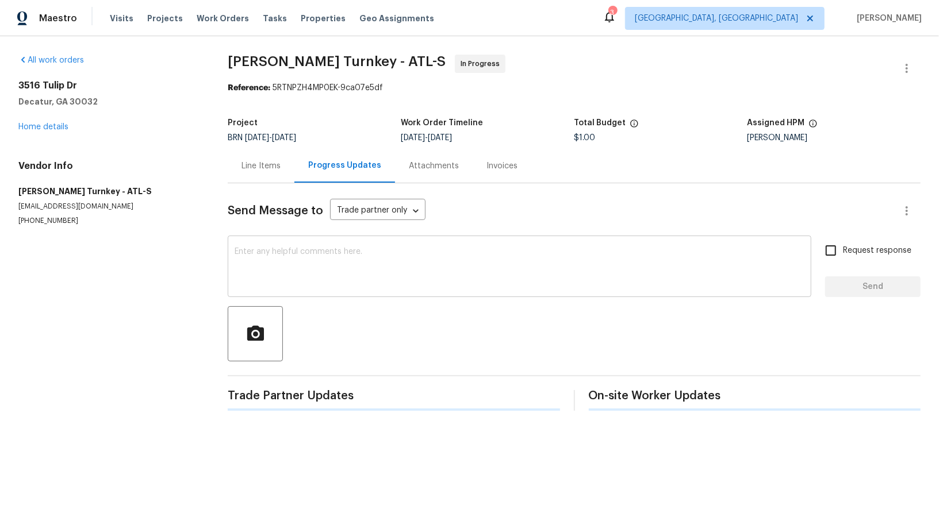
click at [275, 260] on textarea at bounding box center [520, 268] width 570 height 40
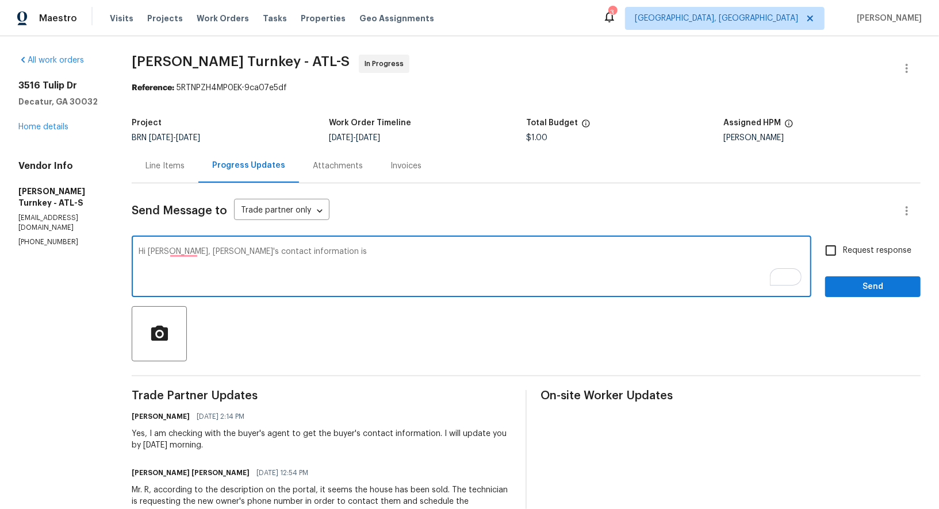
paste textarea "Marcial Huyatalla Phone: 6782548167 Email: marcialhuaytalla@icloud.com"
click at [142, 258] on textarea "Hi Juan, Buyer's contact information is Marcial Huyatalla Phone: 6782548167 Ema…" at bounding box center [472, 268] width 666 height 40
click at [141, 261] on textarea "Hi Juan, Buyer's contact information is Marcial Huyatalla Phone: 6782548167 Ema…" at bounding box center [472, 268] width 666 height 40
click at [576, 249] on textarea "Hi Juan, Buyer's contact information is Marcial Huyatalla Phone: 6782548167 Ema…" at bounding box center [472, 268] width 666 height 40
paste textarea "buyer doesn't speak English"
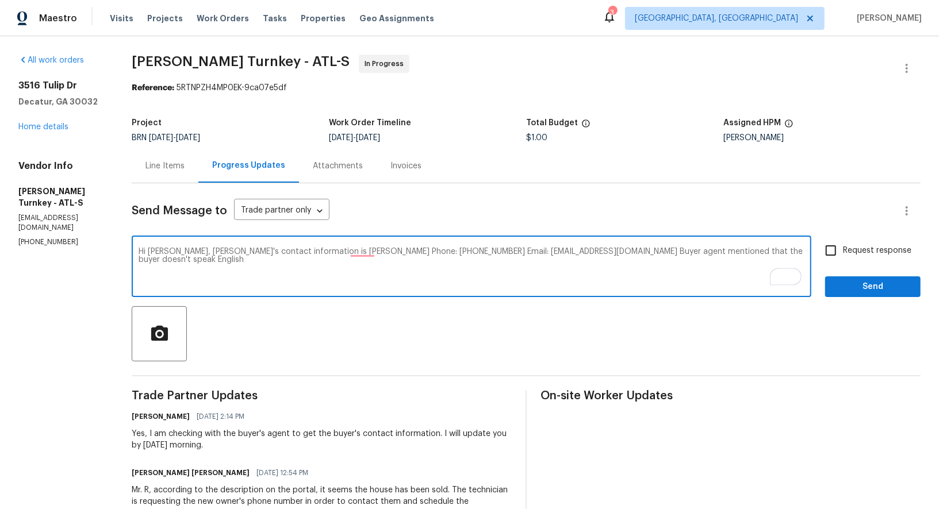
click at [709, 252] on textarea "Hi Juan, Buyer's contact information is Marcial Huyatalla Phone: 6782548167 Ema…" at bounding box center [472, 268] width 666 height 40
click at [804, 248] on textarea "Hi Juan, Buyer's contact information is Marcial Huyatalla Phone: 6782548167 Ema…" at bounding box center [472, 268] width 666 height 40
paste textarea "contact the buyer's agent, or have someone who speaks Spanish reach out to buye…"
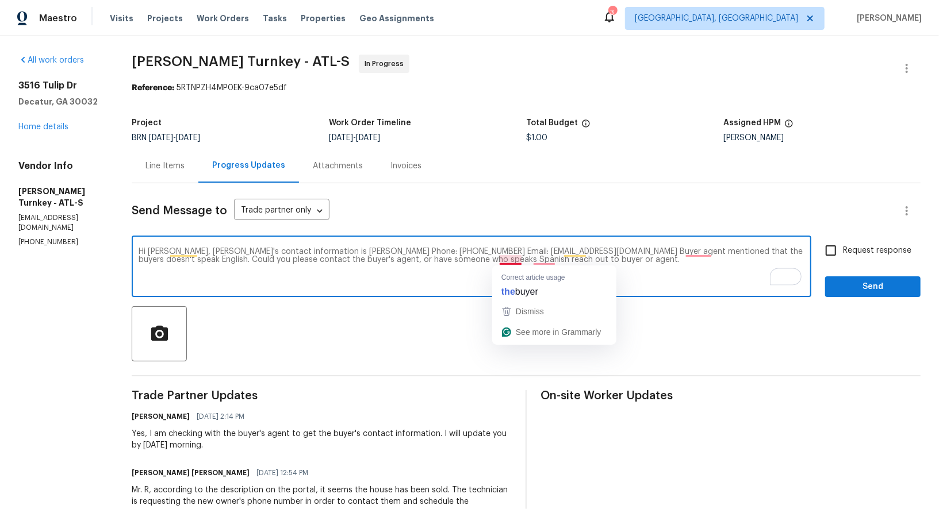
click at [516, 259] on textarea "Hi Juan, Buyer's contact information is Marcial Huyatalla Phone: 6782548167 Ema…" at bounding box center [472, 268] width 666 height 40
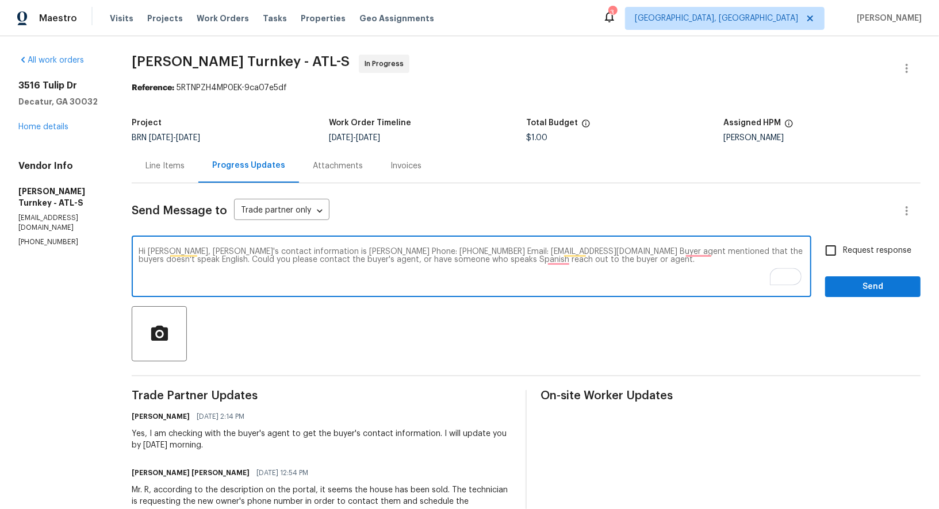
click at [557, 259] on textarea "Hi Juan, Buyer's contact information is Marcial Huyatalla Phone: 6782548167 Ema…" at bounding box center [472, 268] width 666 height 40
click at [560, 262] on textarea "Hi Juan, Buyer's contact information is Marcial Huyatalla Phone: 6782548167 Ema…" at bounding box center [472, 268] width 666 height 40
click at [701, 251] on textarea "Hi Juan, Buyer's contact information is Marcial Huyatalla Phone: 6782548167 Ema…" at bounding box center [472, 268] width 666 height 40
drag, startPoint x: 174, startPoint y: 252, endPoint x: 564, endPoint y: 253, distance: 390.9
click at [564, 253] on textarea "Hi Juan, Buyer's contact information is Marcial Huyatalla Phone: 6782548167 Ema…" at bounding box center [472, 268] width 666 height 40
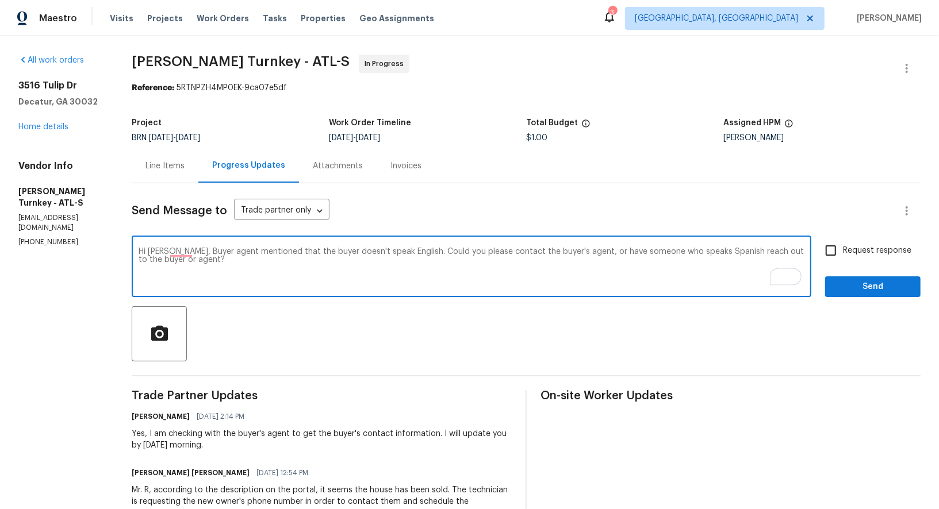
click at [257, 267] on textarea "Hi Juan, Buyer agent mentioned that the buyer doesn't speak English. Could you …" at bounding box center [472, 268] width 666 height 40
paste textarea "Buyer's contact information is Marcial Huyatalla Phone: 6782548167 Email: marci…"
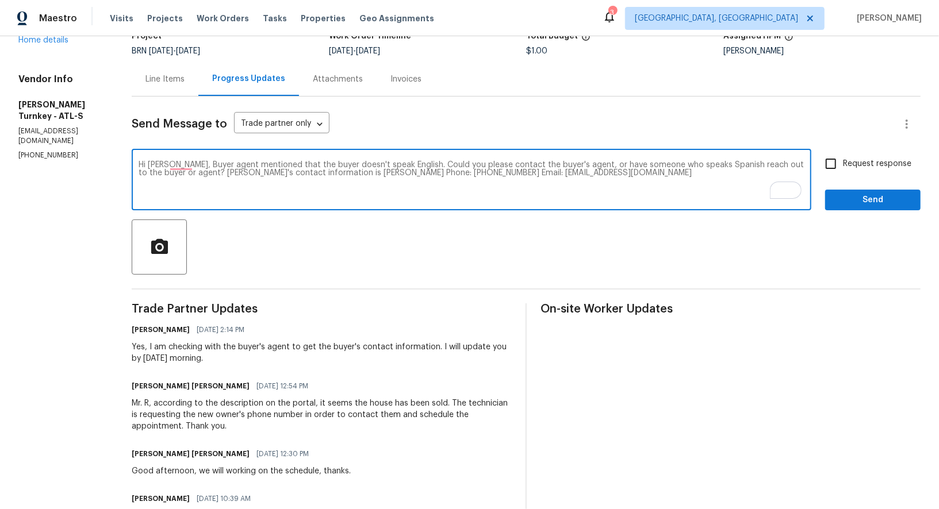
paste textarea "Realtor Full Name: Carlos Parra Phone: 470-420-0139 email: pcarlos.realtor@gmai…"
click at [573, 174] on textarea "Hi Juan, Buyer agent mentioned that the buyer doesn't speak English. Could you …" at bounding box center [472, 181] width 666 height 40
click at [654, 174] on textarea "Hi Juan, Buyer agent mentioned that the buyer doesn't speak English. Could you …" at bounding box center [472, 181] width 666 height 40
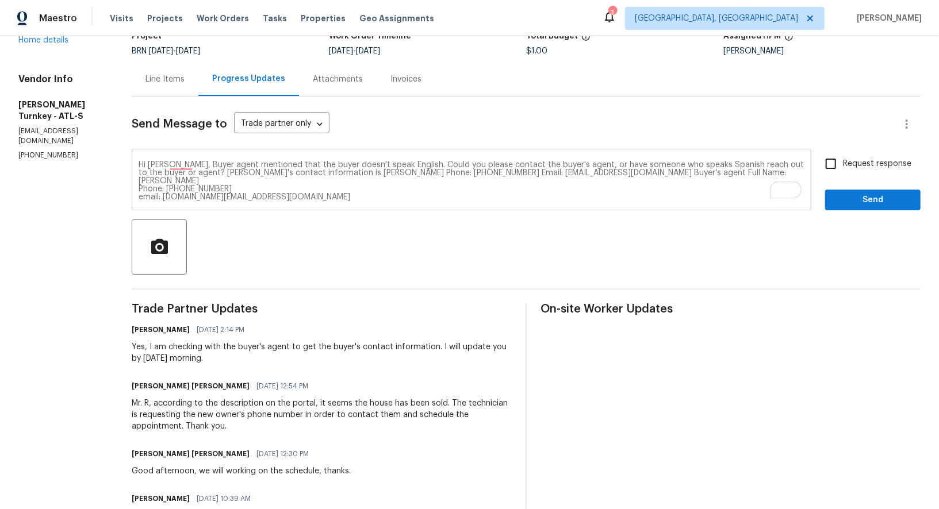
click at [140, 182] on div "Hi Juan, Buyer agent mentioned that the buyer doesn't speak English. Could you …" at bounding box center [471, 181] width 679 height 59
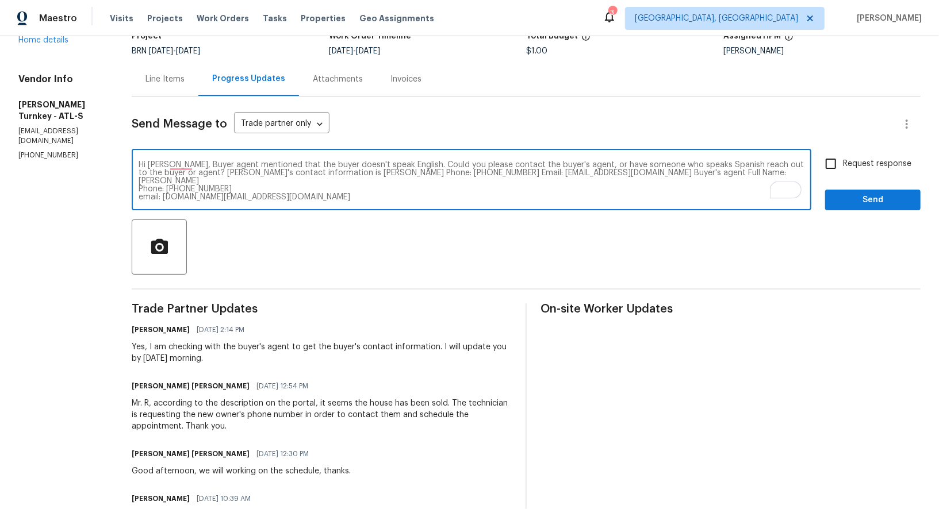
click at [141, 180] on textarea "Hi Juan, Buyer agent mentioned that the buyer doesn't speak English. Could you …" at bounding box center [472, 181] width 666 height 40
click at [140, 183] on textarea "Hi Juan, Buyer agent mentioned that the buyer doesn't speak English. Could you …" at bounding box center [472, 181] width 666 height 40
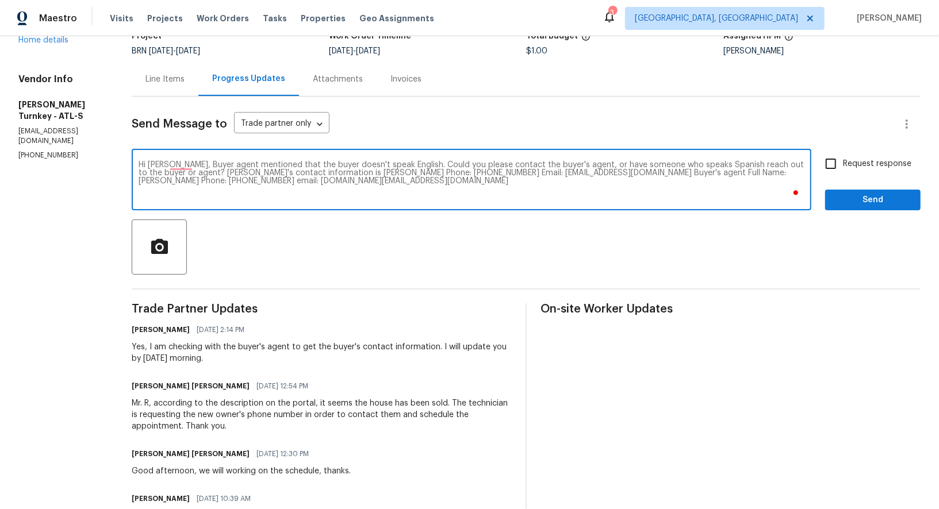
click at [293, 182] on textarea "Hi Juan, Buyer agent mentioned that the buyer doesn't speak English. Could you …" at bounding box center [472, 181] width 666 height 40
type textarea "Hi Juan, Buyer agent mentioned that the buyer doesn't speak English. Could you …"
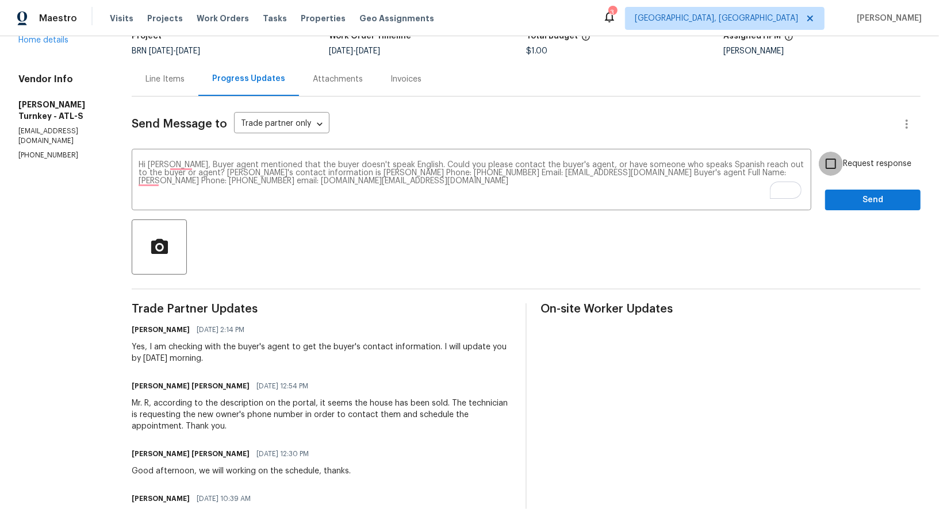
click at [831, 162] on input "Request response" at bounding box center [831, 164] width 24 height 24
checkbox input "true"
click at [851, 202] on span "Send" at bounding box center [872, 200] width 77 height 14
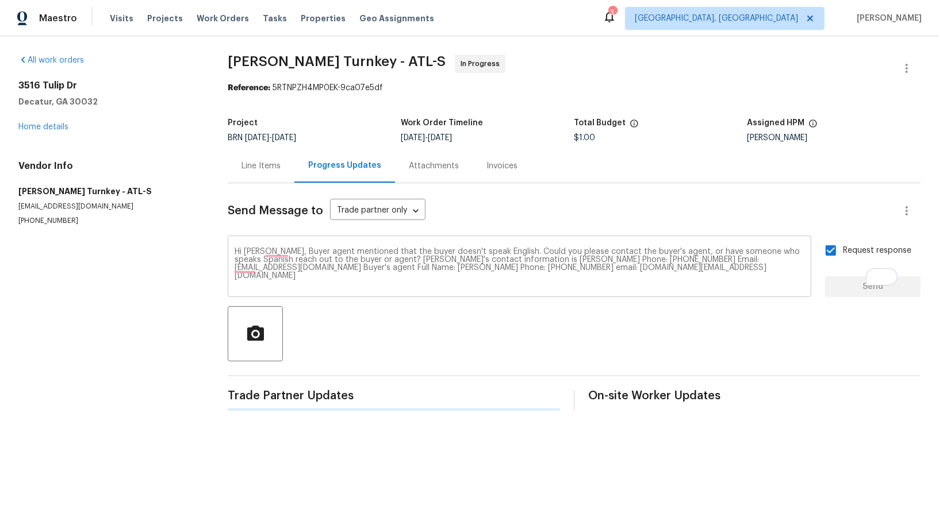
scroll to position [0, 0]
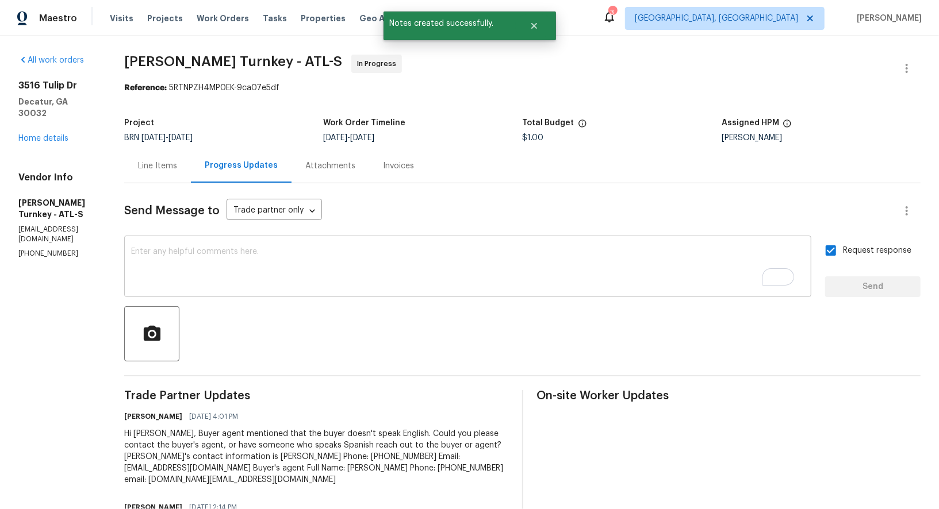
click at [318, 274] on textarea "To enrich screen reader interactions, please activate Accessibility in Grammarl…" at bounding box center [467, 268] width 673 height 40
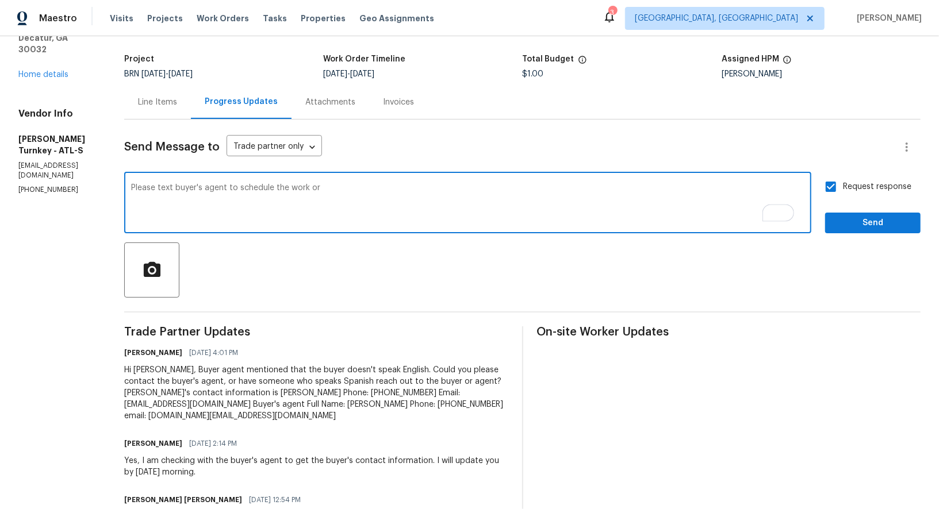
scroll to position [76, 0]
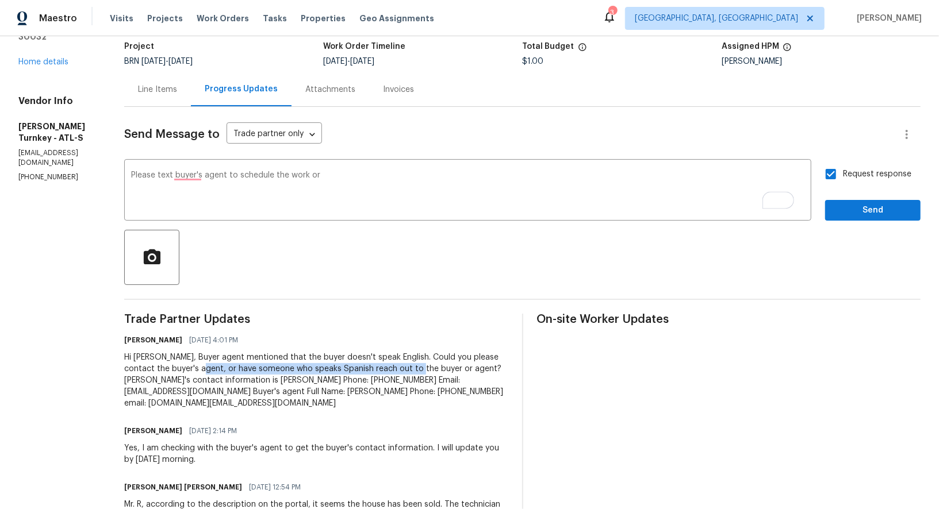
drag, startPoint x: 198, startPoint y: 367, endPoint x: 418, endPoint y: 367, distance: 220.2
click at [418, 367] on div "Hi Juan, Buyer agent mentioned that the buyer doesn't speak English. Could you …" at bounding box center [315, 380] width 383 height 57
copy div "have someone who speaks Spanish reach out to the buyer"
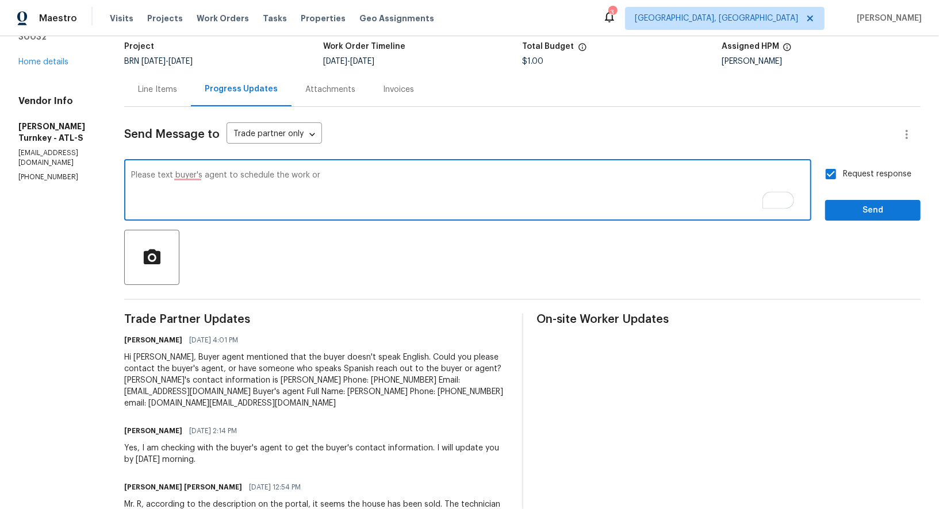
click at [348, 176] on textarea "Please text buyer's agent to schedule the work or" at bounding box center [467, 191] width 673 height 40
paste textarea "have someone who speaks Spanish reach out to the buyer"
click at [193, 176] on textarea "Please text buyer's agent to schedule the work or have someone who speaks Spani…" at bounding box center [467, 191] width 673 height 40
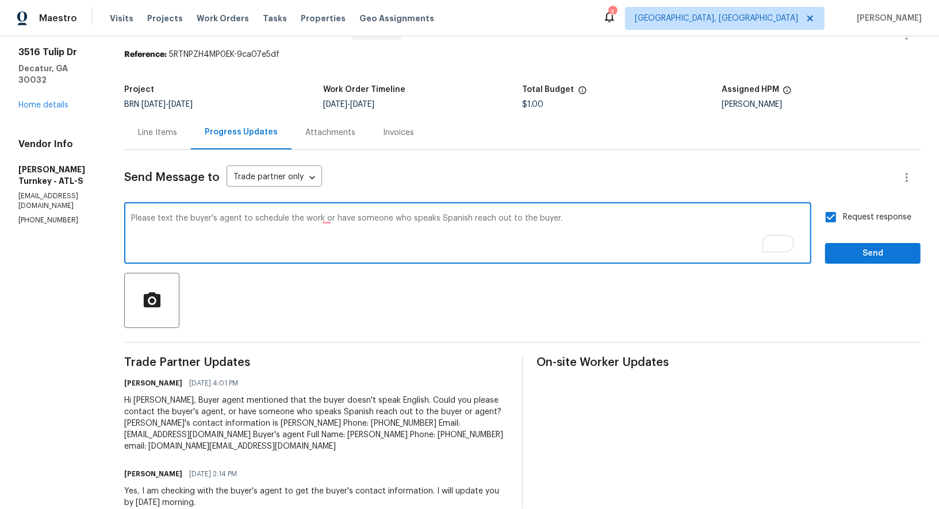
click at [337, 219] on textarea "Please text the buyer's agent to schedule the work or have someone who speaks S…" at bounding box center [467, 234] width 673 height 40
click at [690, 231] on textarea "Please text the buyer's agent to schedule the work, or have someone who speaks …" at bounding box center [467, 234] width 673 height 40
type textarea "Please text the buyer's agent to schedule the work, or have someone who speaks …"
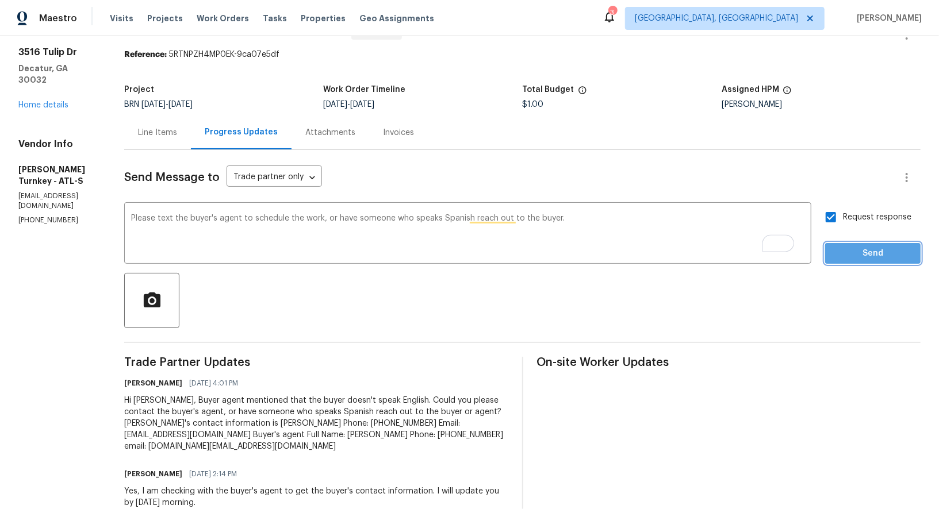
click at [850, 245] on button "Send" at bounding box center [872, 253] width 95 height 21
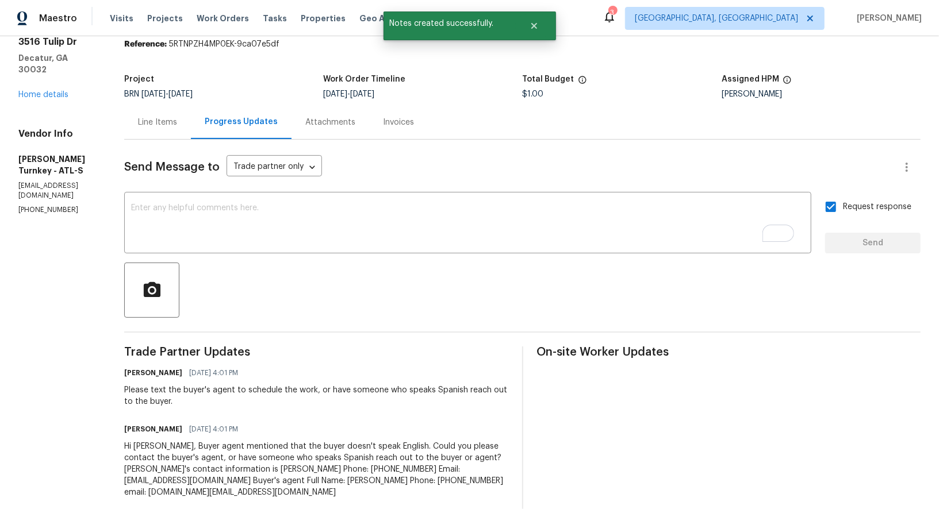
scroll to position [44, 0]
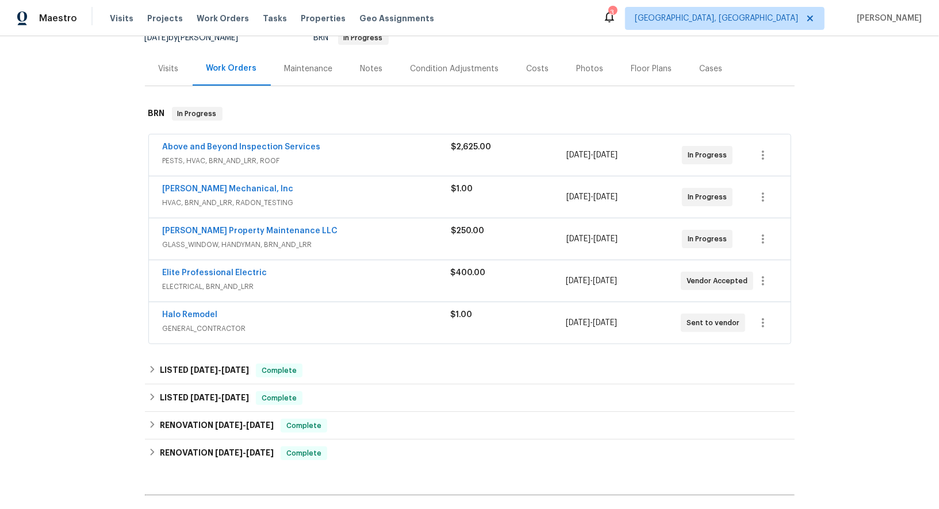
scroll to position [129, 0]
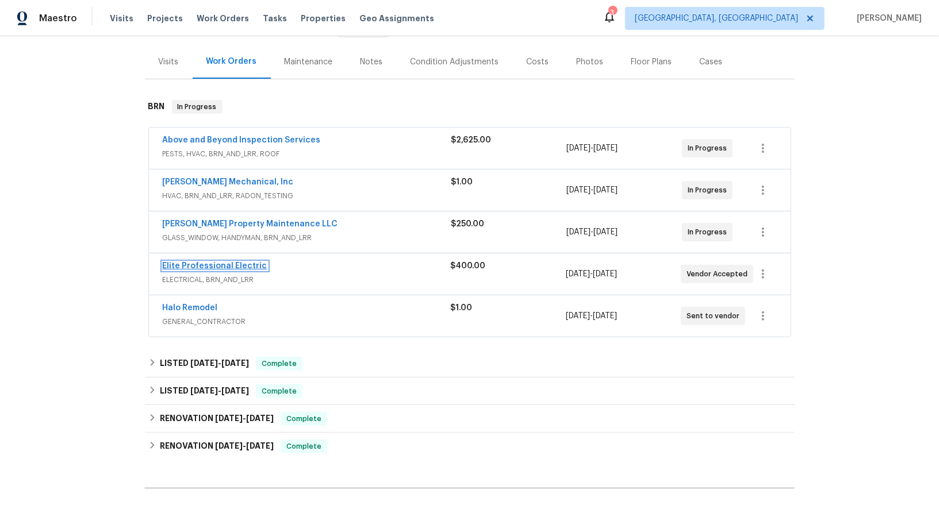
click at [231, 266] on link "Elite Professional Electric" at bounding box center [215, 266] width 105 height 8
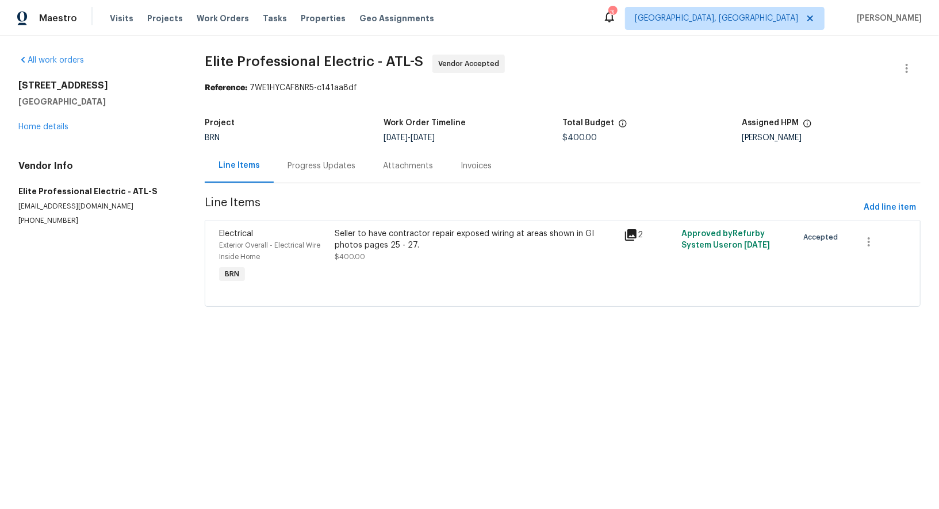
click at [302, 174] on div "Progress Updates" at bounding box center [321, 166] width 95 height 34
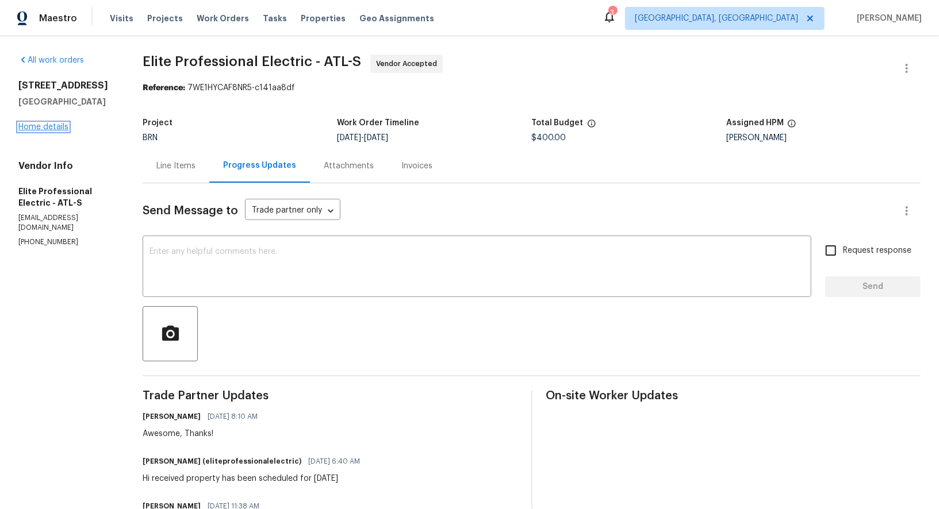
click at [60, 130] on link "Home details" at bounding box center [43, 127] width 50 height 8
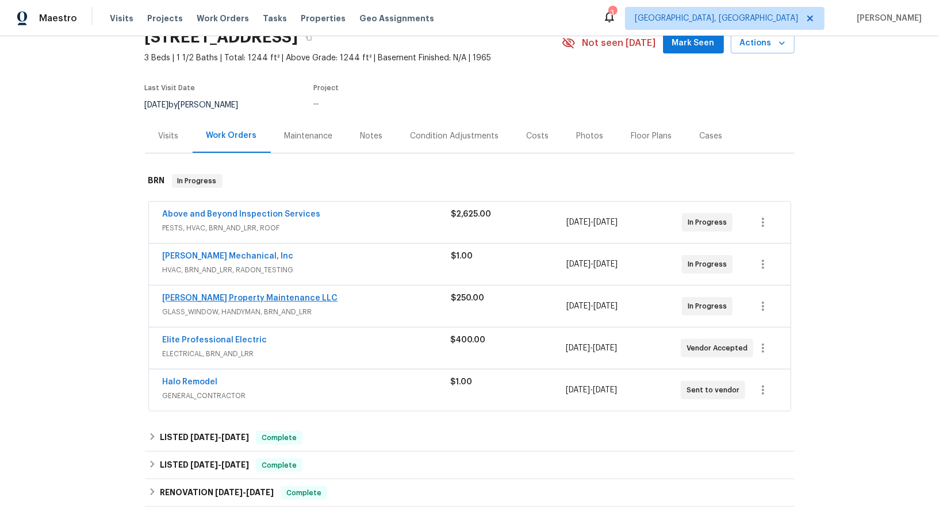
scroll to position [62, 0]
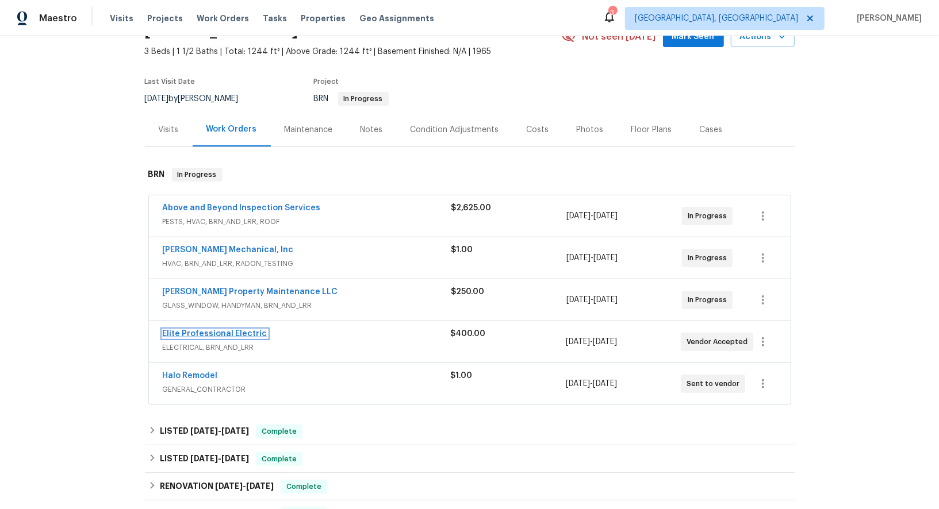
click at [215, 330] on link "Elite Professional Electric" at bounding box center [215, 334] width 105 height 8
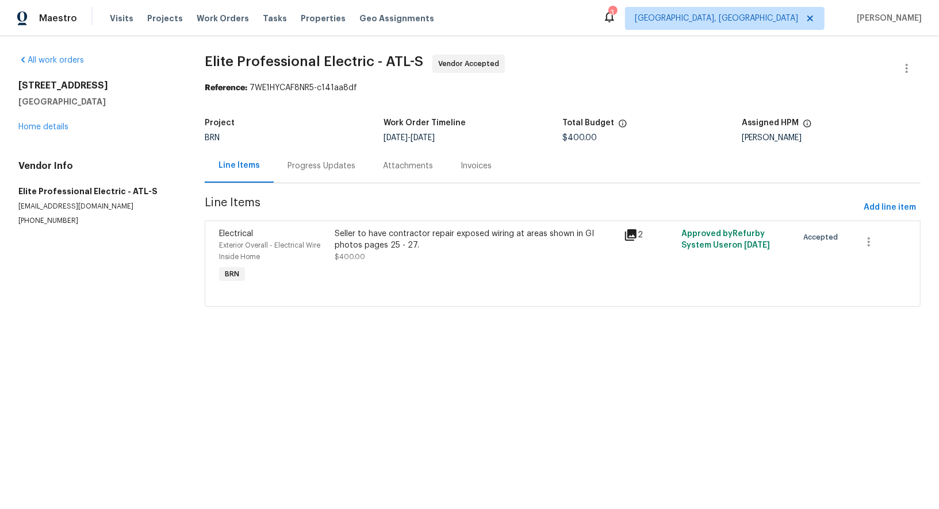
click at [317, 168] on div "Progress Updates" at bounding box center [321, 165] width 68 height 11
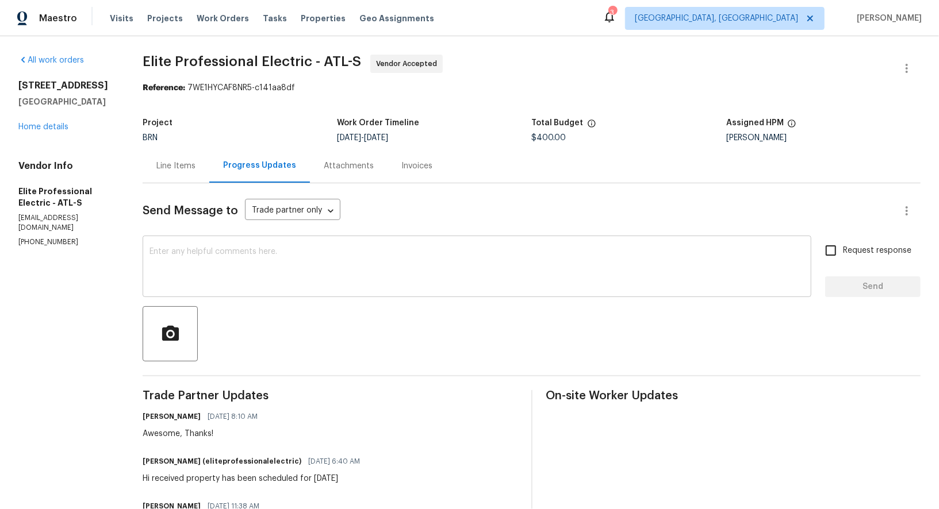
click at [303, 262] on textarea at bounding box center [476, 268] width 655 height 40
drag, startPoint x: 86, startPoint y: 239, endPoint x: 6, endPoint y: 237, distance: 79.9
click at [6, 237] on div "All work orders [STREET_ADDRESS] Home details Vendor Info Elite Professional El…" at bounding box center [469, 316] width 939 height 560
drag, startPoint x: 71, startPoint y: 233, endPoint x: 10, endPoint y: 233, distance: 60.9
click at [10, 233] on div "All work orders [STREET_ADDRESS] Home details Vendor Info Elite Professional El…" at bounding box center [469, 316] width 939 height 560
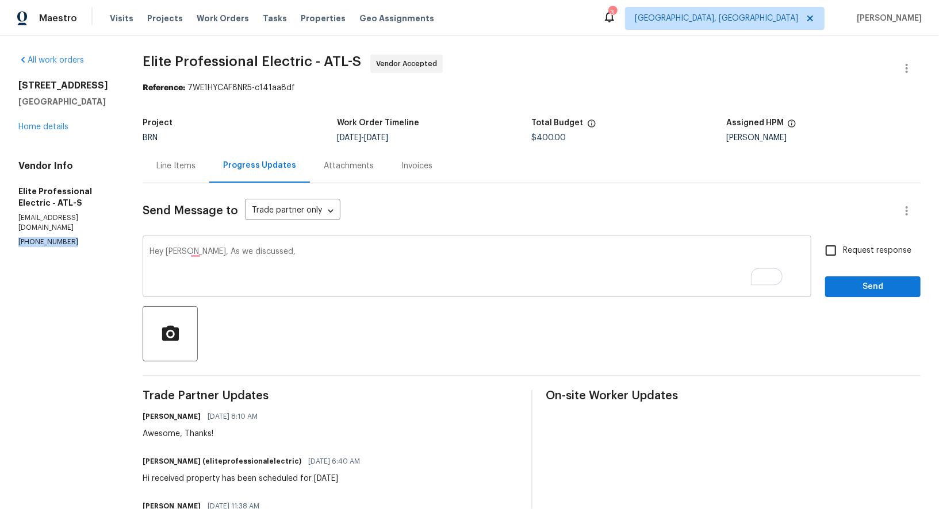
copy p "[PHONE_NUMBER]"
click at [297, 260] on textarea "Hey [PERSON_NAME], As we discussed," at bounding box center [476, 268] width 655 height 40
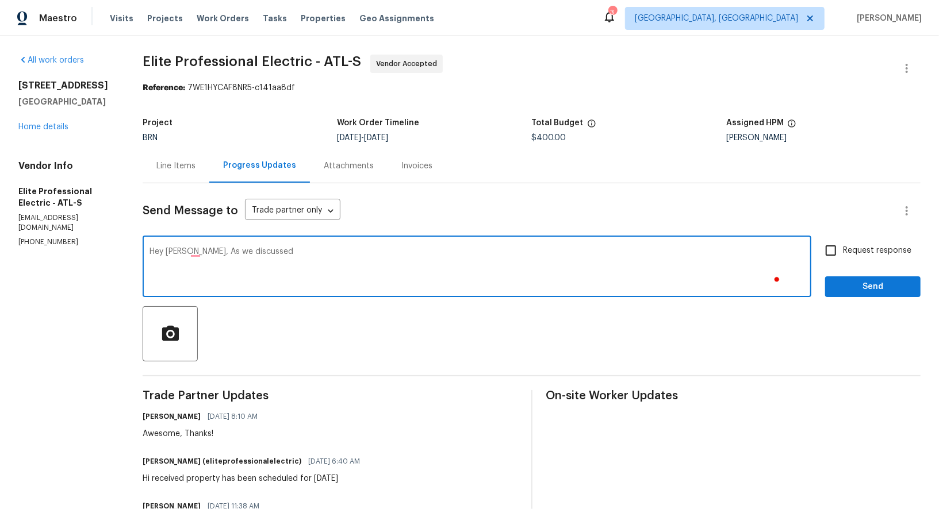
paste textarea "[PHONE_NUMBER]"
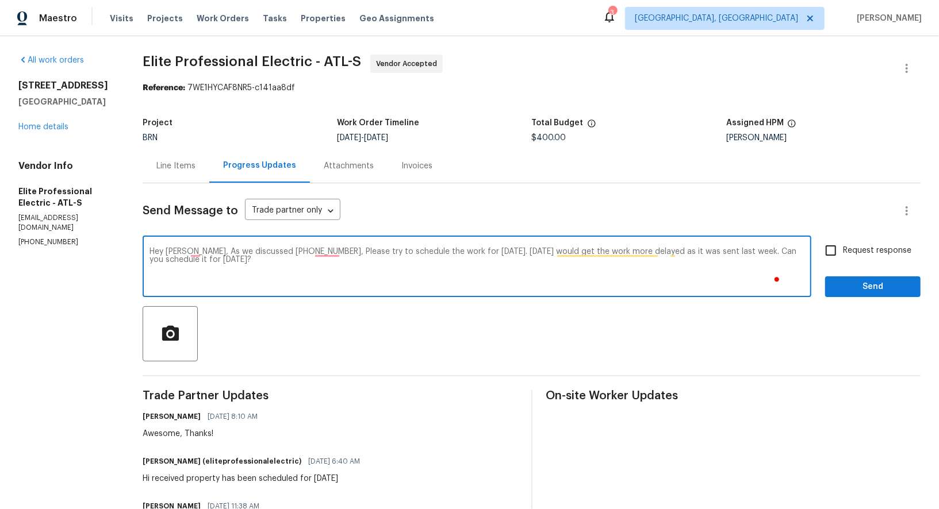
click at [348, 245] on div "Hey [PERSON_NAME], As we discussed [PHONE_NUMBER], Please try to schedule the w…" at bounding box center [477, 268] width 669 height 59
click at [349, 255] on textarea "Hey [PERSON_NAME], As we discussed [PHONE_NUMBER], Please try to schedule the w…" at bounding box center [476, 268] width 655 height 40
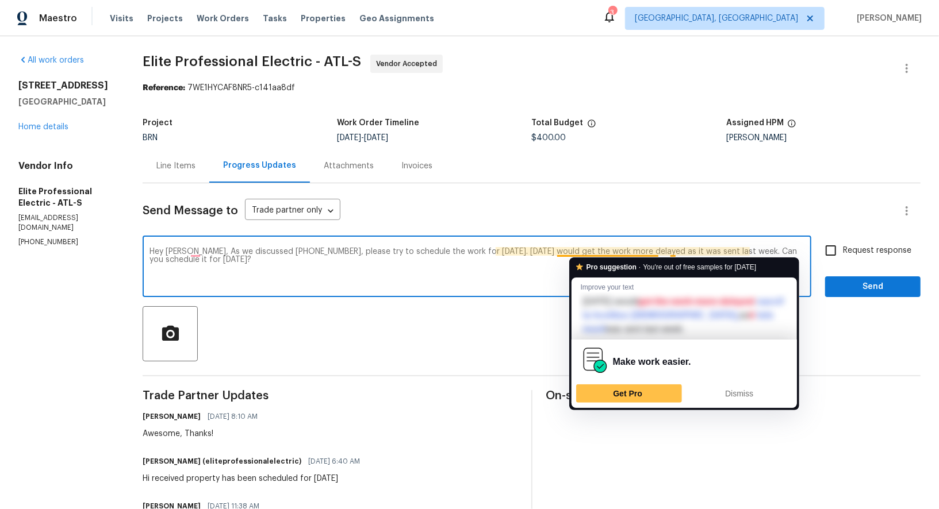
click at [537, 286] on textarea "Hey [PERSON_NAME], As we discussed [PHONE_NUMBER], please try to schedule the w…" at bounding box center [476, 268] width 655 height 40
click at [628, 253] on textarea "Hey [PERSON_NAME], As we discussed [PHONE_NUMBER], please try to schedule the w…" at bounding box center [476, 268] width 655 height 40
click at [625, 250] on textarea "Hey [PERSON_NAME], As we discussed [PHONE_NUMBER], please try to schedule the w…" at bounding box center [476, 268] width 655 height 40
click at [480, 268] on textarea "Hey [PERSON_NAME], As we discussed [PHONE_NUMBER], please try to schedule the w…" at bounding box center [476, 268] width 655 height 40
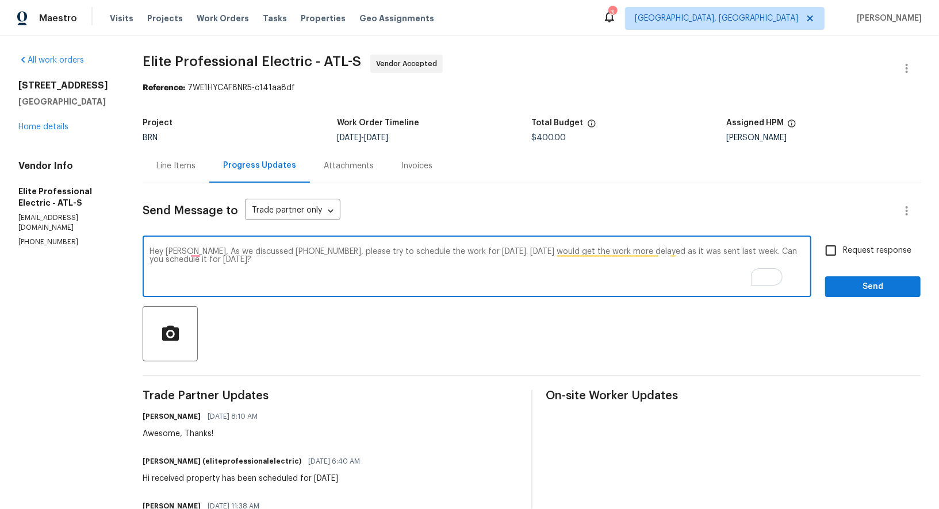
drag, startPoint x: 334, startPoint y: 251, endPoint x: 381, endPoint y: 267, distance: 49.6
click at [381, 267] on textarea "Hey [PERSON_NAME], As we discussed [PHONE_NUMBER], please try to schedule the w…" at bounding box center [476, 268] width 655 height 40
paste textarea "Please try to schedule the work for [DATE]. If it gets pushed to [DATE], it wil…"
type textarea "Hey [PERSON_NAME], As we discussed [PHONE_NUMBER], Please try to schedule the w…"
drag, startPoint x: 843, startPoint y: 246, endPoint x: 875, endPoint y: 280, distance: 46.8
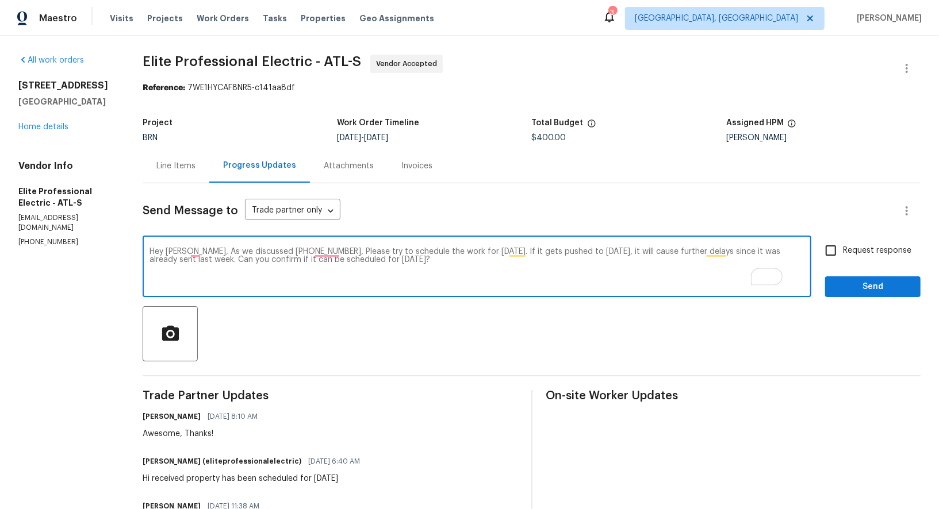
click at [843, 246] on input "Request response" at bounding box center [831, 251] width 24 height 24
checkbox input "true"
click at [875, 280] on span "Send" at bounding box center [872, 287] width 77 height 14
